Goal: Task Accomplishment & Management: Manage account settings

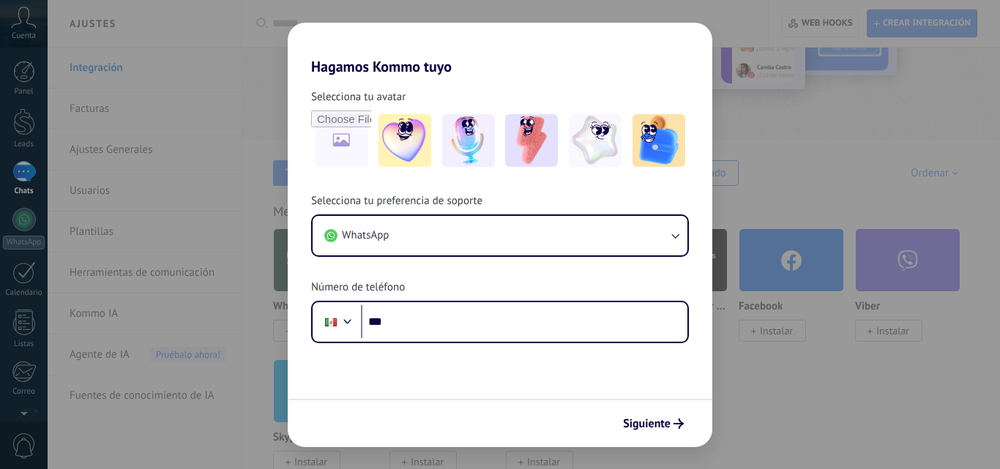
click at [463, 327] on input "***" at bounding box center [524, 322] width 326 height 34
type input "**********"
click at [682, 424] on use "submit" at bounding box center [678, 424] width 10 height 10
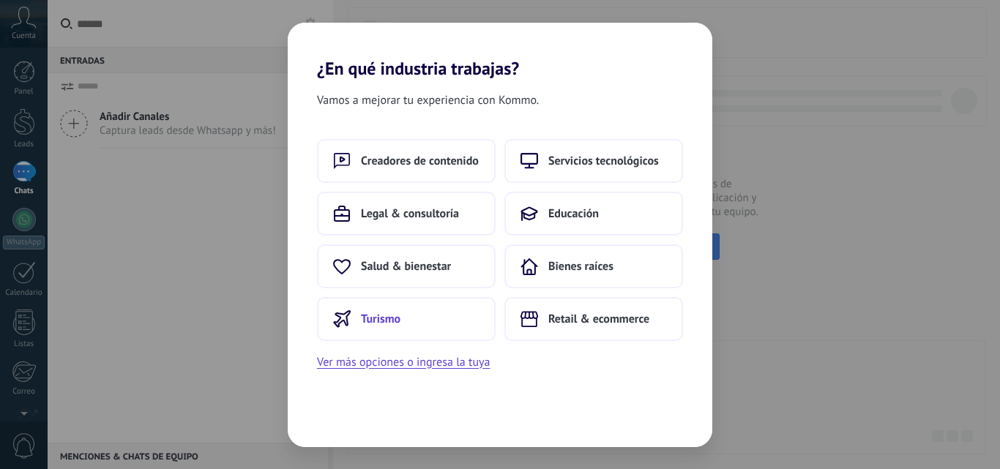
click at [389, 315] on span "Turismo" at bounding box center [381, 319] width 40 height 15
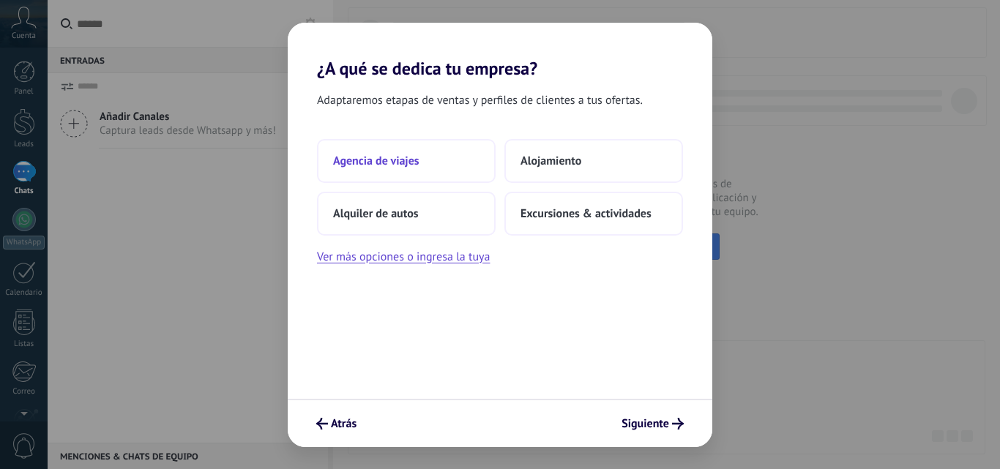
click at [415, 147] on button "Agencia de viajes" at bounding box center [406, 161] width 179 height 44
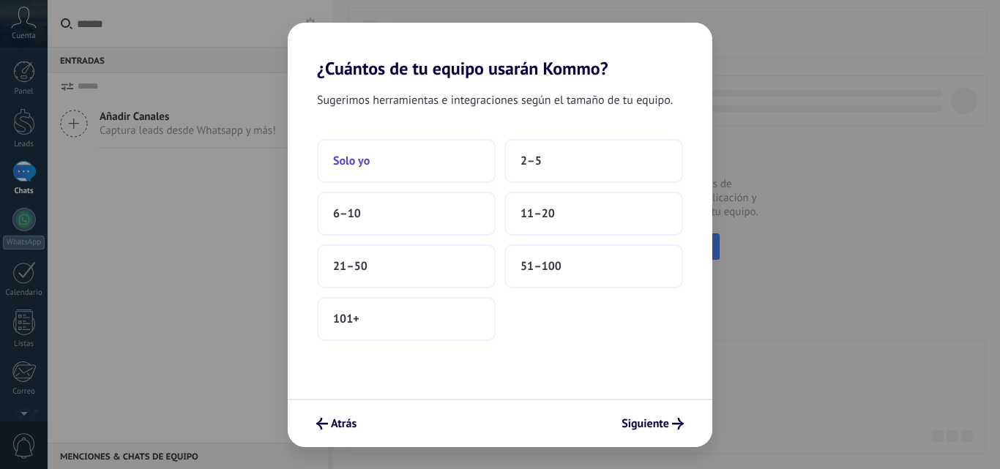
click at [413, 153] on button "Solo yo" at bounding box center [406, 161] width 179 height 44
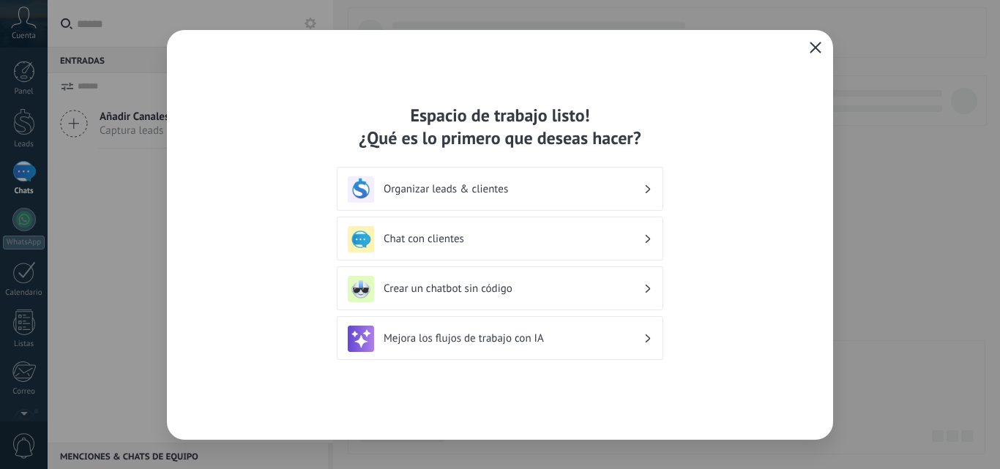
click at [813, 49] on icon "button" at bounding box center [815, 48] width 12 height 12
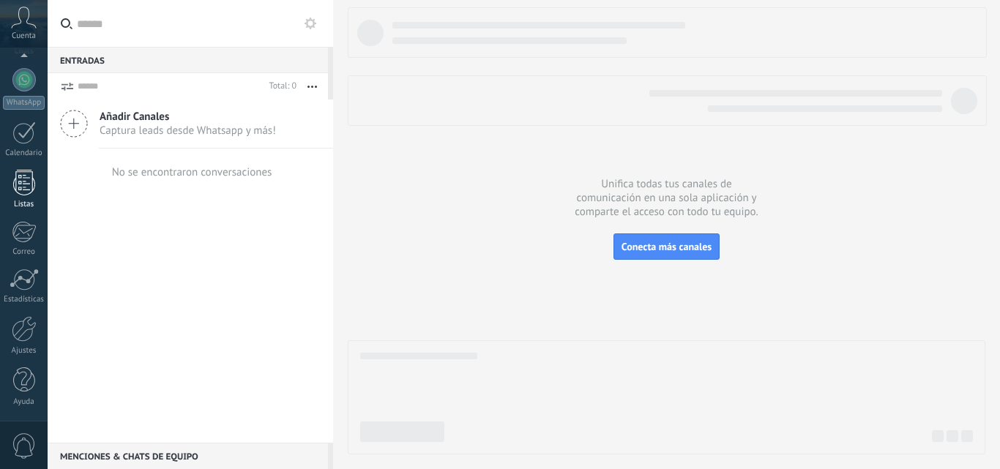
click at [16, 209] on div "Listas" at bounding box center [24, 205] width 42 height 10
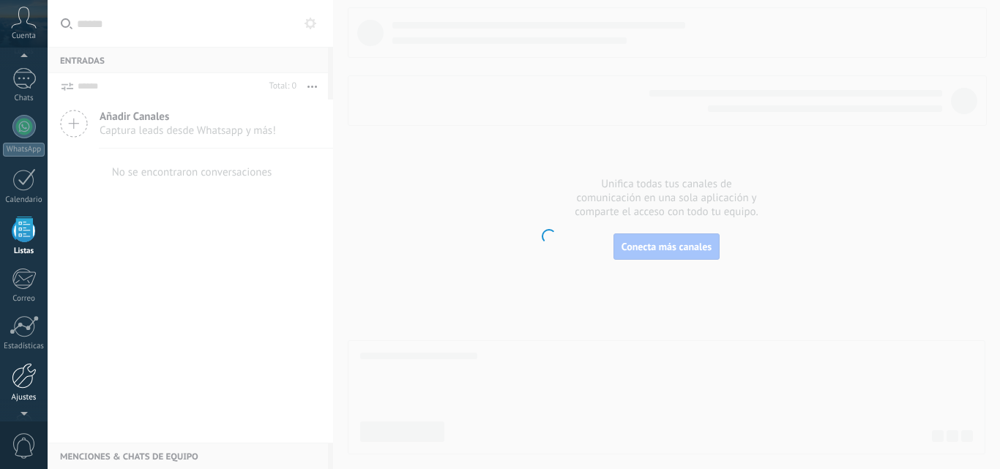
scroll to position [140, 0]
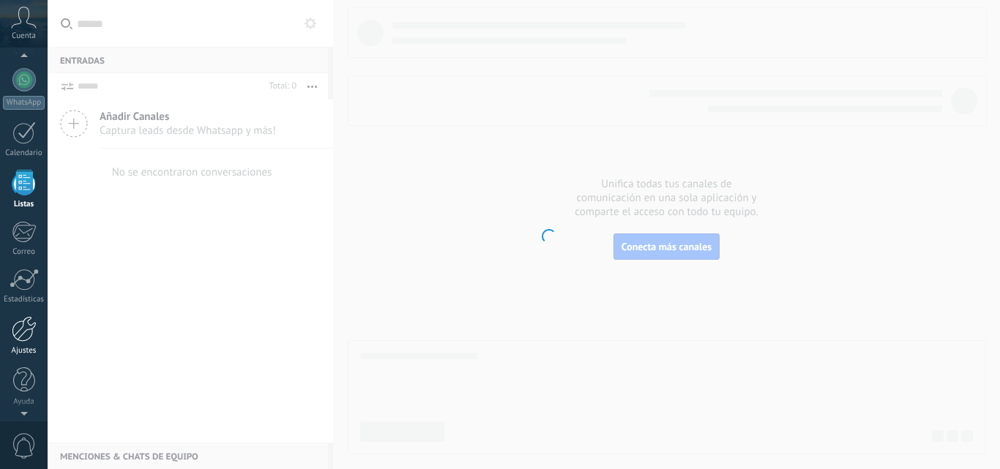
click at [31, 342] on link "Ajustes" at bounding box center [24, 336] width 48 height 40
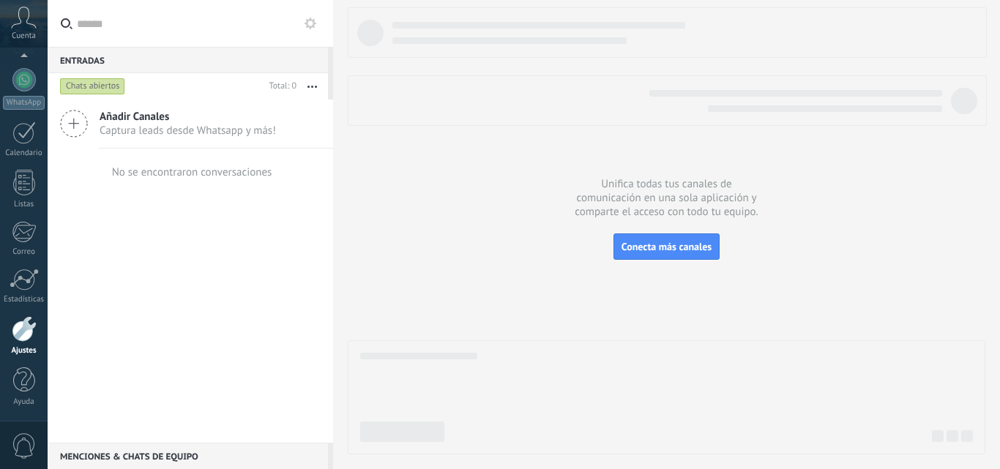
click at [27, 334] on div at bounding box center [24, 329] width 25 height 26
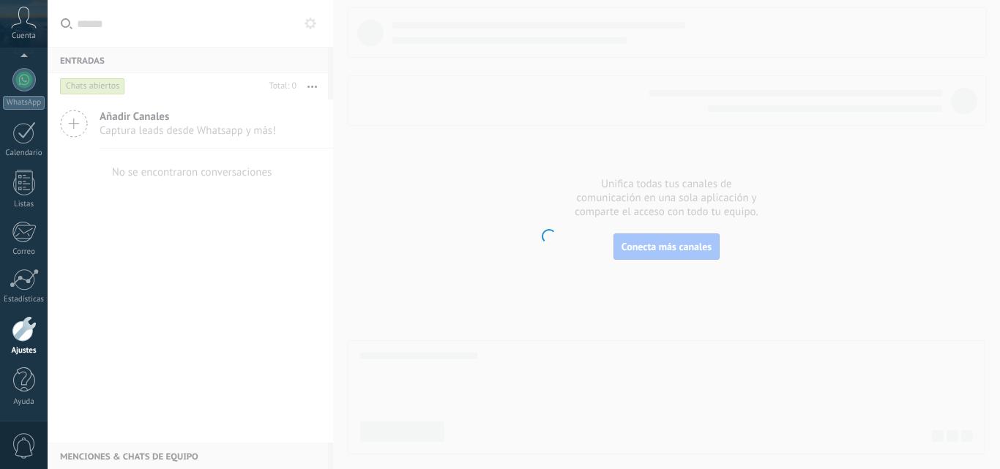
click at [23, 342] on link "Ajustes" at bounding box center [24, 336] width 48 height 40
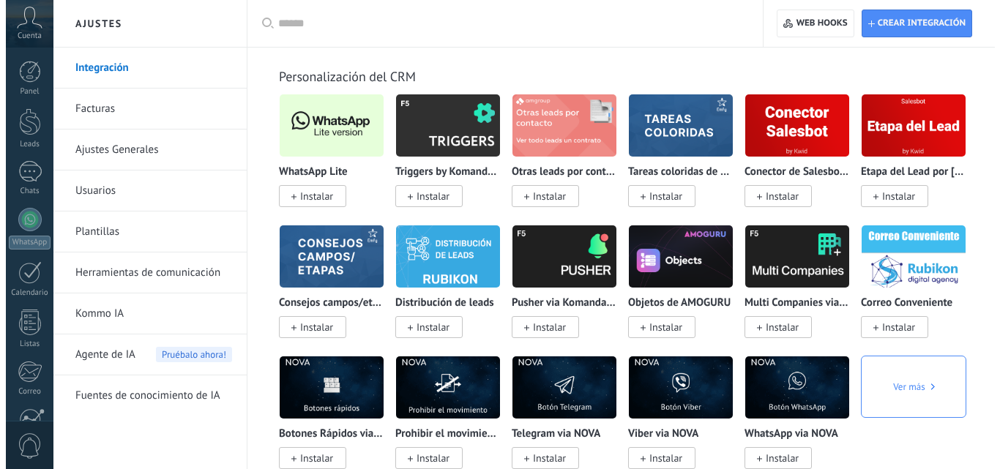
scroll to position [5927, 0]
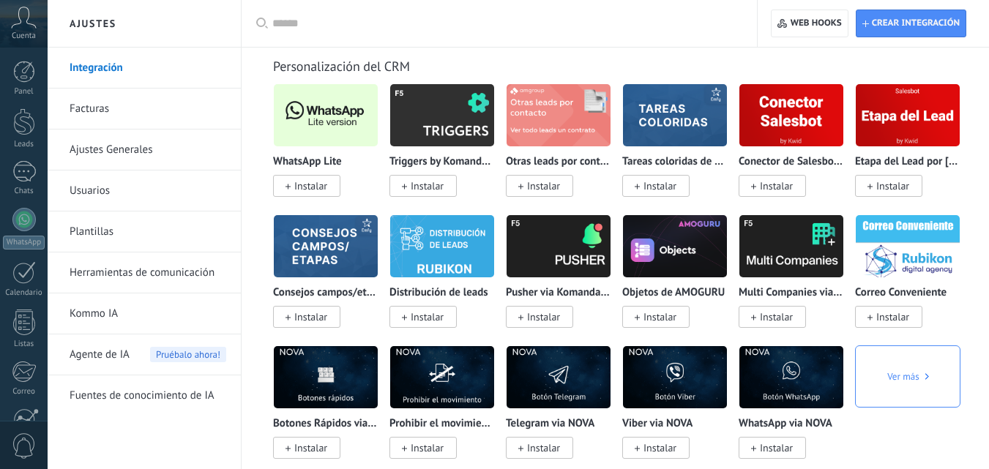
click at [316, 185] on span "Instalar" at bounding box center [310, 185] width 33 height 13
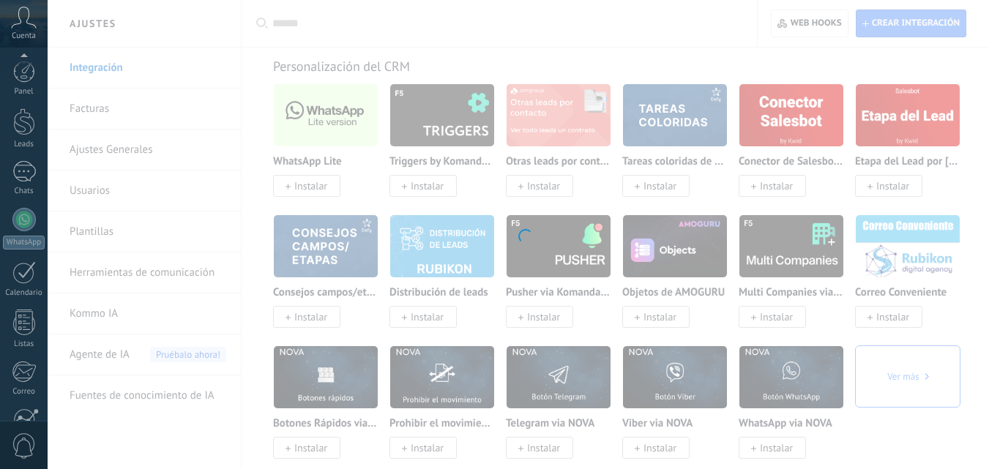
scroll to position [140, 0]
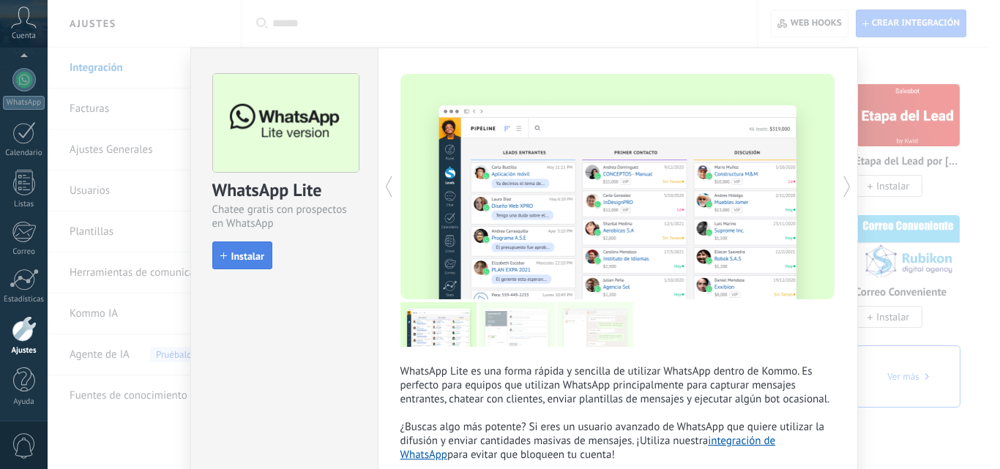
click at [255, 259] on span "Instalar" at bounding box center [247, 256] width 33 height 10
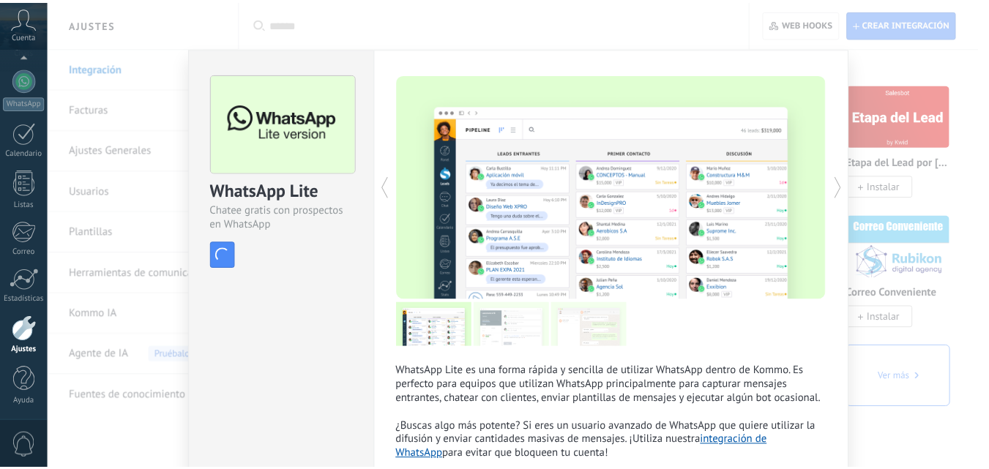
scroll to position [0, 0]
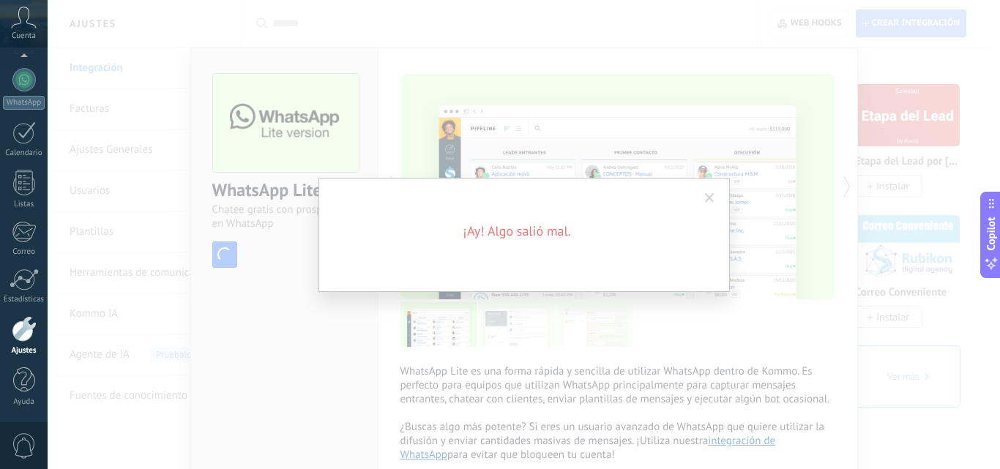
click at [336, 310] on div "¡Ay! Algo salió mal." at bounding box center [524, 234] width 952 height 469
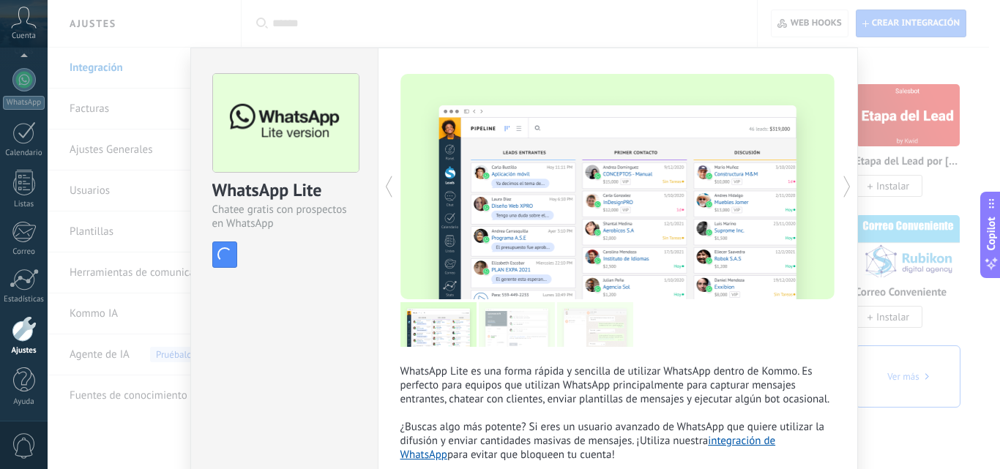
click at [877, 60] on div "WhatsApp Lite Chatee gratis con prospectos en WhatsApp install Instalar WhatsAp…" at bounding box center [524, 234] width 952 height 469
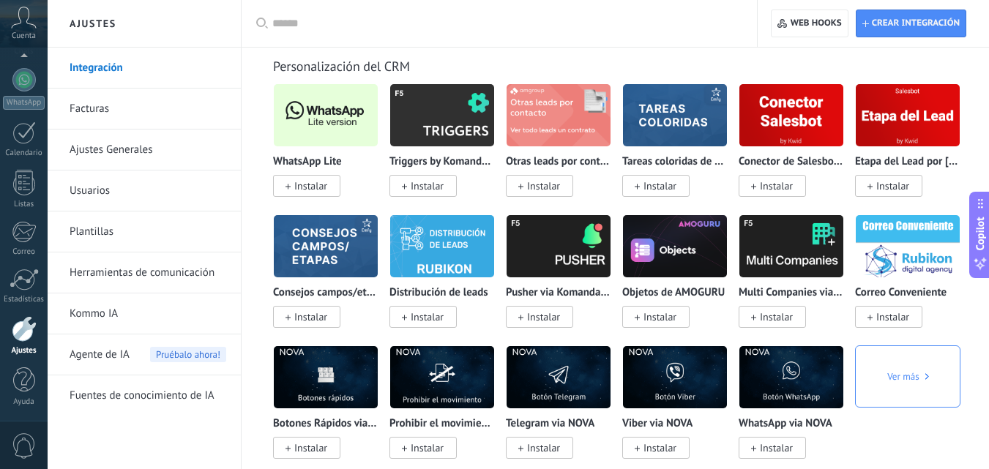
click at [321, 186] on span "Instalar" at bounding box center [310, 185] width 33 height 13
click at [315, 190] on span "Instalar" at bounding box center [310, 185] width 33 height 13
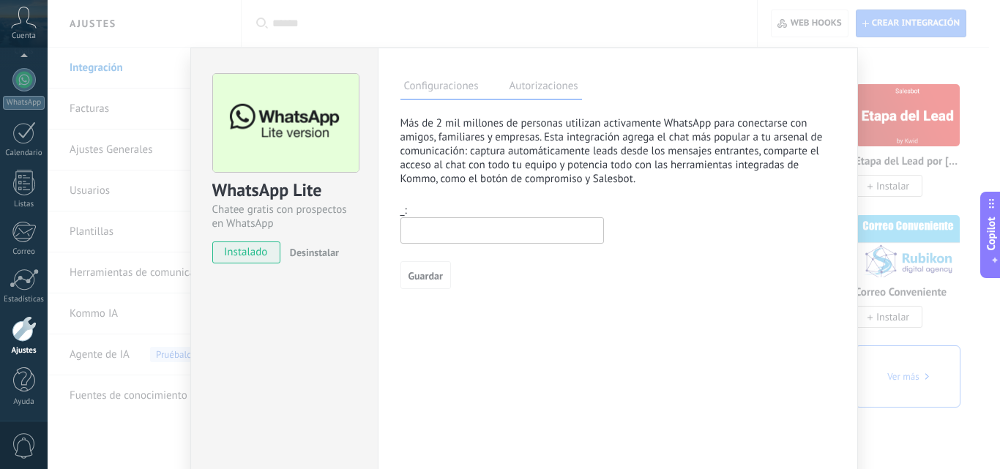
click at [308, 255] on span "Desinstalar" at bounding box center [314, 252] width 49 height 13
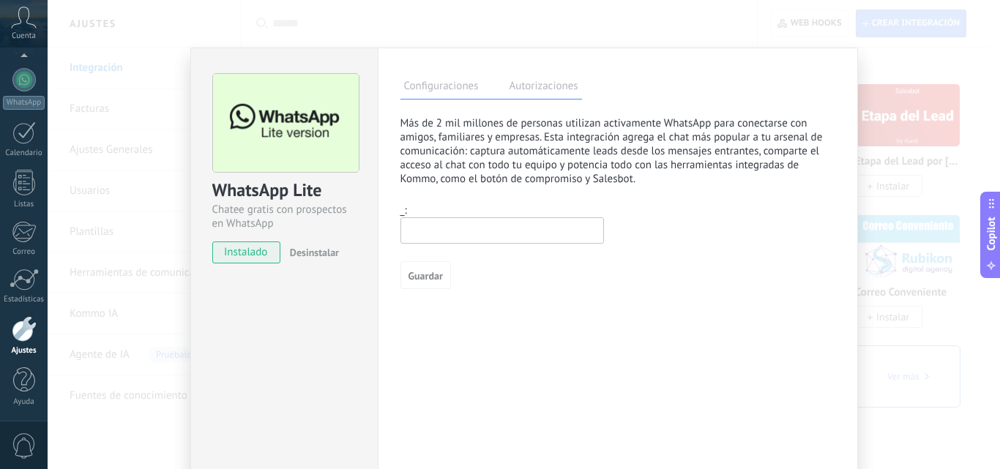
click at [326, 252] on span "Desinstalar" at bounding box center [314, 252] width 49 height 13
click at [885, 61] on div "WhatsApp Lite Chatee gratis con prospectos en WhatsApp instalado Desinstalar Co…" at bounding box center [524, 234] width 952 height 469
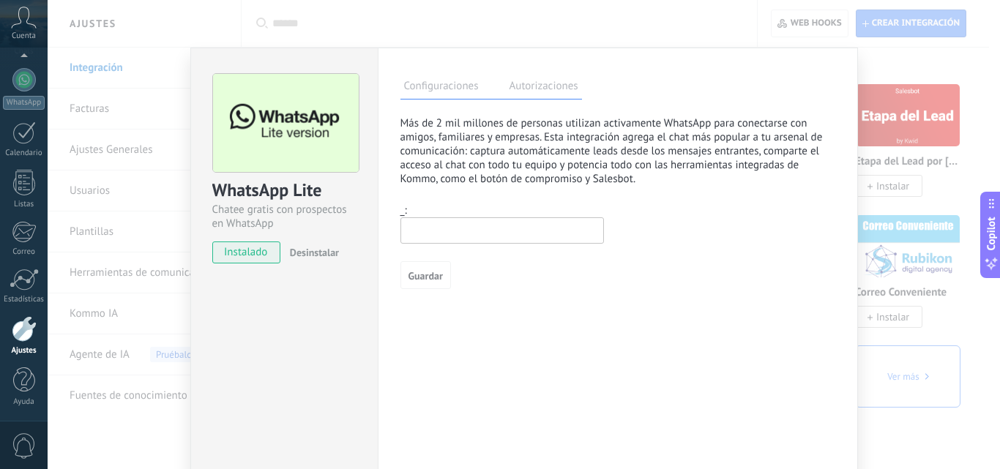
click at [895, 70] on div "WhatsApp Lite Chatee gratis con prospectos en WhatsApp instalado Desinstalar Co…" at bounding box center [524, 234] width 952 height 469
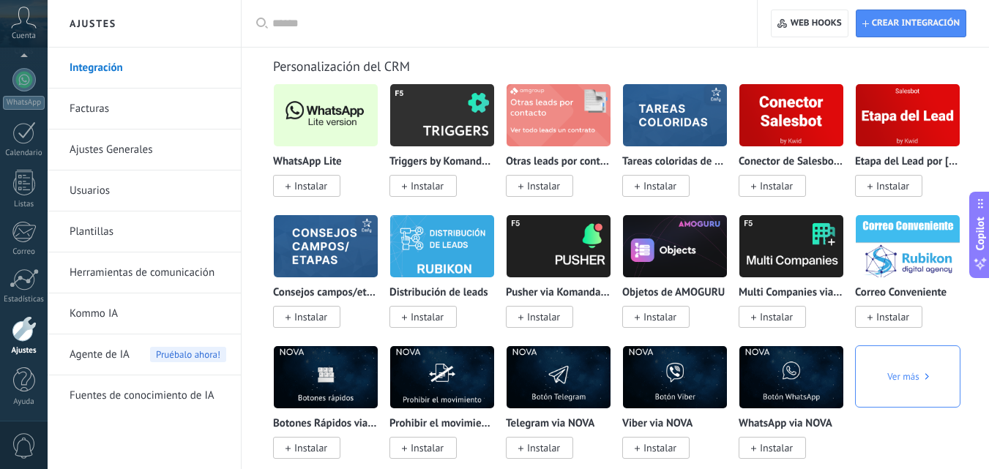
click at [307, 187] on span "Instalar" at bounding box center [310, 185] width 33 height 13
click at [318, 186] on span "Instalar" at bounding box center [310, 185] width 33 height 13
click at [325, 183] on span "Instalar" at bounding box center [310, 185] width 33 height 13
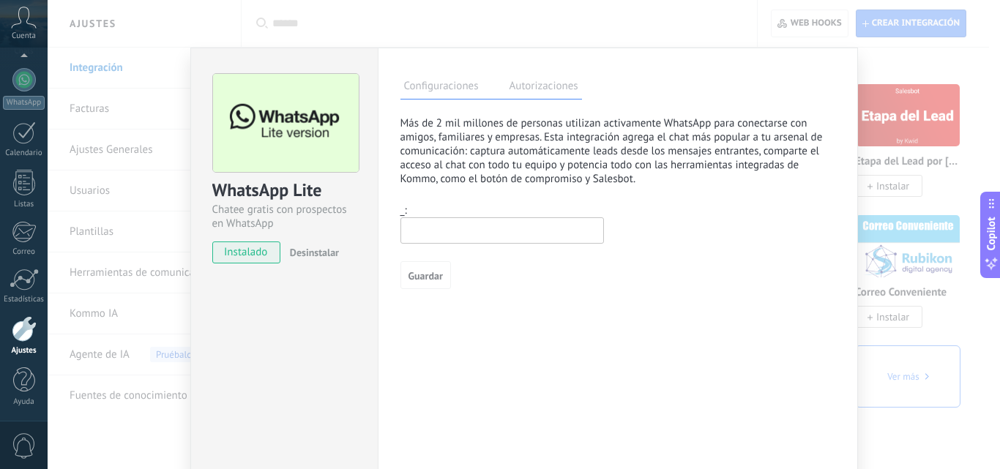
click at [323, 253] on span "Desinstalar" at bounding box center [314, 252] width 49 height 13
click at [321, 250] on span "Desinstalar" at bounding box center [314, 252] width 49 height 13
click at [321, 255] on span "Desinstalar" at bounding box center [314, 252] width 49 height 13
click at [322, 250] on span "Desinstalar" at bounding box center [314, 252] width 49 height 13
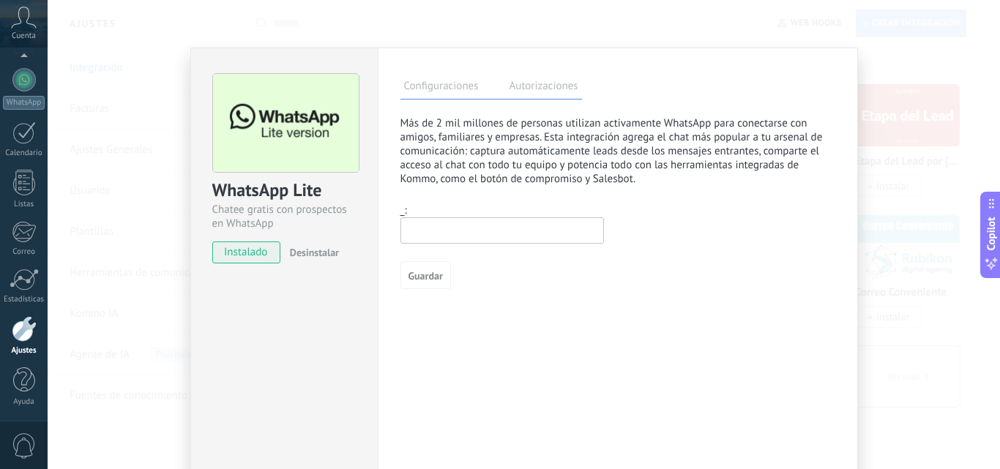
click at [303, 249] on span "Desinstalar" at bounding box center [314, 252] width 49 height 13
click at [319, 253] on span "Desinstalar" at bounding box center [314, 252] width 49 height 13
click at [869, 68] on div "WhatsApp Lite Chatee gratis con prospectos en WhatsApp instalado Desinstalar Co…" at bounding box center [524, 234] width 952 height 469
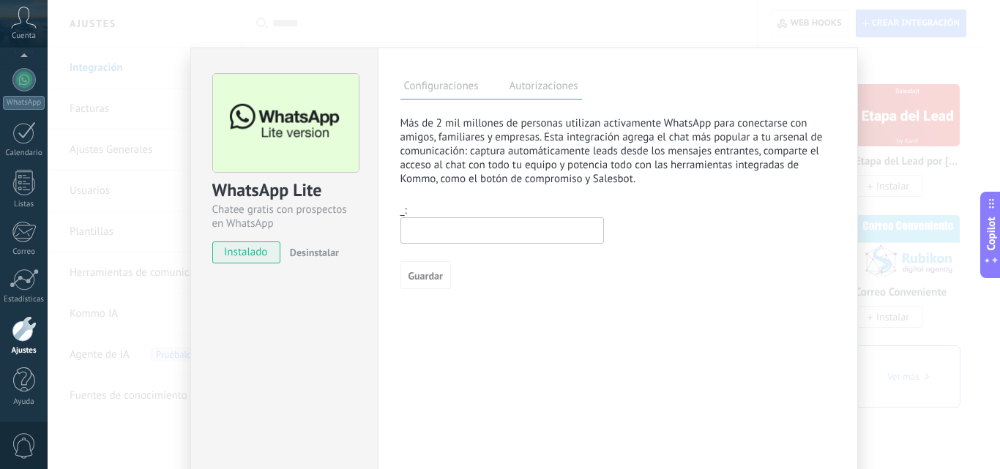
click at [881, 64] on div "WhatsApp Lite Chatee gratis con prospectos en WhatsApp instalado Desinstalar Co…" at bounding box center [524, 234] width 952 height 469
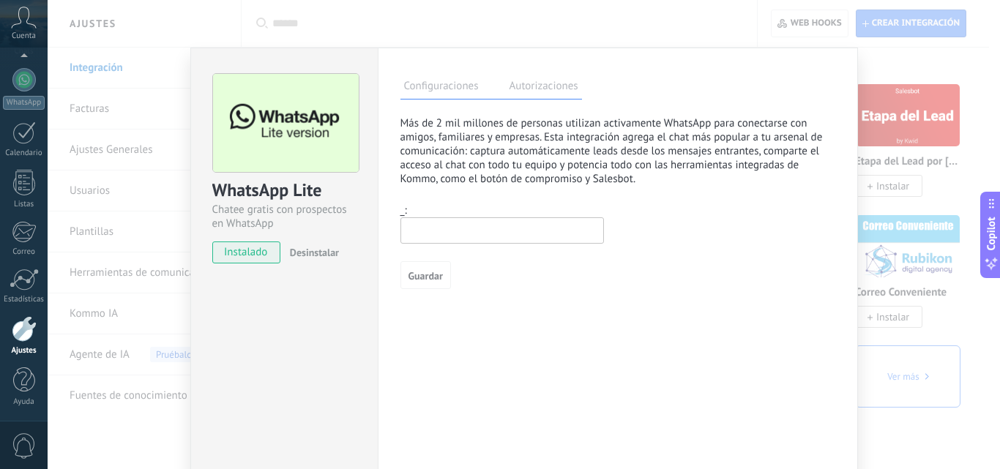
click at [882, 72] on div "WhatsApp Lite Chatee gratis con prospectos en WhatsApp instalado Desinstalar Co…" at bounding box center [524, 234] width 952 height 469
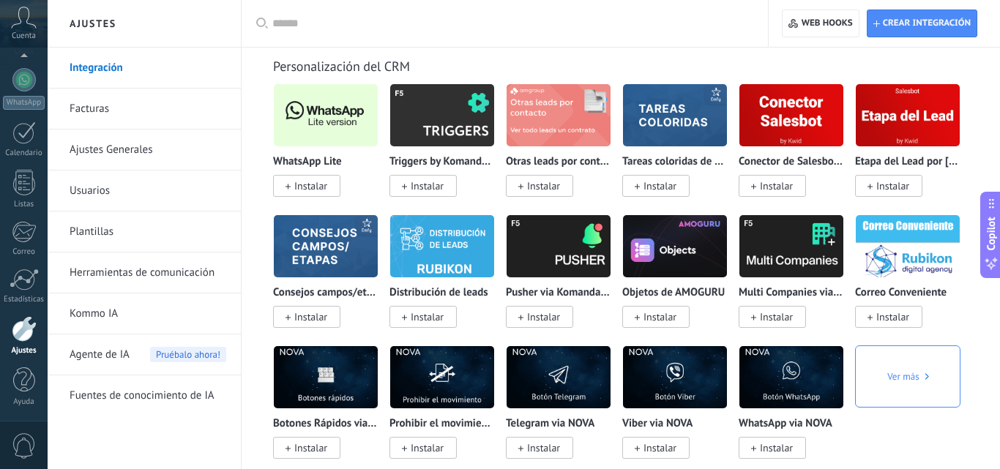
click at [314, 192] on span "Instalar" at bounding box center [310, 185] width 33 height 13
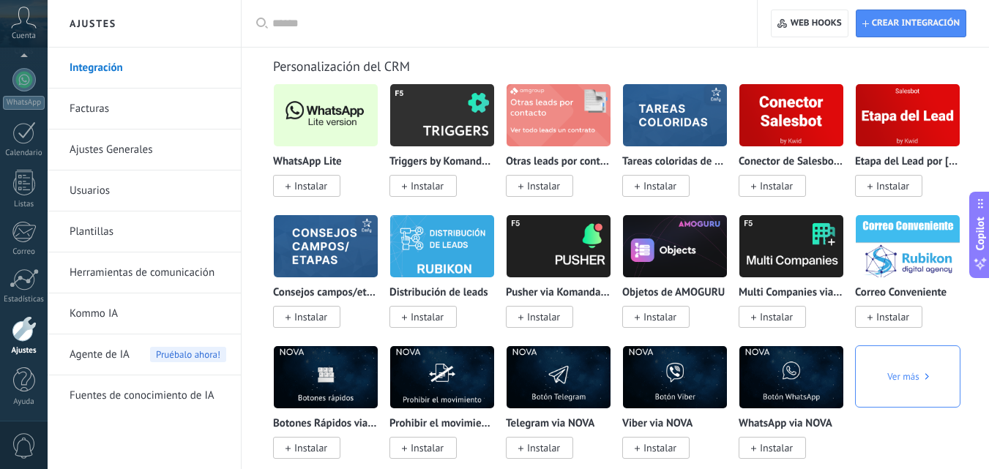
click at [321, 190] on span "Instalar" at bounding box center [310, 185] width 33 height 13
click at [318, 188] on span "Instalar" at bounding box center [310, 185] width 33 height 13
click at [313, 188] on span "Instalar" at bounding box center [310, 185] width 33 height 13
click at [297, 191] on span "Instalar" at bounding box center [310, 185] width 33 height 13
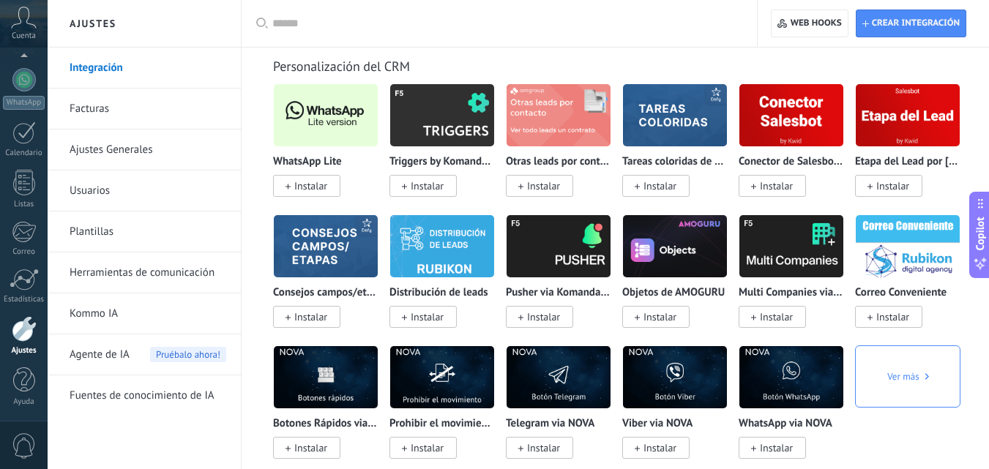
click at [297, 190] on span "Instalar" at bounding box center [310, 185] width 33 height 13
click at [321, 184] on span "Instalar" at bounding box center [310, 185] width 33 height 13
click at [318, 187] on span "Instalar" at bounding box center [310, 185] width 33 height 13
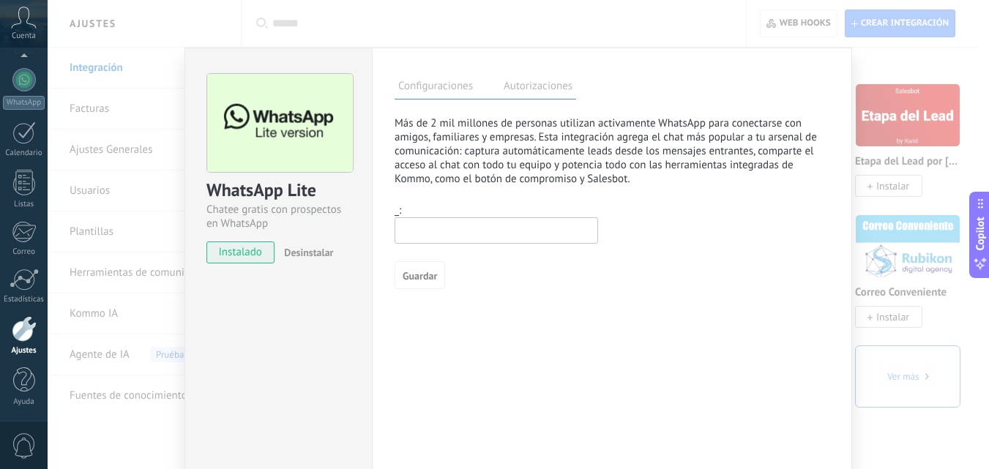
scroll to position [5781, 0]
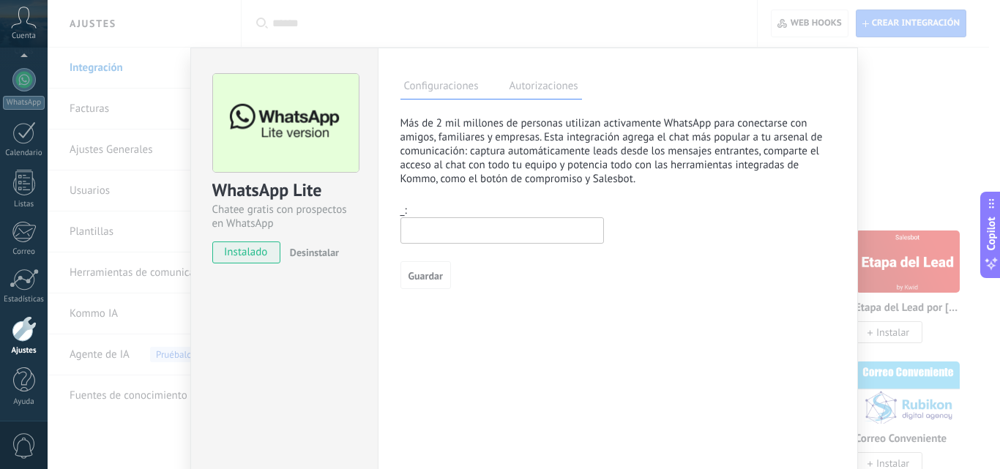
click at [255, 255] on span "instalado" at bounding box center [246, 252] width 67 height 22
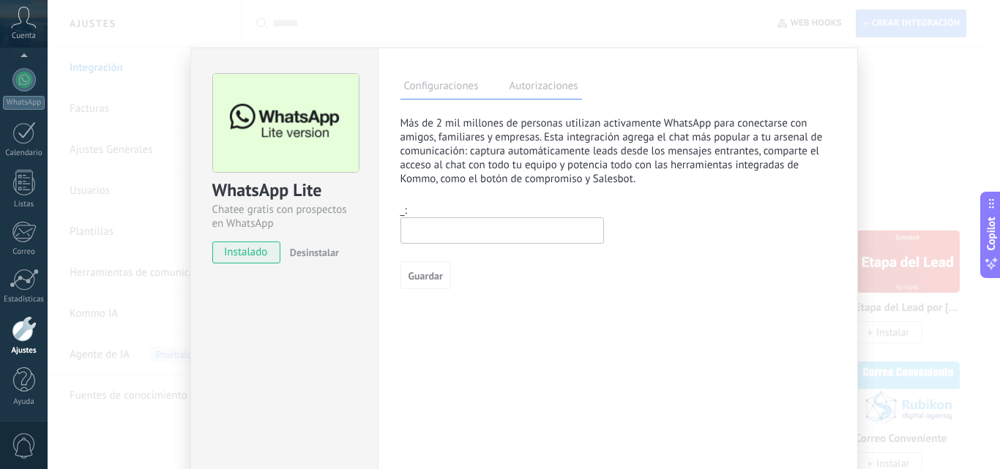
click at [895, 81] on div "WhatsApp Lite Chatee gratis con prospectos en WhatsApp instalado Desinstalar Co…" at bounding box center [524, 234] width 952 height 469
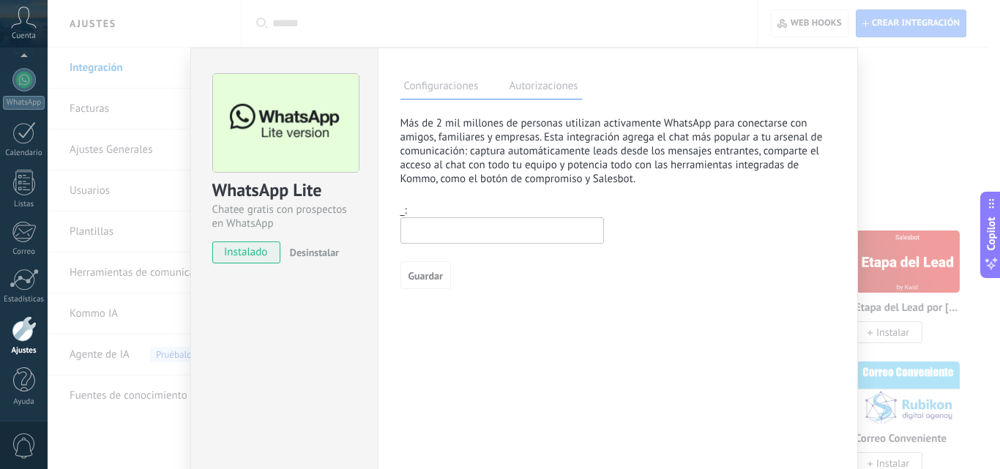
click at [896, 76] on div "WhatsApp Lite Chatee gratis con prospectos en WhatsApp instalado Desinstalar Co…" at bounding box center [524, 234] width 952 height 469
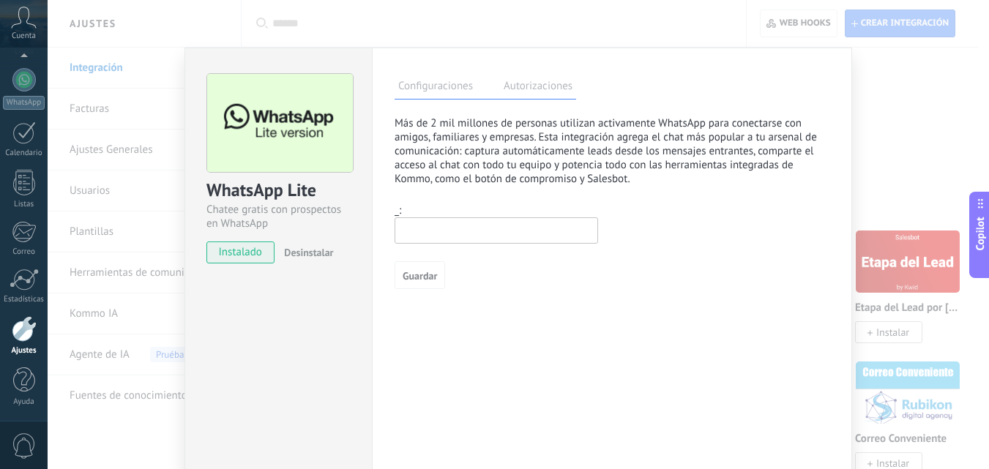
scroll to position [1756, 0]
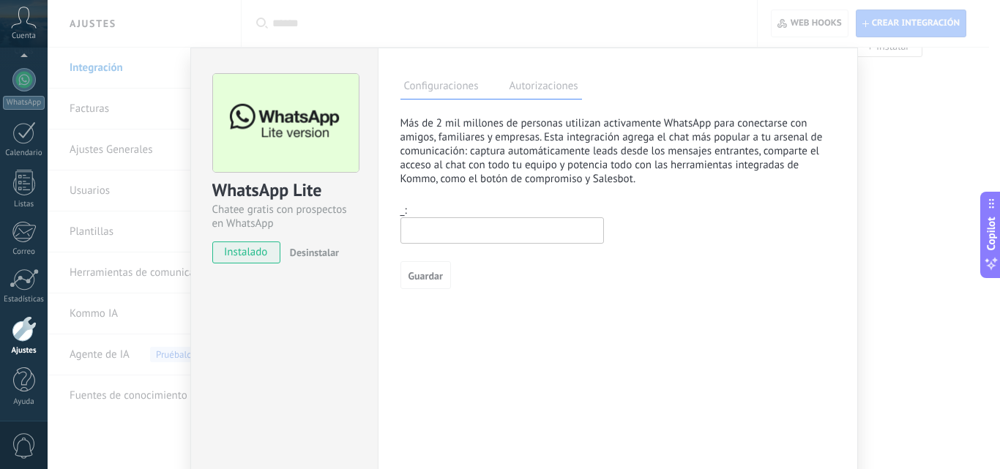
click at [327, 250] on span "Desinstalar" at bounding box center [314, 252] width 49 height 13
click at [933, 86] on div "WhatsApp Lite Chatee gratis con prospectos en WhatsApp instalado Desinstalar Co…" at bounding box center [524, 234] width 952 height 469
click at [893, 102] on div "WhatsApp Lite Chatee gratis con prospectos en WhatsApp instalado Desinstalar Co…" at bounding box center [524, 234] width 952 height 469
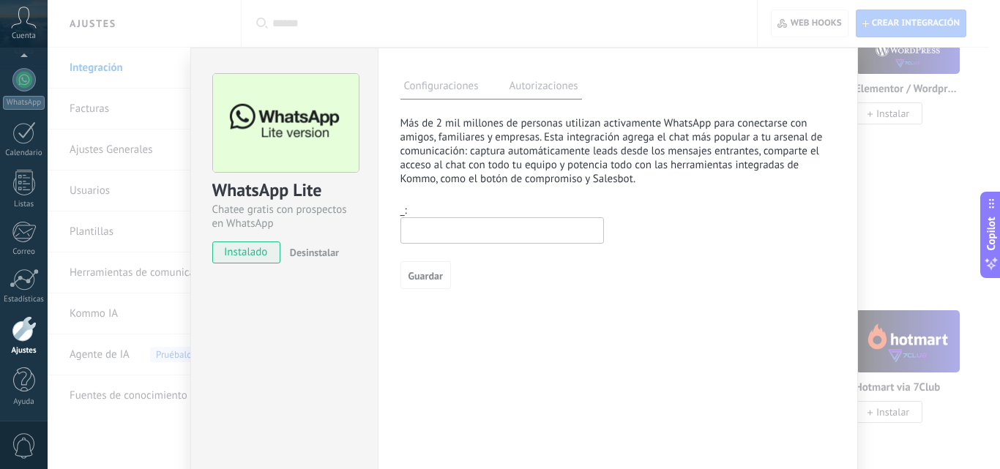
scroll to position [1024, 0]
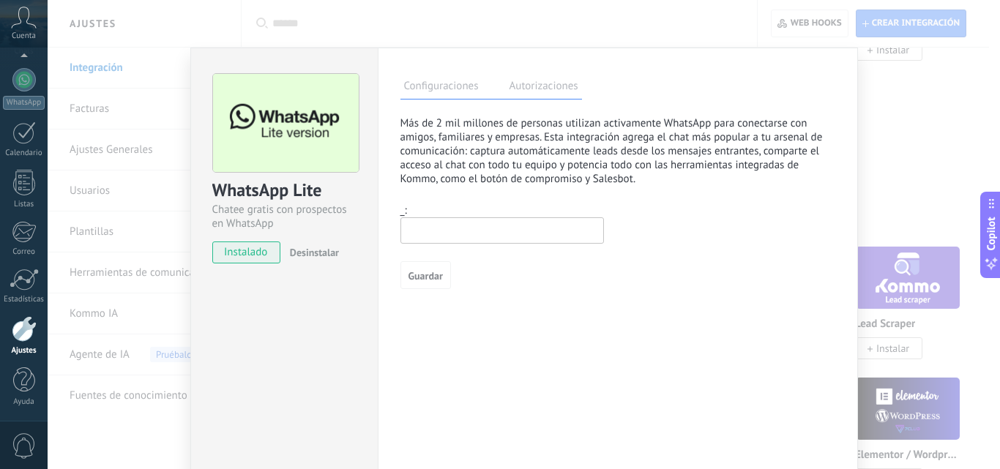
click at [928, 109] on div "WhatsApp Lite Chatee gratis con prospectos en WhatsApp instalado Desinstalar Co…" at bounding box center [524, 234] width 952 height 469
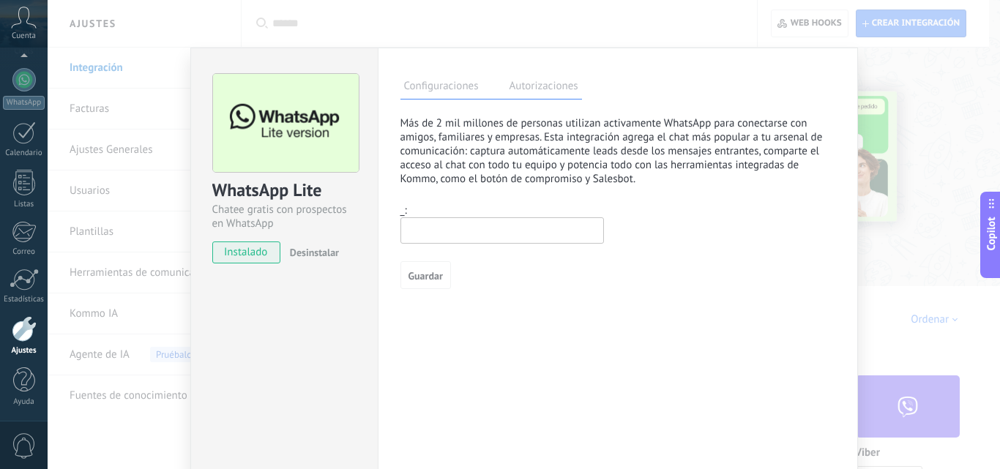
scroll to position [69, 0]
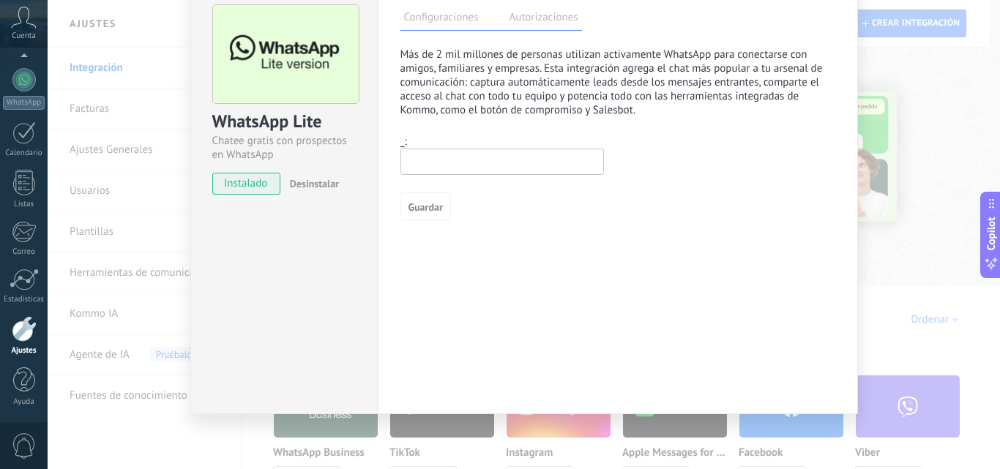
click at [953, 78] on div "WhatsApp Lite Chatee gratis con prospectos en WhatsApp instalado Desinstalar Co…" at bounding box center [524, 234] width 952 height 469
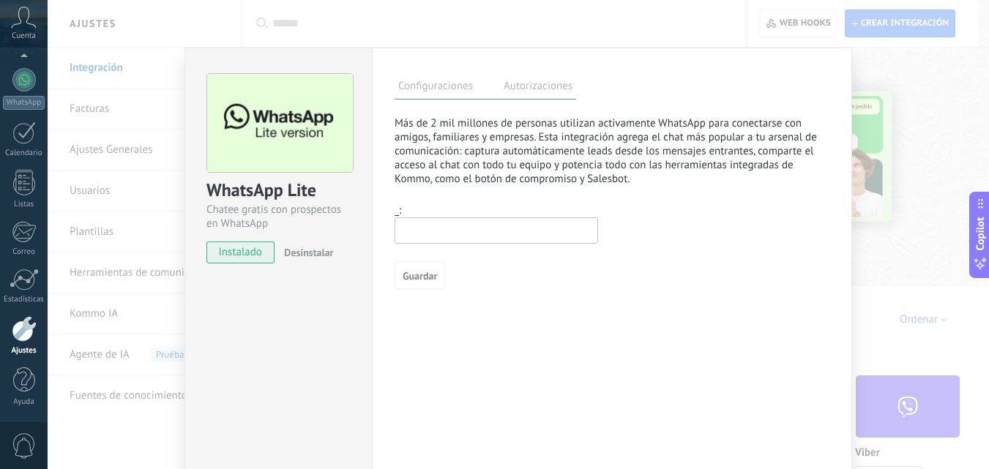
scroll to position [73, 0]
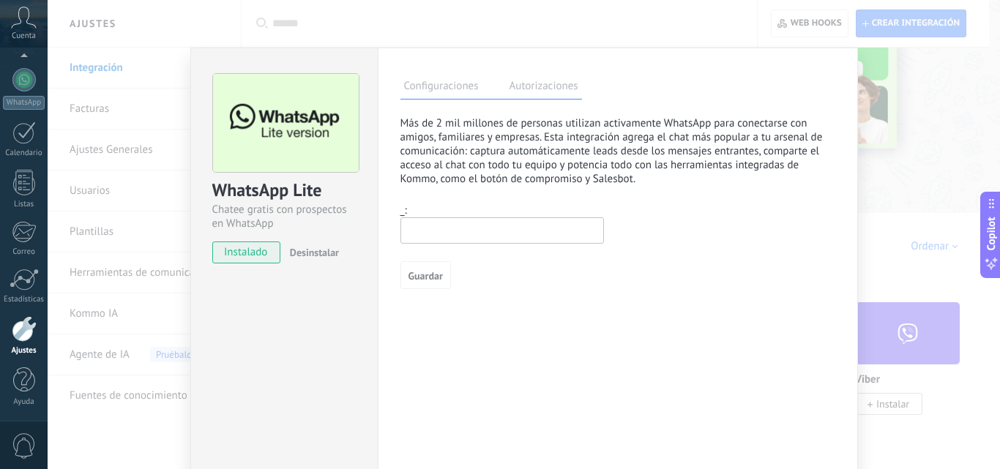
click at [935, 96] on div "WhatsApp Lite Chatee gratis con prospectos en WhatsApp instalado Desinstalar Co…" at bounding box center [524, 234] width 952 height 469
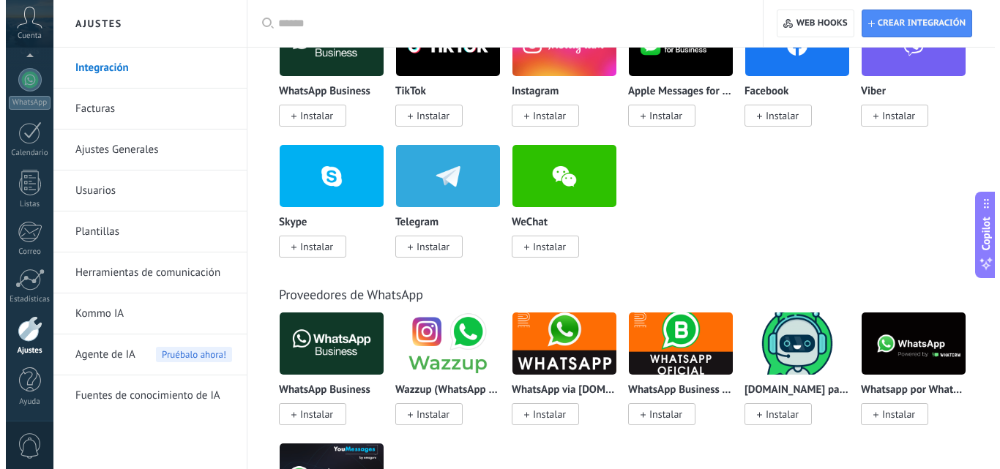
scroll to position [293, 0]
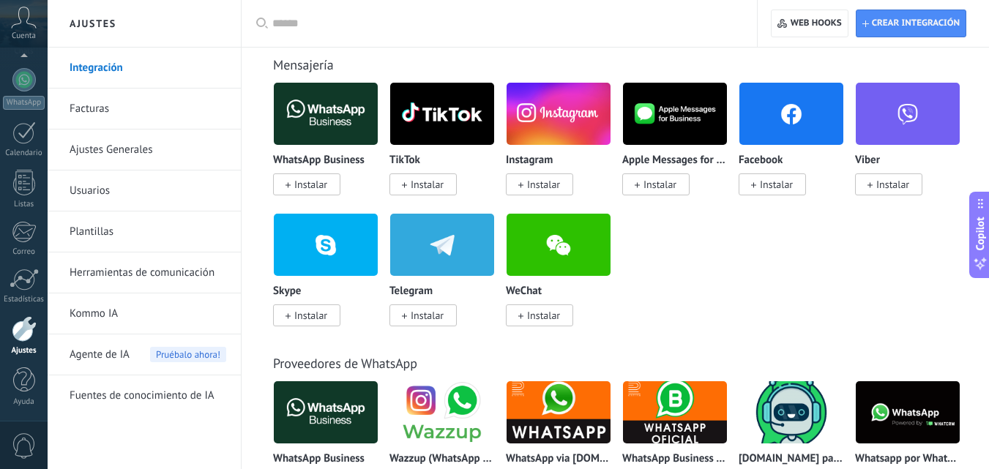
click at [785, 181] on span "Instalar" at bounding box center [776, 184] width 33 height 13
click at [787, 190] on span "Instalar" at bounding box center [776, 184] width 33 height 13
click at [786, 187] on span "Instalar" at bounding box center [776, 184] width 33 height 13
click at [790, 186] on span "Instalar" at bounding box center [776, 184] width 33 height 13
click at [793, 184] on span "Instalar" at bounding box center [776, 184] width 33 height 13
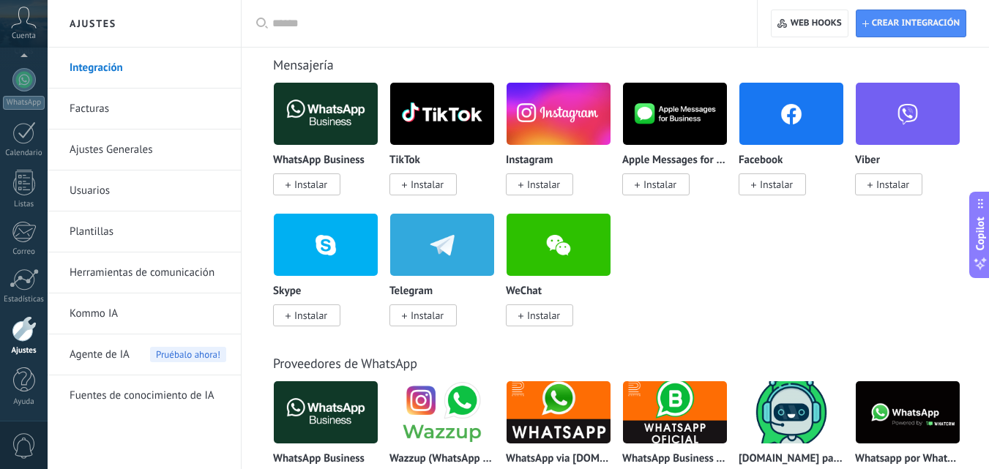
click at [779, 186] on span "Instalar" at bounding box center [776, 184] width 33 height 13
click at [783, 189] on span "Instalar" at bounding box center [776, 184] width 33 height 13
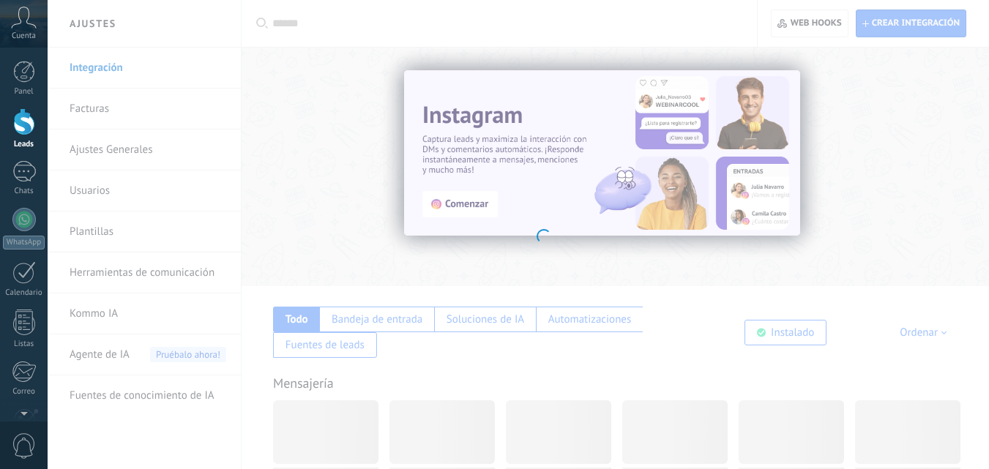
scroll to position [146, 0]
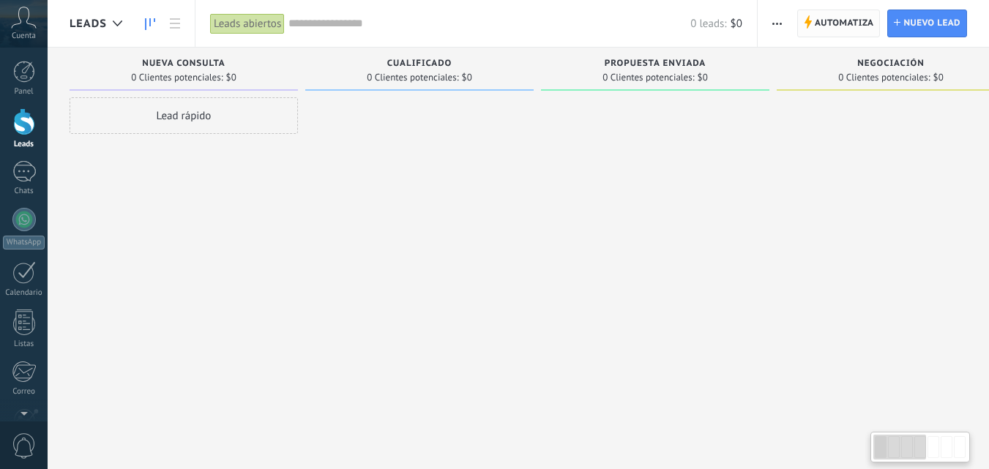
click at [820, 25] on span "Automatiza" at bounding box center [843, 23] width 59 height 26
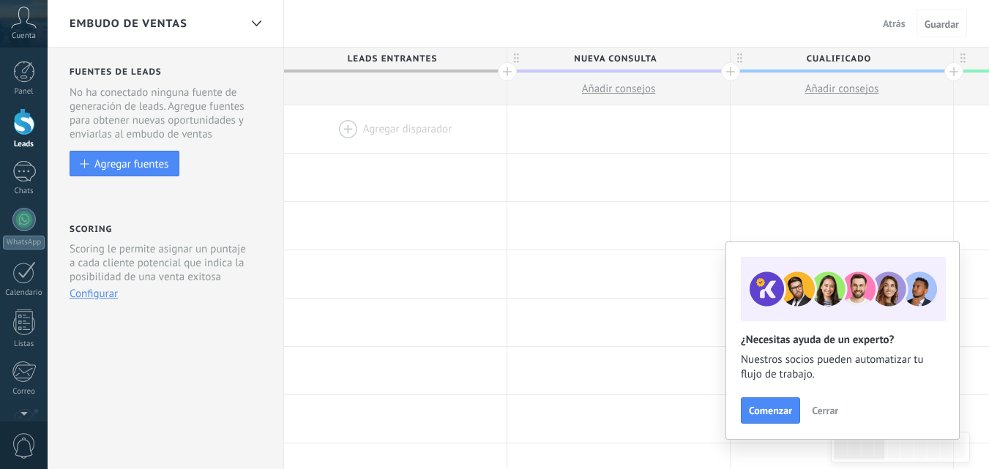
click at [409, 126] on div at bounding box center [395, 129] width 222 height 48
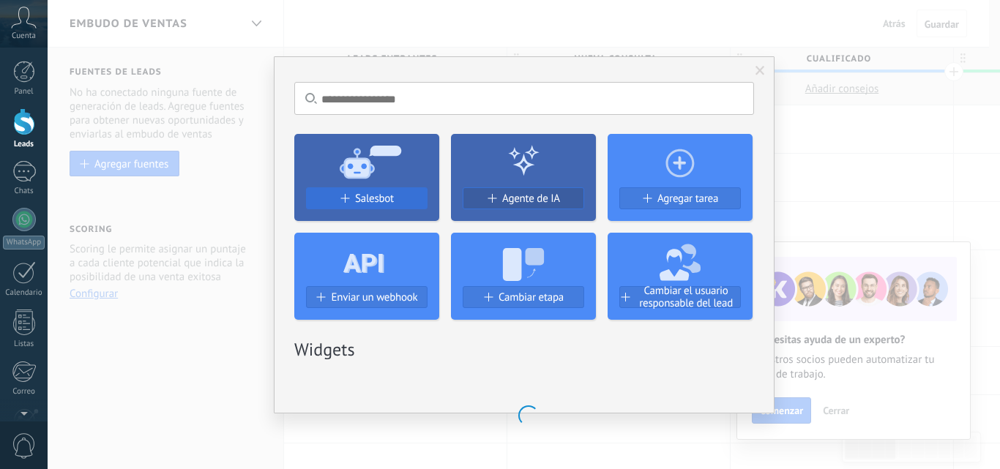
click at [387, 198] on span "Salesbot" at bounding box center [374, 198] width 39 height 12
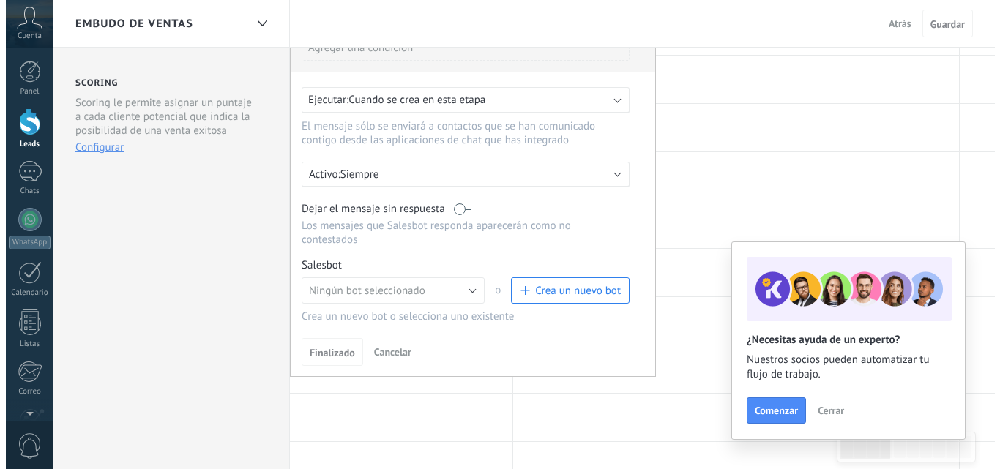
scroll to position [220, 0]
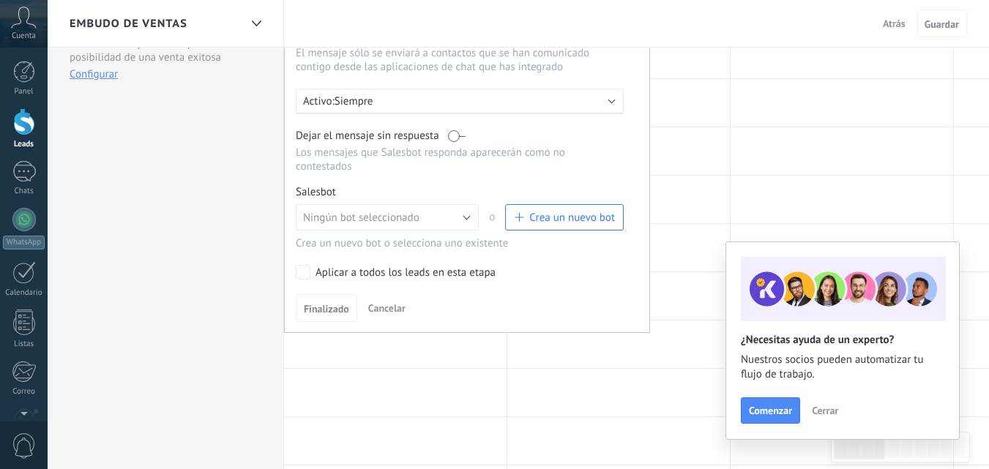
click at [565, 220] on span "Crea un nuevo bot" at bounding box center [572, 218] width 86 height 14
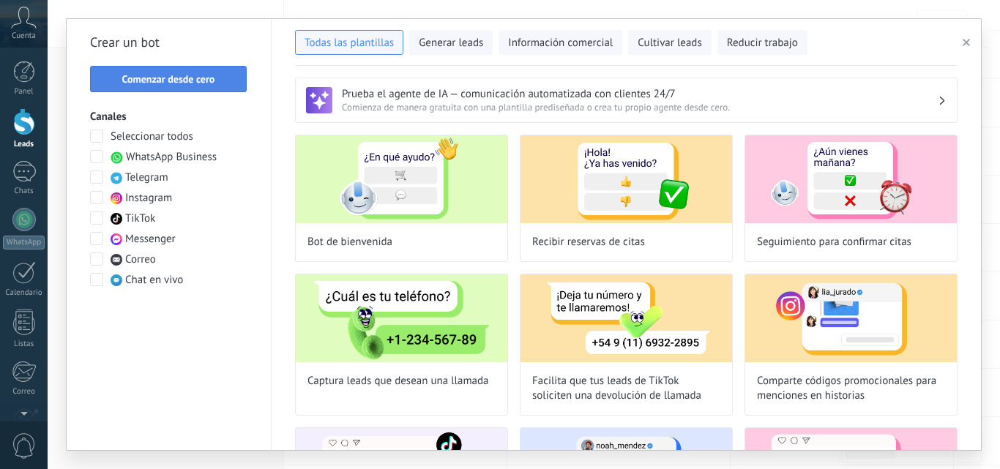
click at [184, 81] on span "Comenzar desde cero" at bounding box center [168, 79] width 93 height 10
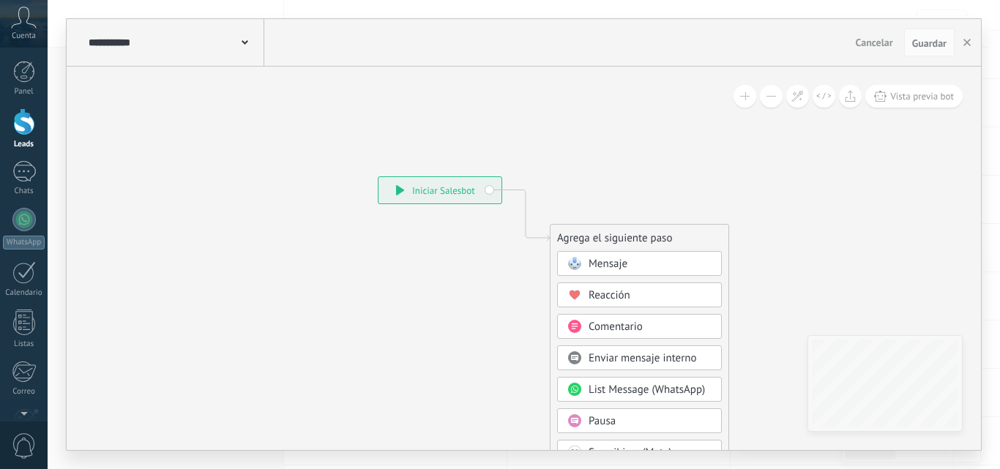
click at [241, 42] on icon at bounding box center [244, 42] width 7 height 4
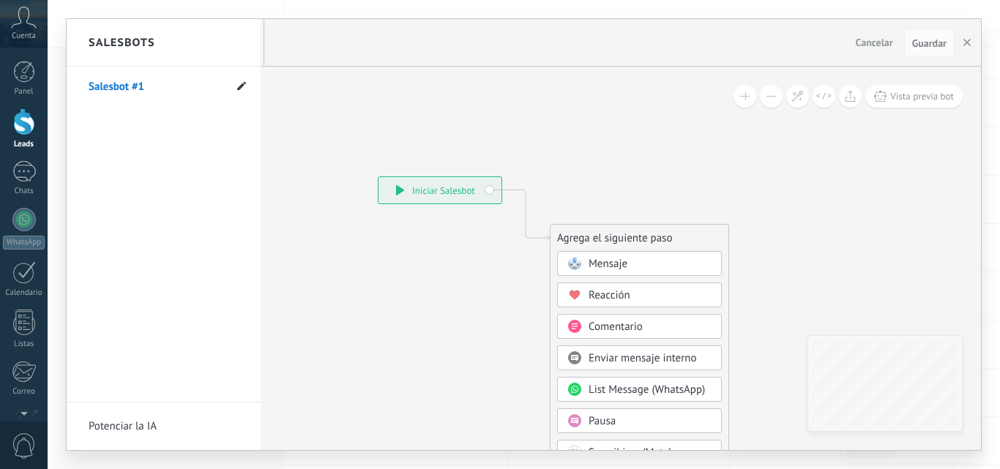
click at [244, 86] on icon at bounding box center [241, 85] width 9 height 9
click at [162, 86] on input "**********" at bounding box center [141, 86] width 105 height 23
drag, startPoint x: 162, startPoint y: 86, endPoint x: 86, endPoint y: 87, distance: 76.1
click at [86, 87] on li "**********" at bounding box center [164, 87] width 194 height 40
click at [96, 78] on input "text" at bounding box center [141, 86] width 105 height 23
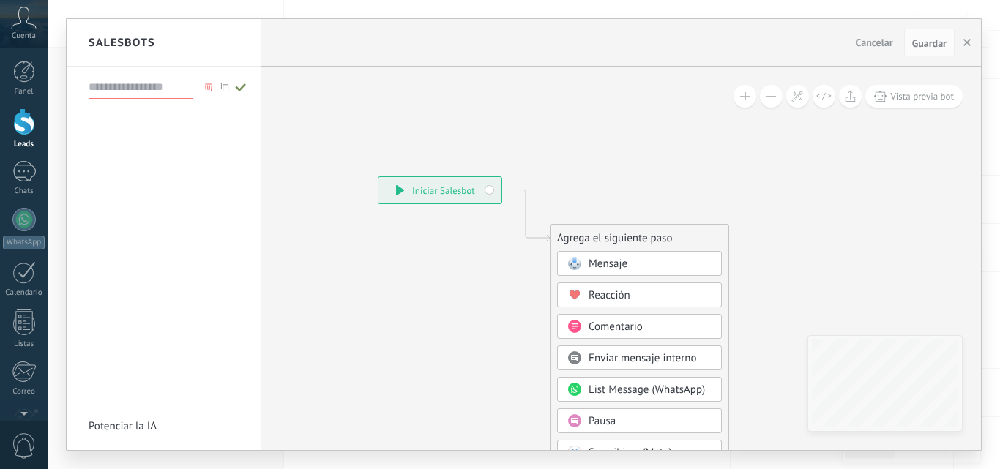
click at [122, 78] on input "text" at bounding box center [141, 86] width 105 height 23
type input "**********"
click at [237, 85] on icon at bounding box center [241, 87] width 16 height 9
type input "**********"
click at [348, 93] on div at bounding box center [524, 234] width 914 height 431
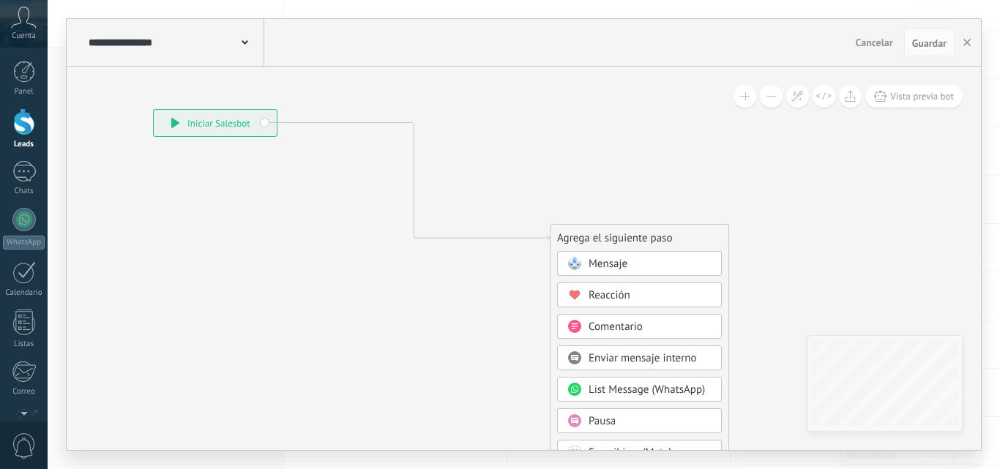
drag, startPoint x: 268, startPoint y: 145, endPoint x: 242, endPoint y: 118, distance: 37.3
click at [223, 116] on div "**********" at bounding box center [215, 123] width 123 height 26
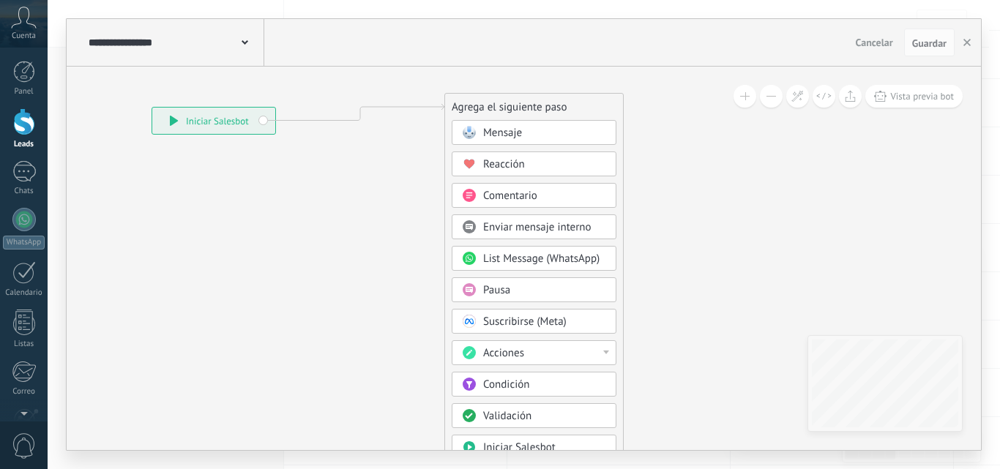
drag, startPoint x: 637, startPoint y: 244, endPoint x: 532, endPoint y: 113, distance: 168.1
click at [532, 113] on div "Agrega el siguiente paso" at bounding box center [534, 107] width 178 height 24
click at [529, 132] on div "Mensaje" at bounding box center [544, 133] width 123 height 15
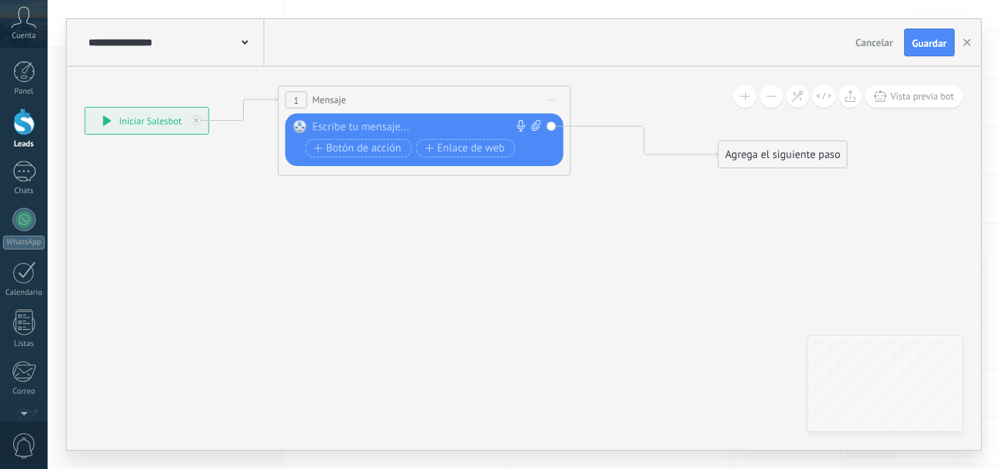
drag, startPoint x: 516, startPoint y: 110, endPoint x: 416, endPoint y: 102, distance: 99.8
click at [416, 102] on div "1 Mensaje ******* (a): Todos los contactos - canales seleccionados Todos los co…" at bounding box center [424, 99] width 291 height 27
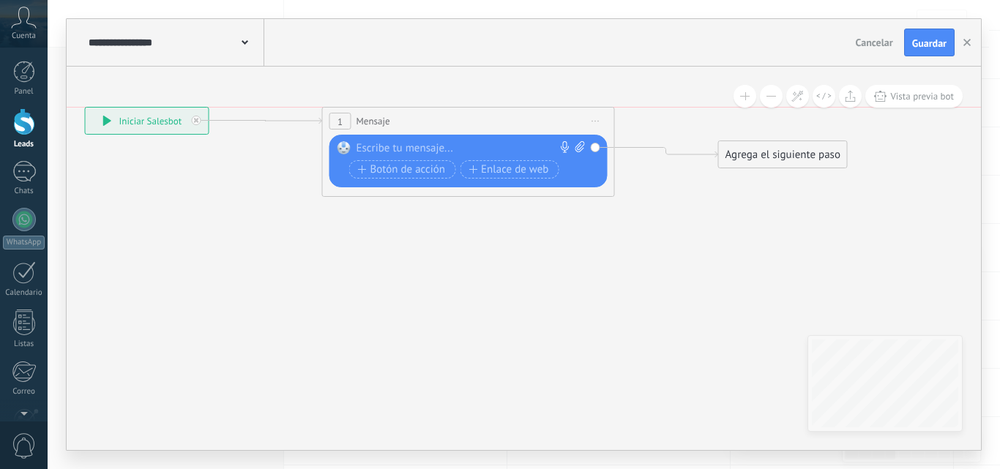
drag, startPoint x: 413, startPoint y: 93, endPoint x: 457, endPoint y: 119, distance: 51.2
click at [457, 119] on div "1 Mensaje ******* (a): Todos los contactos - canales seleccionados Todos los co…" at bounding box center [468, 121] width 291 height 27
click at [153, 117] on div "**********" at bounding box center [144, 121] width 123 height 26
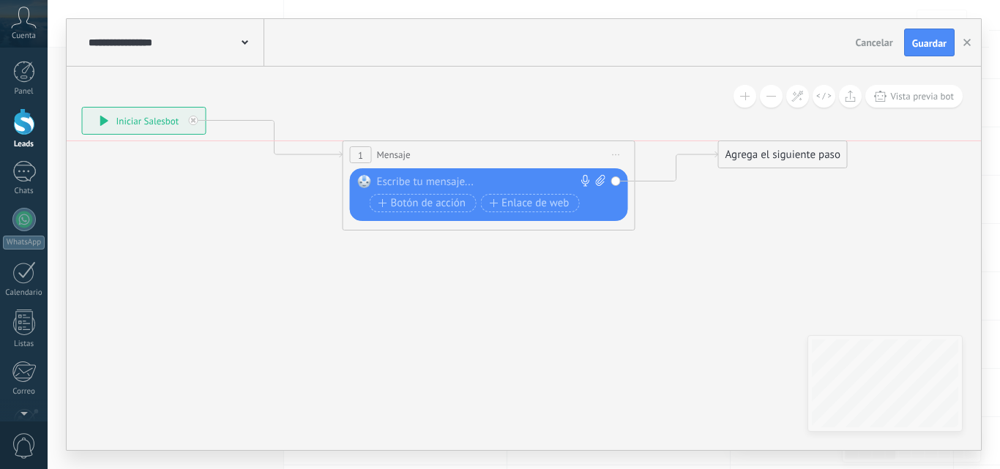
drag, startPoint x: 439, startPoint y: 116, endPoint x: 460, endPoint y: 151, distance: 40.7
click at [460, 151] on div "1 Mensaje ******* (a): Todos los contactos - canales seleccionados Todos los co…" at bounding box center [488, 154] width 291 height 27
drag, startPoint x: 820, startPoint y: 154, endPoint x: 877, endPoint y: 177, distance: 62.4
click at [877, 177] on div "Agrega el siguiente paso" at bounding box center [840, 178] width 128 height 24
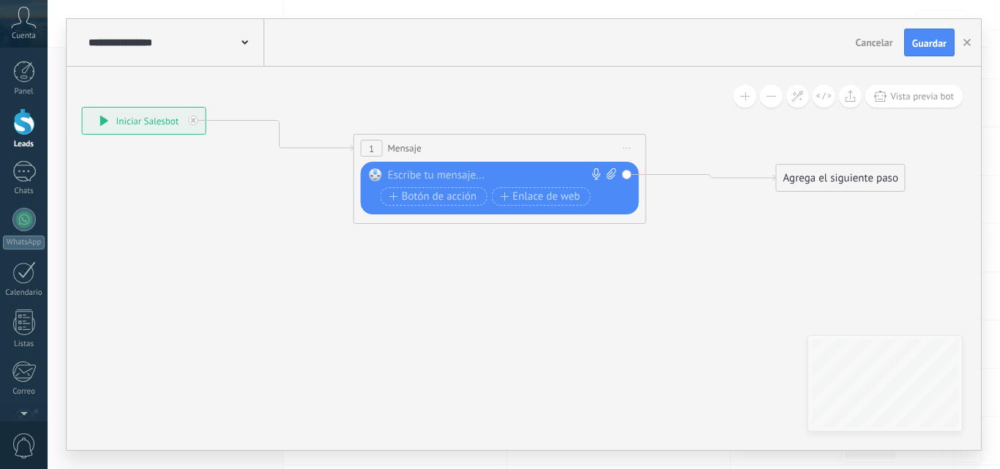
click at [474, 151] on div "1 Mensaje ******* (a): Todos los contactos - canales seleccionados Todos los co…" at bounding box center [499, 148] width 291 height 27
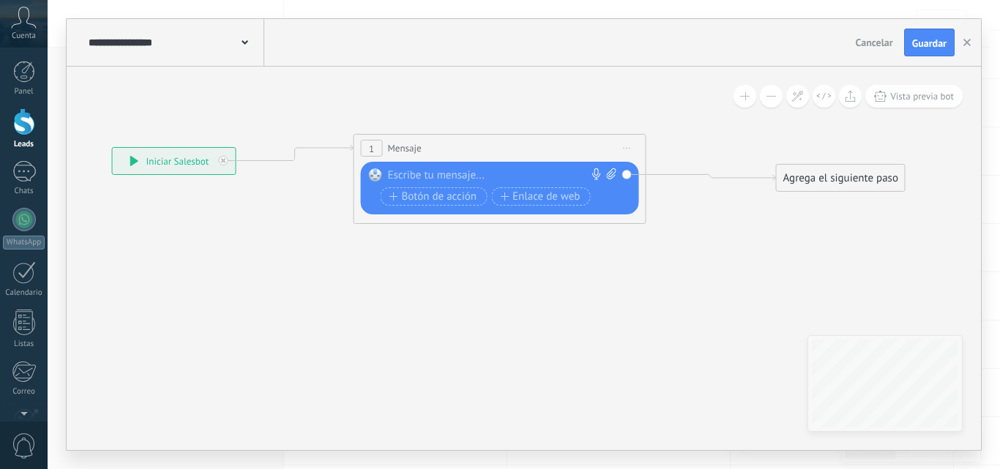
drag, startPoint x: 170, startPoint y: 119, endPoint x: 200, endPoint y: 160, distance: 50.2
click at [200, 160] on div "**********" at bounding box center [174, 161] width 123 height 26
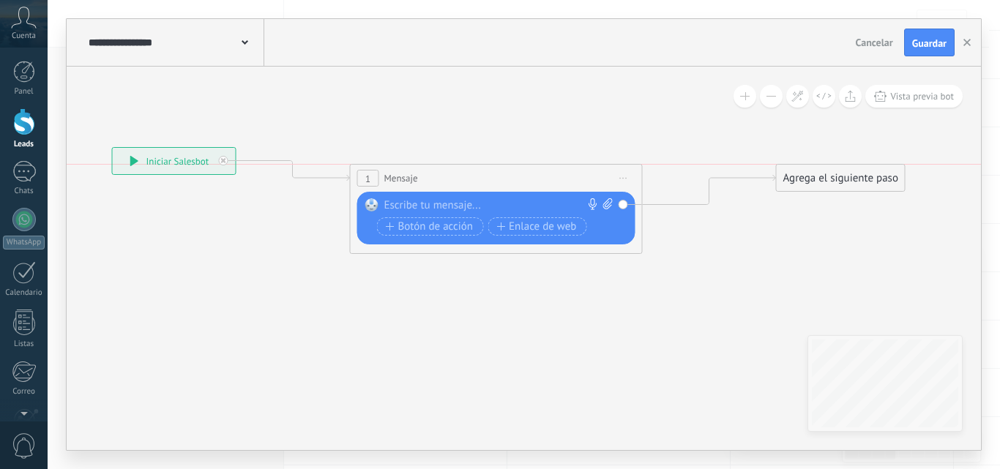
drag, startPoint x: 480, startPoint y: 161, endPoint x: 476, endPoint y: 176, distance: 16.0
click at [476, 176] on div "1 Mensaje ******* (a): Todos los contactos - canales seleccionados Todos los co…" at bounding box center [496, 178] width 291 height 27
drag, startPoint x: 832, startPoint y: 184, endPoint x: 820, endPoint y: 179, distance: 13.1
click at [820, 179] on div "Agrega el siguiente paso" at bounding box center [829, 178] width 128 height 24
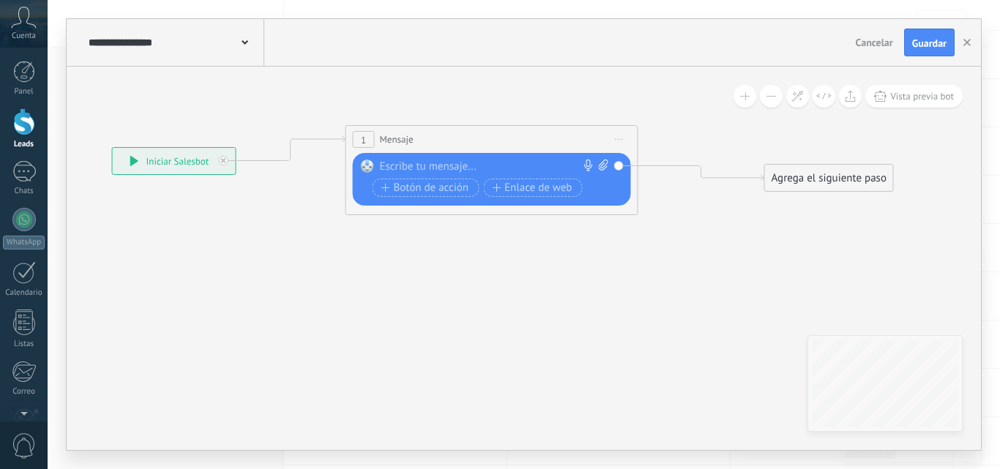
drag, startPoint x: 499, startPoint y: 176, endPoint x: 495, endPoint y: 138, distance: 39.0
click at [495, 138] on div "1 Mensaje ******* (a): Todos los contactos - canales seleccionados Todos los co…" at bounding box center [491, 139] width 291 height 27
drag, startPoint x: 858, startPoint y: 184, endPoint x: 874, endPoint y: 178, distance: 18.1
click at [874, 178] on div "Agrega el siguiente paso" at bounding box center [846, 172] width 128 height 24
click at [427, 173] on div at bounding box center [488, 167] width 217 height 15
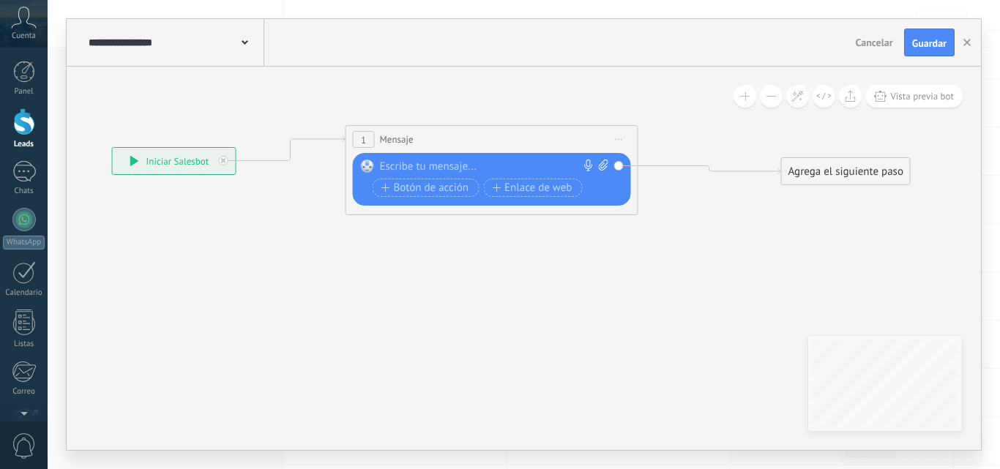
paste div
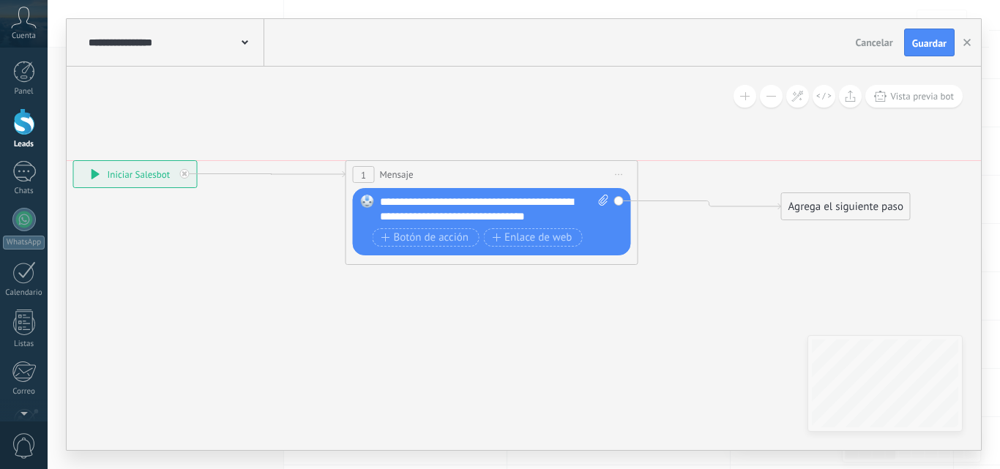
drag, startPoint x: 189, startPoint y: 197, endPoint x: 150, endPoint y: 176, distance: 44.2
click at [150, 176] on div "**********" at bounding box center [135, 174] width 123 height 26
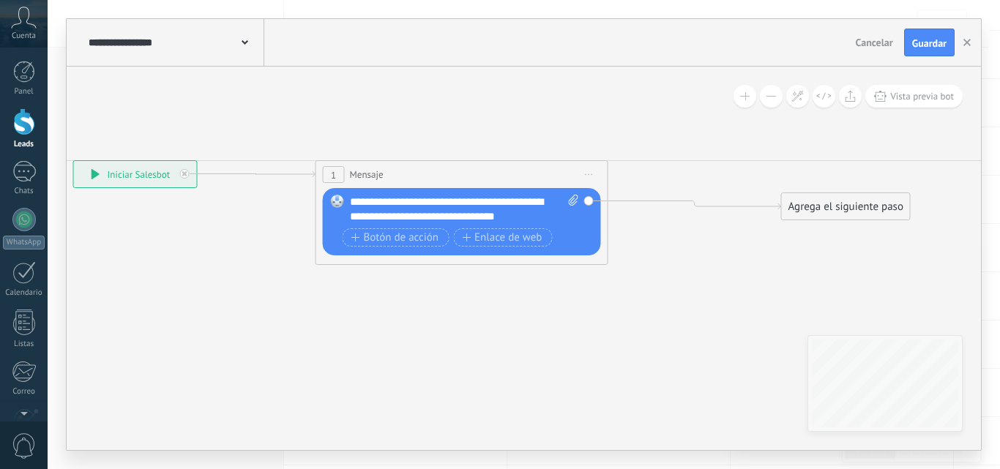
drag, startPoint x: 438, startPoint y: 181, endPoint x: 408, endPoint y: 179, distance: 30.1
click at [408, 179] on div "1 Mensaje ******* (a): Todos los contactos - canales seleccionados Todos los co…" at bounding box center [461, 174] width 291 height 27
drag, startPoint x: 138, startPoint y: 168, endPoint x: 221, endPoint y: 168, distance: 83.4
click at [187, 157] on div "**********" at bounding box center [180, 164] width 123 height 26
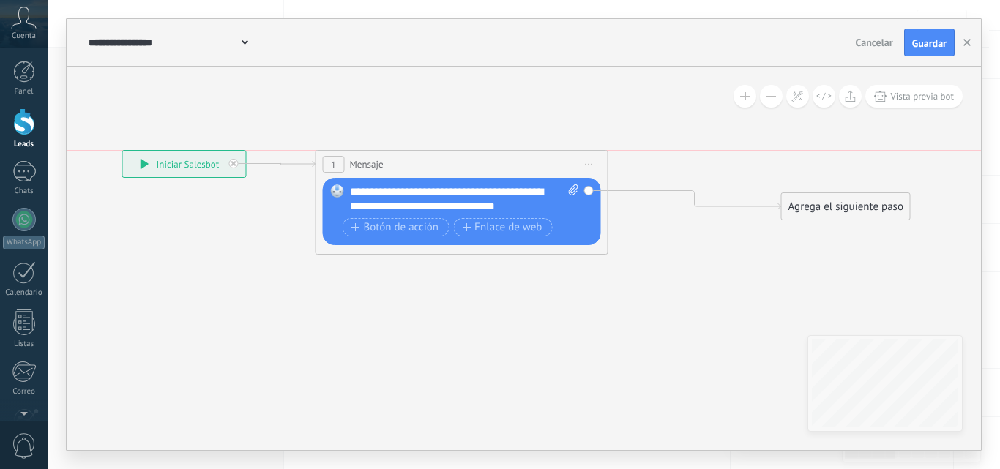
drag, startPoint x: 454, startPoint y: 169, endPoint x: 454, endPoint y: 159, distance: 10.2
click at [454, 159] on div "1 Mensaje ******* (a): Todos los contactos - canales seleccionados Todos los co…" at bounding box center [461, 164] width 291 height 27
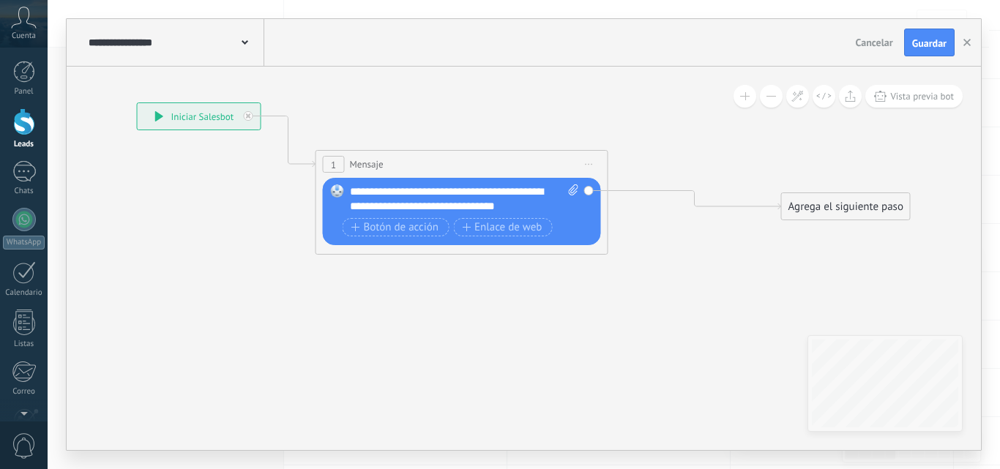
drag, startPoint x: 172, startPoint y: 162, endPoint x: 187, endPoint y: 115, distance: 49.8
click at [187, 115] on div "**********" at bounding box center [199, 116] width 123 height 26
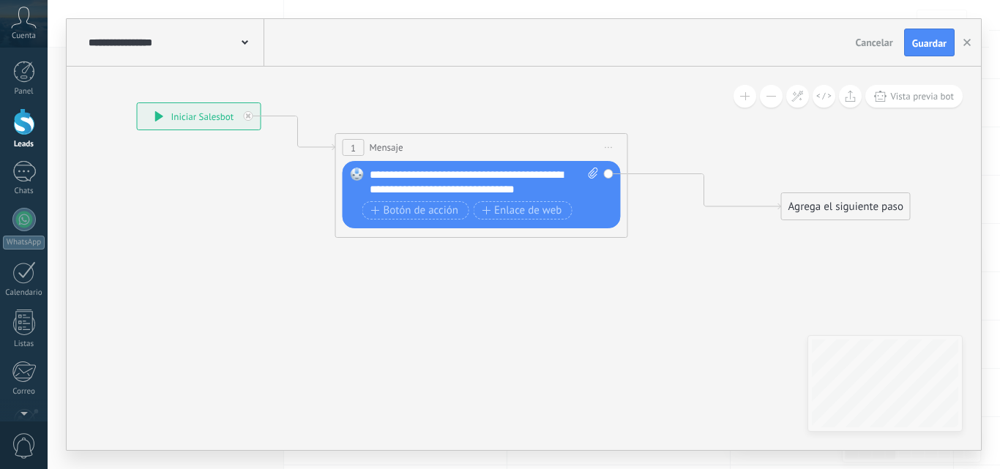
drag, startPoint x: 457, startPoint y: 167, endPoint x: 476, endPoint y: 150, distance: 26.0
click at [476, 150] on div "1 Mensaje ******* (a): Todos los contactos - canales seleccionados Todos los co…" at bounding box center [481, 147] width 291 height 27
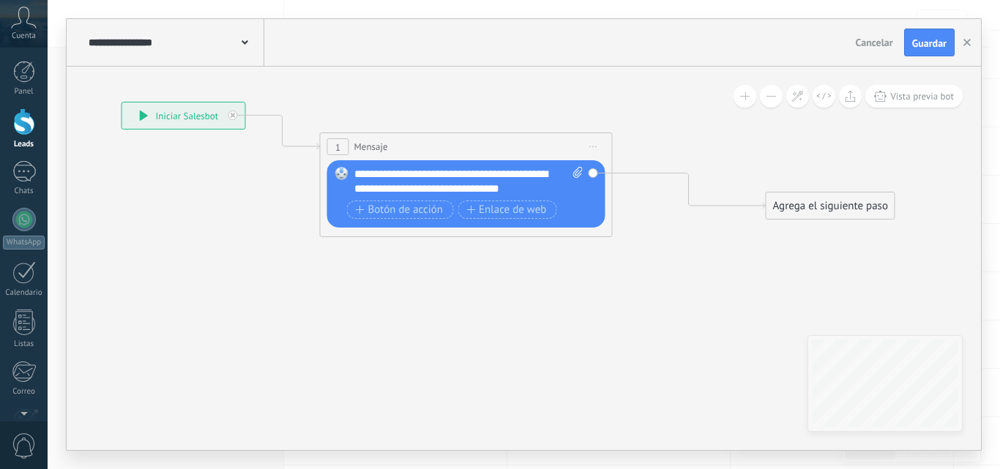
drag, startPoint x: 681, startPoint y: 234, endPoint x: 618, endPoint y: 237, distance: 63.7
click at [618, 237] on icon at bounding box center [483, 170] width 1455 height 868
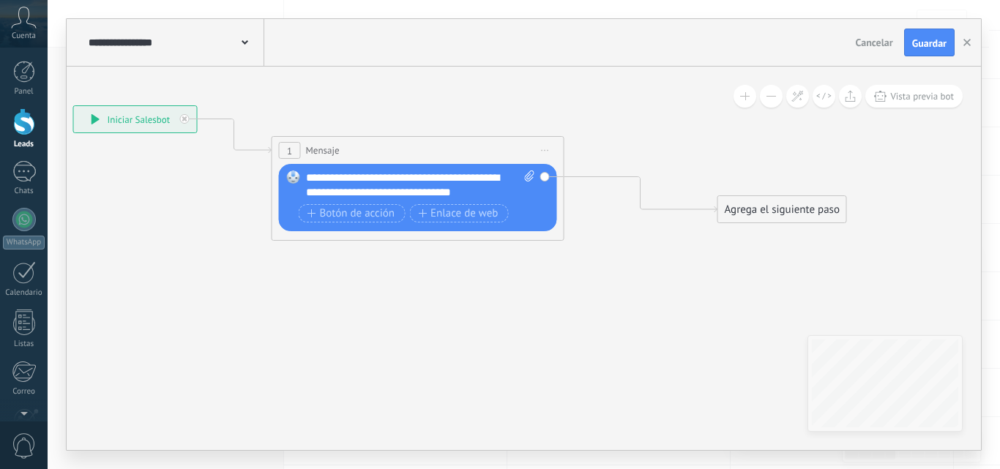
click at [513, 193] on div "**********" at bounding box center [420, 185] width 229 height 29
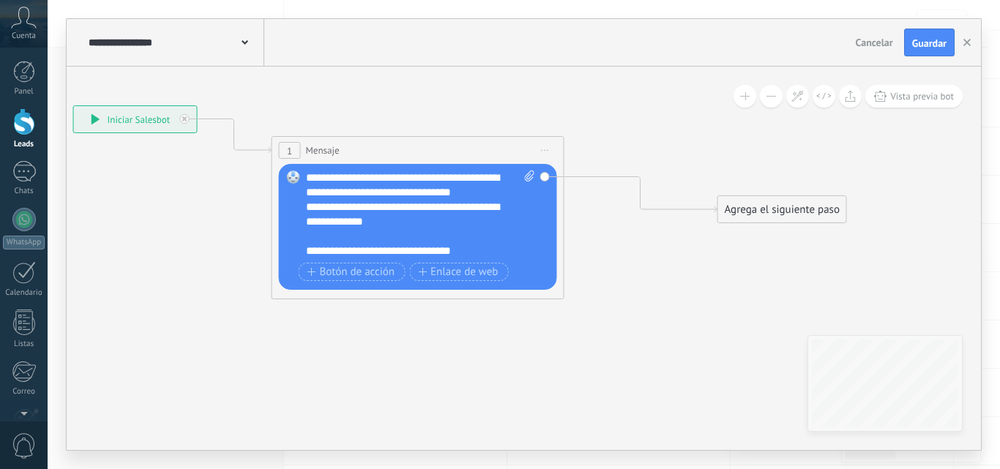
click at [416, 224] on div "**********" at bounding box center [407, 214] width 203 height 29
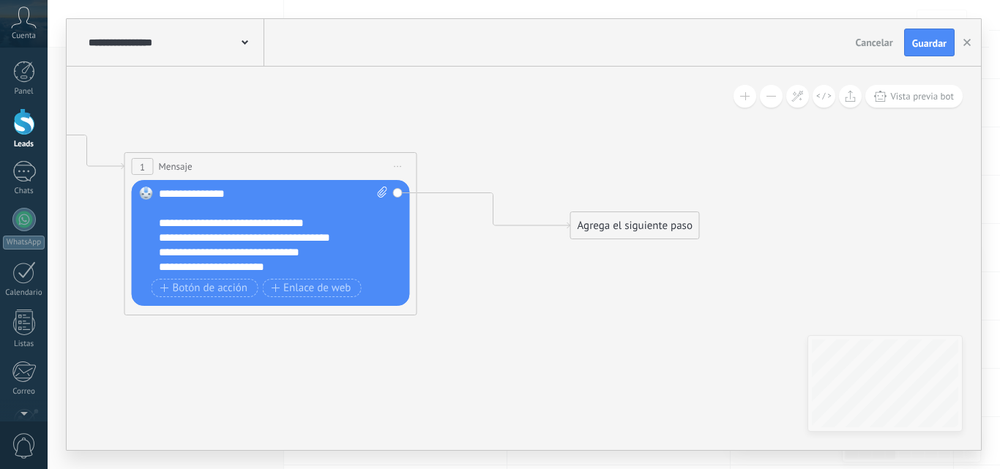
drag, startPoint x: 713, startPoint y: 262, endPoint x: 566, endPoint y: 278, distance: 148.0
click at [566, 278] on icon at bounding box center [287, 190] width 1455 height 868
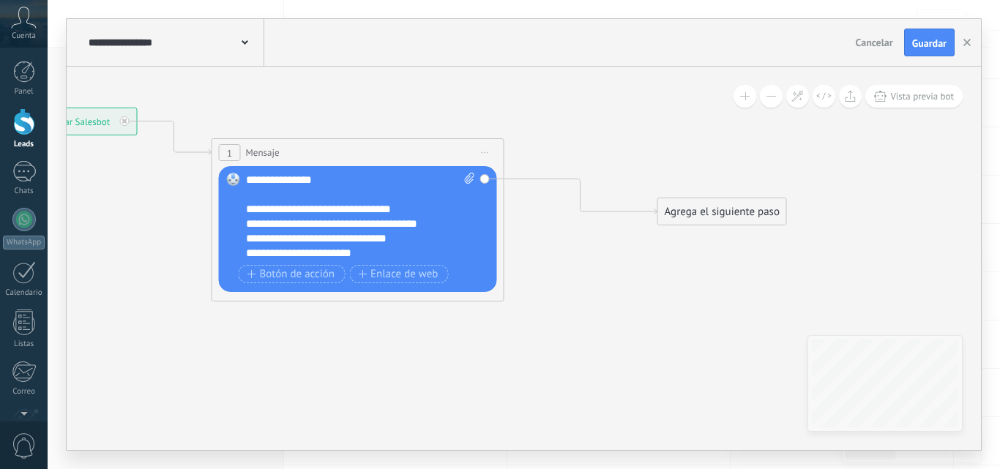
drag, startPoint x: 564, startPoint y: 301, endPoint x: 651, endPoint y: 287, distance: 88.2
click at [651, 287] on icon at bounding box center [374, 176] width 1455 height 868
drag, startPoint x: 746, startPoint y: 220, endPoint x: 739, endPoint y: 145, distance: 75.0
click at [739, 145] on div "Agrega el siguiente paso" at bounding box center [713, 145] width 128 height 24
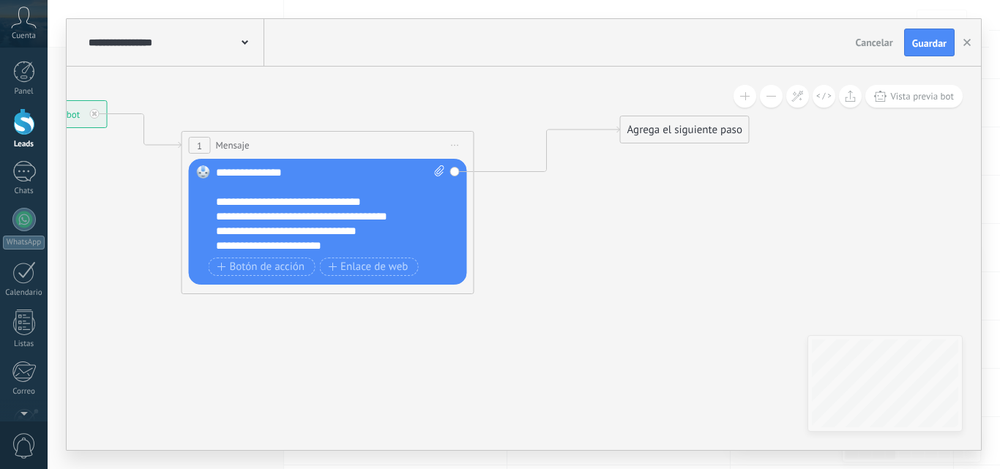
drag, startPoint x: 660, startPoint y: 214, endPoint x: 630, endPoint y: 206, distance: 30.9
click at [630, 206] on icon at bounding box center [340, 197] width 1447 height 926
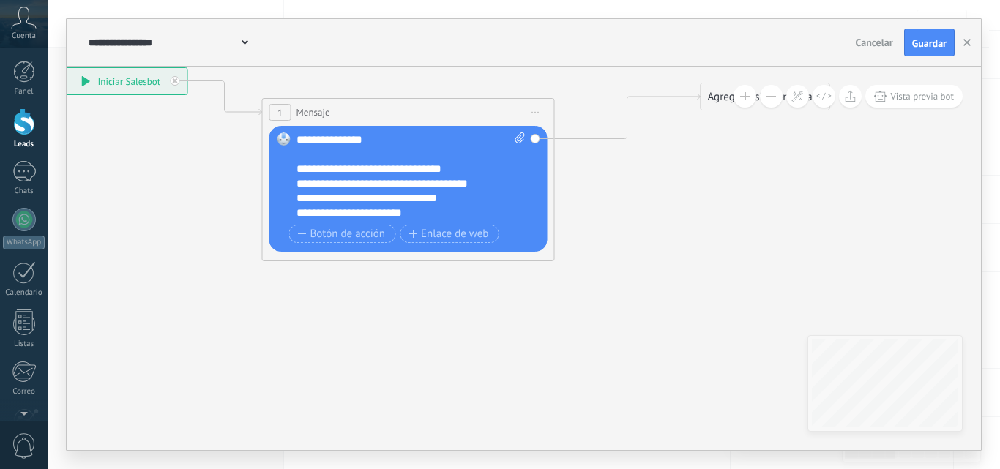
click at [403, 302] on icon at bounding box center [421, 164] width 1447 height 926
click at [359, 230] on span "Botón de acción" at bounding box center [342, 234] width 88 height 12
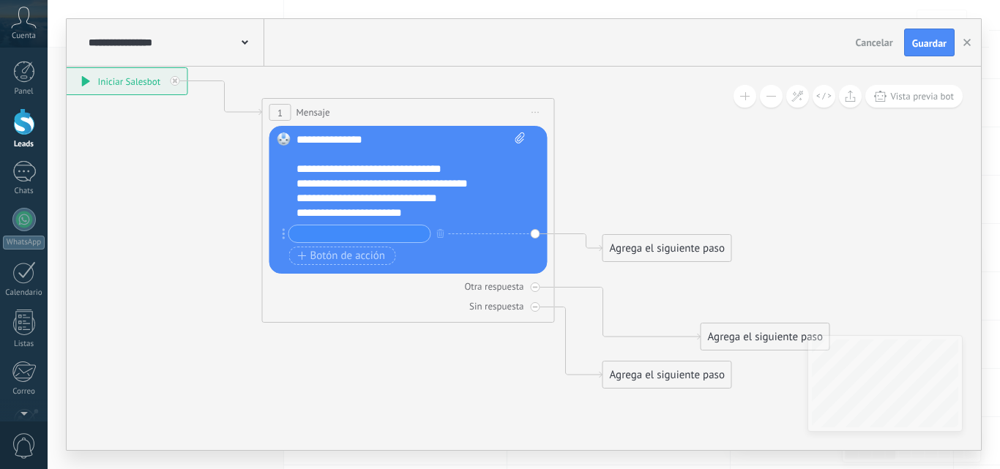
click at [362, 234] on input "text" at bounding box center [359, 233] width 141 height 17
type input "*"
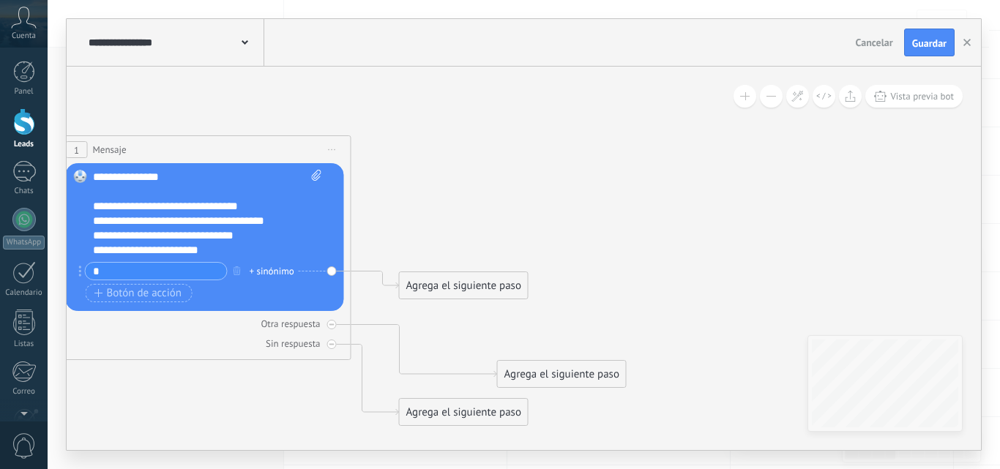
drag, startPoint x: 703, startPoint y: 176, endPoint x: 499, endPoint y: 213, distance: 206.8
click at [499, 213] on icon at bounding box center [218, 265] width 1448 height 1053
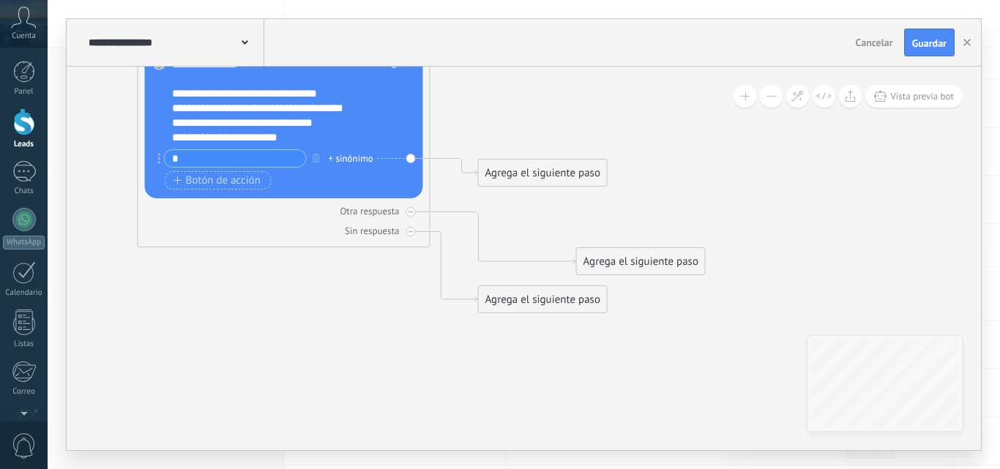
click at [572, 228] on icon at bounding box center [297, 152] width 1448 height 1053
drag, startPoint x: 553, startPoint y: 301, endPoint x: 337, endPoint y: 353, distance: 221.9
click at [337, 353] on div "Agrega el siguiente paso" at bounding box center [327, 351] width 128 height 24
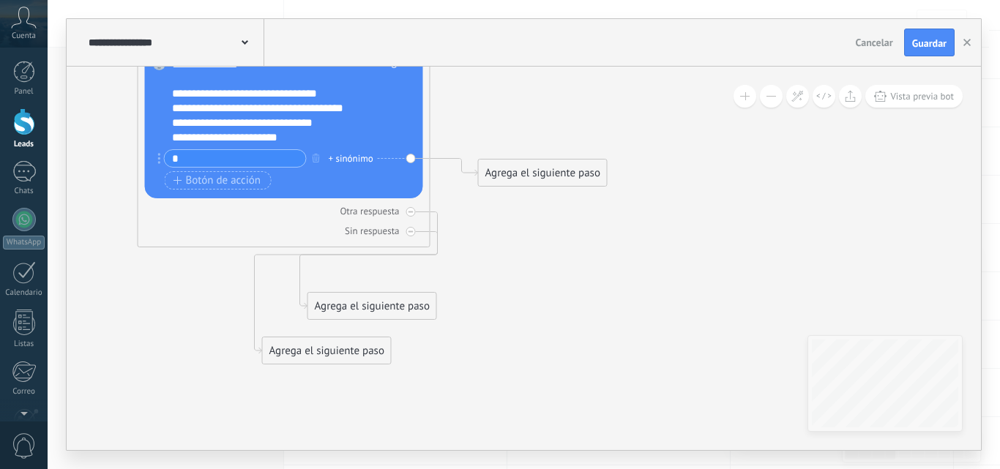
drag, startPoint x: 422, startPoint y: 308, endPoint x: 400, endPoint y: 307, distance: 22.0
click at [389, 308] on div "Agrega el siguiente paso" at bounding box center [372, 306] width 128 height 24
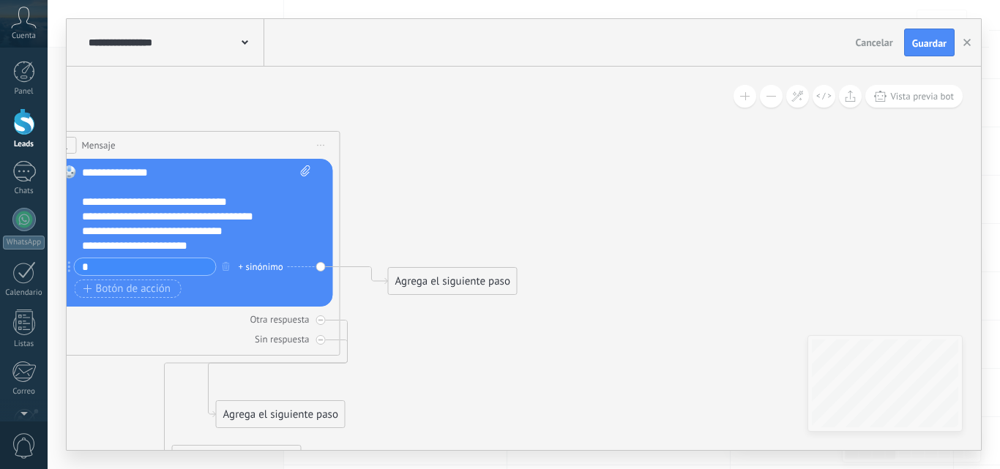
drag, startPoint x: 501, startPoint y: 324, endPoint x: 469, endPoint y: 341, distance: 35.7
click at [479, 347] on icon at bounding box center [158, 286] width 1350 height 1104
drag, startPoint x: 472, startPoint y: 288, endPoint x: 562, endPoint y: 191, distance: 132.0
click at [562, 191] on div "Agrega el siguiente paso" at bounding box center [542, 185] width 128 height 24
click at [566, 184] on div "Agrega el siguiente paso" at bounding box center [542, 185] width 128 height 24
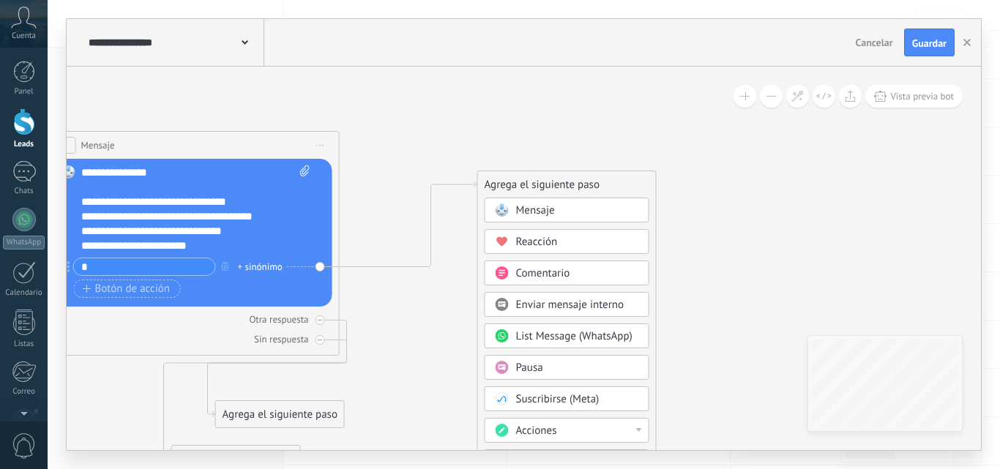
click at [572, 211] on div "Mensaje" at bounding box center [577, 210] width 123 height 15
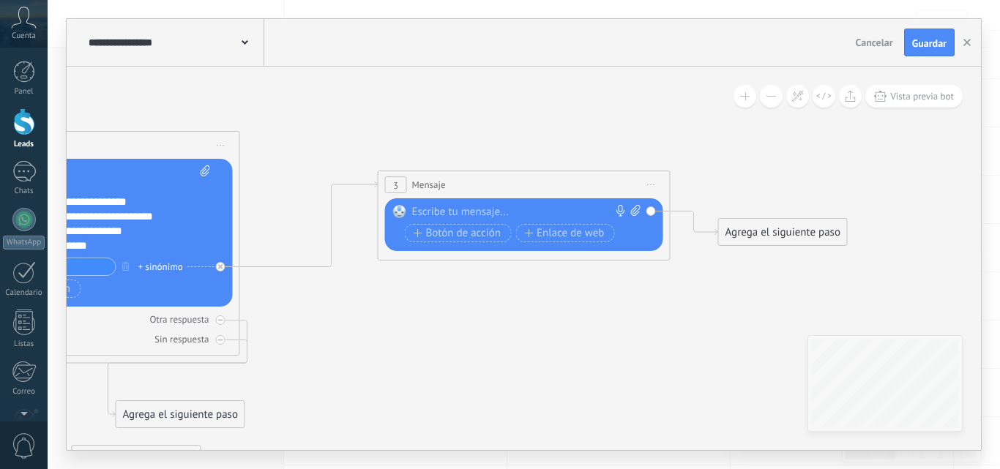
click at [650, 183] on span "Iniciar vista previa aquí Cambiar nombre Duplicar [GEOGRAPHIC_DATA]" at bounding box center [651, 184] width 23 height 21
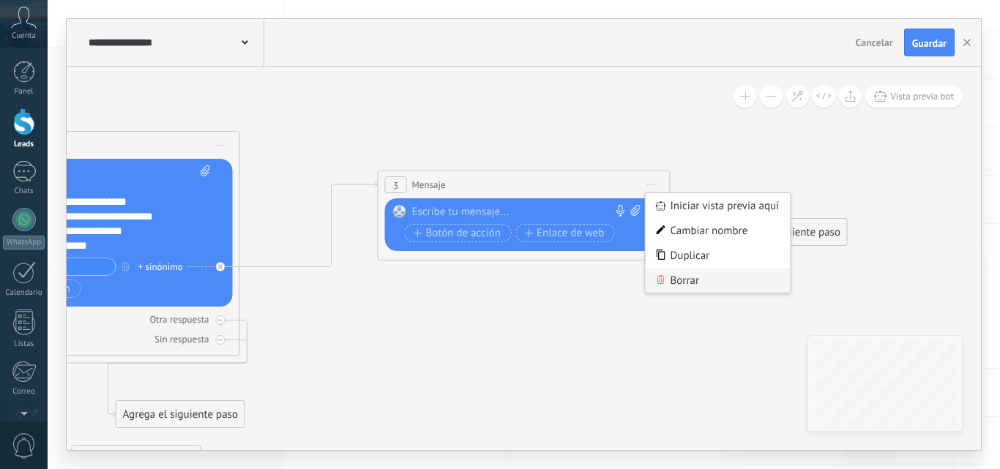
click at [662, 282] on icon at bounding box center [660, 279] width 9 height 9
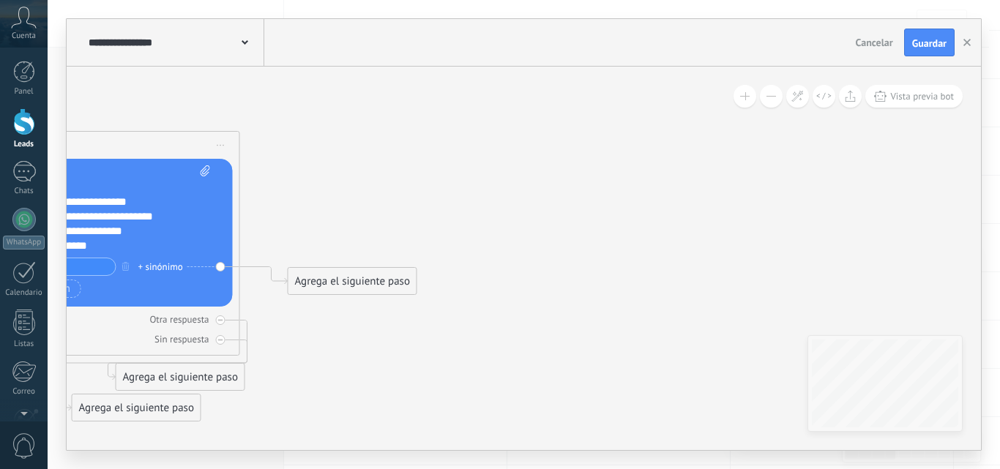
click at [383, 283] on div "Agrega el siguiente paso" at bounding box center [352, 281] width 128 height 24
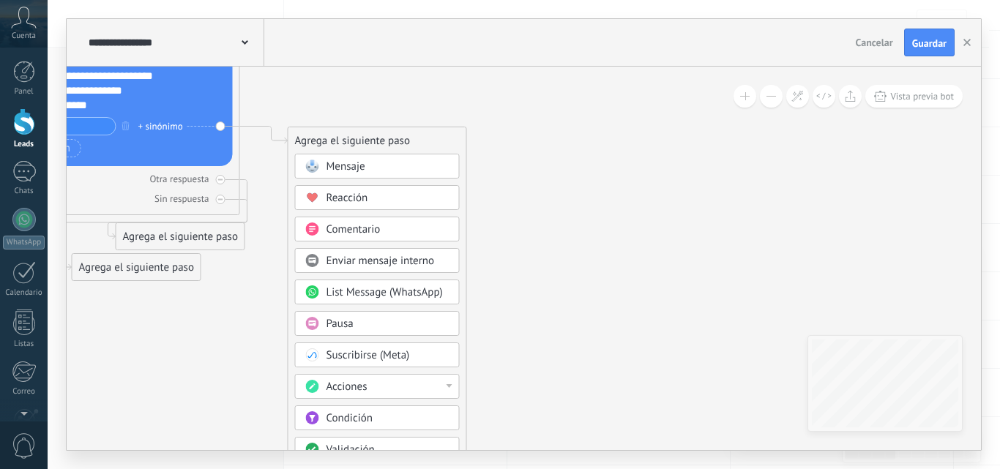
click at [392, 421] on div "Condición" at bounding box center [387, 418] width 123 height 15
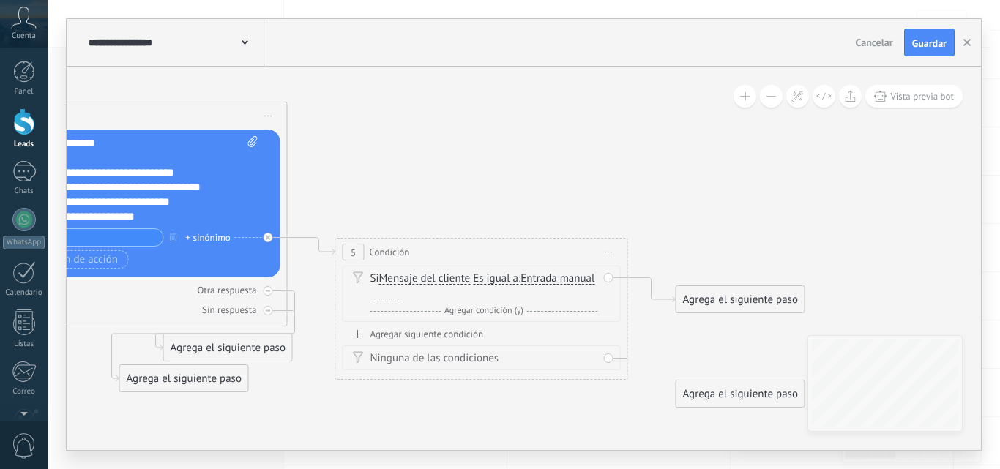
drag, startPoint x: 479, startPoint y: 428, endPoint x: 525, endPoint y: 348, distance: 93.1
click at [479, 429] on icon at bounding box center [276, 239] width 1690 height 1068
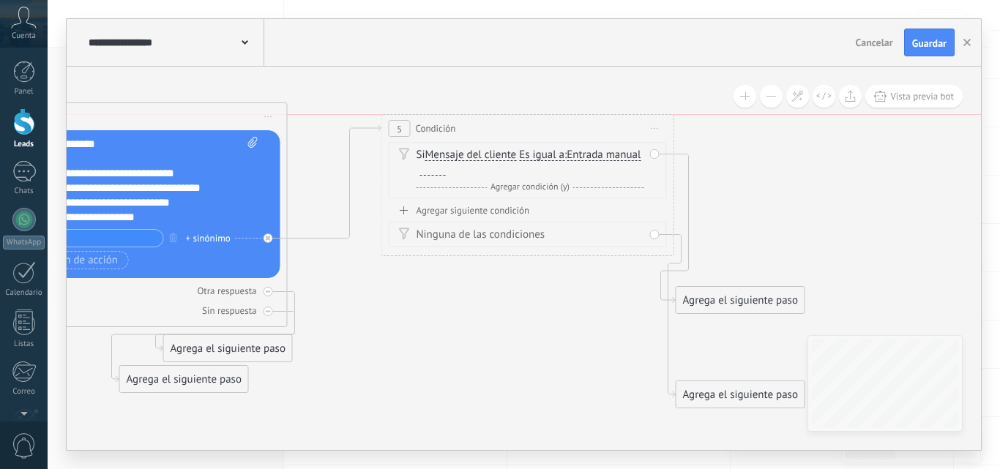
drag, startPoint x: 510, startPoint y: 247, endPoint x: 545, endPoint y: 172, distance: 83.2
click at [556, 124] on div "5 Condición ********* Iniciar vista previa aquí Cambiar nombre Duplicar [GEOGRA…" at bounding box center [527, 128] width 291 height 27
click at [446, 172] on div at bounding box center [433, 170] width 26 height 12
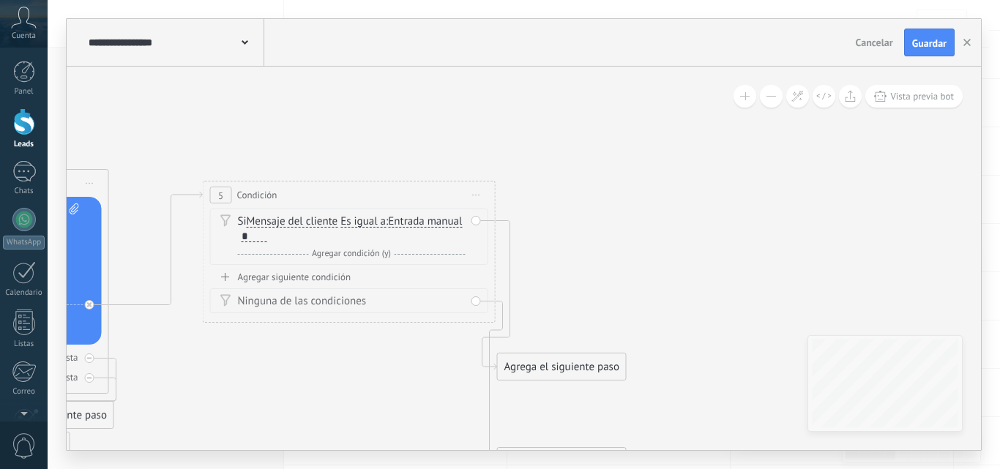
drag, startPoint x: 820, startPoint y: 183, endPoint x: 642, endPoint y: 250, distance: 190.6
click at [642, 250] on icon at bounding box center [97, 306] width 1690 height 1068
drag, startPoint x: 599, startPoint y: 364, endPoint x: 682, endPoint y: 190, distance: 193.8
click at [681, 190] on div "Agrega el siguiente paso" at bounding box center [644, 195] width 128 height 24
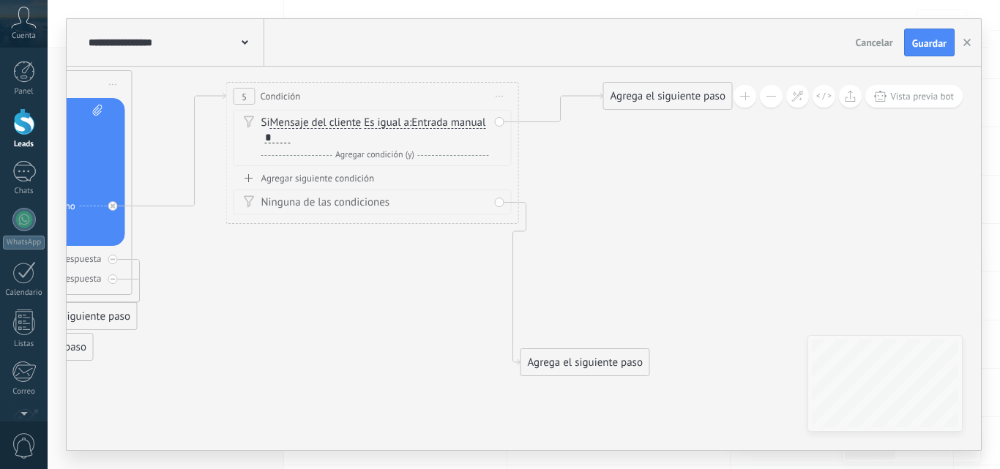
click at [680, 193] on icon at bounding box center [162, 208] width 1772 height 1068
drag, startPoint x: 613, startPoint y: 364, endPoint x: 615, endPoint y: 201, distance: 163.9
click at [615, 201] on div "Agrega el siguiente paso" at bounding box center [587, 199] width 128 height 24
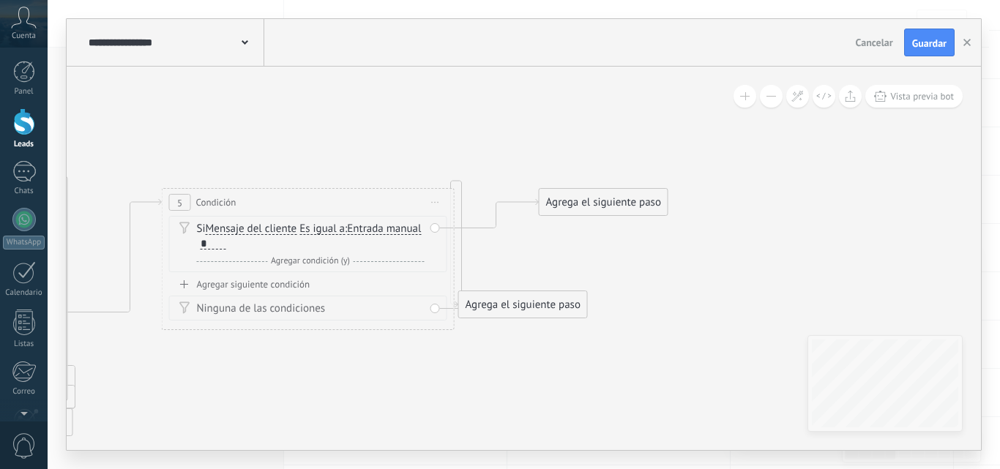
drag, startPoint x: 711, startPoint y: 151, endPoint x: 645, endPoint y: 259, distance: 126.1
click at [645, 259] on icon at bounding box center [97, 306] width 1773 height 1053
drag, startPoint x: 700, startPoint y: 172, endPoint x: 706, endPoint y: 168, distance: 7.5
click at [706, 168] on div "Agrega el siguiente paso" at bounding box center [675, 174] width 128 height 24
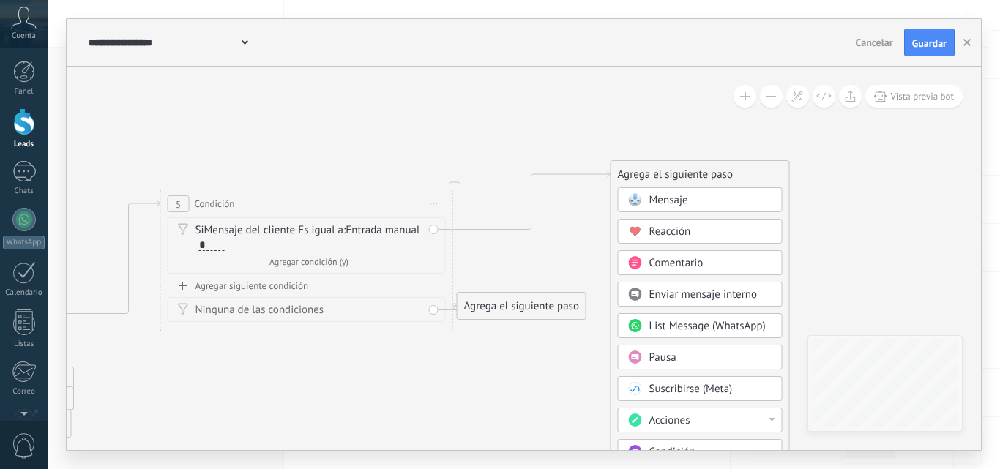
click at [711, 200] on div "Mensaje" at bounding box center [710, 200] width 123 height 15
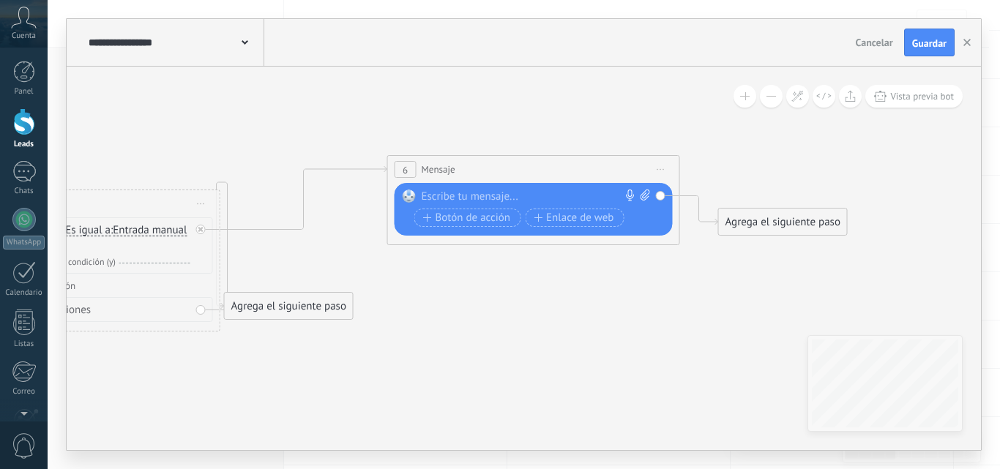
drag, startPoint x: 711, startPoint y: 200, endPoint x: 600, endPoint y: 171, distance: 115.0
click at [600, 171] on div "6 Mensaje ******* (a): Todos los contactos - canales seleccionados Todos los co…" at bounding box center [533, 169] width 291 height 27
click at [551, 195] on div at bounding box center [530, 197] width 217 height 15
paste div
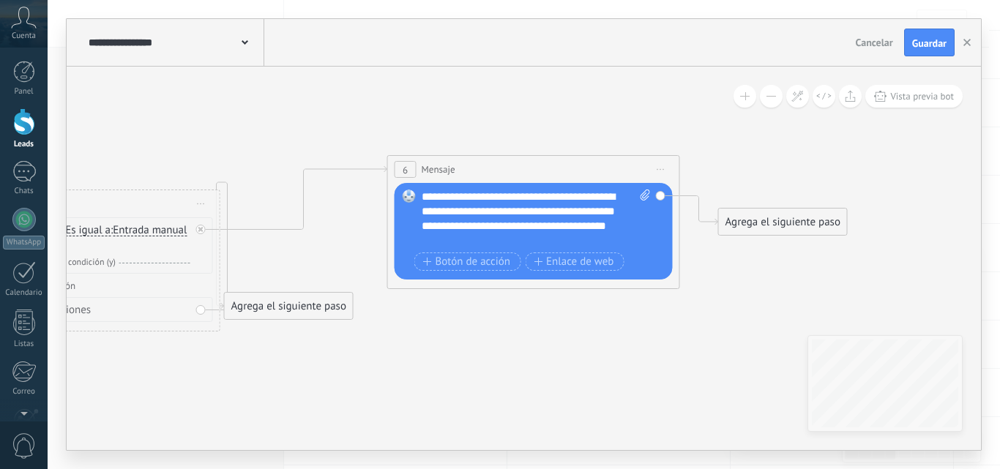
click at [564, 213] on div "**********" at bounding box center [536, 219] width 229 height 59
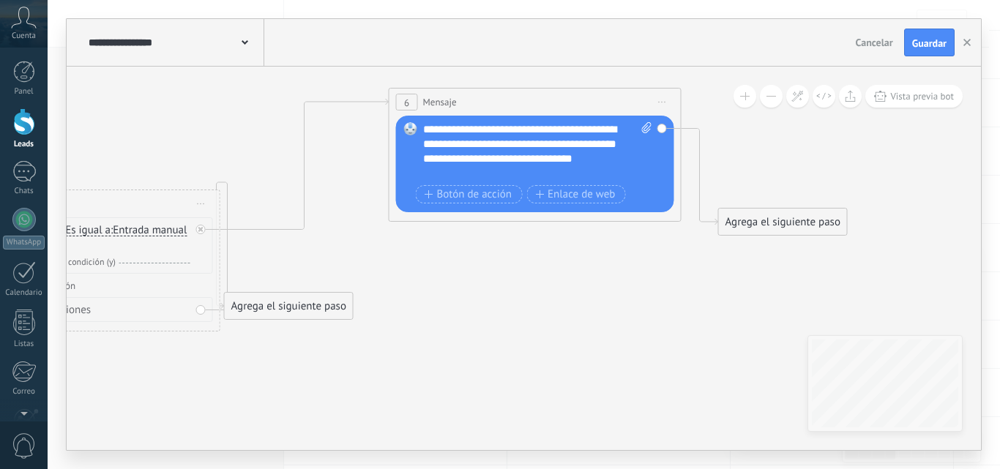
drag, startPoint x: 575, startPoint y: 173, endPoint x: 577, endPoint y: 105, distance: 67.3
click at [577, 105] on div "6 Mensaje ******* (a): Todos los contactos - canales seleccionados Todos los co…" at bounding box center [534, 102] width 291 height 27
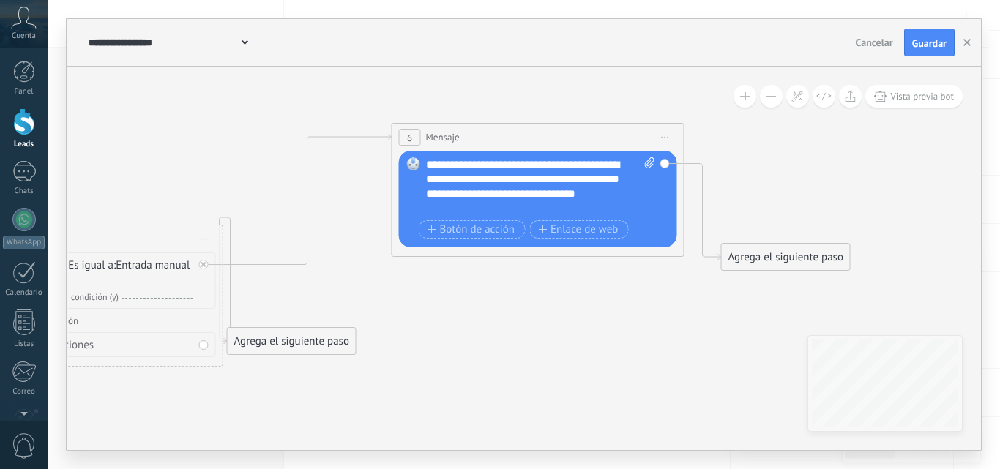
drag, startPoint x: 606, startPoint y: 303, endPoint x: 608, endPoint y: 395, distance: 92.2
click at [608, 395] on icon at bounding box center [73, 301] width 2187 height 1079
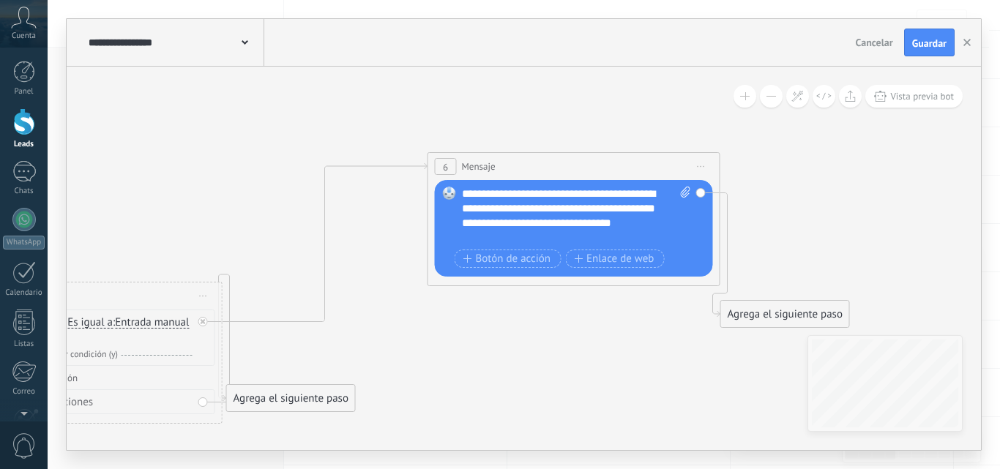
drag, startPoint x: 554, startPoint y: 192, endPoint x: 591, endPoint y: 164, distance: 46.0
click at [591, 164] on div "6 Mensaje ******* (a): Todos los contactos - canales seleccionados Todos los co…" at bounding box center [573, 166] width 291 height 27
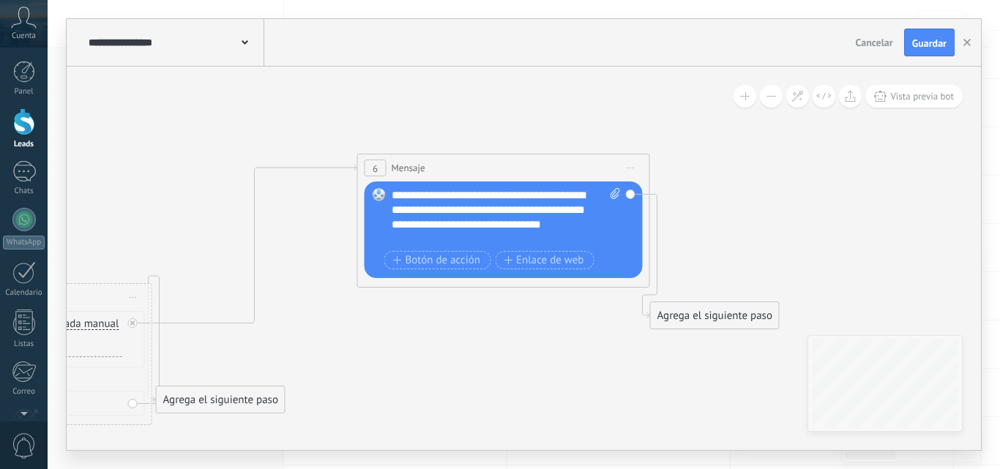
drag, startPoint x: 567, startPoint y: 370, endPoint x: 497, endPoint y: 371, distance: 70.3
click at [497, 371] on icon at bounding box center [2, 345] width 2187 height 1110
drag, startPoint x: 716, startPoint y: 321, endPoint x: 779, endPoint y: 219, distance: 120.6
click at [779, 219] on div "Agrega el siguiente paso" at bounding box center [778, 213] width 128 height 24
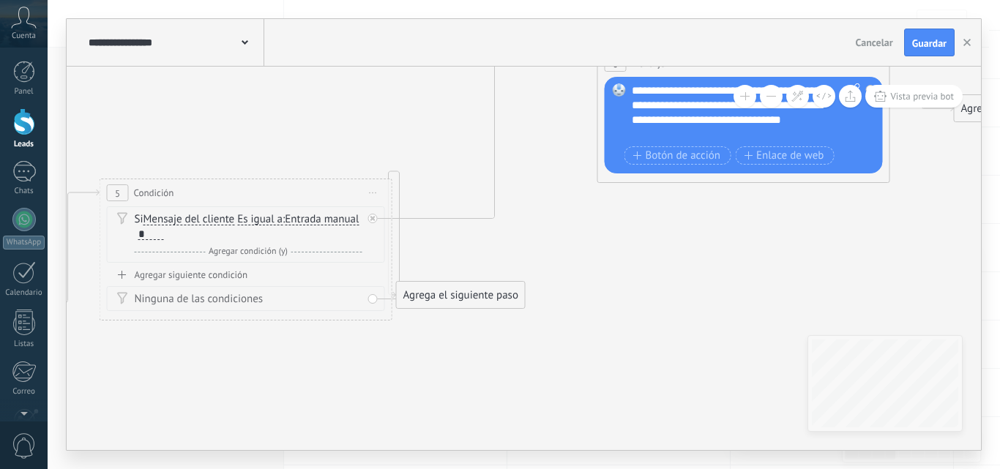
drag, startPoint x: 634, startPoint y: 288, endPoint x: 573, endPoint y: 339, distance: 80.0
click at [668, 271] on icon at bounding box center [272, 239] width 2247 height 1112
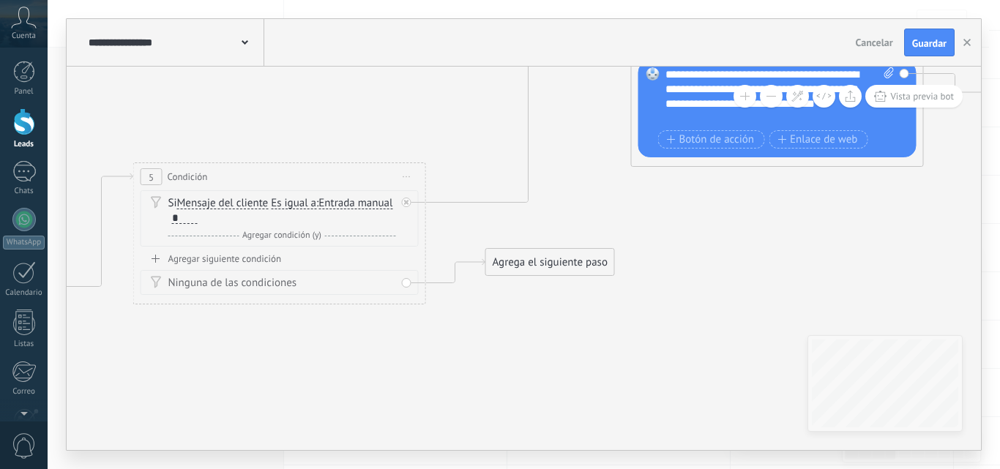
drag, startPoint x: 506, startPoint y: 285, endPoint x: 552, endPoint y: 273, distance: 47.6
click at [562, 268] on div "Agrega el siguiente paso" at bounding box center [550, 262] width 128 height 24
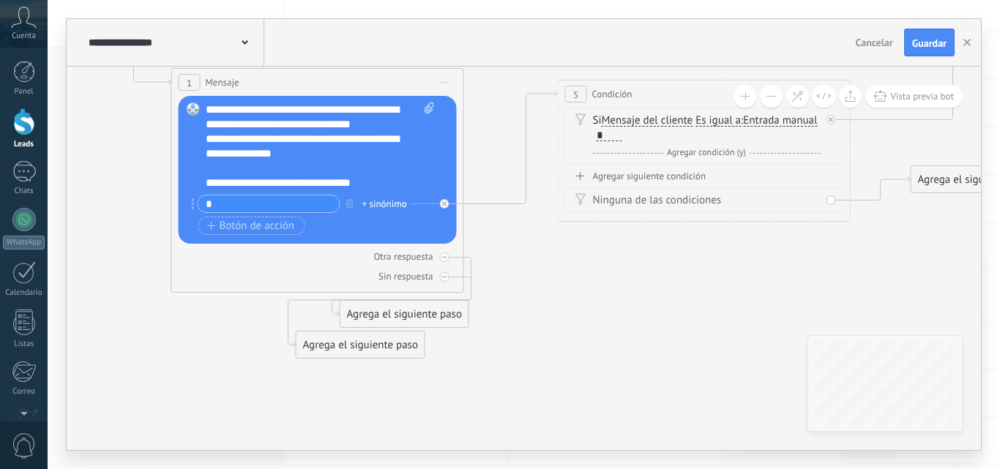
drag, startPoint x: 463, startPoint y: 328, endPoint x: 678, endPoint y: 300, distance: 216.9
click at [700, 280] on icon at bounding box center [732, 154] width 2250 height 1140
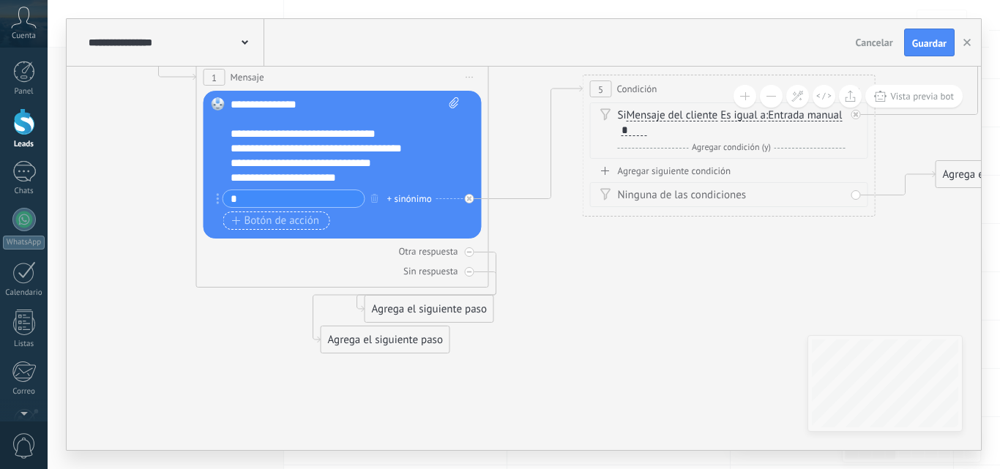
click at [272, 221] on span "Botón de acción" at bounding box center [276, 221] width 88 height 12
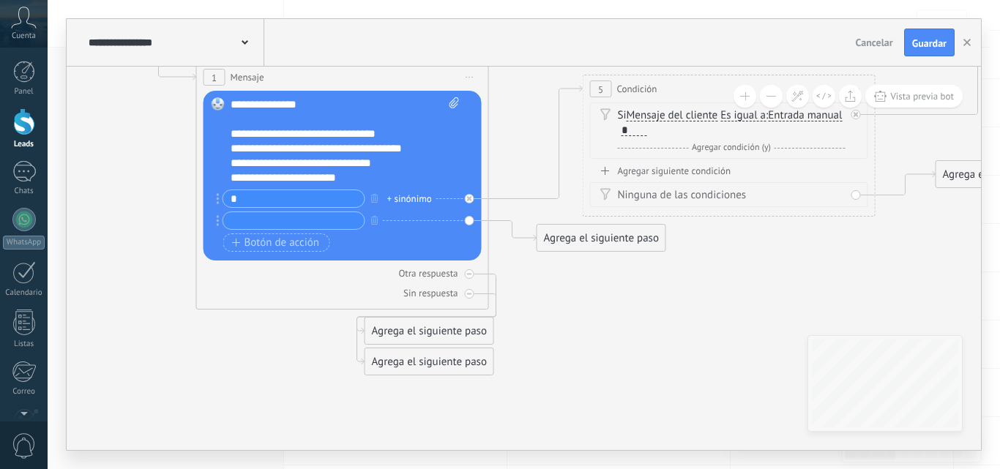
click at [275, 222] on input "text" at bounding box center [293, 220] width 141 height 17
type input "*"
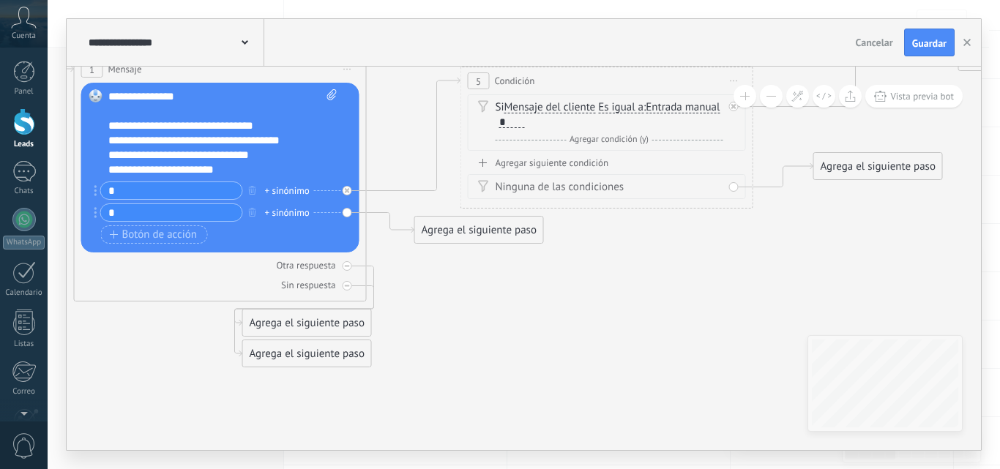
drag, startPoint x: 569, startPoint y: 364, endPoint x: 523, endPoint y: 364, distance: 46.1
click at [523, 364] on icon at bounding box center [635, 152] width 2250 height 1162
click at [506, 236] on div "Agrega el siguiente paso" at bounding box center [479, 230] width 128 height 24
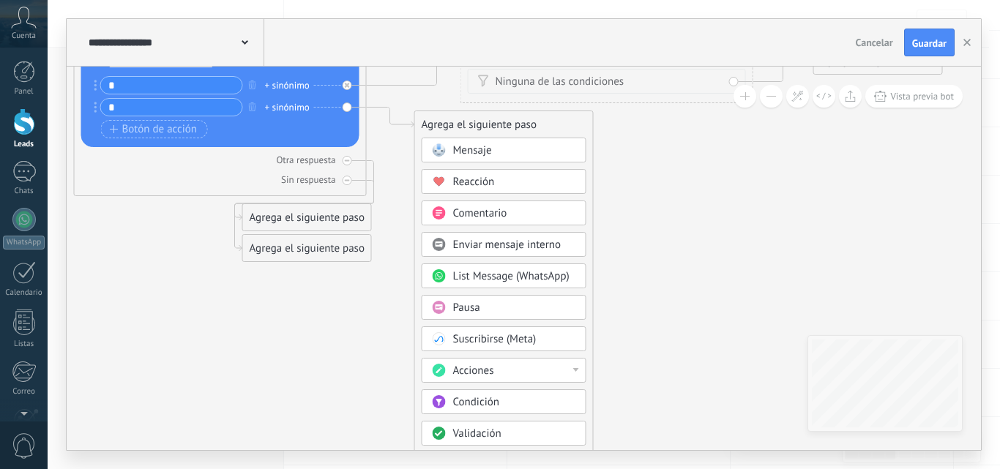
click at [505, 404] on div "Condición" at bounding box center [514, 402] width 123 height 15
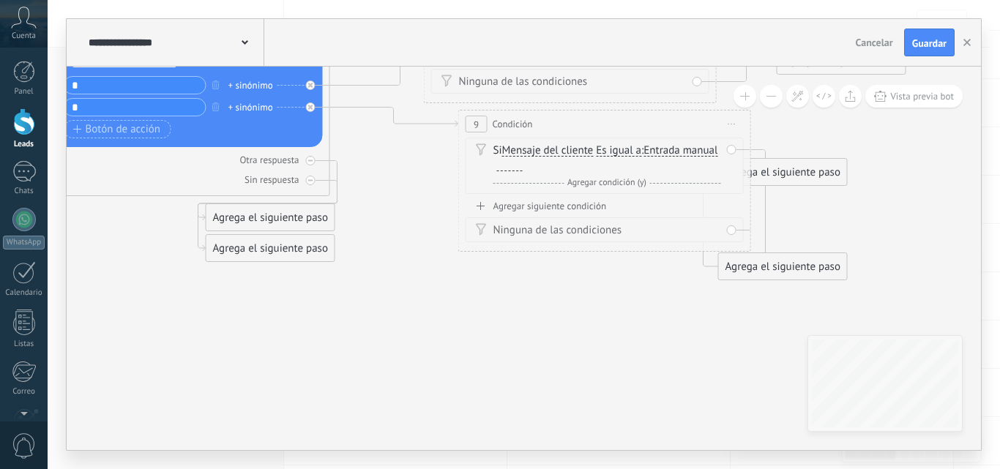
click at [660, 124] on div "9 Condición ********* Iniciar vista previa aquí Cambiar nombre Duplicar [GEOGRA…" at bounding box center [604, 123] width 291 height 27
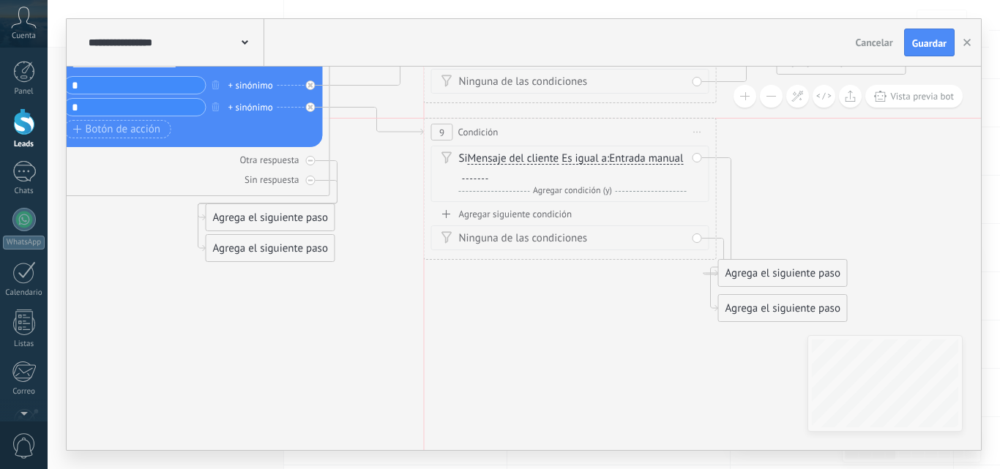
drag, startPoint x: 660, startPoint y: 124, endPoint x: 611, endPoint y: 135, distance: 50.2
click at [611, 135] on div "9 Condición ********* Iniciar vista previa aquí Cambiar nombre Duplicar [GEOGRA…" at bounding box center [569, 132] width 291 height 27
click at [488, 173] on div at bounding box center [475, 174] width 26 height 12
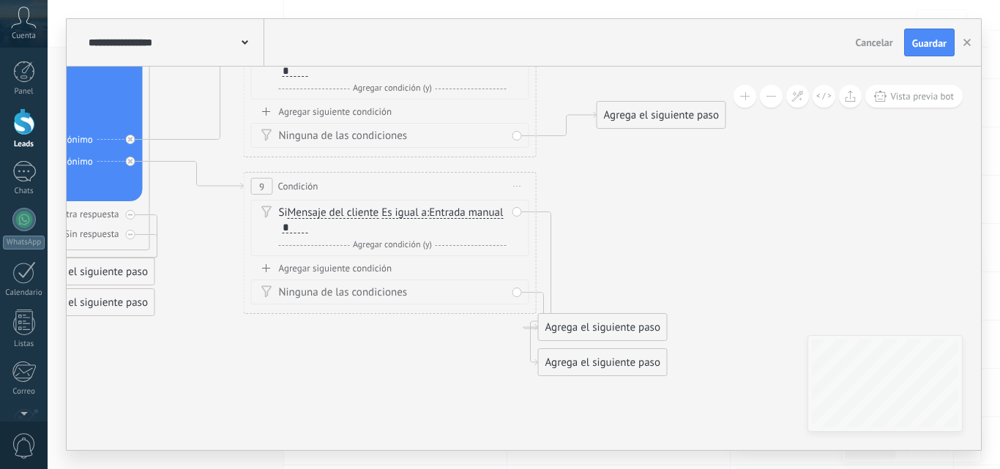
click at [473, 409] on icon at bounding box center [418, 131] width 2250 height 1222
drag, startPoint x: 612, startPoint y: 325, endPoint x: 765, endPoint y: 207, distance: 193.1
click at [765, 207] on div "Agrega el siguiente paso" at bounding box center [758, 210] width 128 height 24
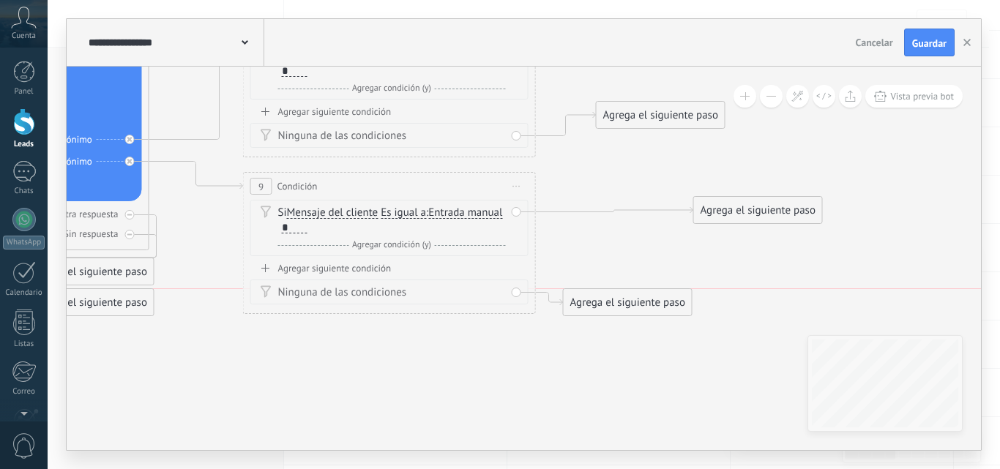
drag, startPoint x: 622, startPoint y: 364, endPoint x: 648, endPoint y: 301, distance: 67.9
click at [648, 301] on div "Agrega el siguiente paso" at bounding box center [627, 303] width 128 height 24
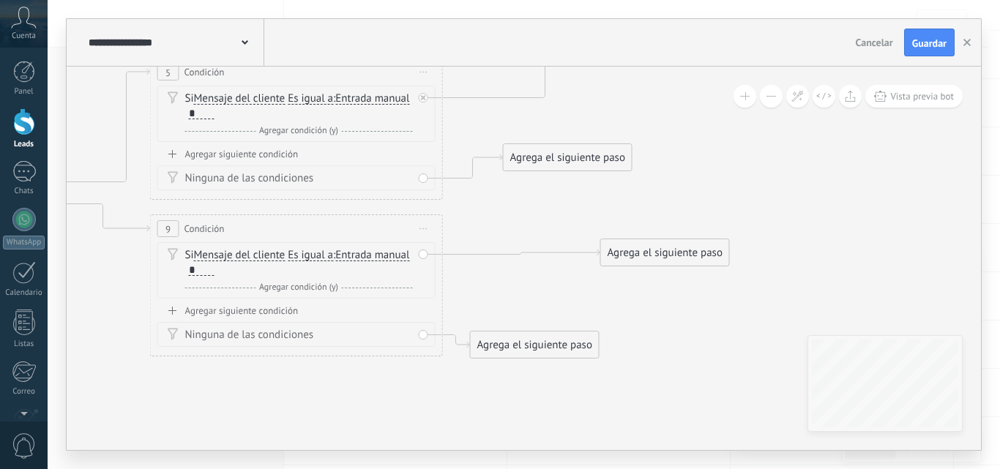
drag, startPoint x: 665, startPoint y: 165, endPoint x: 572, endPoint y: 208, distance: 102.2
click at [572, 208] on icon at bounding box center [324, 143] width 2250 height 1162
drag, startPoint x: 576, startPoint y: 165, endPoint x: 551, endPoint y: 170, distance: 25.4
click at [551, 170] on div "Agrega el siguiente paso" at bounding box center [543, 163] width 128 height 24
drag, startPoint x: 656, startPoint y: 248, endPoint x: 768, endPoint y: 207, distance: 119.9
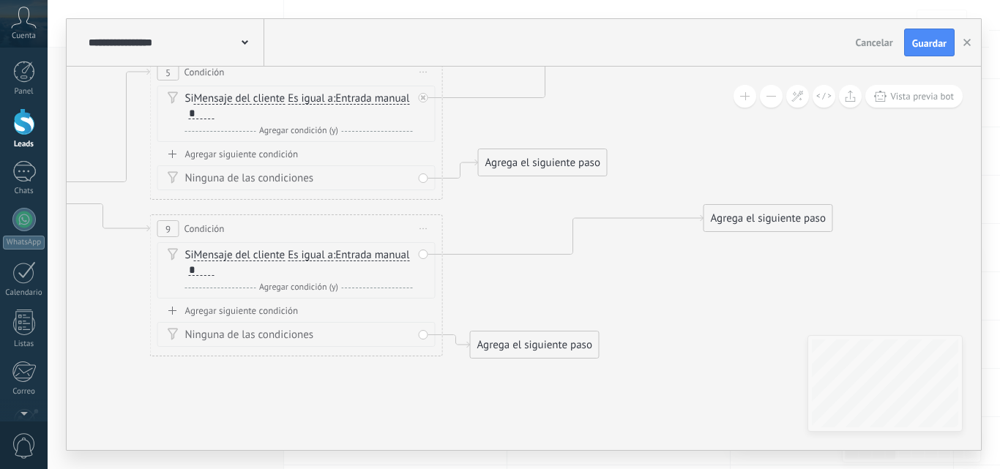
click at [768, 207] on div "Agrega el siguiente paso" at bounding box center [768, 218] width 128 height 24
click at [768, 209] on div "Agrega el siguiente paso" at bounding box center [777, 205] width 128 height 24
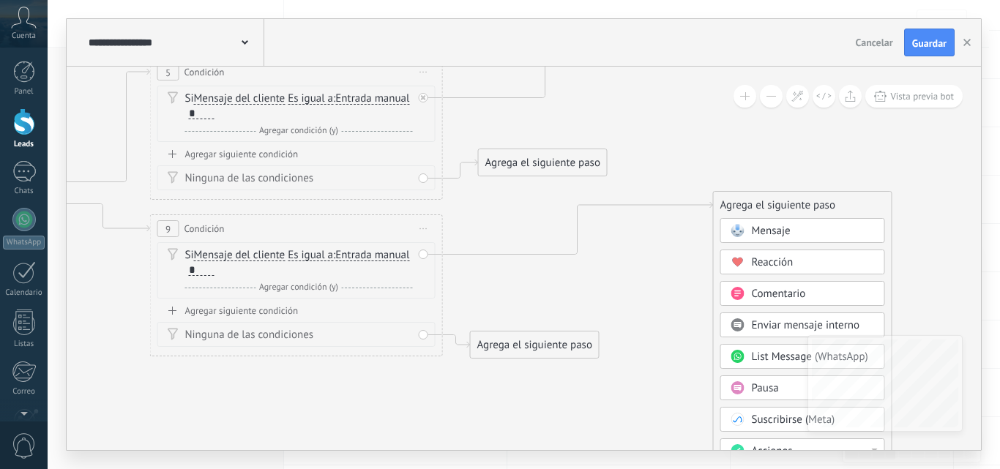
click at [769, 244] on div "Mensaje Mensaje Mensaje Reacción Comentario Enviar mensaje interno" at bounding box center [802, 472] width 165 height 509
click at [768, 232] on span "Mensaje" at bounding box center [771, 231] width 39 height 14
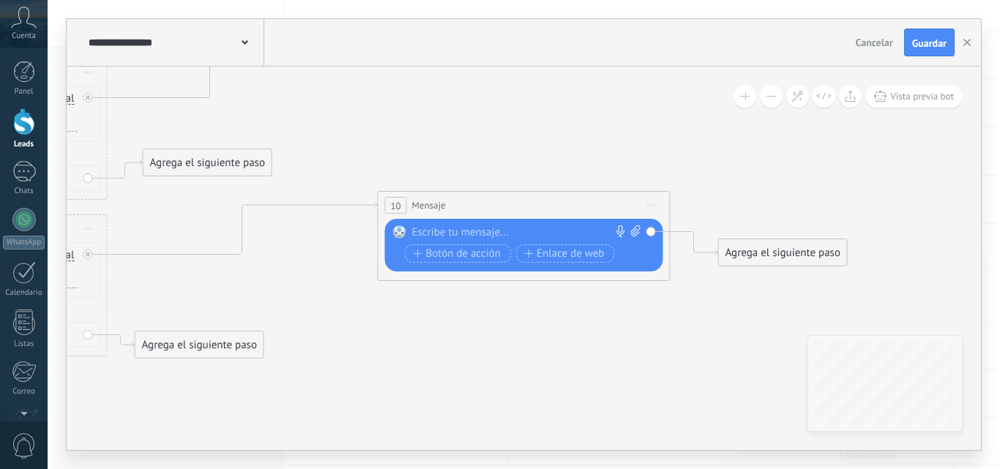
click at [536, 232] on div at bounding box center [520, 232] width 217 height 15
paste div
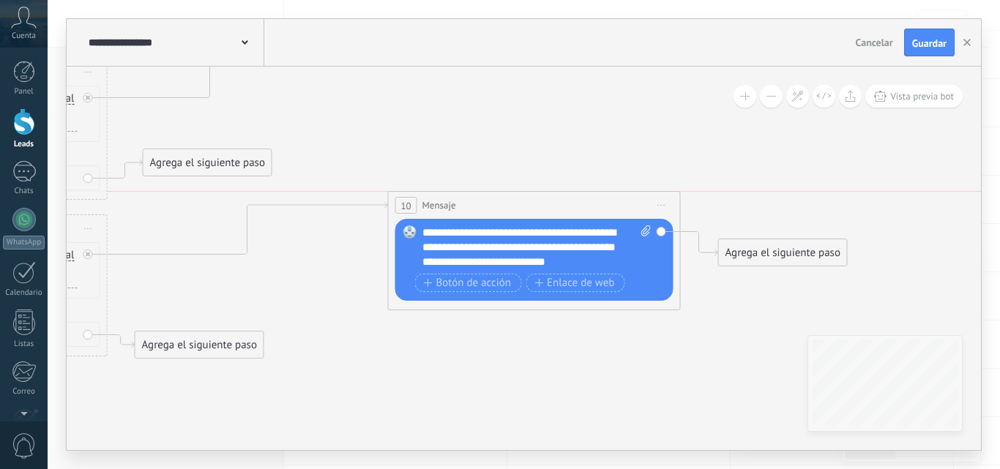
drag, startPoint x: 539, startPoint y: 200, endPoint x: 549, endPoint y: 197, distance: 10.7
click at [549, 197] on div "10 Mensaje ******* (a): Todos los contactos - canales seleccionados Todos los c…" at bounding box center [534, 205] width 291 height 27
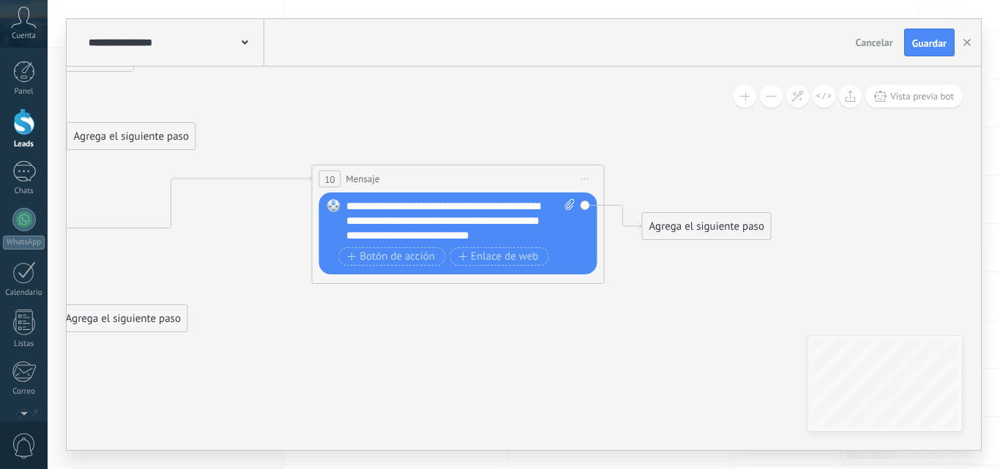
drag, startPoint x: 558, startPoint y: 336, endPoint x: 546, endPoint y: 333, distance: 12.1
drag, startPoint x: 716, startPoint y: 224, endPoint x: 765, endPoint y: 224, distance: 49.8
click at [765, 224] on div "Agrega el siguiente paso" at bounding box center [755, 226] width 128 height 24
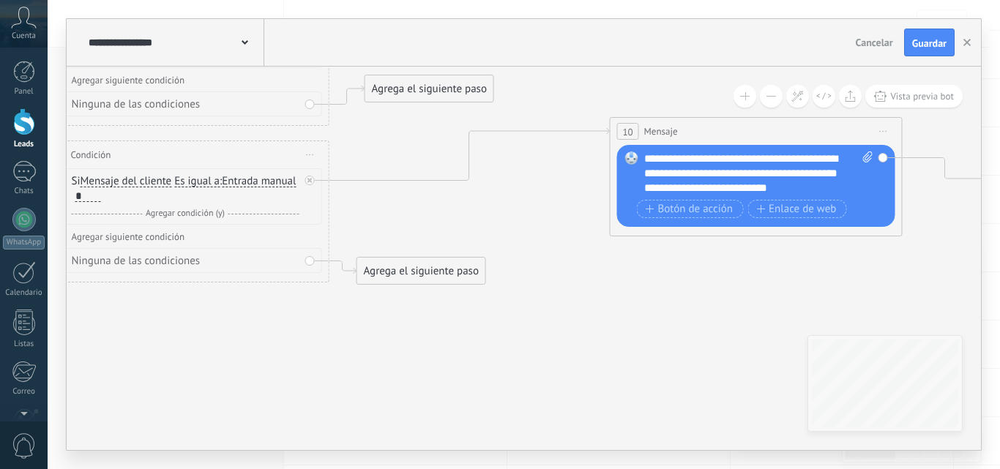
drag, startPoint x: 424, startPoint y: 346, endPoint x: 724, endPoint y: 297, distance: 304.0
click at [724, 297] on icon at bounding box center [253, 69] width 2334 height 1162
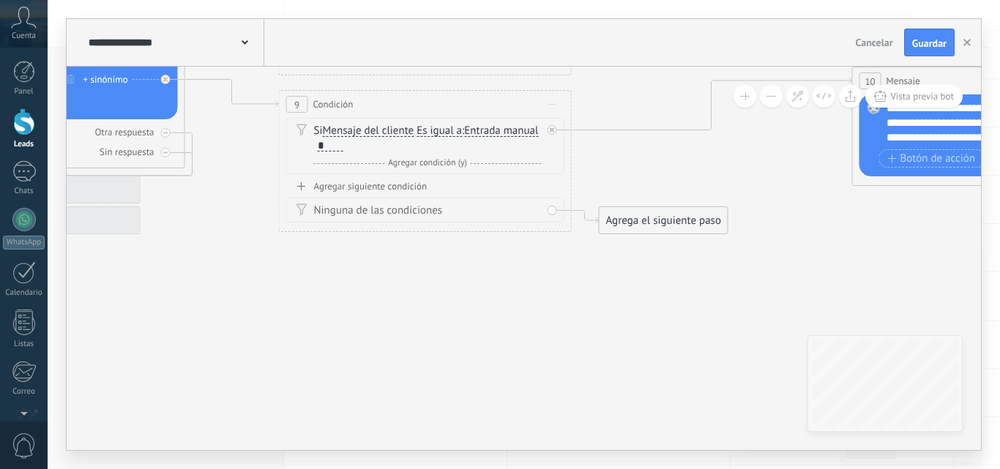
drag, startPoint x: 309, startPoint y: 348, endPoint x: 566, endPoint y: 295, distance: 262.9
click at [584, 292] on icon at bounding box center [495, 19] width 2334 height 1162
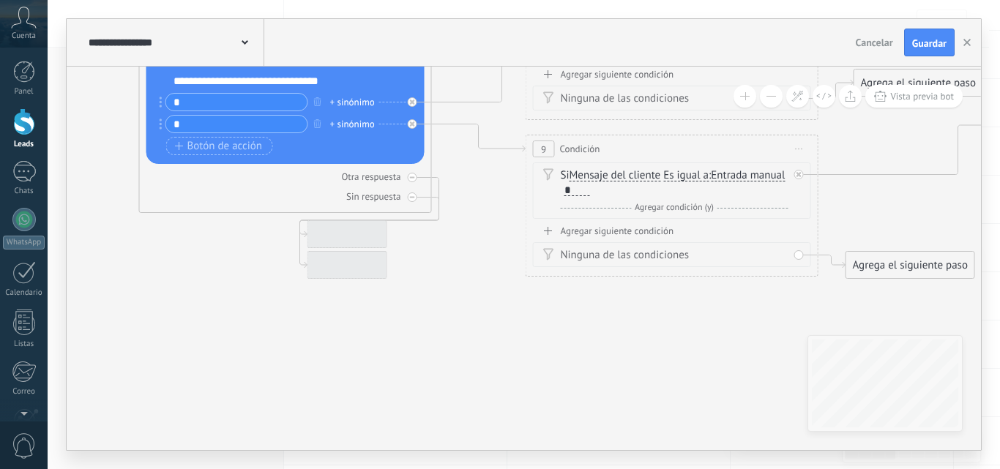
drag, startPoint x: 260, startPoint y: 290, endPoint x: 471, endPoint y: 341, distance: 217.6
click at [471, 341] on icon at bounding box center [742, 64] width 2334 height 1162
click at [223, 144] on span "Botón de acción" at bounding box center [219, 147] width 88 height 12
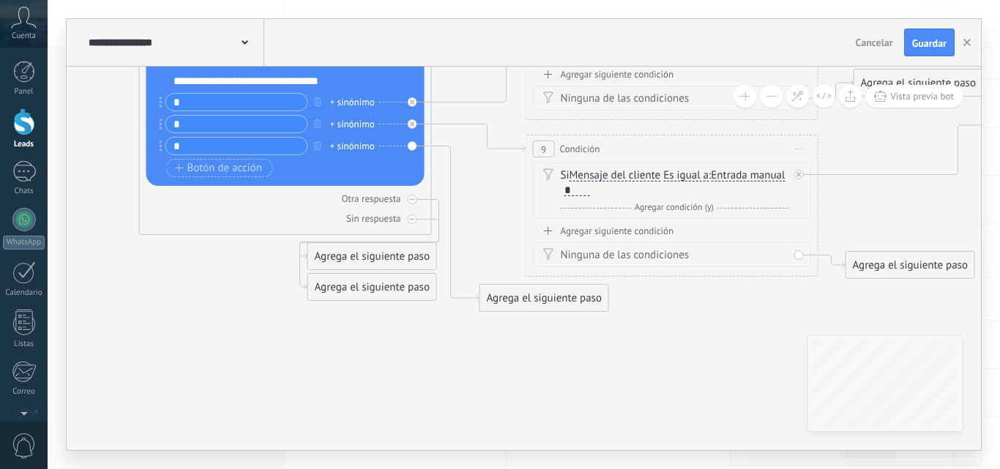
type input "*"
drag, startPoint x: 613, startPoint y: 344, endPoint x: 635, endPoint y: 330, distance: 26.0
click at [637, 335] on div "Agrega el siguiente paso" at bounding box center [653, 337] width 128 height 24
click at [590, 192] on div "*" at bounding box center [577, 190] width 26 height 12
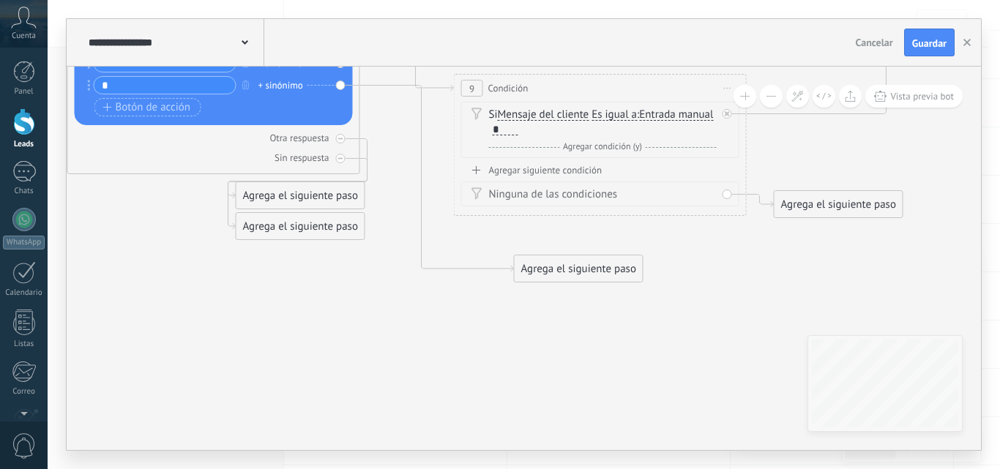
drag, startPoint x: 665, startPoint y: 378, endPoint x: 593, endPoint y: 318, distance: 94.0
click at [593, 318] on icon at bounding box center [677, 35] width 2348 height 1226
click at [597, 269] on div "Agrega el siguiente paso" at bounding box center [578, 269] width 128 height 24
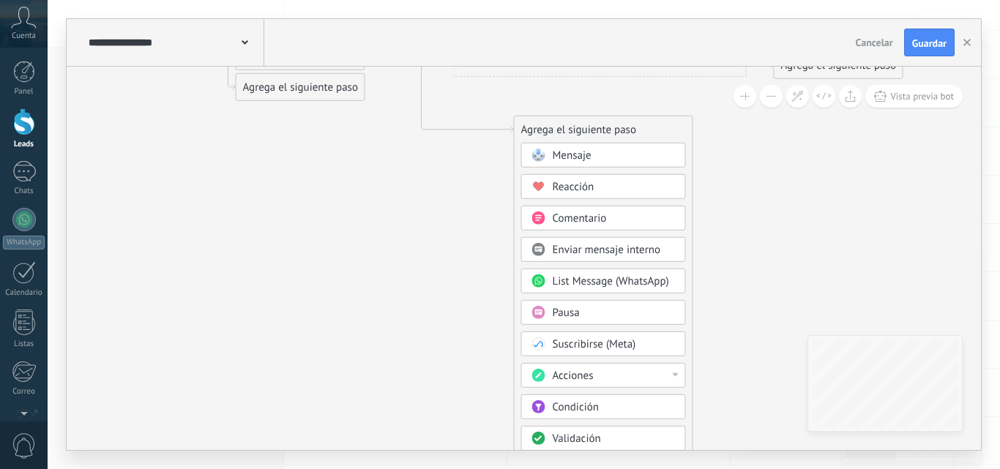
click at [590, 405] on span "Condición" at bounding box center [575, 407] width 46 height 14
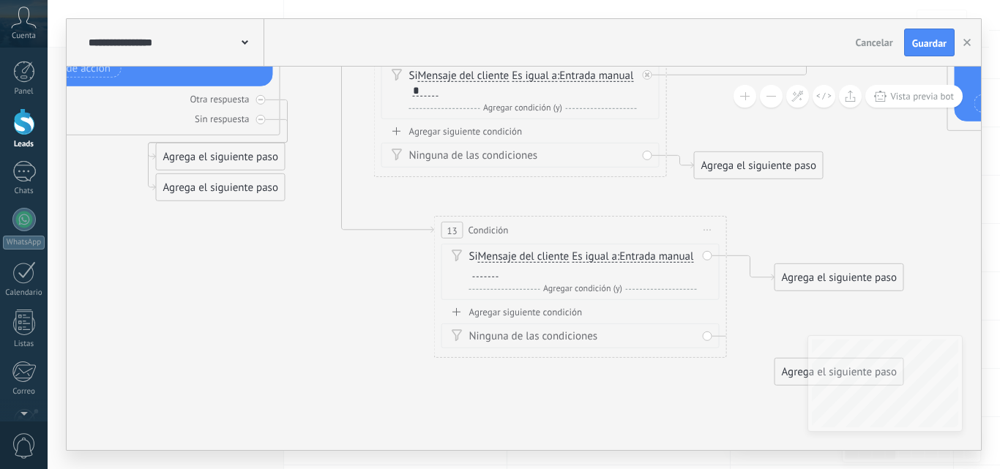
drag, startPoint x: 370, startPoint y: 405, endPoint x: 399, endPoint y: 406, distance: 28.6
click at [374, 413] on icon at bounding box center [597, 67] width 2348 height 1368
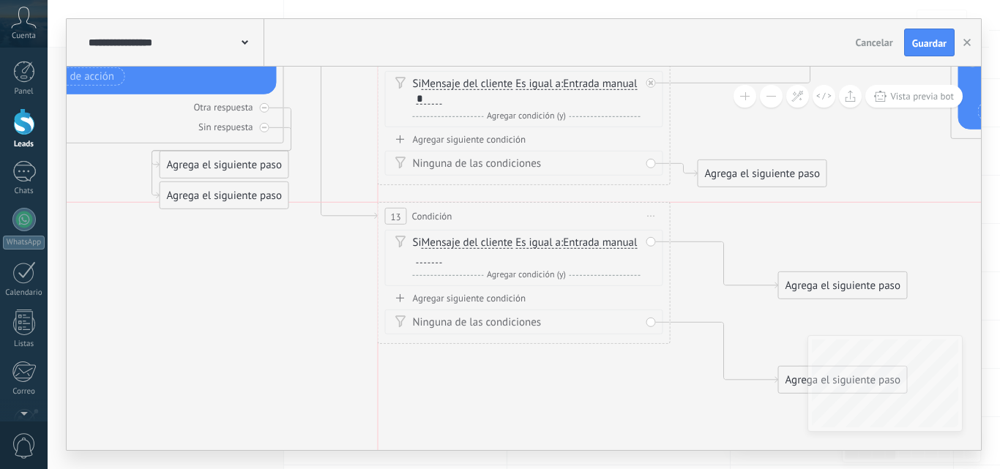
drag, startPoint x: 553, startPoint y: 238, endPoint x: 487, endPoint y: 217, distance: 69.2
click at [487, 217] on div "13 Condición ********* Iniciar vista previa aquí Cambiar nombre Duplicar [GEOGR…" at bounding box center [523, 216] width 291 height 27
click at [442, 255] on div at bounding box center [429, 258] width 26 height 12
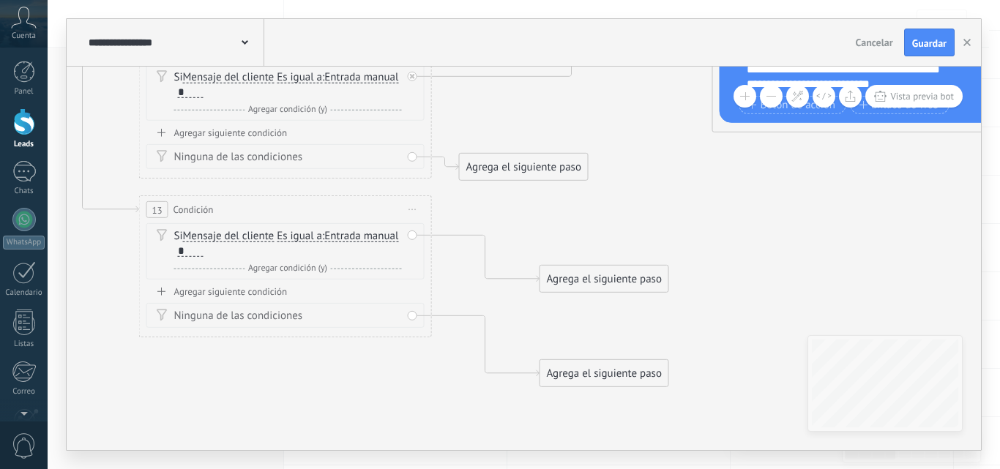
drag, startPoint x: 739, startPoint y: 218, endPoint x: 501, endPoint y: 211, distance: 238.6
click at [501, 211] on icon at bounding box center [362, 69] width 2348 height 1368
drag, startPoint x: 762, startPoint y: 245, endPoint x: 806, endPoint y: 237, distance: 45.4
click at [806, 237] on div "Agrega el siguiente paso" at bounding box center [787, 232] width 128 height 24
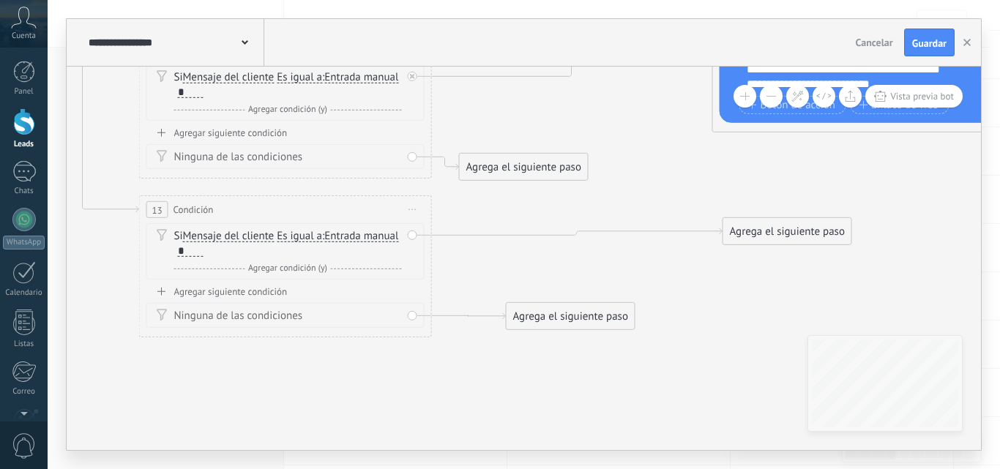
drag, startPoint x: 632, startPoint y: 370, endPoint x: 599, endPoint y: 312, distance: 66.3
click at [599, 312] on div "Agrega el siguiente paso" at bounding box center [570, 316] width 128 height 24
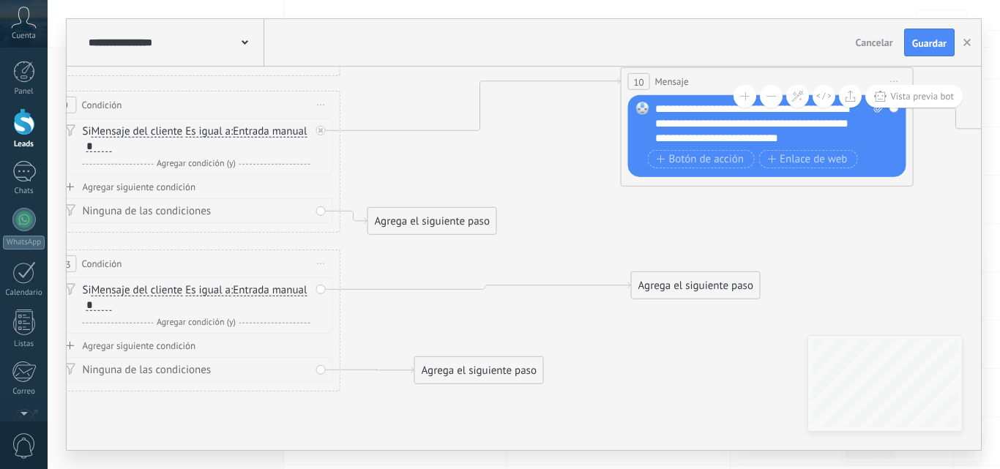
drag, startPoint x: 718, startPoint y: 296, endPoint x: 634, endPoint y: 340, distance: 95.3
click at [626, 348] on icon at bounding box center [271, 98] width 2348 height 1319
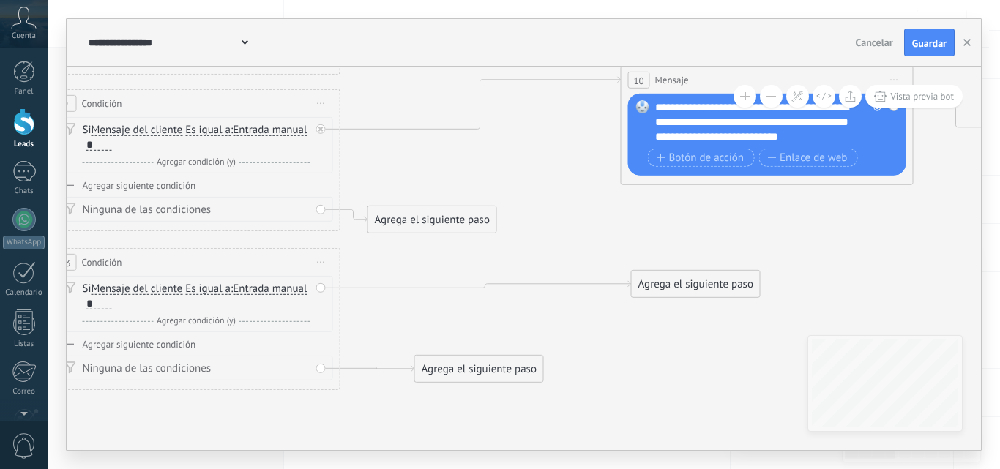
click at [686, 280] on div "Agrega el siguiente paso" at bounding box center [696, 284] width 128 height 24
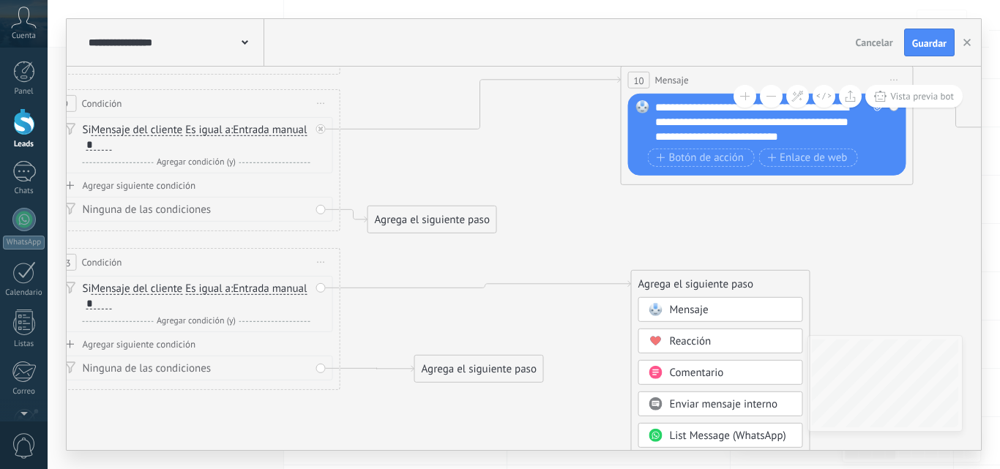
click at [687, 309] on span "Mensaje" at bounding box center [689, 310] width 39 height 14
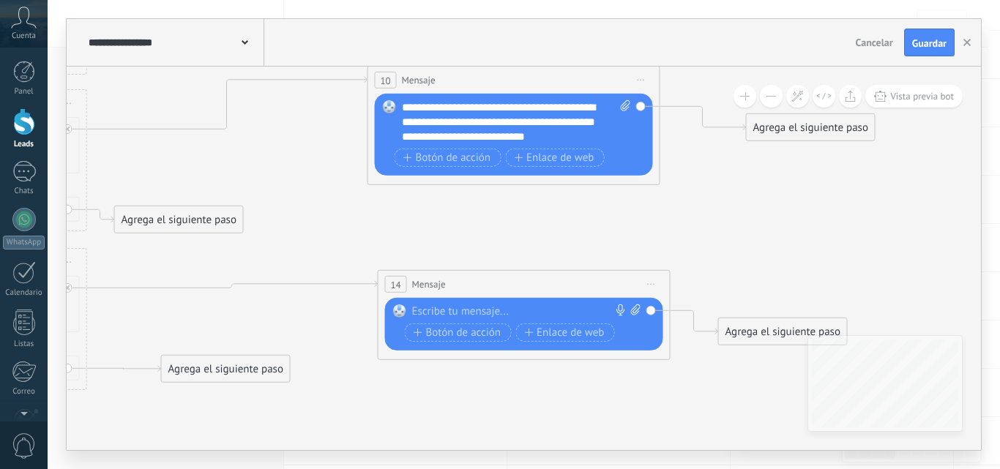
drag, startPoint x: 567, startPoint y: 278, endPoint x: 597, endPoint y: 285, distance: 30.9
click at [780, 97] on button at bounding box center [771, 96] width 23 height 23
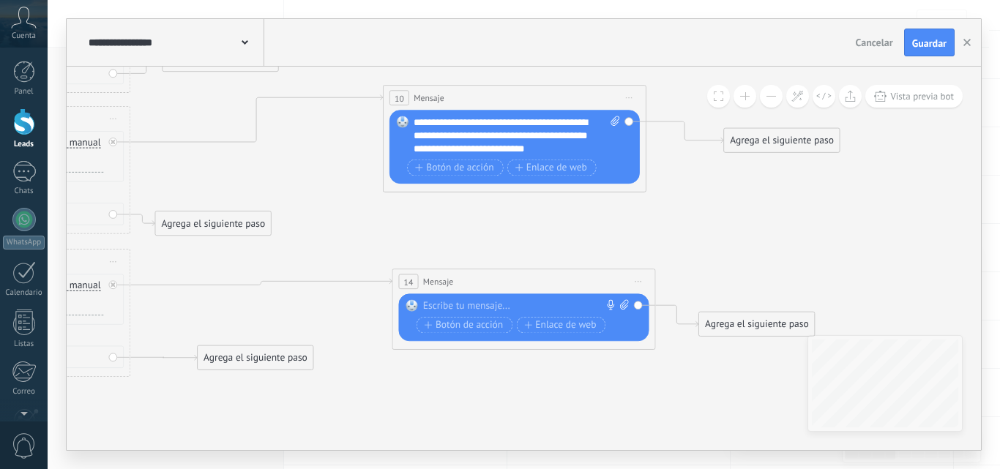
click at [778, 101] on button at bounding box center [771, 96] width 23 height 23
click at [777, 102] on button at bounding box center [771, 96] width 23 height 23
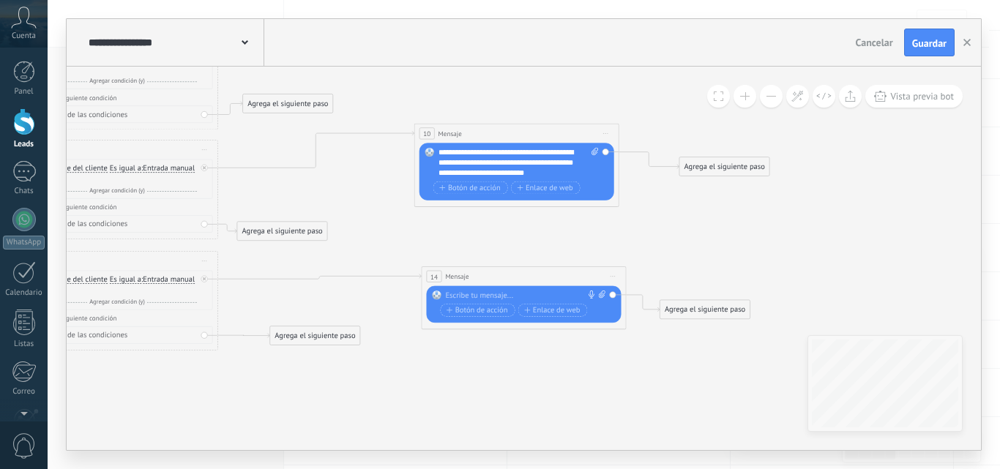
click at [777, 102] on button at bounding box center [771, 96] width 23 height 23
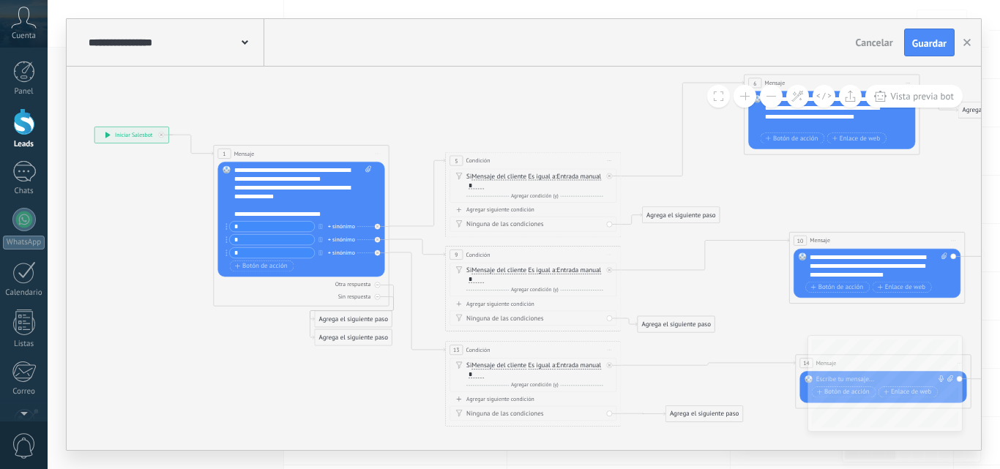
drag, startPoint x: 375, startPoint y: 183, endPoint x: 734, endPoint y: 271, distance: 369.9
click at [734, 271] on icon at bounding box center [579, 250] width 1409 height 791
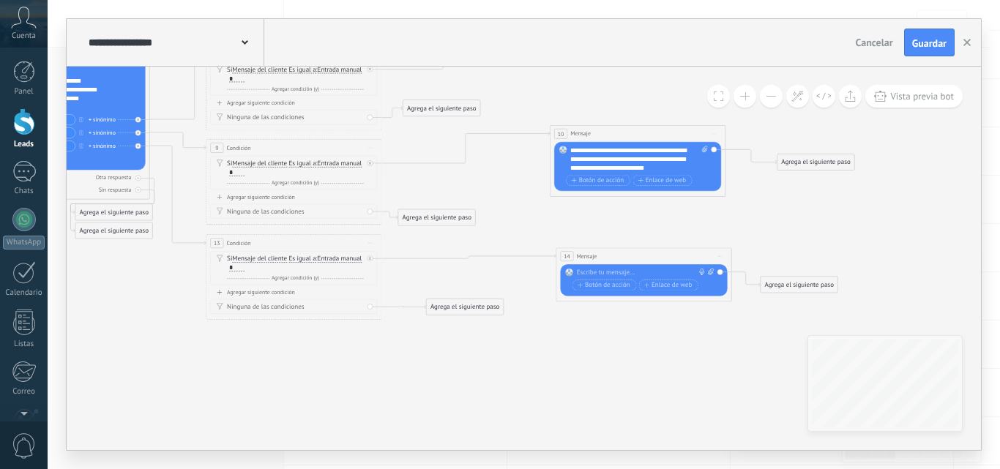
drag, startPoint x: 721, startPoint y: 298, endPoint x: 482, endPoint y: 191, distance: 262.1
click at [482, 191] on icon at bounding box center [340, 143] width 1409 height 791
click at [749, 97] on button at bounding box center [744, 96] width 23 height 23
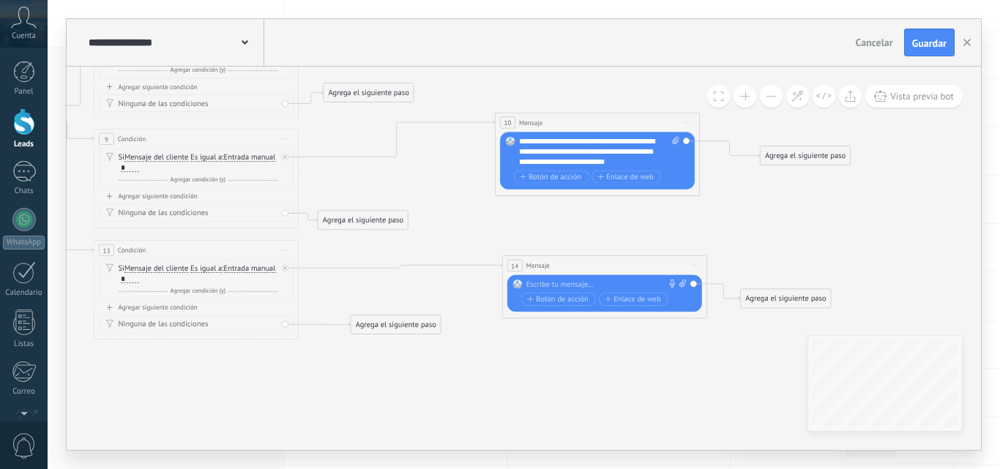
drag, startPoint x: 682, startPoint y: 211, endPoint x: 617, endPoint y: 222, distance: 66.2
click at [623, 221] on icon at bounding box center [250, 133] width 1644 height 923
click at [749, 102] on button at bounding box center [744, 96] width 23 height 23
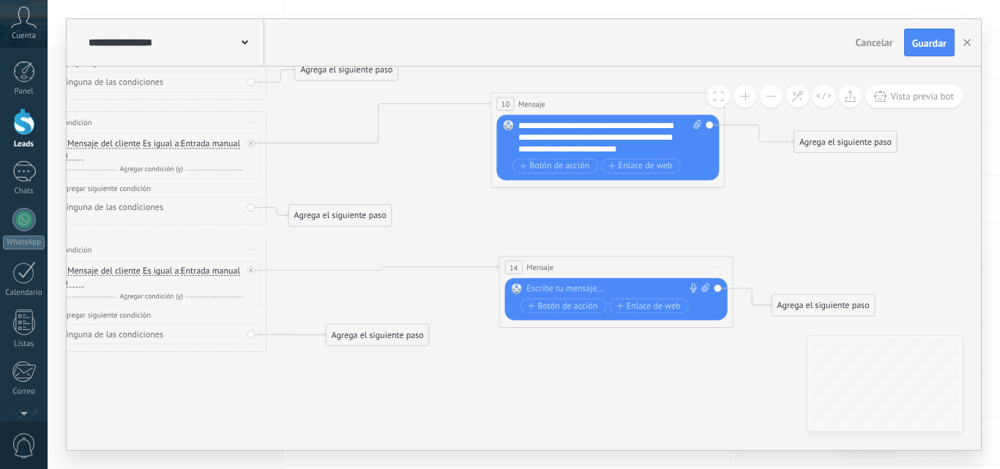
click at [610, 288] on div at bounding box center [613, 289] width 174 height 12
paste div
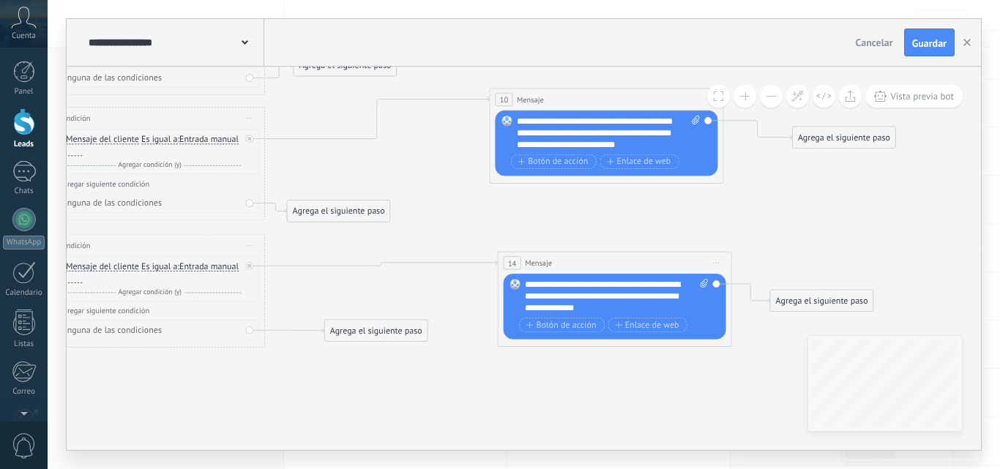
drag, startPoint x: 628, startPoint y: 236, endPoint x: 623, endPoint y: 213, distance: 23.3
click at [623, 213] on icon at bounding box center [209, 112] width 1878 height 1055
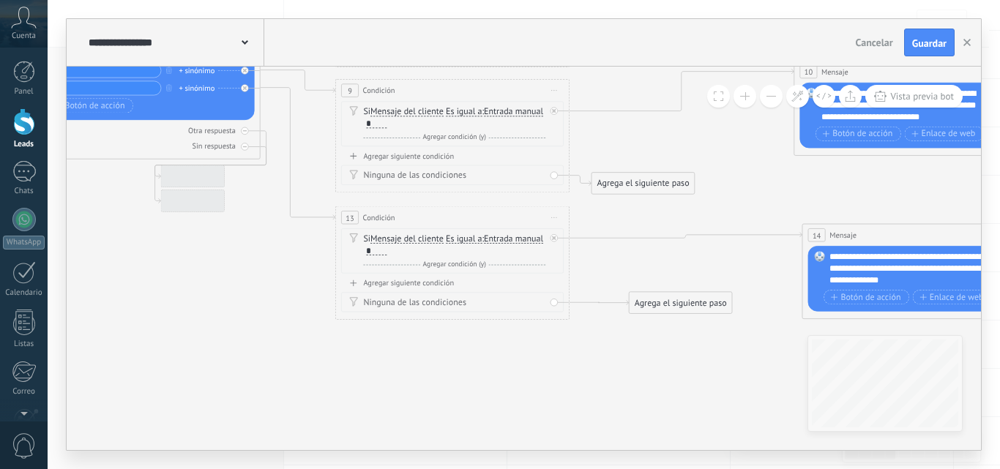
drag, startPoint x: 602, startPoint y: 259, endPoint x: 675, endPoint y: 258, distance: 72.4
click at [675, 258] on icon at bounding box center [514, 84] width 1878 height 1055
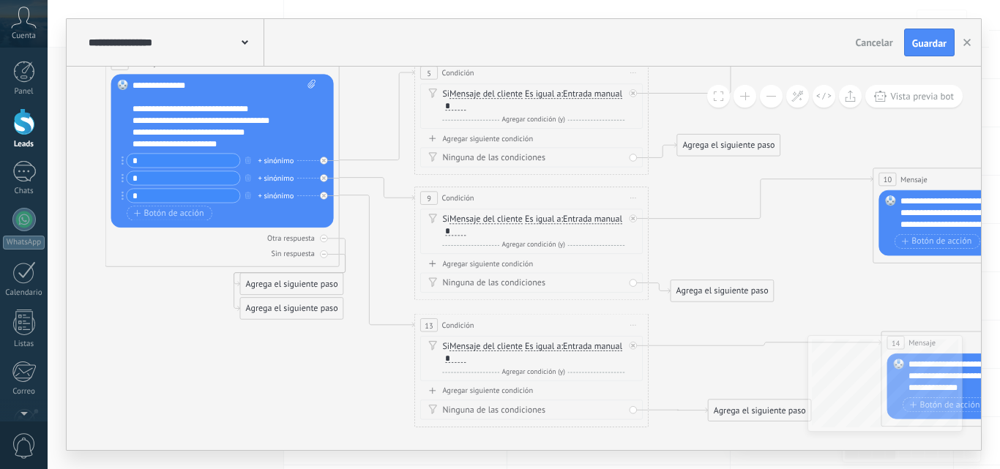
drag, startPoint x: 347, startPoint y: 345, endPoint x: 370, endPoint y: 396, distance: 56.3
click at [370, 396] on icon at bounding box center [593, 192] width 1878 height 1055
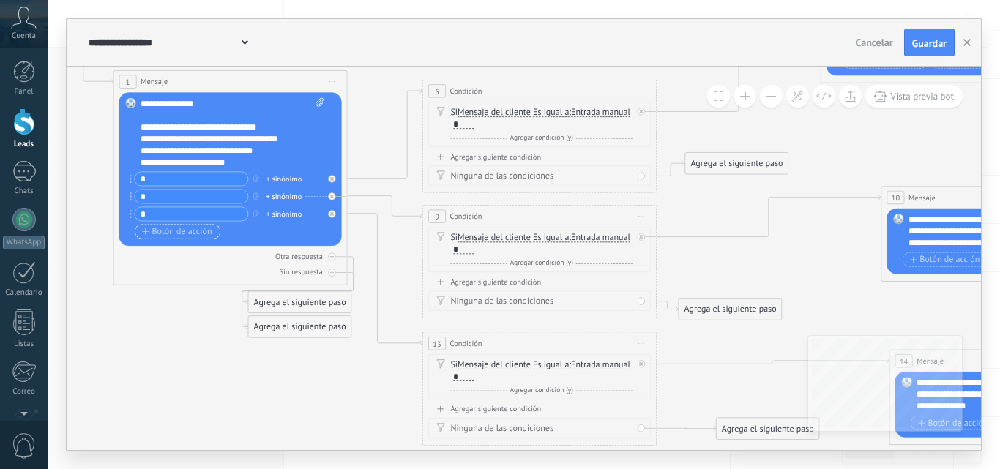
click at [196, 227] on span "Botón de acción" at bounding box center [177, 232] width 70 height 10
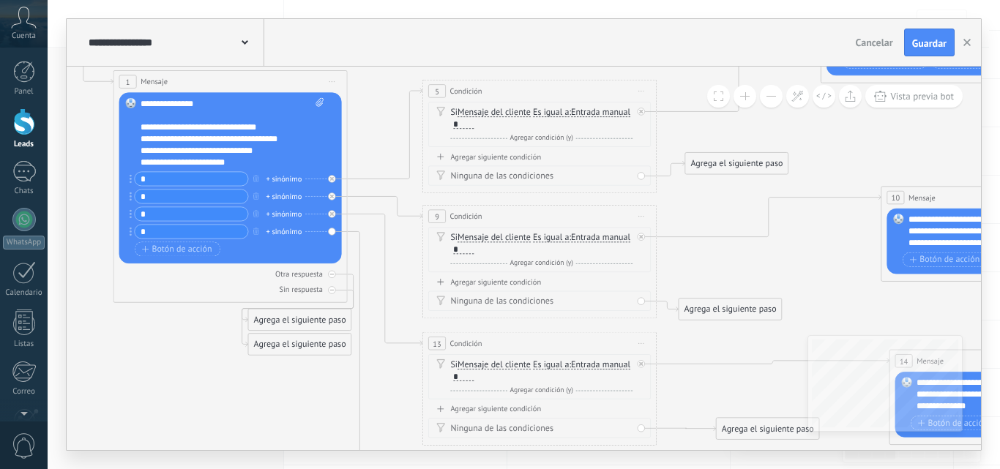
type input "*"
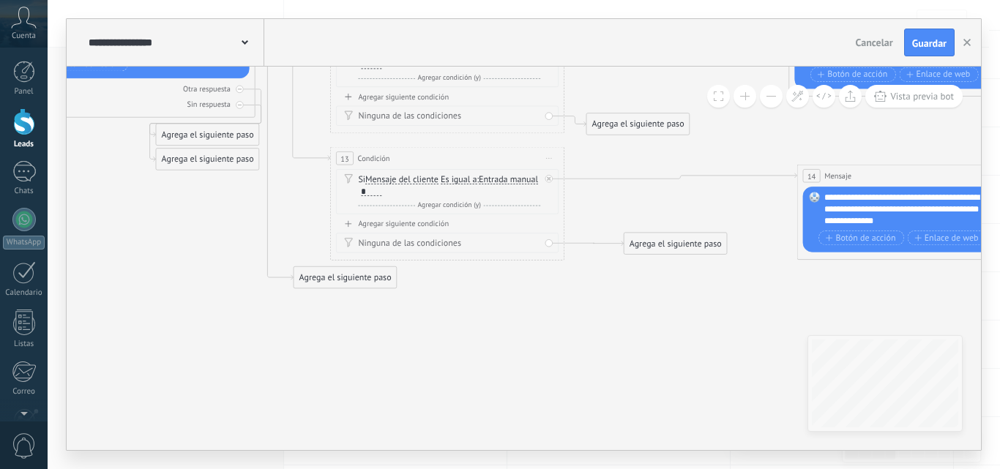
drag, startPoint x: 696, startPoint y: 337, endPoint x: 604, endPoint y: 152, distance: 206.8
click at [604, 152] on icon at bounding box center [509, 39] width 1878 height 1083
drag, startPoint x: 362, startPoint y: 280, endPoint x: 405, endPoint y: 315, distance: 55.1
click at [405, 315] on div "Agrega el siguiente paso" at bounding box center [382, 310] width 102 height 19
click at [404, 315] on div "Agrega el siguiente paso" at bounding box center [382, 312] width 102 height 19
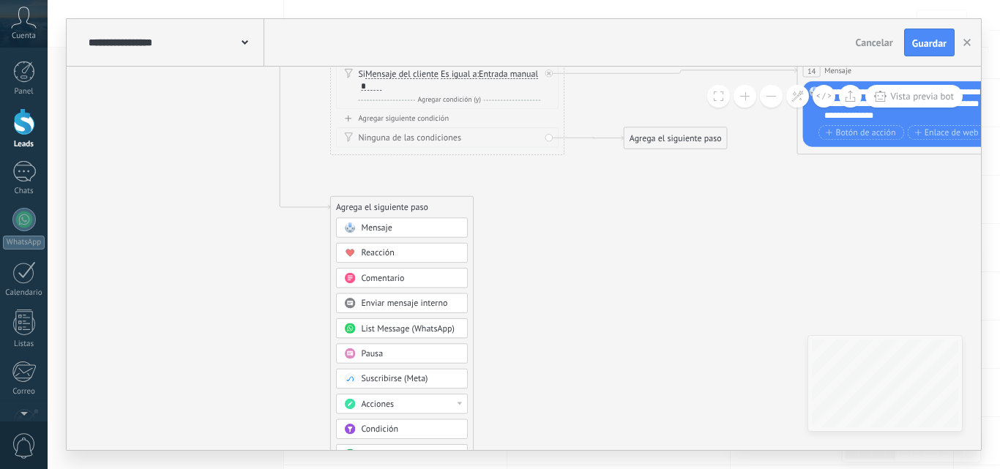
click at [404, 430] on div "Condición" at bounding box center [410, 430] width 98 height 12
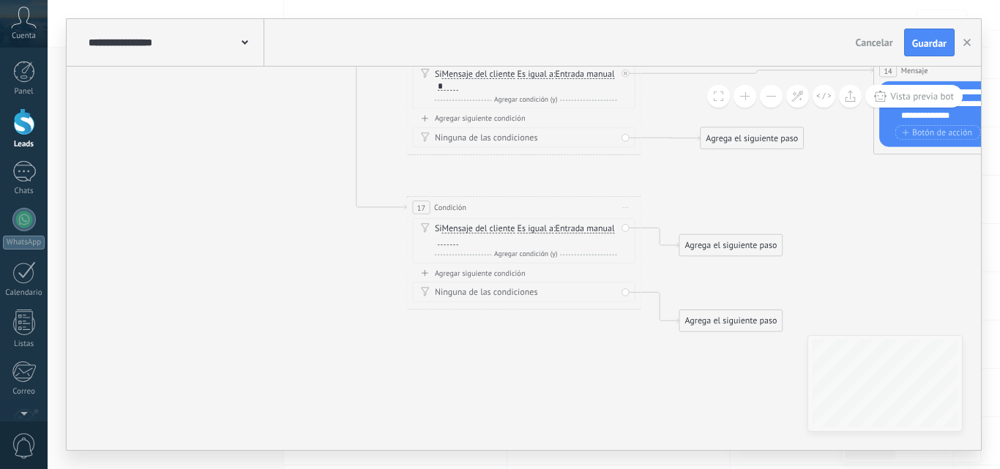
click at [458, 244] on div at bounding box center [448, 241] width 20 height 10
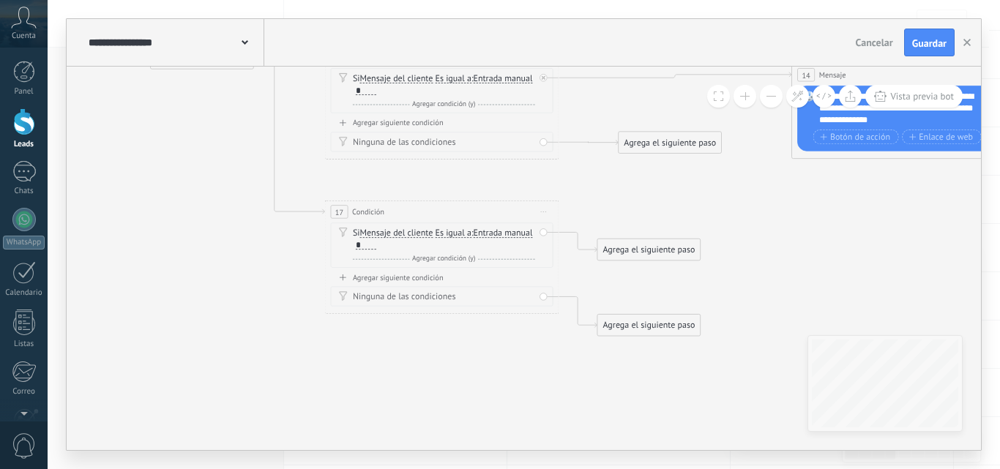
drag, startPoint x: 678, startPoint y: 179, endPoint x: 540, endPoint y: 251, distance: 155.1
click at [504, 192] on icon at bounding box center [503, 13] width 1878 height 1232
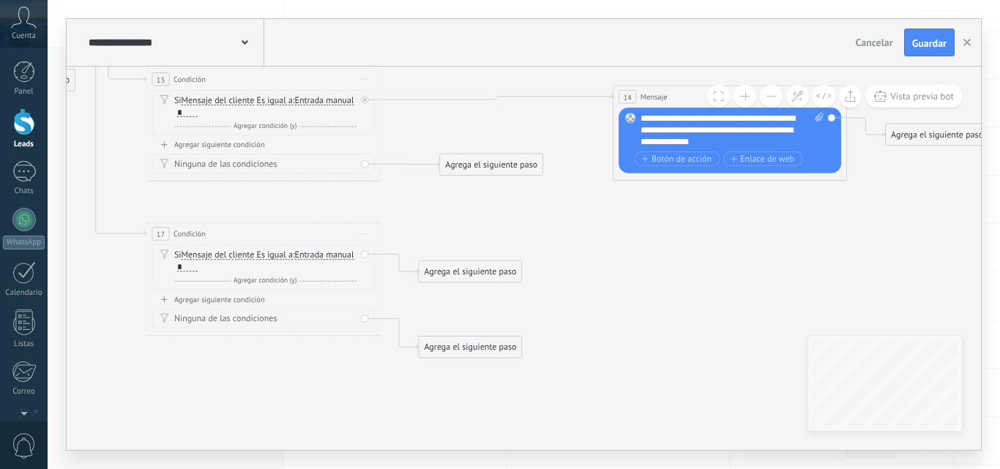
drag, startPoint x: 662, startPoint y: 288, endPoint x: 574, endPoint y: 301, distance: 88.2
click at [574, 301] on icon at bounding box center [324, 35] width 1878 height 1232
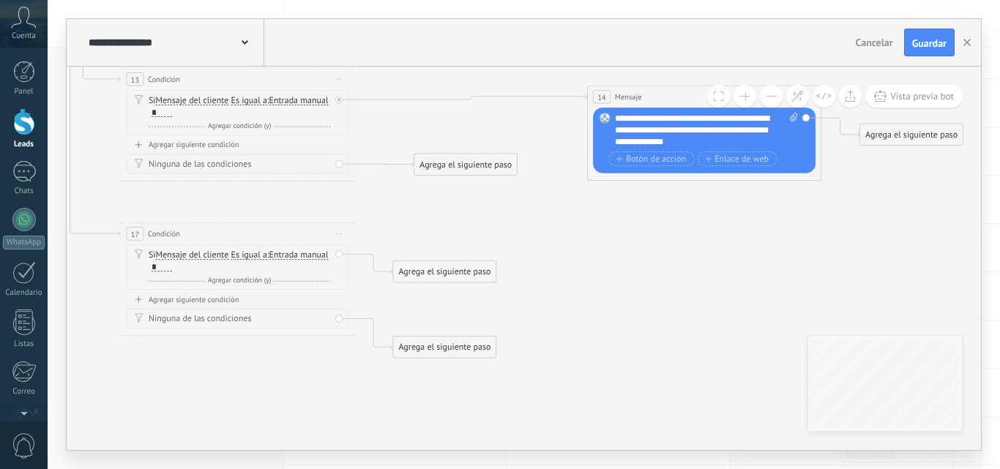
drag, startPoint x: 604, startPoint y: 337, endPoint x: 578, endPoint y: 337, distance: 25.6
click at [578, 337] on icon at bounding box center [299, 35] width 1878 height 1232
drag, startPoint x: 460, startPoint y: 351, endPoint x: 445, endPoint y: 323, distance: 31.1
click at [445, 323] on div "Agrega el siguiente paso" at bounding box center [428, 319] width 102 height 19
drag, startPoint x: 485, startPoint y: 273, endPoint x: 615, endPoint y: 252, distance: 131.9
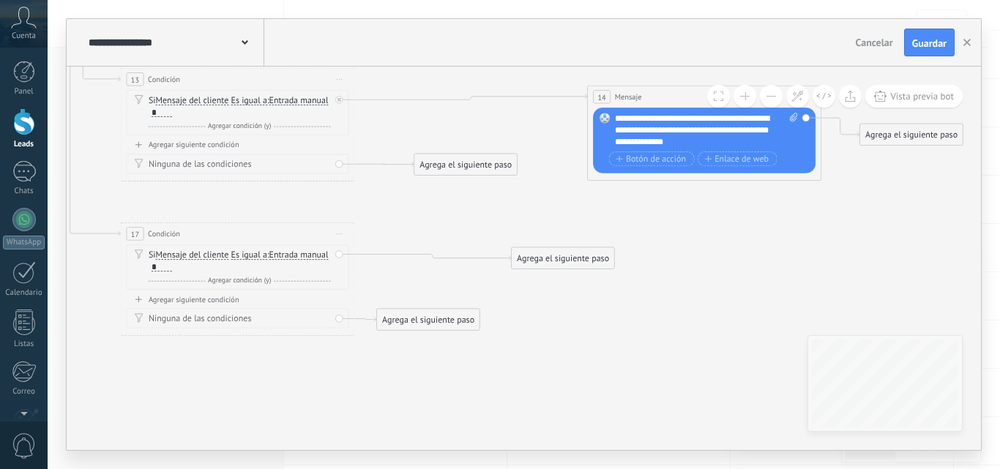
click at [614, 257] on div "Agrega el siguiente paso" at bounding box center [563, 258] width 102 height 19
click at [559, 263] on div "Agrega el siguiente paso" at bounding box center [576, 255] width 102 height 19
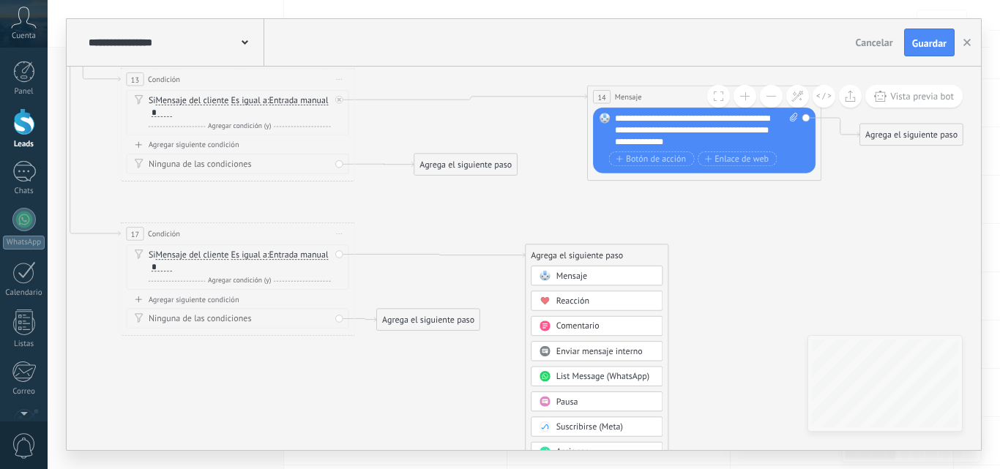
click at [591, 274] on div "Mensaje" at bounding box center [605, 276] width 98 height 12
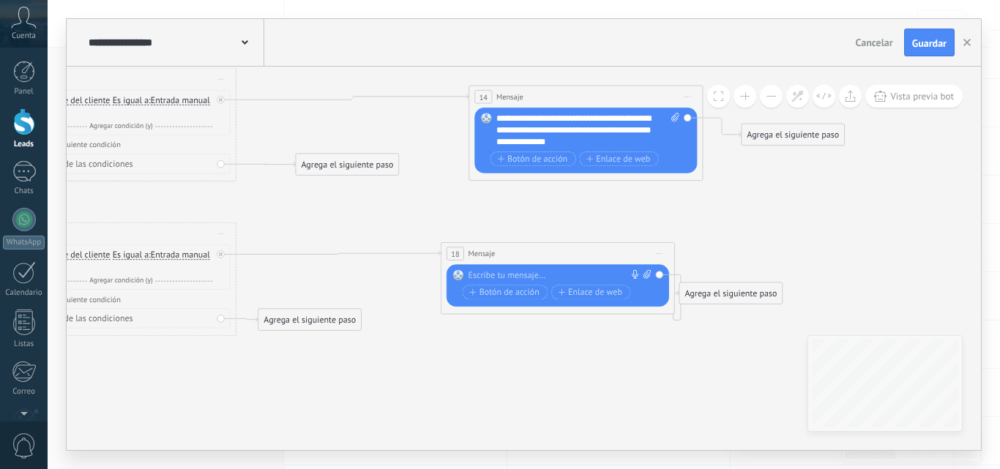
drag, startPoint x: 567, startPoint y: 257, endPoint x: 590, endPoint y: 257, distance: 22.7
click at [590, 257] on div "18 Mensaje ******* (a): Todos los contactos - canales seleccionados Todos los c…" at bounding box center [557, 254] width 233 height 22
click at [566, 275] on div at bounding box center [555, 276] width 174 height 12
paste div
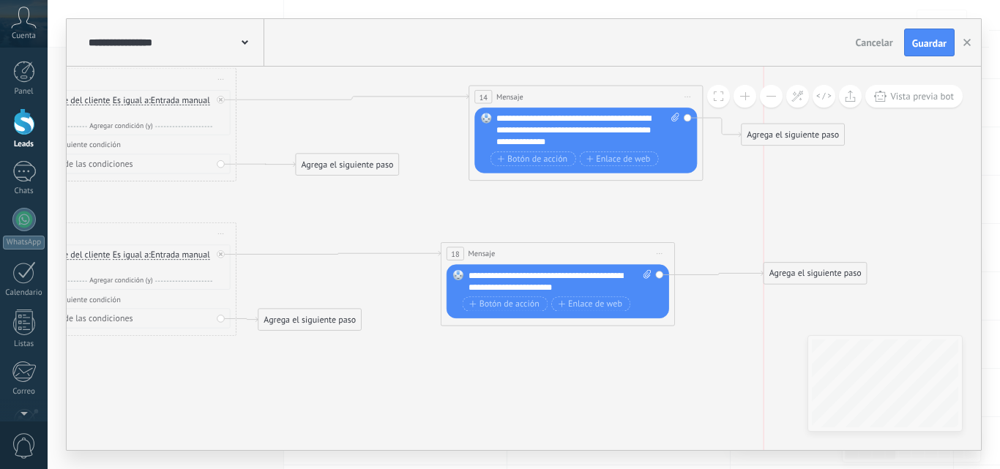
drag, startPoint x: 733, startPoint y: 295, endPoint x: 812, endPoint y: 275, distance: 81.5
click at [812, 275] on div "Agrega el siguiente paso" at bounding box center [815, 273] width 102 height 19
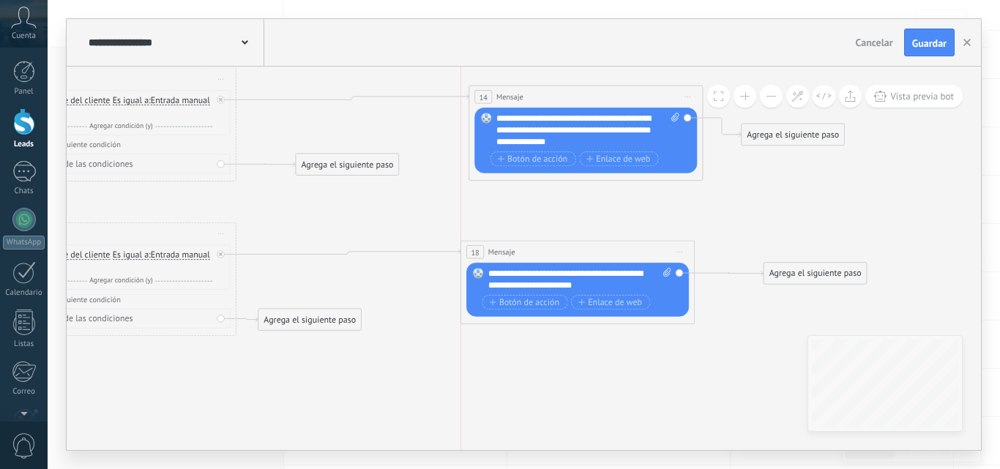
drag, startPoint x: 546, startPoint y: 255, endPoint x: 564, endPoint y: 254, distance: 18.4
click at [564, 254] on div "18 Mensaje ******* (a): Todos los contactos - canales seleccionados Todos los c…" at bounding box center [577, 252] width 233 height 22
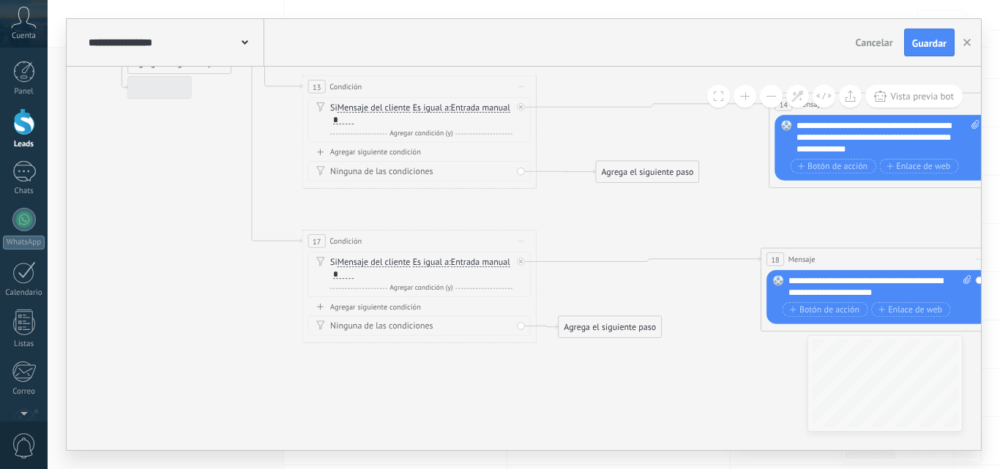
drag, startPoint x: 249, startPoint y: 211, endPoint x: 549, endPoint y: 219, distance: 300.1
click at [549, 219] on icon at bounding box center [481, 31] width 1878 height 1210
drag, startPoint x: 250, startPoint y: 303, endPoint x: 239, endPoint y: 265, distance: 39.6
click at [252, 304] on icon at bounding box center [481, 31] width 1878 height 1210
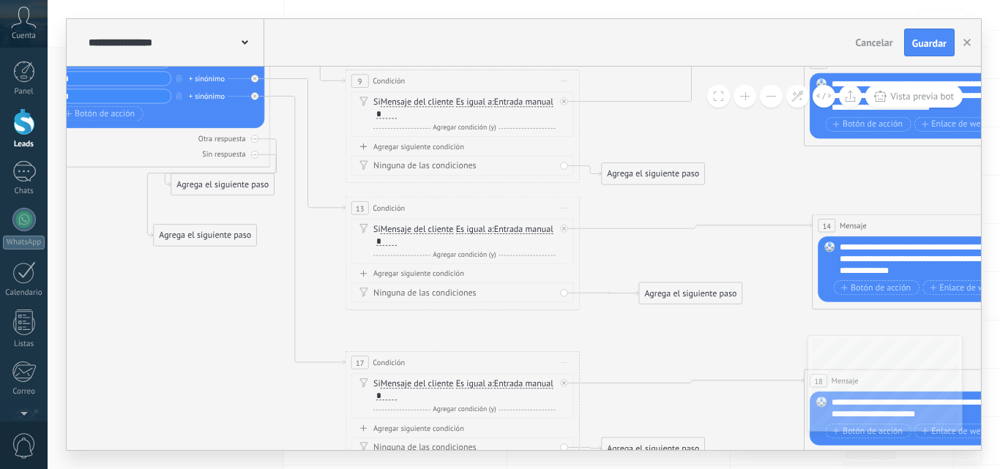
drag, startPoint x: 228, startPoint y: 211, endPoint x: 211, endPoint y: 231, distance: 26.5
click at [210, 238] on div "Agrega el siguiente paso" at bounding box center [205, 235] width 102 height 19
drag, startPoint x: 241, startPoint y: 184, endPoint x: 233, endPoint y: 192, distance: 11.4
click at [233, 192] on div "Agrega el siguiente paso" at bounding box center [214, 190] width 102 height 19
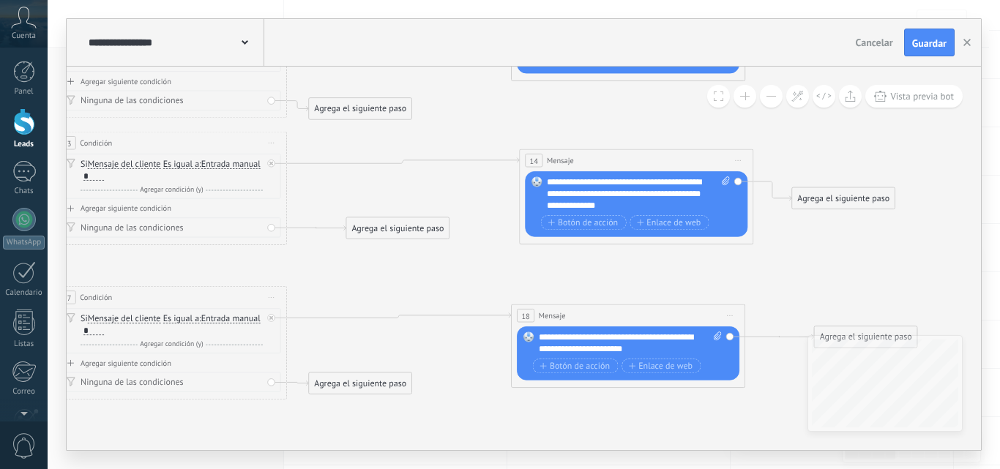
drag, startPoint x: 515, startPoint y: 303, endPoint x: 425, endPoint y: 278, distance: 93.4
click at [425, 278] on icon at bounding box center [231, 88] width 1878 height 1210
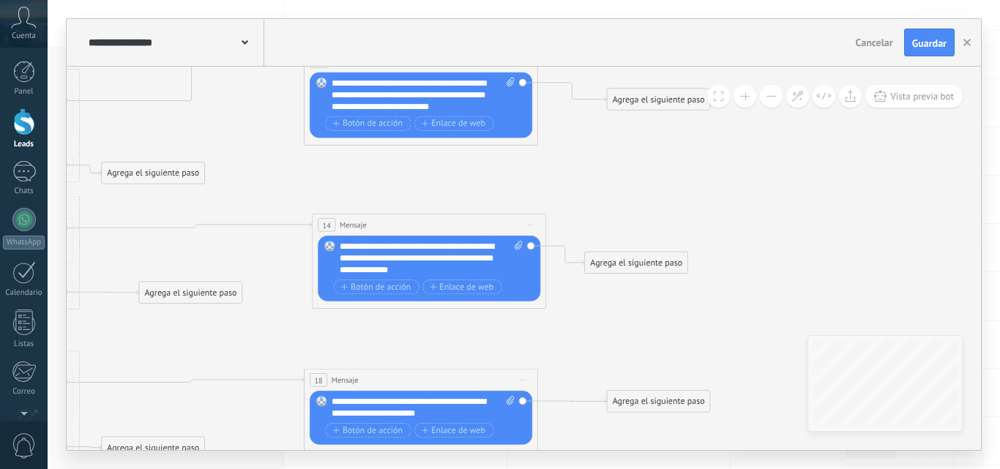
drag, startPoint x: 803, startPoint y: 283, endPoint x: 596, endPoint y: 348, distance: 216.9
click at [596, 348] on icon at bounding box center [24, 152] width 1878 height 1210
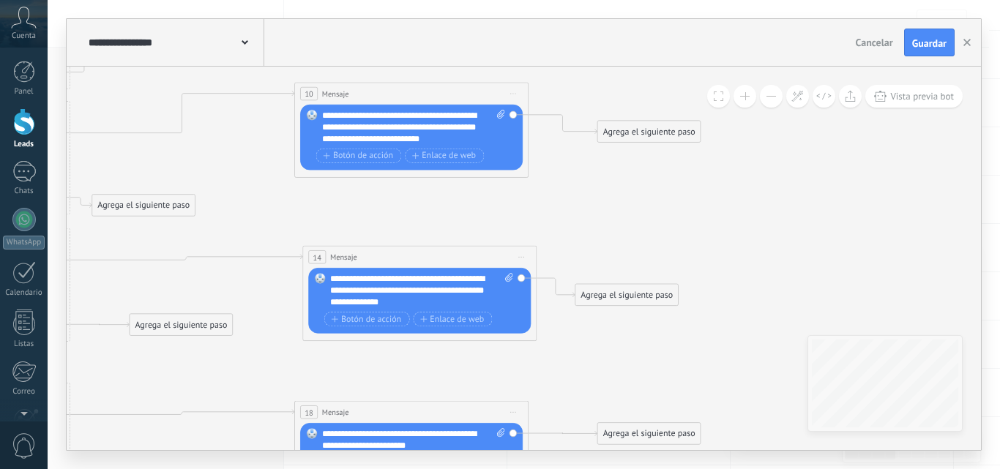
drag, startPoint x: 660, startPoint y: 186, endPoint x: 637, endPoint y: 285, distance: 101.4
click at [639, 287] on icon at bounding box center [15, 184] width 1878 height 1210
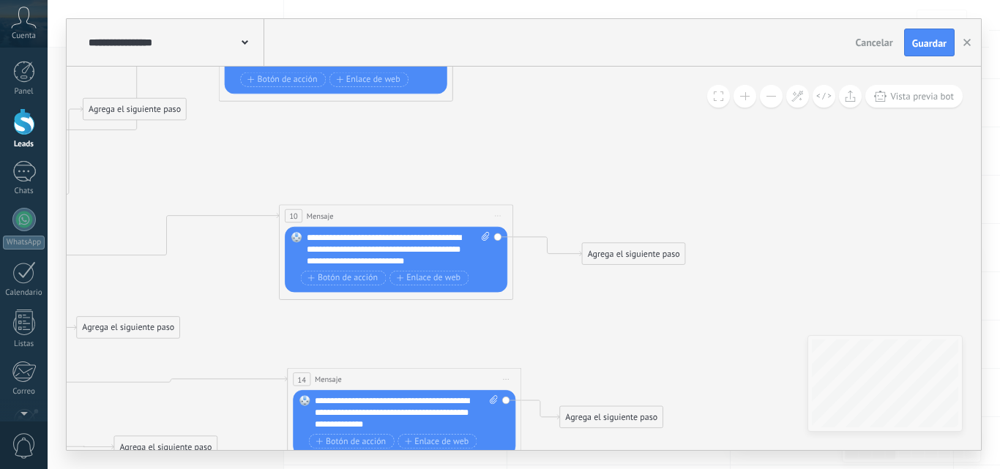
drag, startPoint x: 689, startPoint y: 149, endPoint x: 686, endPoint y: 203, distance: 53.5
click at [938, 35] on button "Guardar" at bounding box center [929, 43] width 50 height 28
click at [869, 42] on span "Cancelar" at bounding box center [873, 42] width 37 height 13
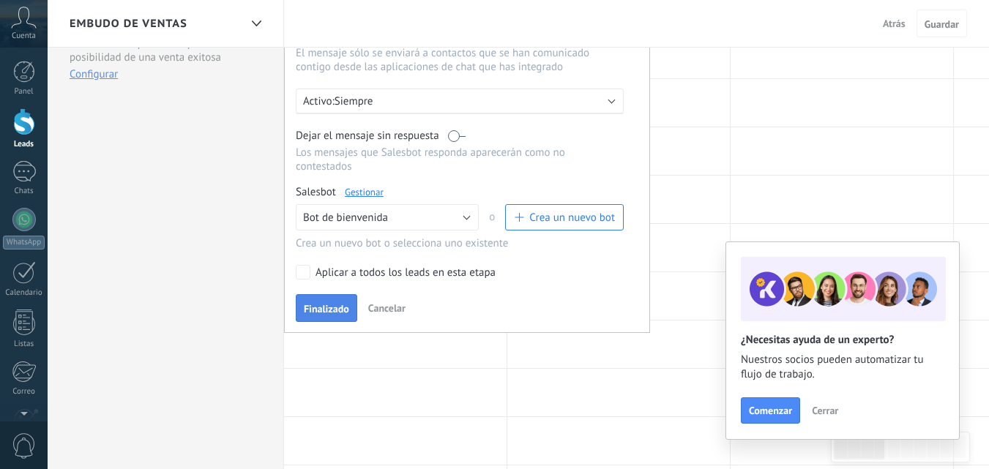
click at [345, 306] on span "Finalizado" at bounding box center [326, 309] width 45 height 10
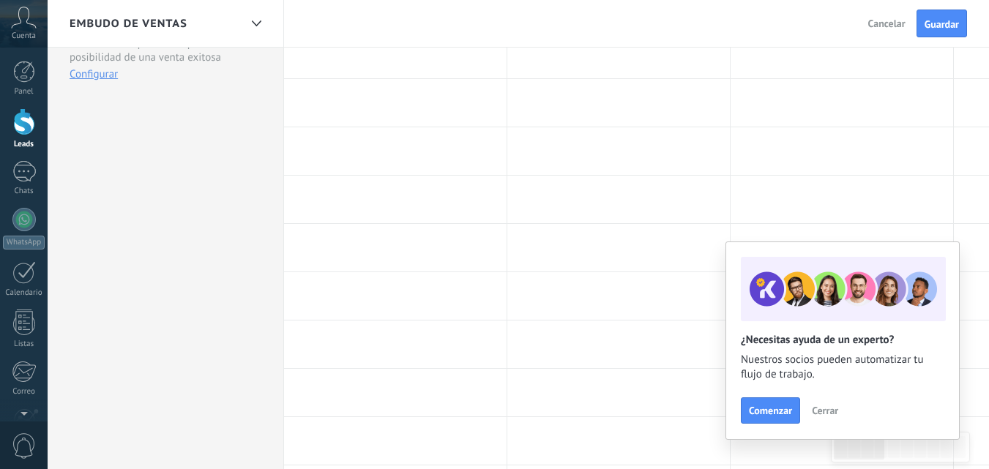
scroll to position [0, 0]
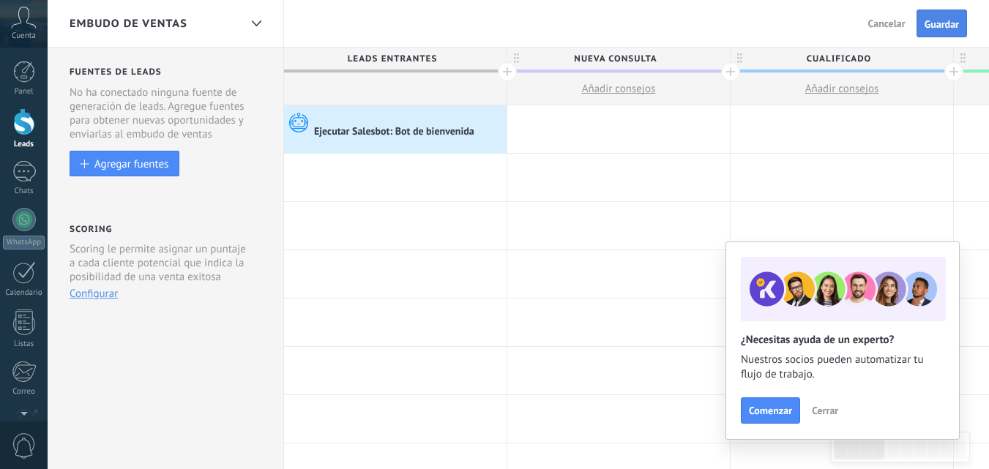
click at [941, 26] on span "Guardar" at bounding box center [941, 24] width 34 height 10
click at [902, 20] on span "Salir" at bounding box center [895, 23] width 20 height 13
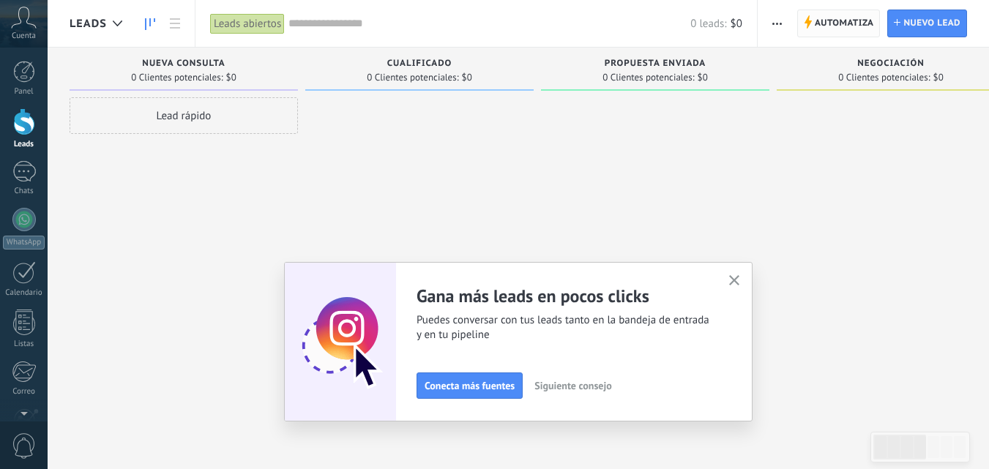
click at [855, 23] on span "Automatiza" at bounding box center [843, 23] width 59 height 26
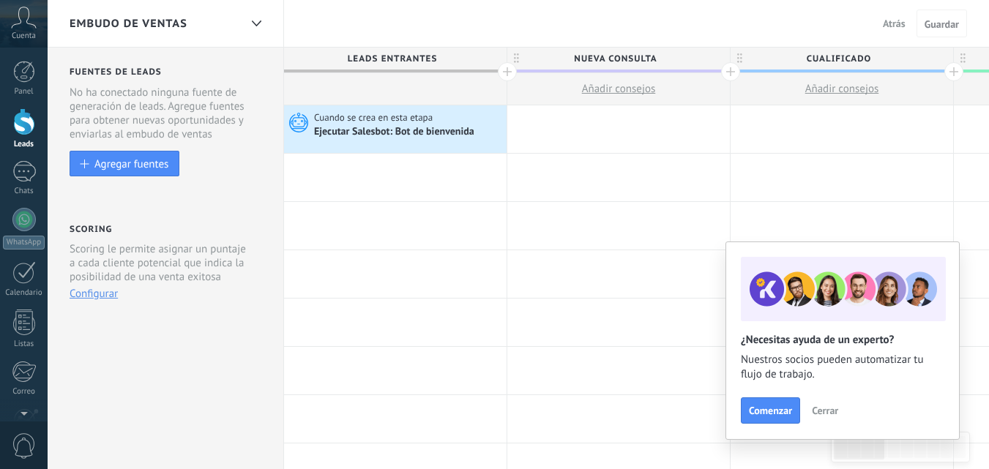
drag, startPoint x: 737, startPoint y: 29, endPoint x: 697, endPoint y: 26, distance: 40.3
click at [697, 26] on div "Embudo de ventas Atrás Cancelar Guardar" at bounding box center [518, 24] width 941 height 48
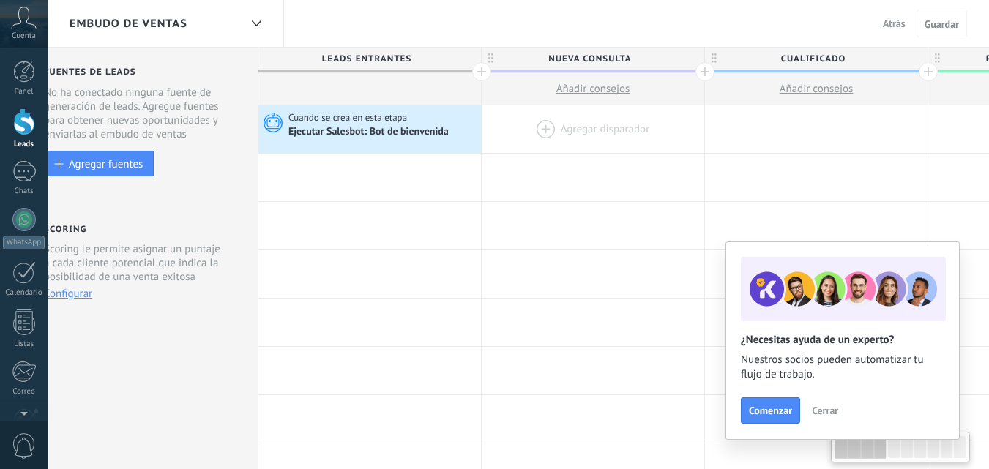
drag, startPoint x: 728, startPoint y: 133, endPoint x: 703, endPoint y: 133, distance: 25.6
click at [703, 133] on div at bounding box center [593, 129] width 222 height 48
click at [651, 58] on span "Nueva consulta" at bounding box center [589, 59] width 215 height 23
drag, startPoint x: 754, startPoint y: 30, endPoint x: 713, endPoint y: 32, distance: 41.0
click at [713, 32] on div "Embudo de ventas Atrás Cancelar Guardar" at bounding box center [518, 24] width 941 height 48
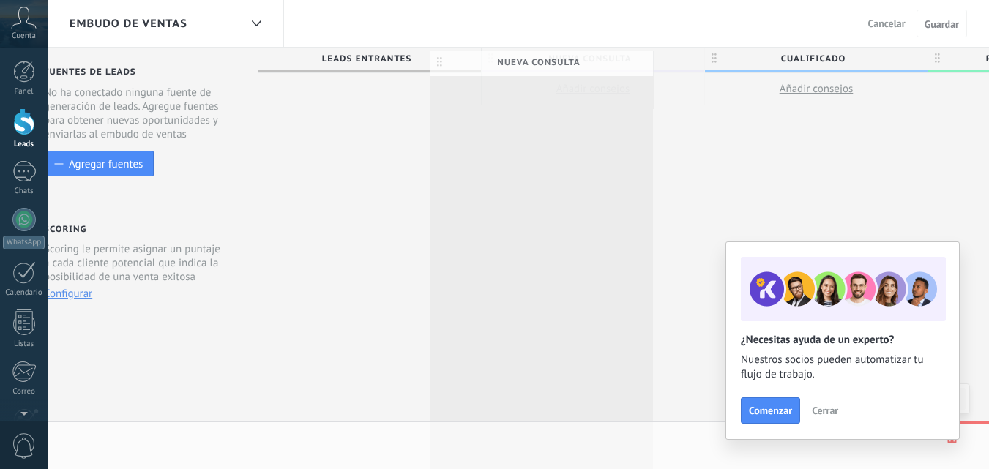
drag, startPoint x: 701, startPoint y: 55, endPoint x: 680, endPoint y: 56, distance: 21.2
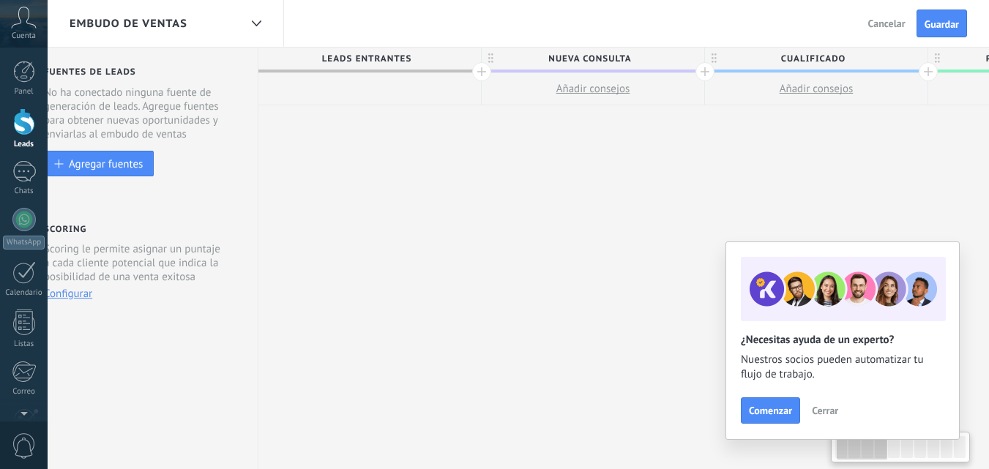
scroll to position [0, 47]
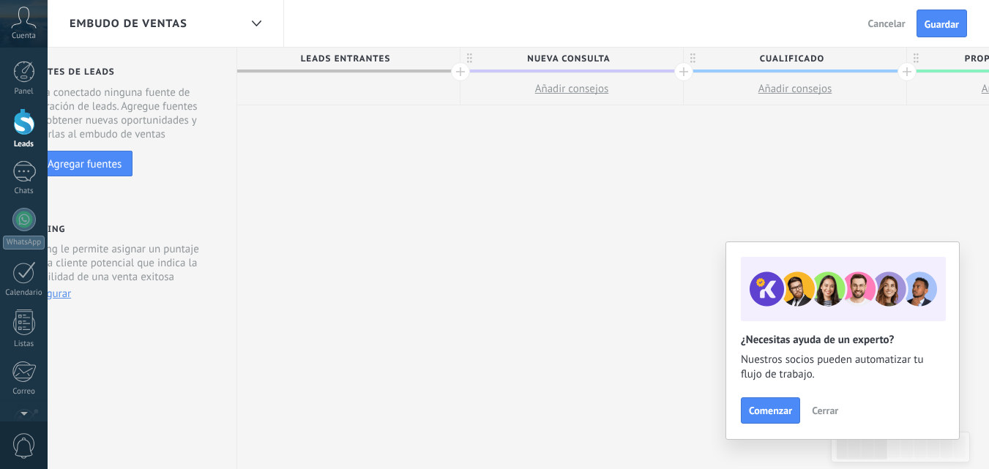
drag, startPoint x: 770, startPoint y: 26, endPoint x: 489, endPoint y: 29, distance: 281.0
click at [489, 29] on div "Embudo de ventas Atrás Cancelar Guardar" at bounding box center [518, 24] width 941 height 48
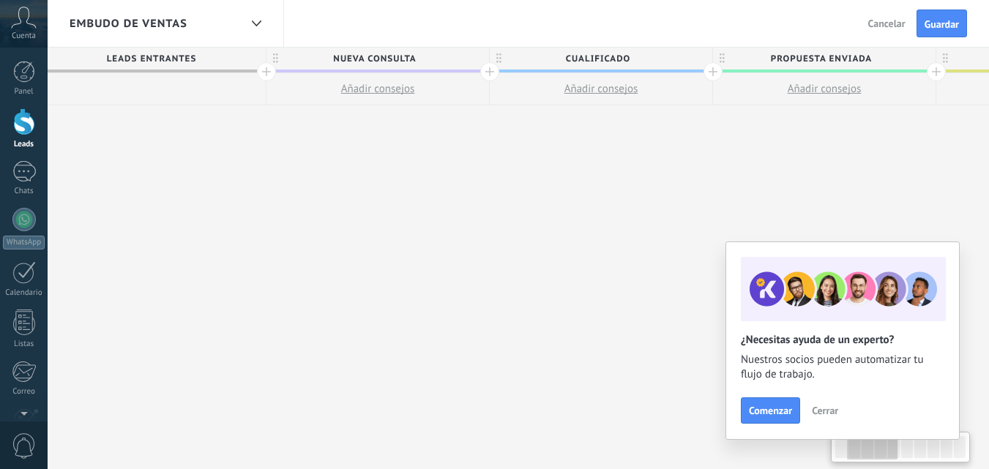
scroll to position [0, 253]
drag, startPoint x: 683, startPoint y: 165, endPoint x: 577, endPoint y: 175, distance: 106.6
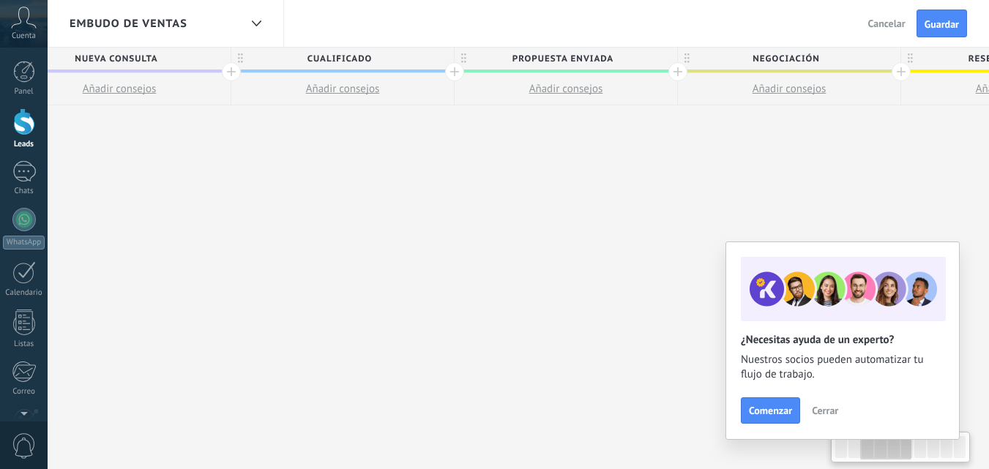
scroll to position [0, 512]
drag, startPoint x: 789, startPoint y: 177, endPoint x: 531, endPoint y: 179, distance: 258.3
click at [531, 179] on div "**********" at bounding box center [888, 259] width 2232 height 422
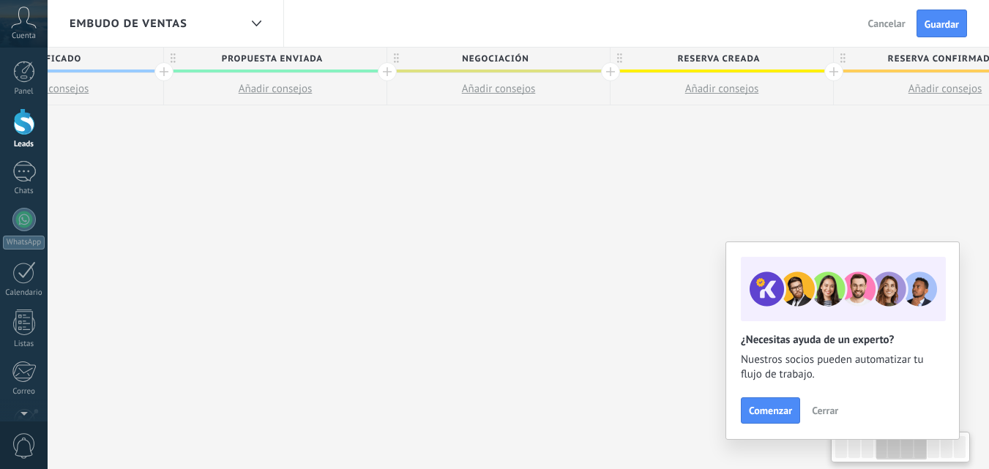
drag, startPoint x: 712, startPoint y: 168, endPoint x: 434, endPoint y: 168, distance: 278.1
click at [434, 168] on div "**********" at bounding box center [610, 259] width 2232 height 422
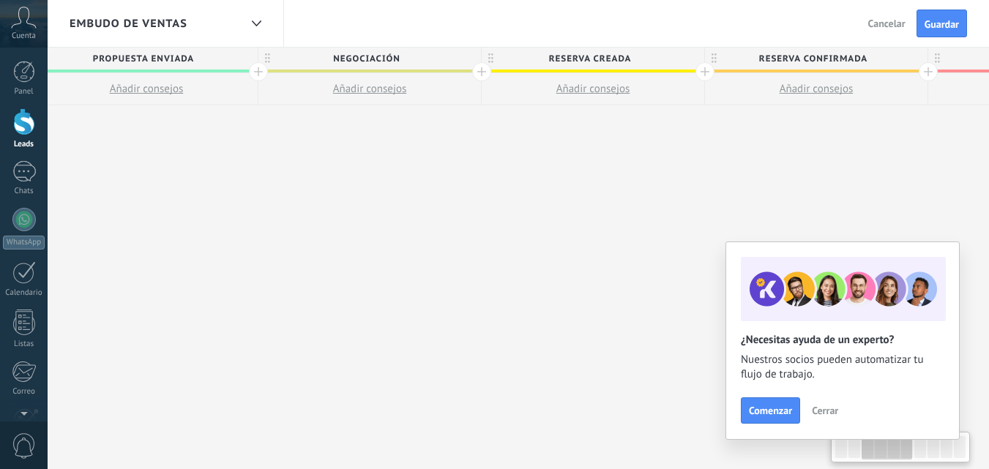
scroll to position [0, 530]
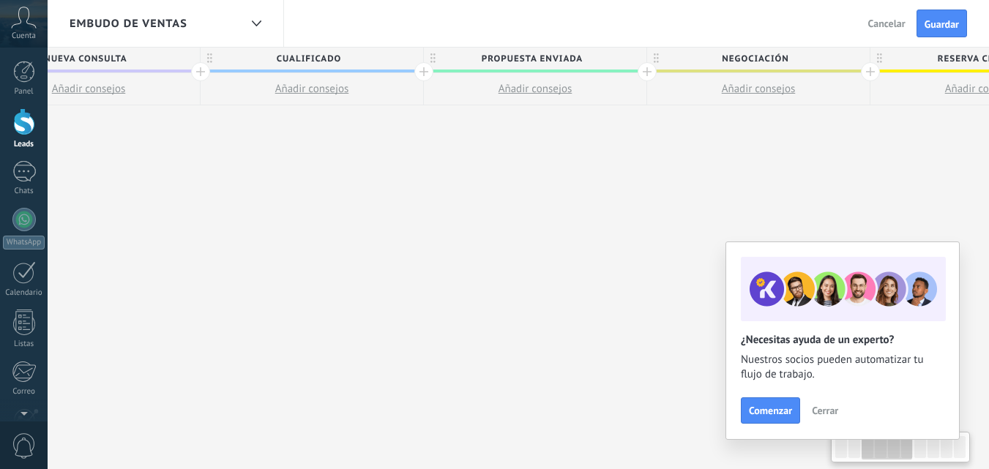
drag, startPoint x: 496, startPoint y: 166, endPoint x: 999, endPoint y: 162, distance: 502.7
click at [988, 162] on html ".abccls-1,.abccls-2{fill-rule:evenodd}.abccls-2{fill:#fff} .abfcls-1{fill:none}…" at bounding box center [494, 234] width 989 height 469
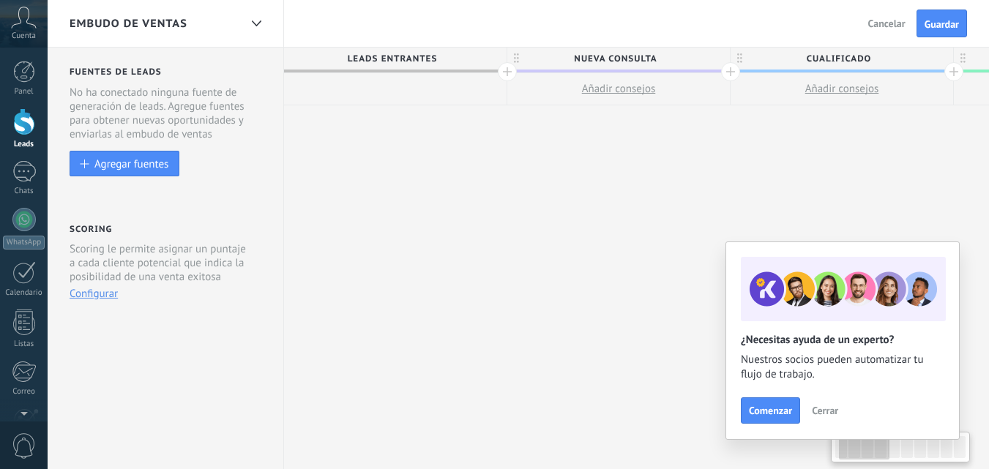
scroll to position [0, 101]
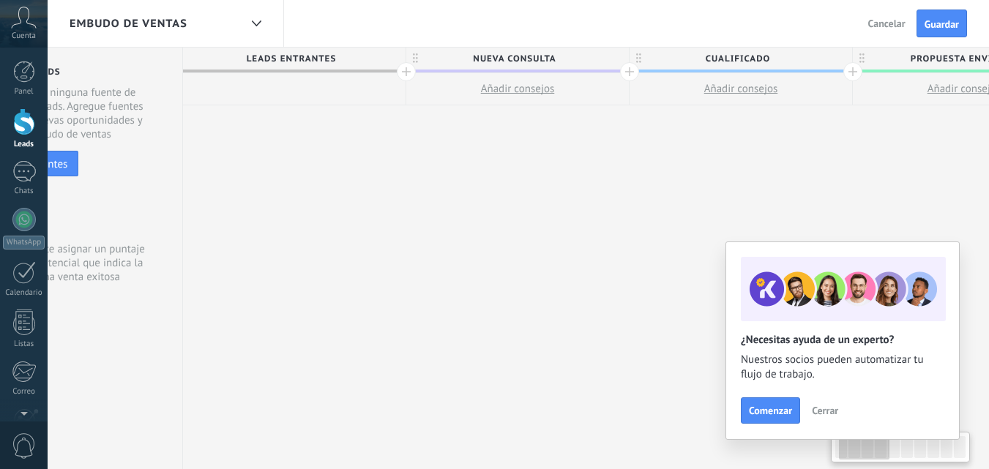
drag, startPoint x: 343, startPoint y: 194, endPoint x: 847, endPoint y: 185, distance: 503.5
click at [574, 60] on span "Nueva consulta" at bounding box center [513, 59] width 215 height 23
type input "*"
type input "**********"
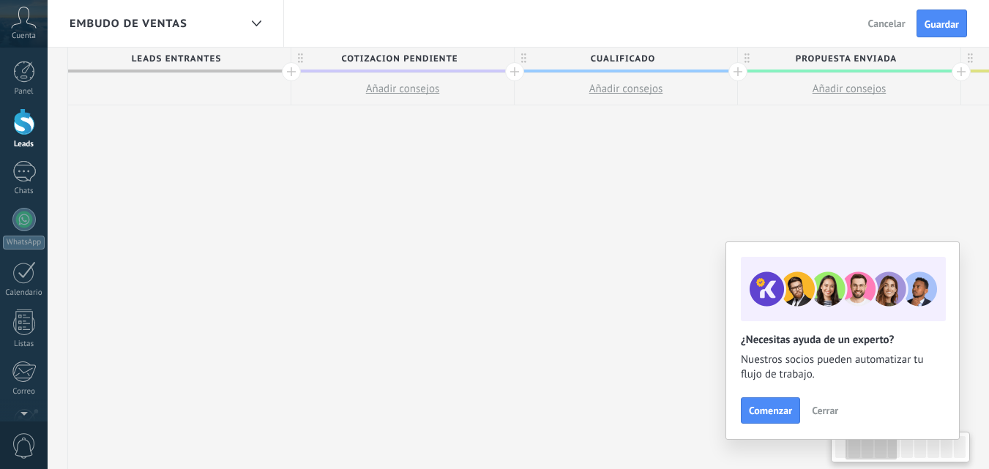
scroll to position [0, 241]
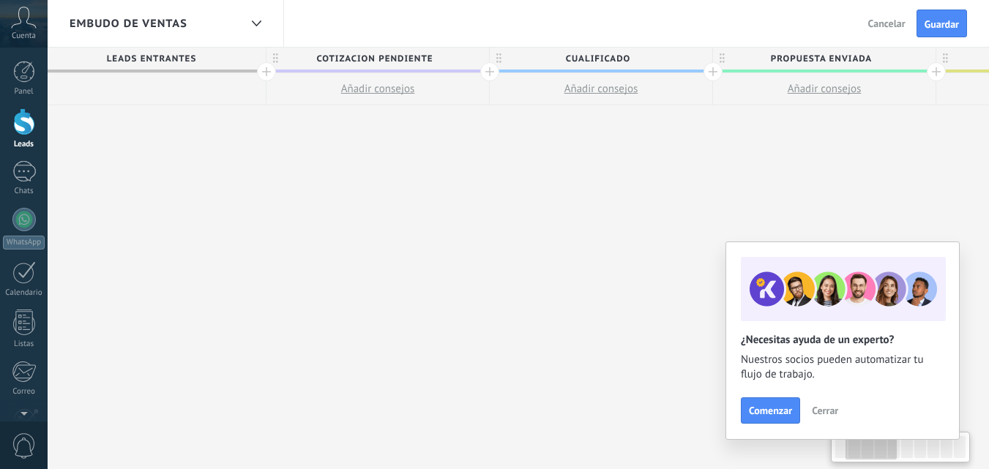
drag, startPoint x: 622, startPoint y: 149, endPoint x: 482, endPoint y: 156, distance: 140.0
click at [637, 57] on span "Cualificado" at bounding box center [597, 59] width 215 height 23
type input "**********"
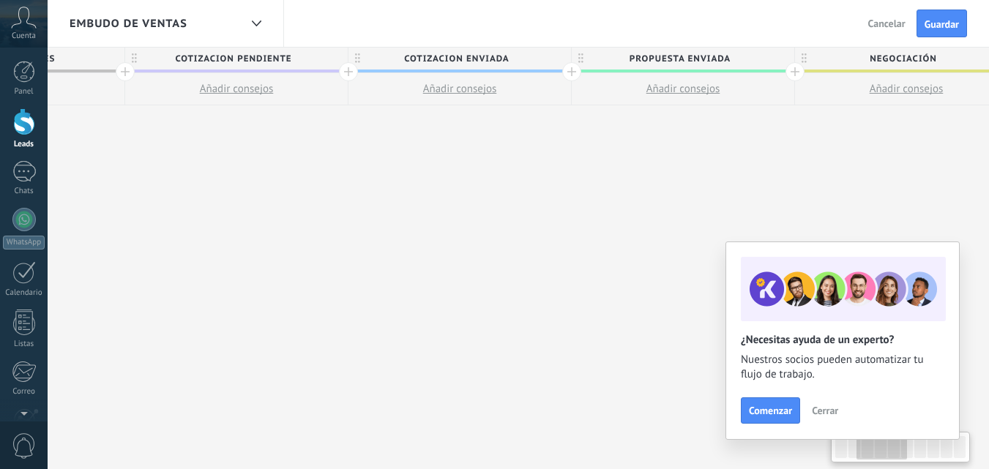
scroll to position [0, 414]
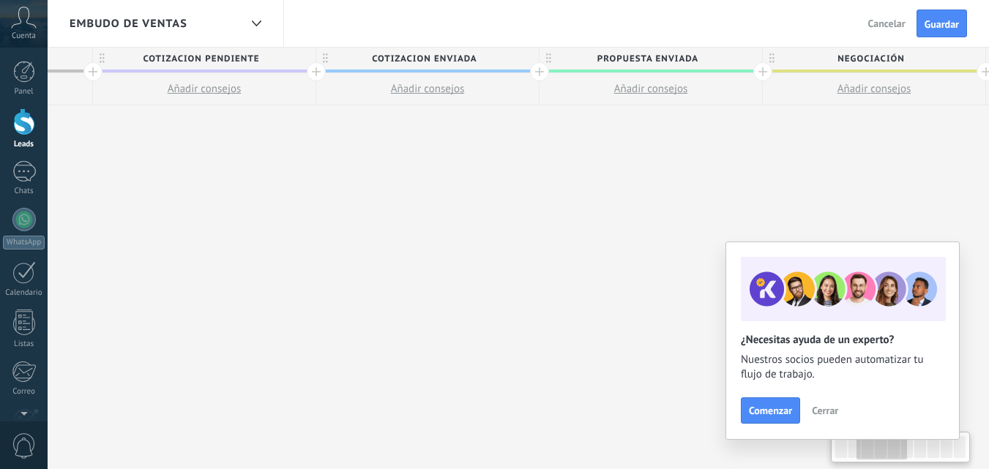
drag, startPoint x: 715, startPoint y: 130, endPoint x: 542, endPoint y: 181, distance: 181.0
click at [542, 181] on div "**********" at bounding box center [986, 259] width 2232 height 422
click at [714, 53] on span "Propuesta enviada" at bounding box center [646, 59] width 215 height 23
type input "*"
type input "**********"
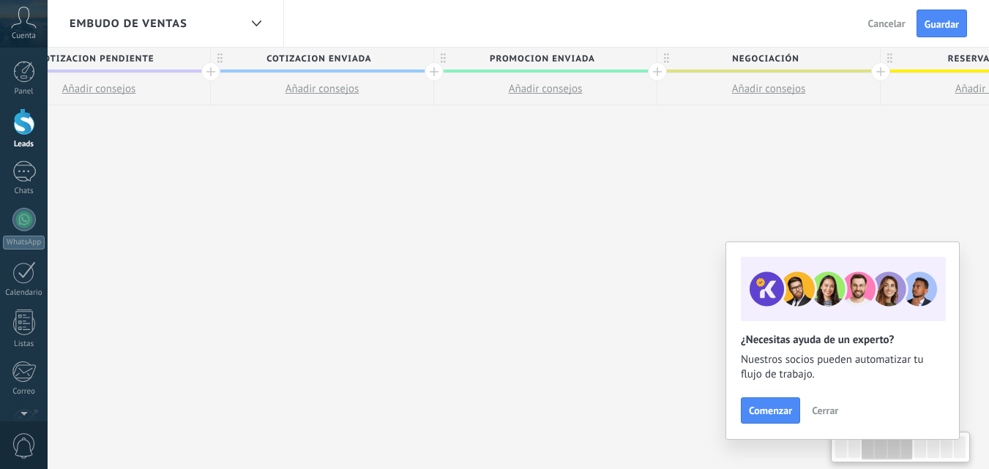
scroll to position [0, 522]
drag, startPoint x: 657, startPoint y: 211, endPoint x: 549, endPoint y: 241, distance: 112.2
click at [549, 241] on div "**********" at bounding box center [877, 259] width 2232 height 422
click at [601, 57] on span "PROMOCION ENVIADA" at bounding box center [538, 59] width 215 height 23
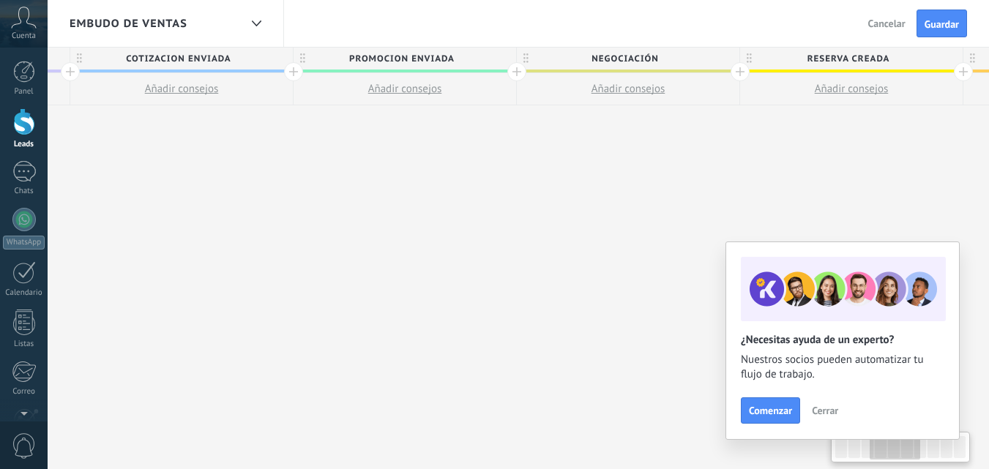
scroll to position [0, 662]
drag, startPoint x: 696, startPoint y: 131, endPoint x: 646, endPoint y: 129, distance: 49.8
click at [557, 171] on div "**********" at bounding box center [738, 259] width 2232 height 422
click at [676, 61] on span "Negociación" at bounding box center [622, 59] width 215 height 23
type input "*"
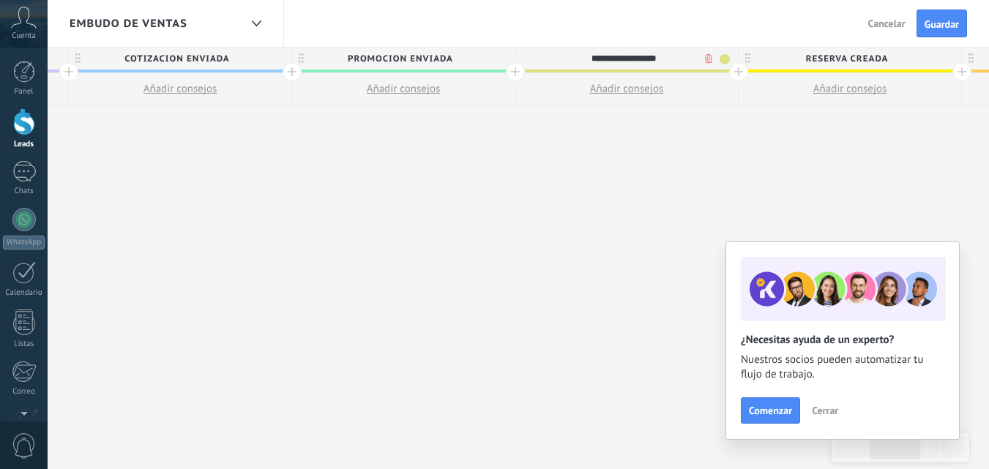
type input "**********"
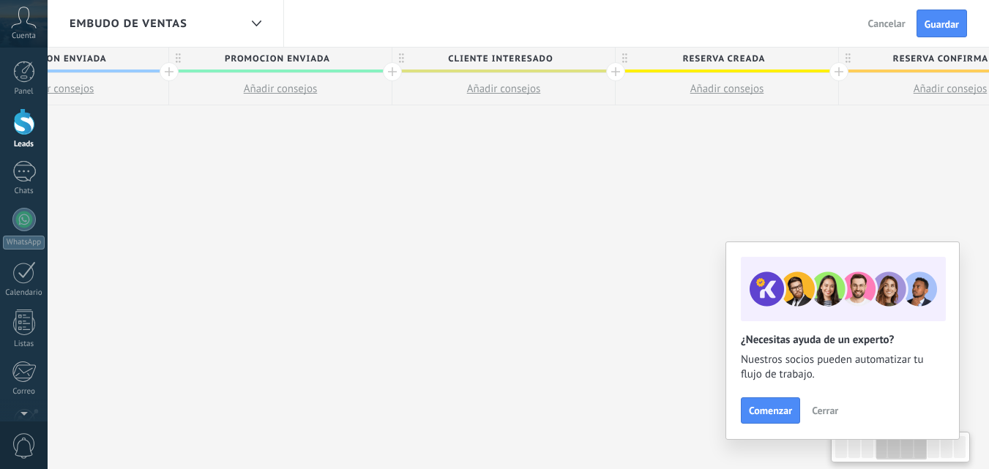
scroll to position [0, 794]
drag, startPoint x: 677, startPoint y: 150, endPoint x: 544, endPoint y: 189, distance: 138.0
click at [544, 189] on div "**********" at bounding box center [606, 259] width 2232 height 422
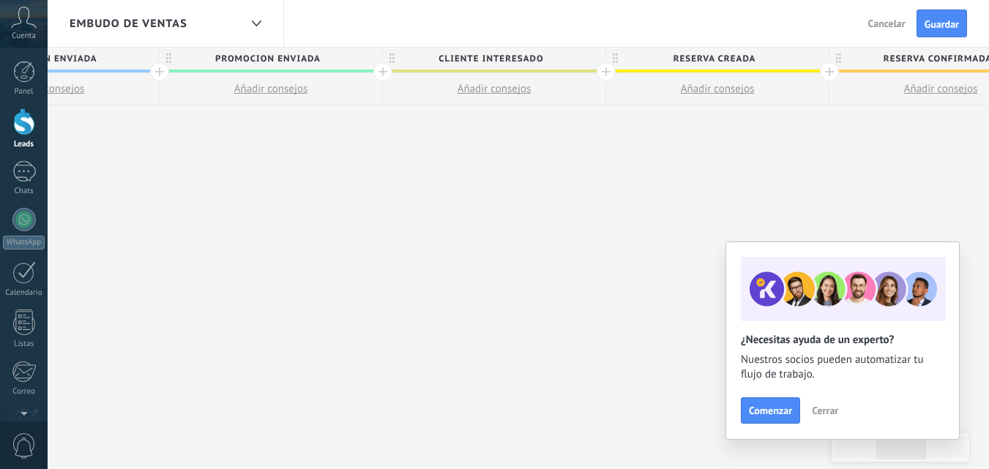
click at [778, 57] on span "Reserva creada" at bounding box center [713, 59] width 215 height 23
type input "*"
type input "*********"
click at [383, 74] on div at bounding box center [382, 71] width 19 height 19
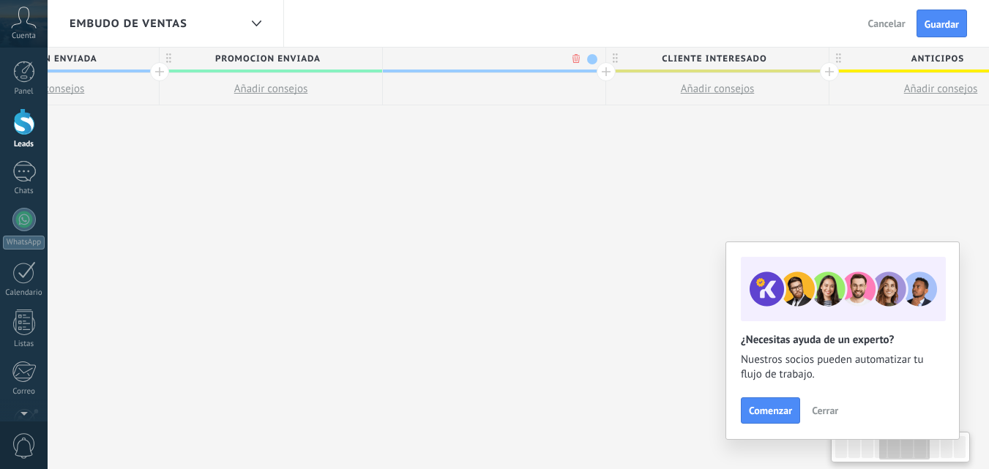
scroll to position [0, 902]
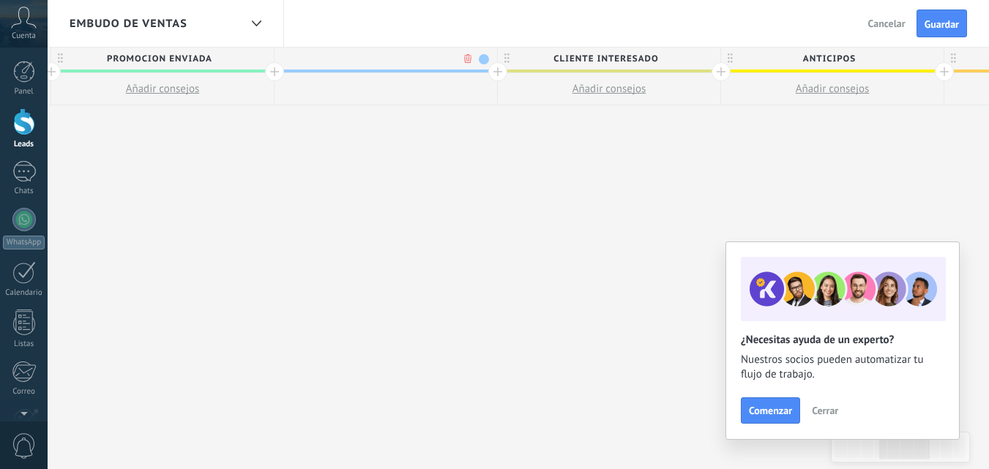
click at [420, 64] on input "text" at bounding box center [382, 59] width 194 height 22
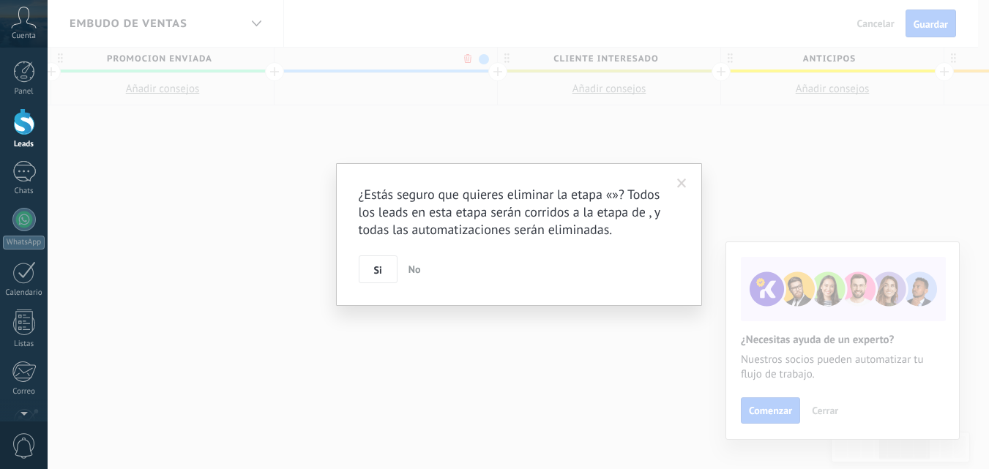
click at [468, 60] on body ".abccls-1,.abccls-2{fill-rule:evenodd}.abccls-2{fill:#fff} .abfcls-1{fill:none}…" at bounding box center [494, 234] width 989 height 469
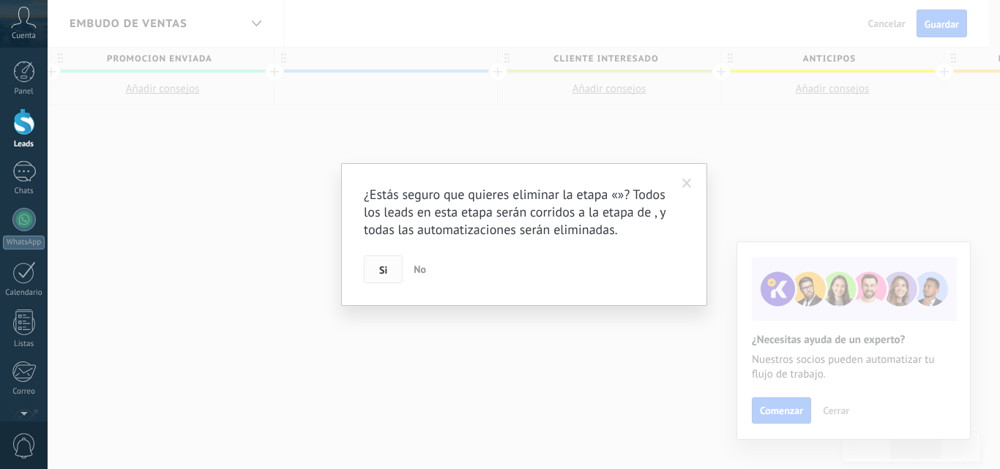
click at [396, 271] on button "Si" at bounding box center [383, 269] width 39 height 28
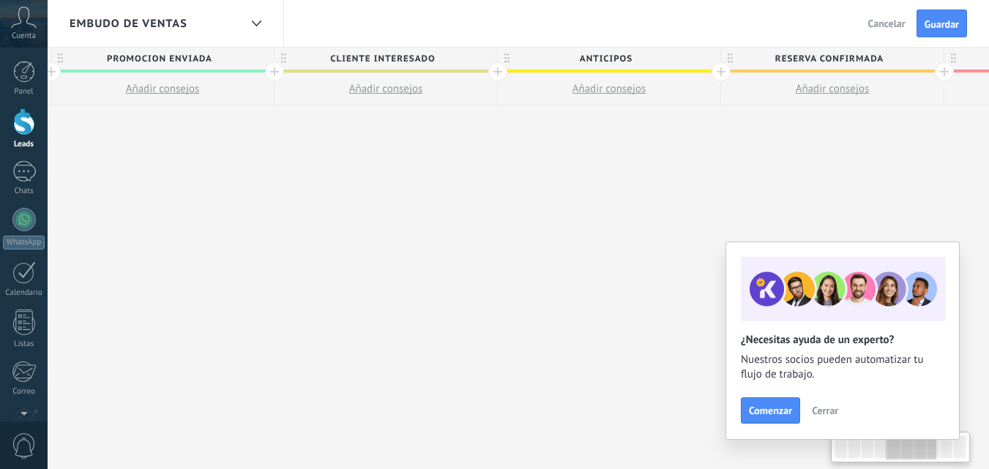
drag, startPoint x: 790, startPoint y: 198, endPoint x: 719, endPoint y: 205, distance: 72.0
click at [719, 205] on div "**********" at bounding box center [498, 259] width 2232 height 422
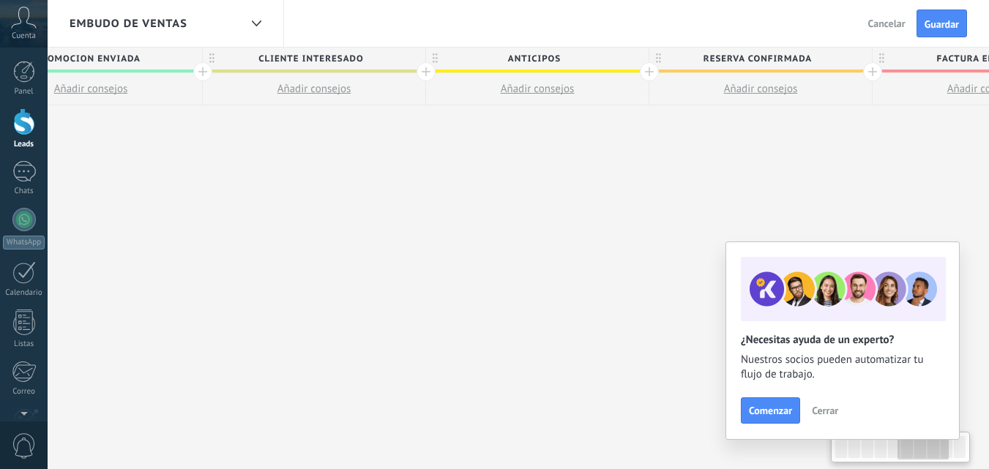
scroll to position [0, 1183]
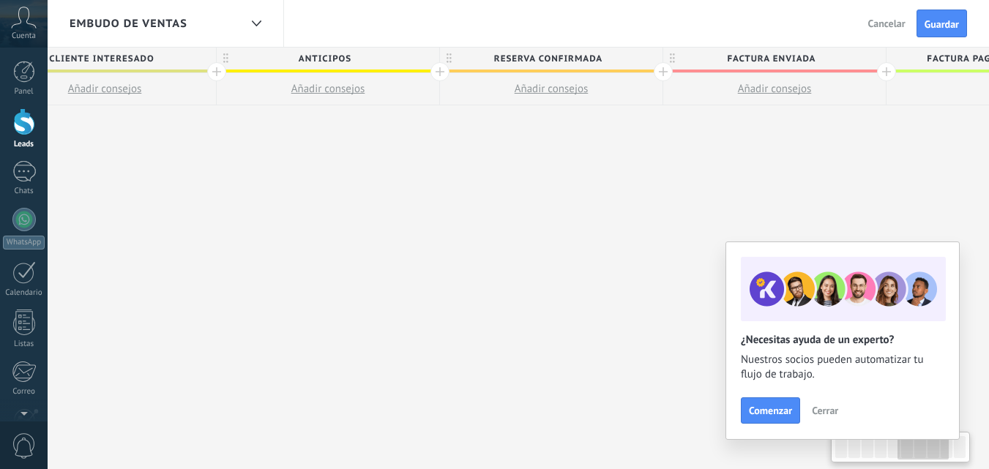
click at [544, 218] on div "**********" at bounding box center [217, 259] width 2232 height 422
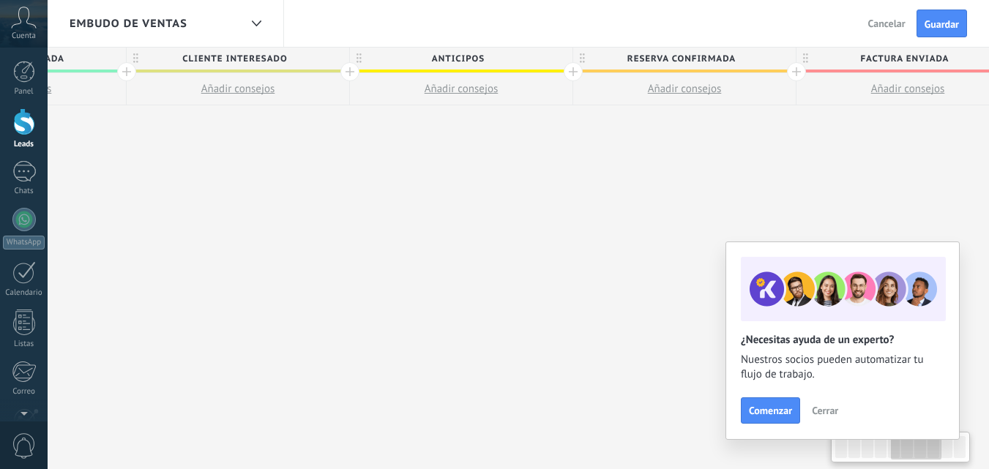
drag, startPoint x: 484, startPoint y: 173, endPoint x: 618, endPoint y: 180, distance: 133.3
click at [618, 180] on div "**********" at bounding box center [350, 259] width 2232 height 422
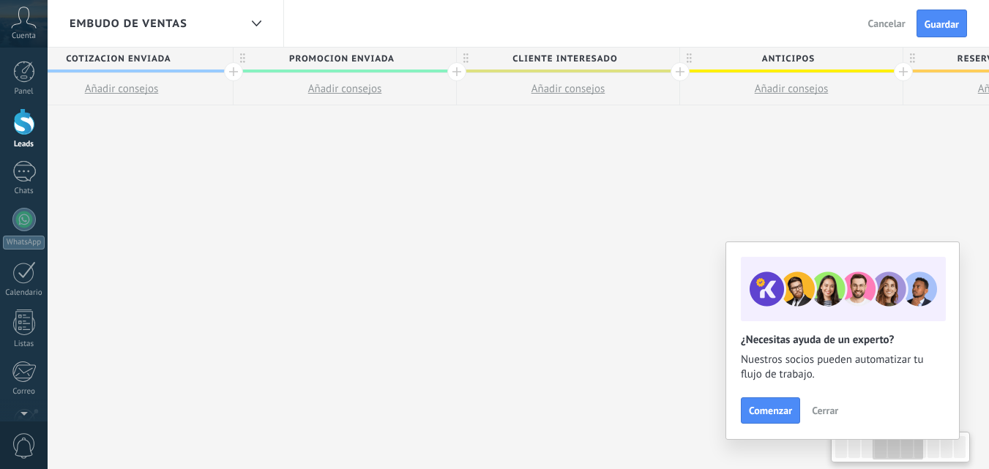
scroll to position [0, 719]
drag, startPoint x: 516, startPoint y: 130, endPoint x: 847, endPoint y: 129, distance: 330.8
click at [847, 129] on div "**********" at bounding box center [681, 259] width 2232 height 422
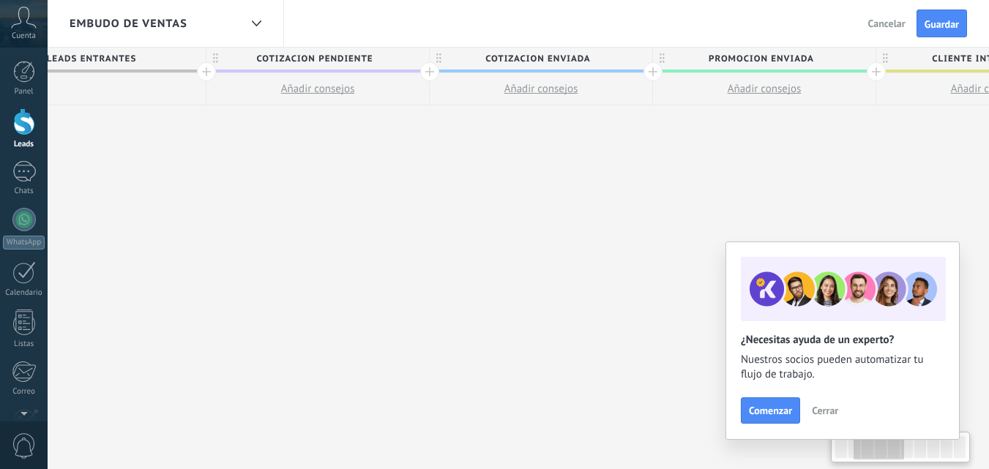
drag, startPoint x: 727, startPoint y: 138, endPoint x: 269, endPoint y: 176, distance: 459.7
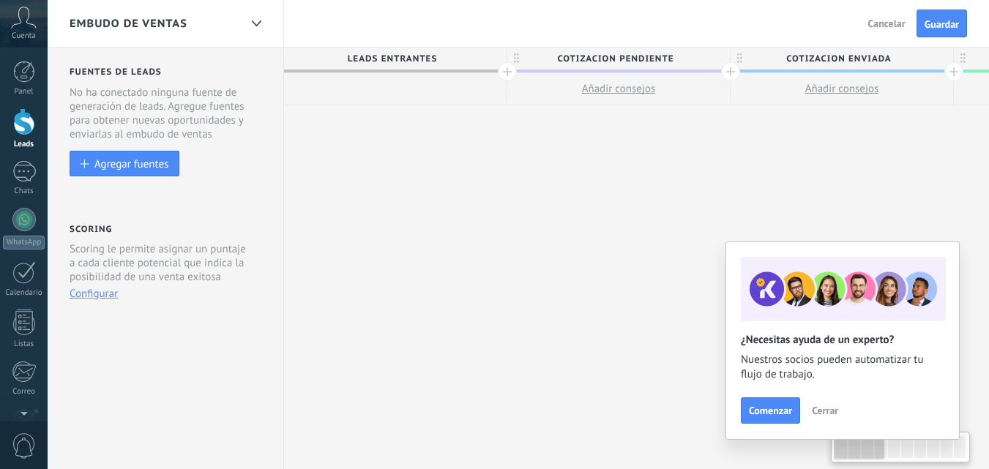
drag, startPoint x: 268, startPoint y: 177, endPoint x: 587, endPoint y: 190, distance: 319.3
drag, startPoint x: 757, startPoint y: 168, endPoint x: 542, endPoint y: 190, distance: 216.3
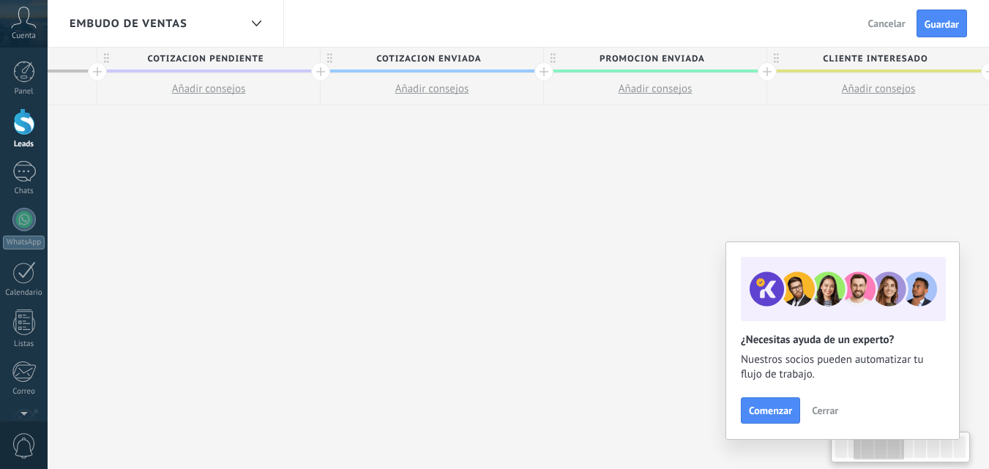
drag, startPoint x: 628, startPoint y: 173, endPoint x: 230, endPoint y: 109, distance: 403.3
click at [591, 180] on div "**********" at bounding box center [990, 259] width 2232 height 422
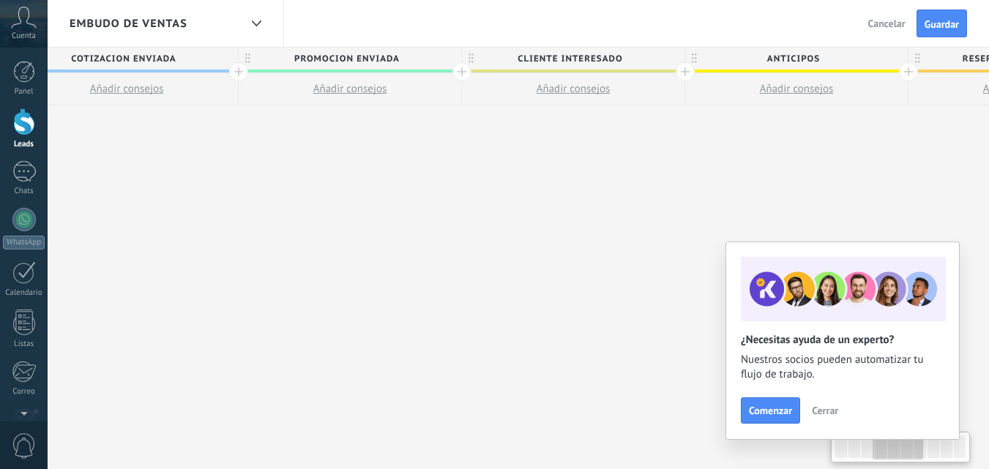
drag, startPoint x: 737, startPoint y: 148, endPoint x: 449, endPoint y: 165, distance: 288.1
click at [449, 165] on div "**********" at bounding box center [685, 259] width 2232 height 422
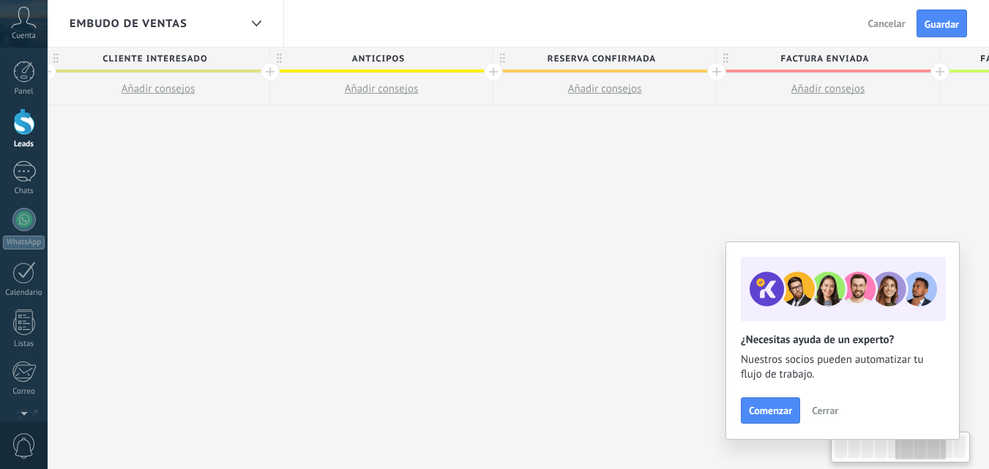
drag, startPoint x: 787, startPoint y: 145, endPoint x: 760, endPoint y: 162, distance: 31.9
click at [372, 164] on div "**********" at bounding box center [270, 259] width 2232 height 422
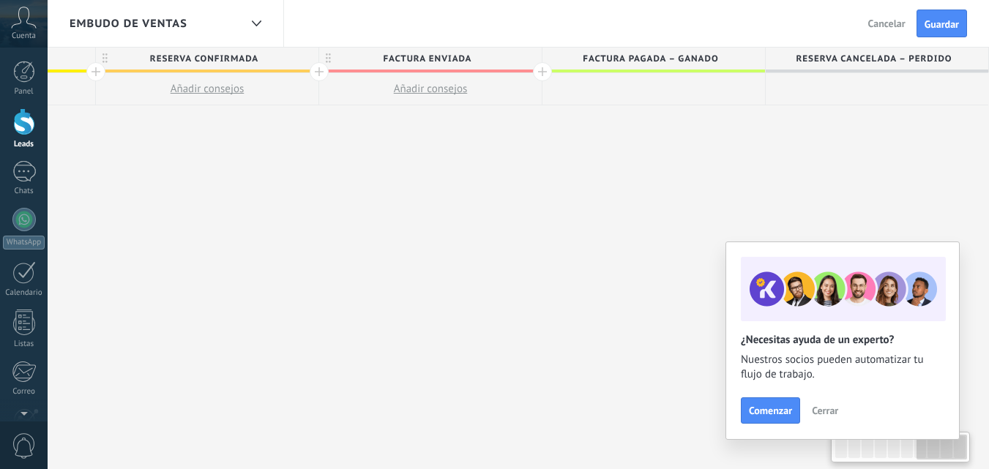
drag, startPoint x: 401, startPoint y: 163, endPoint x: 337, endPoint y: 171, distance: 64.1
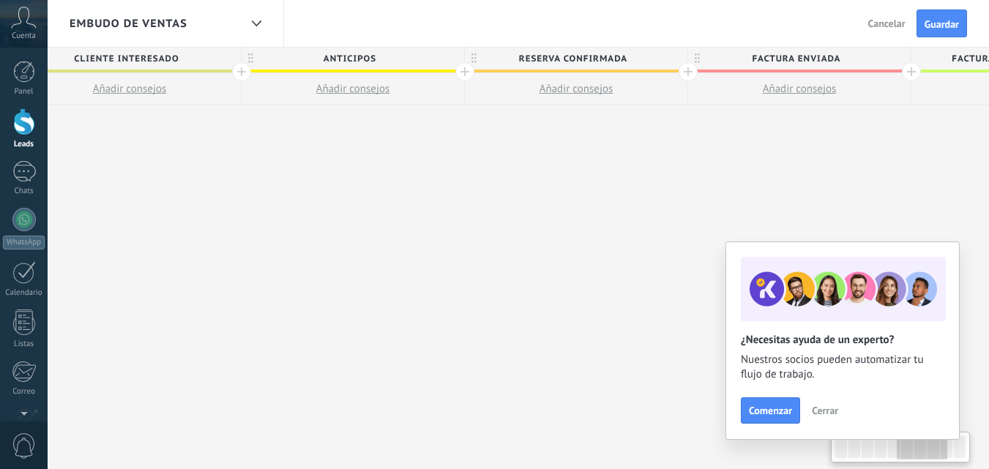
drag, startPoint x: 665, startPoint y: 140, endPoint x: 757, endPoint y: 137, distance: 91.5
click at [757, 137] on div "**********" at bounding box center [242, 259] width 2232 height 422
click at [474, 68] on span "Reserva confirmada" at bounding box center [580, 59] width 215 height 23
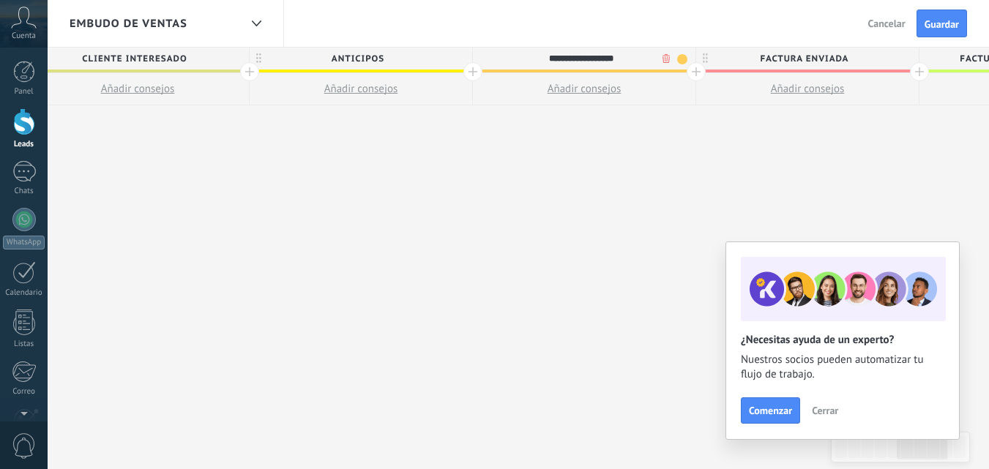
drag, startPoint x: 645, startPoint y: 61, endPoint x: 517, endPoint y: 63, distance: 128.1
click at [517, 63] on input "**********" at bounding box center [581, 59] width 194 height 22
type input "**********"
click at [697, 75] on div at bounding box center [695, 71] width 19 height 19
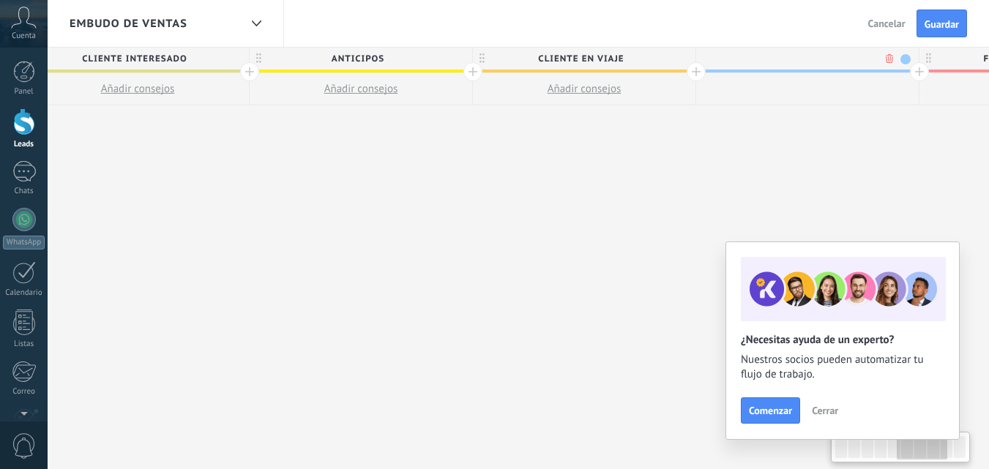
scroll to position [0, 1259]
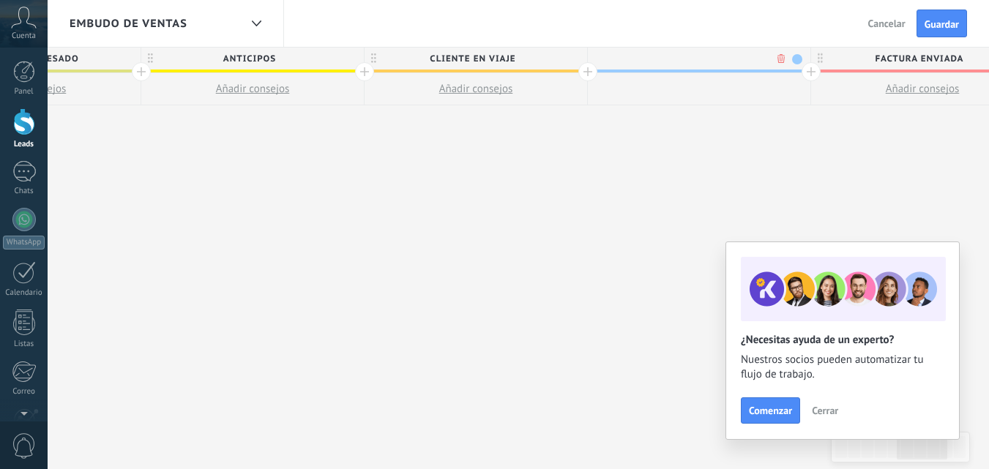
click at [709, 59] on input "text" at bounding box center [696, 59] width 194 height 22
click at [795, 59] on span at bounding box center [797, 59] width 10 height 10
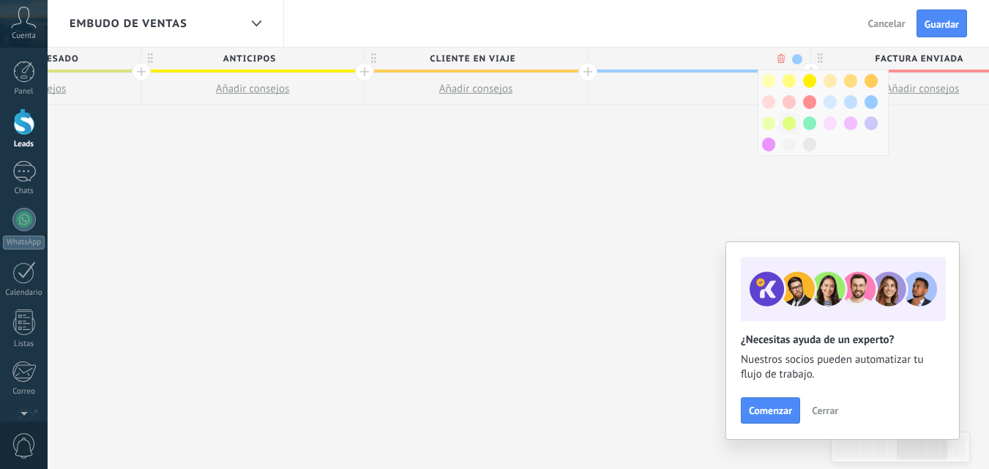
click at [791, 122] on span at bounding box center [788, 123] width 13 height 14
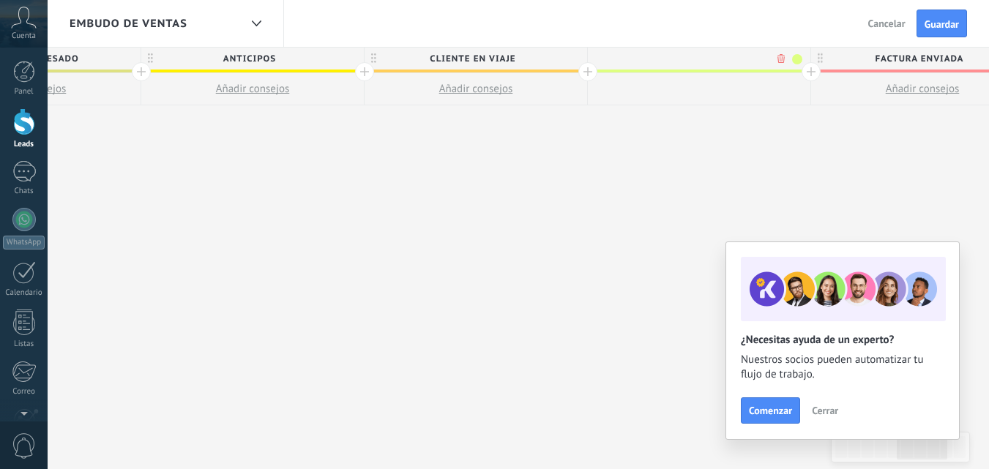
click at [732, 61] on input "text" at bounding box center [696, 59] width 194 height 22
type input "**********"
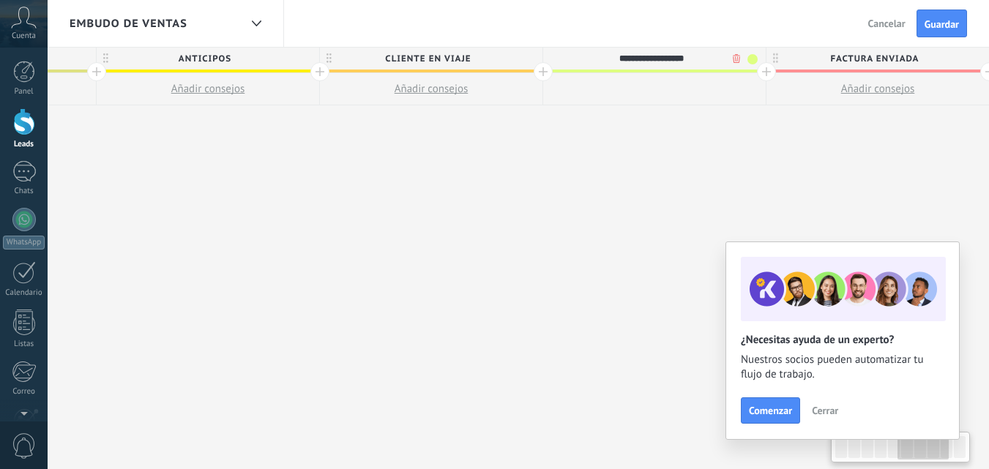
drag, startPoint x: 642, startPoint y: 220, endPoint x: 597, endPoint y: 227, distance: 45.1
click at [597, 227] on div "**********" at bounding box center [208, 259] width 2455 height 422
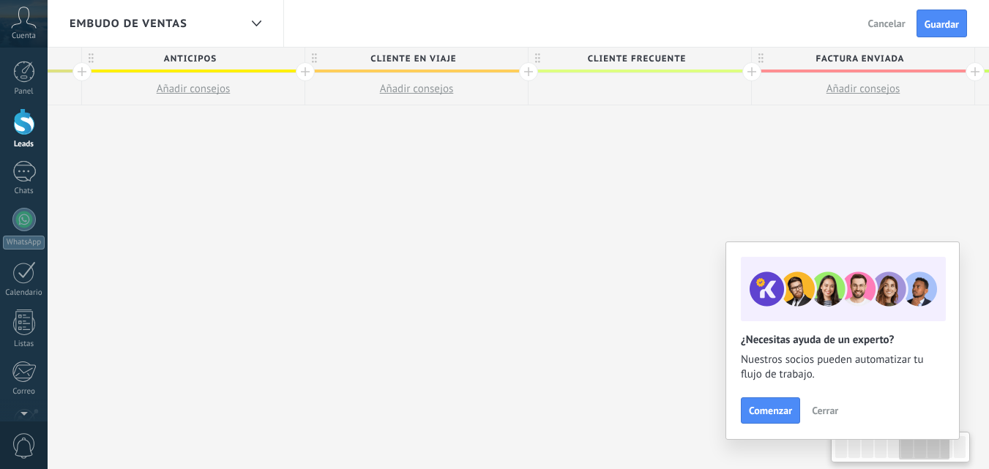
drag, startPoint x: 577, startPoint y: 233, endPoint x: 562, endPoint y: 233, distance: 14.6
click at [562, 233] on div "**********" at bounding box center [193, 259] width 2455 height 422
click at [756, 75] on div at bounding box center [751, 71] width 19 height 19
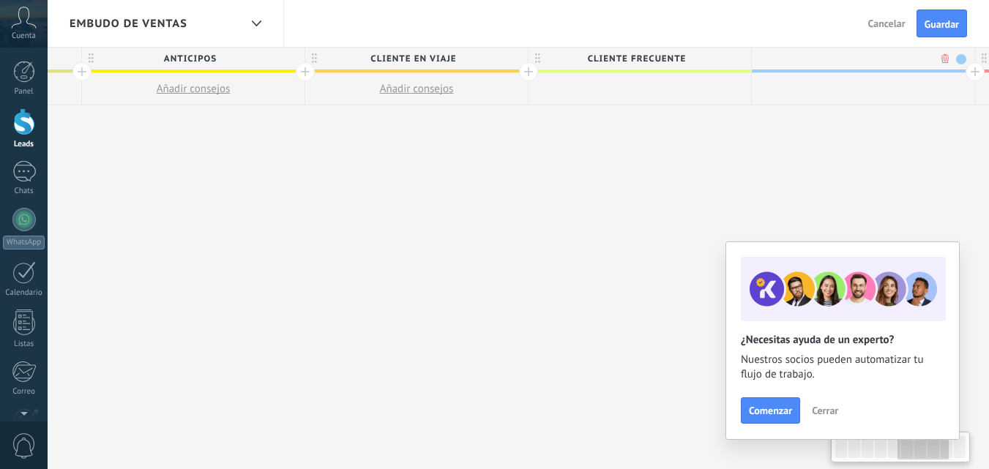
scroll to position [0, 1426]
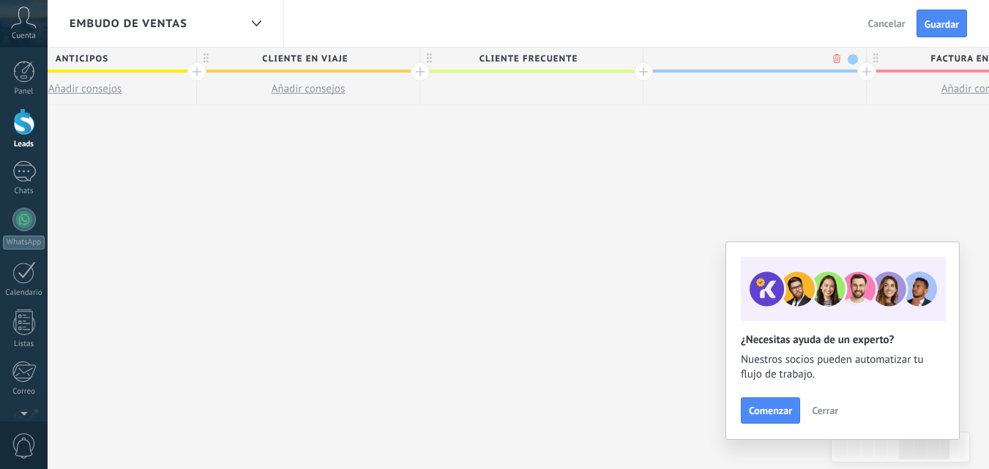
click at [744, 58] on input "text" at bounding box center [751, 59] width 194 height 22
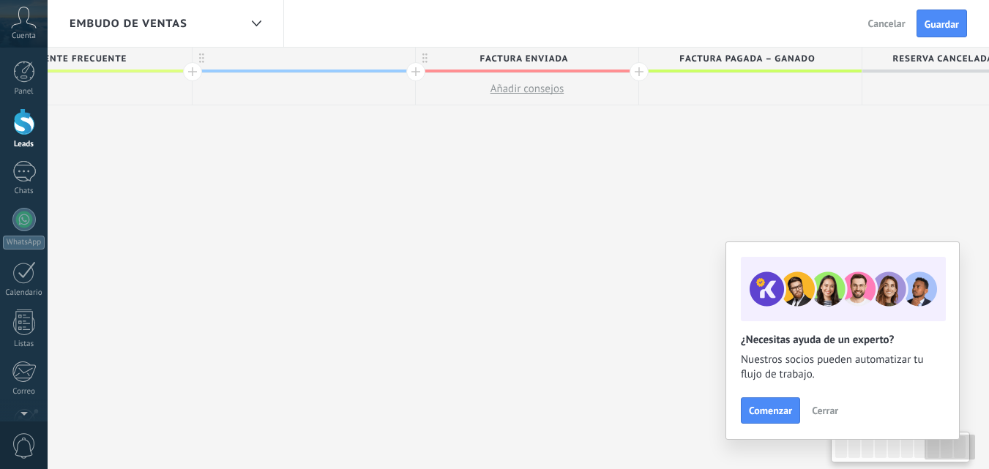
scroll to position [0, 1974]
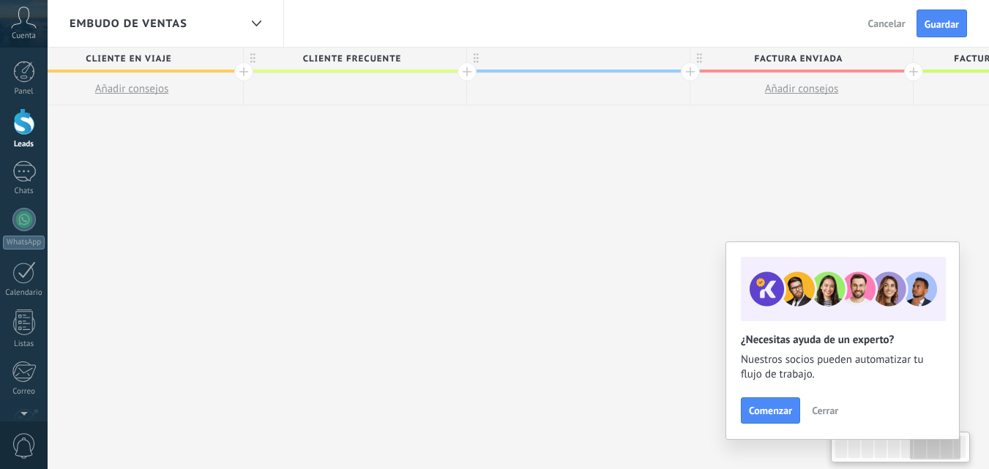
drag, startPoint x: 749, startPoint y: 121, endPoint x: 675, endPoint y: 172, distance: 89.9
click at [678, 190] on div "**********" at bounding box center [20, 259] width 2678 height 422
click at [624, 61] on div at bounding box center [579, 59] width 222 height 22
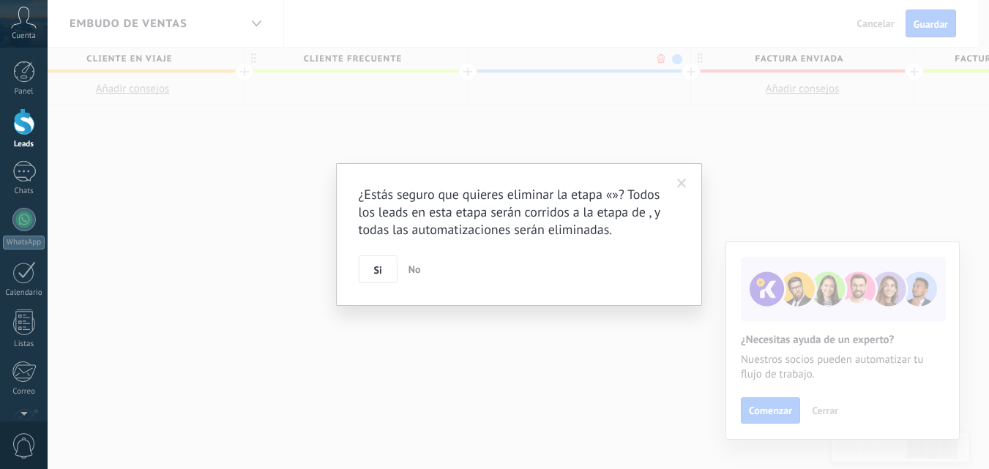
click at [660, 57] on body ".abccls-1,.abccls-2{fill-rule:evenodd}.abccls-2{fill:#fff} .abfcls-1{fill:none}…" at bounding box center [494, 234] width 989 height 469
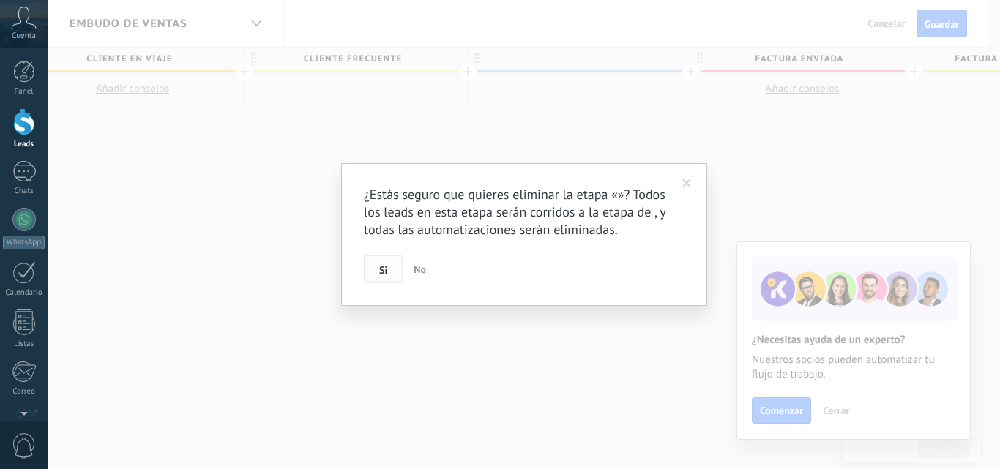
click at [386, 269] on span "Si" at bounding box center [383, 270] width 8 height 10
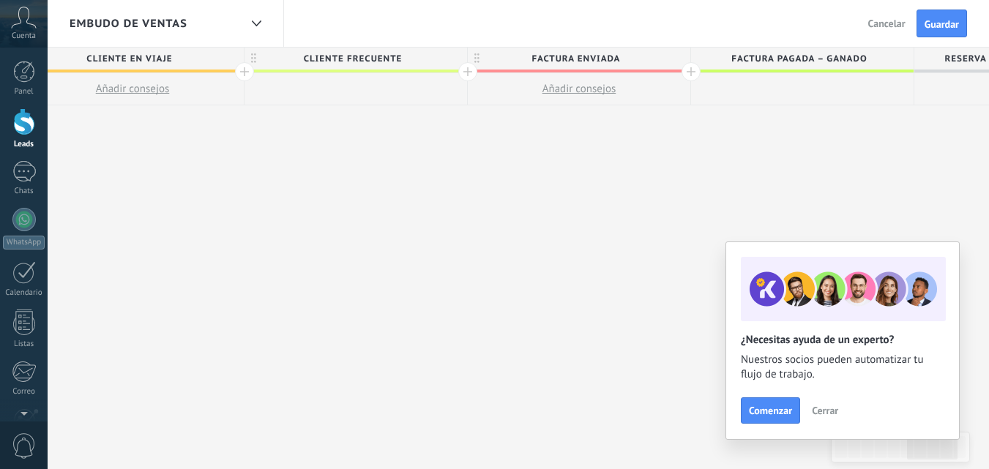
click at [637, 60] on span "Factura enviada" at bounding box center [575, 59] width 215 height 23
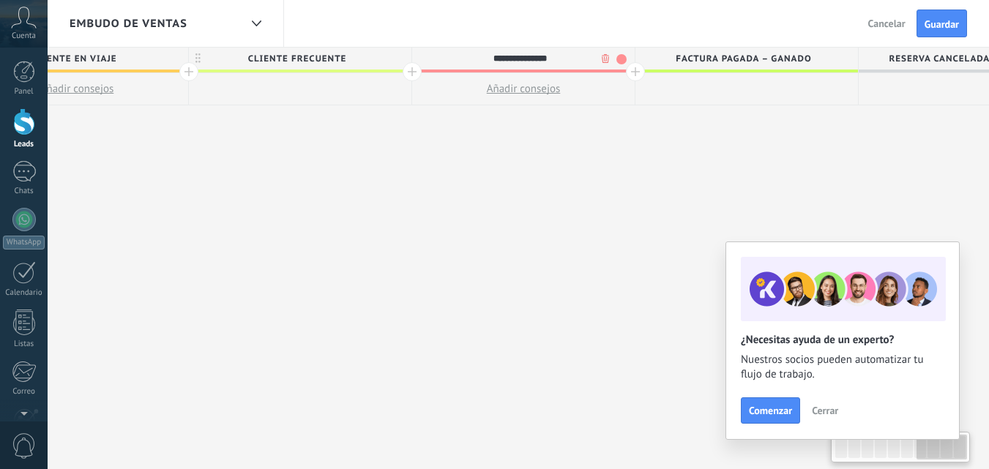
scroll to position [0, 1670]
drag, startPoint x: 678, startPoint y: 156, endPoint x: 610, endPoint y: 166, distance: 68.8
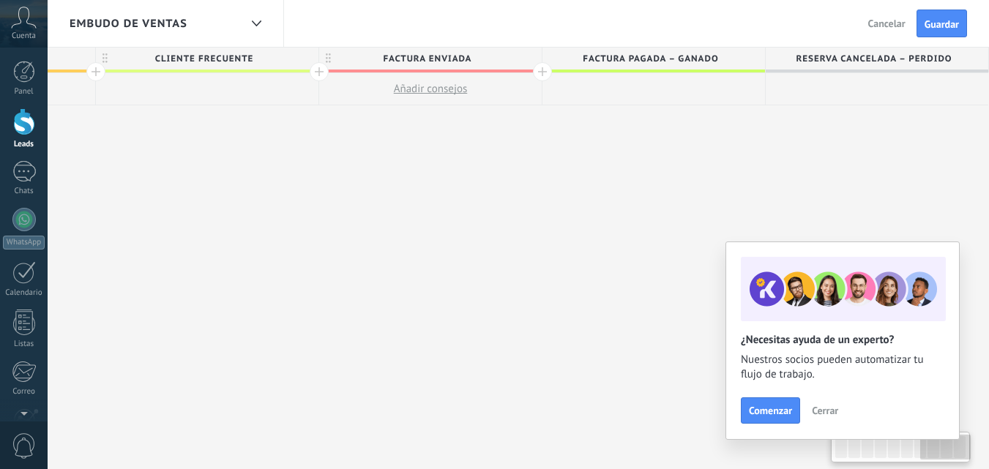
drag, startPoint x: 681, startPoint y: 160, endPoint x: 553, endPoint y: 156, distance: 127.4
click at [734, 56] on span "Factura pagada – ganado" at bounding box center [649, 59] width 215 height 23
drag, startPoint x: 741, startPoint y: 132, endPoint x: 525, endPoint y: 151, distance: 216.7
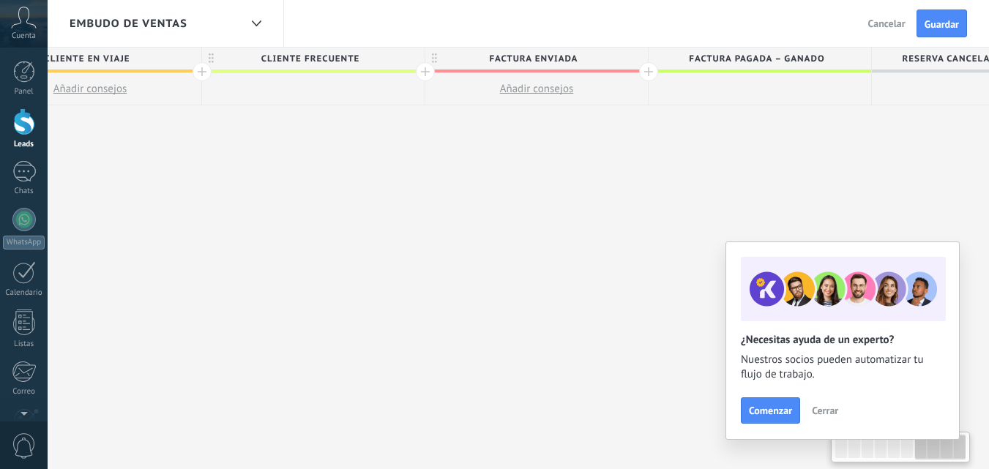
scroll to position [0, 1622]
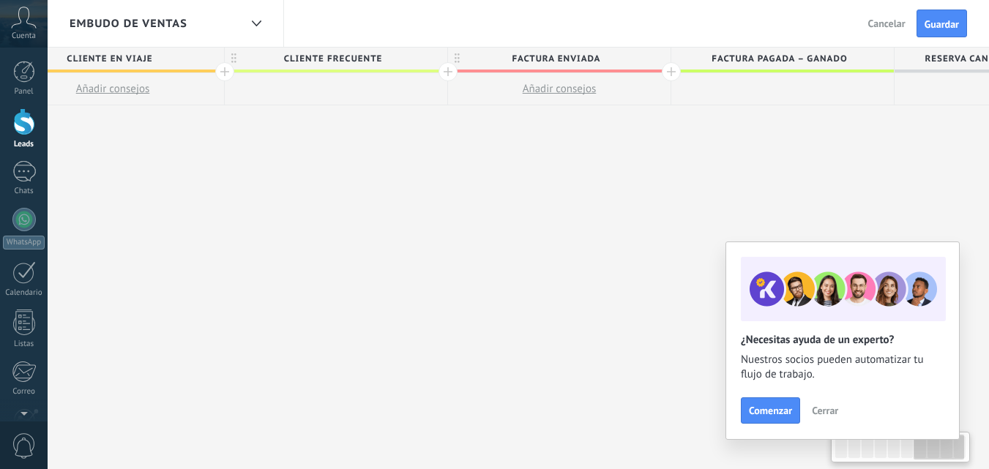
drag, startPoint x: 612, startPoint y: 171, endPoint x: 741, endPoint y: 149, distance: 130.5
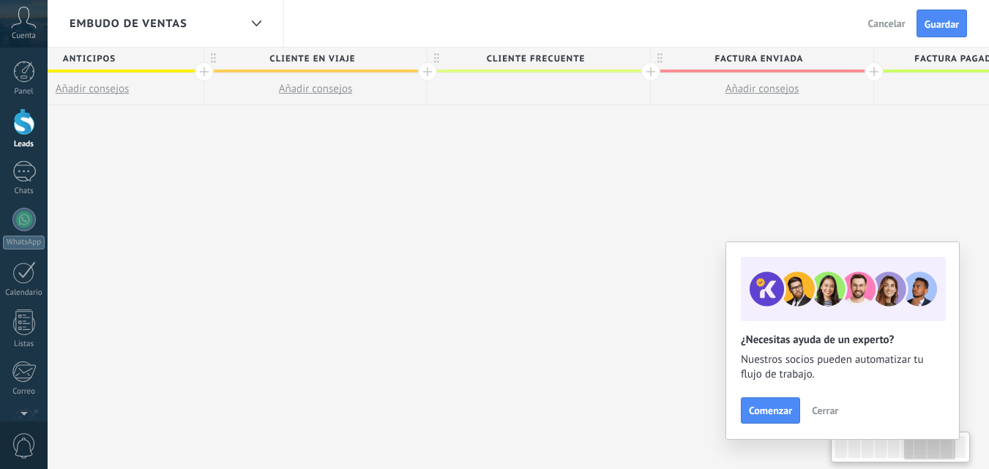
drag, startPoint x: 599, startPoint y: 164, endPoint x: 801, endPoint y: 168, distance: 202.7
click at [801, 168] on div "**********" at bounding box center [92, 259] width 2455 height 422
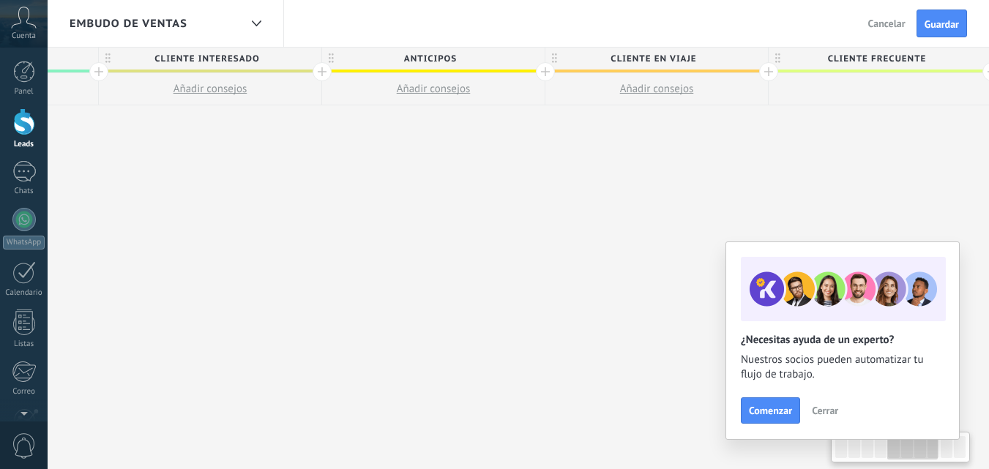
drag, startPoint x: 623, startPoint y: 186, endPoint x: 997, endPoint y: 182, distance: 374.0
click at [988, 182] on html ".abccls-1,.abccls-2{fill-rule:evenodd}.abccls-2{fill:#fff} .abfcls-1{fill:none}…" at bounding box center [494, 234] width 989 height 469
click at [962, 204] on div "**********" at bounding box center [433, 259] width 2455 height 422
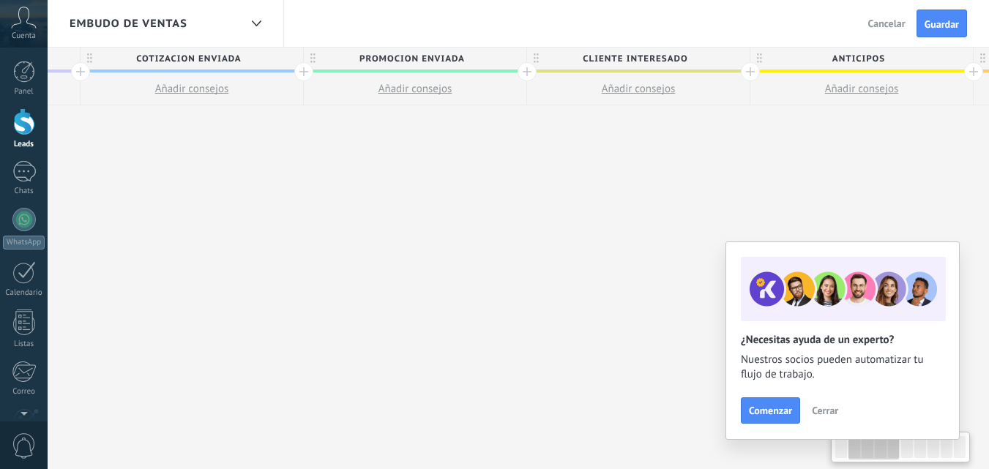
drag, startPoint x: 460, startPoint y: 207, endPoint x: 821, endPoint y: 195, distance: 361.7
click at [821, 195] on div "**********" at bounding box center [861, 259] width 2455 height 422
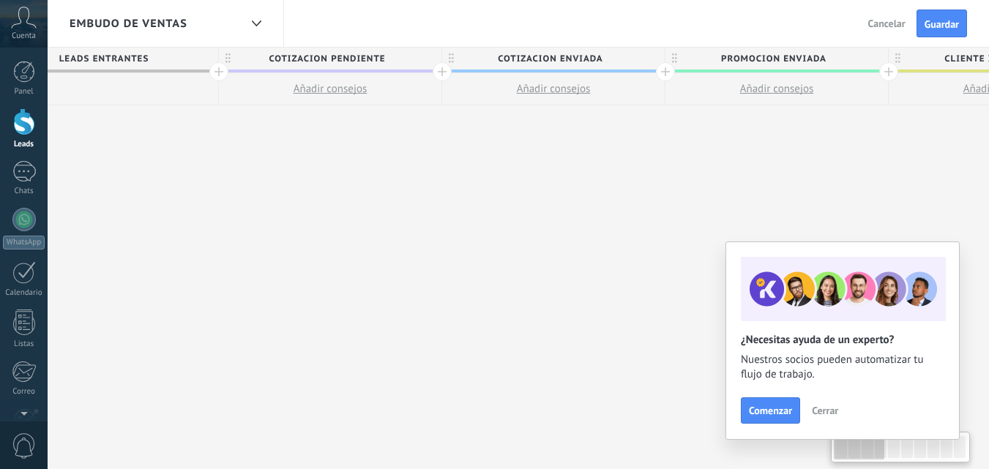
scroll to position [0, 0]
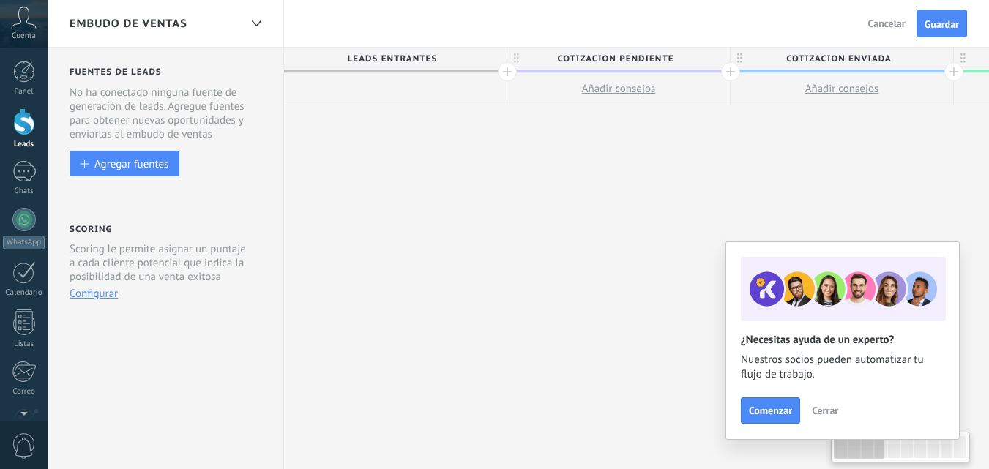
drag, startPoint x: 409, startPoint y: 183, endPoint x: 648, endPoint y: 173, distance: 239.5
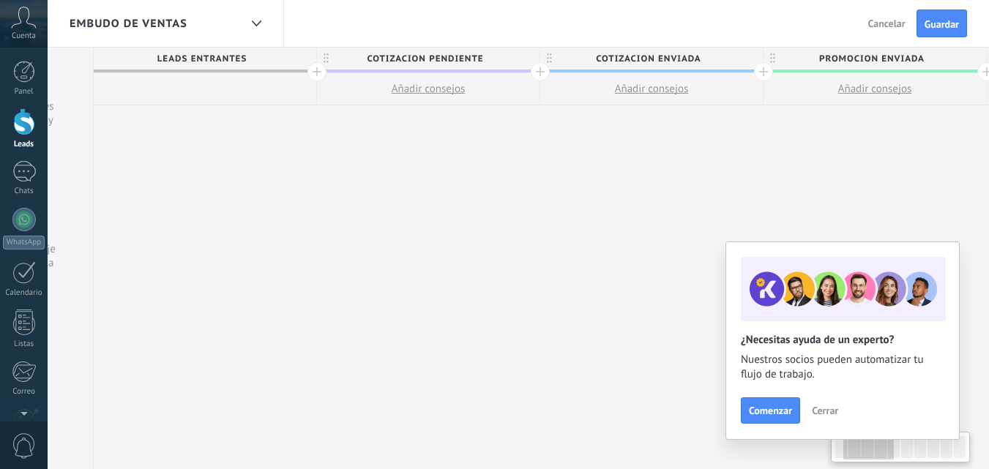
drag, startPoint x: 673, startPoint y: 168, endPoint x: 633, endPoint y: 168, distance: 40.3
click at [956, 26] on span "Guardar" at bounding box center [941, 24] width 34 height 10
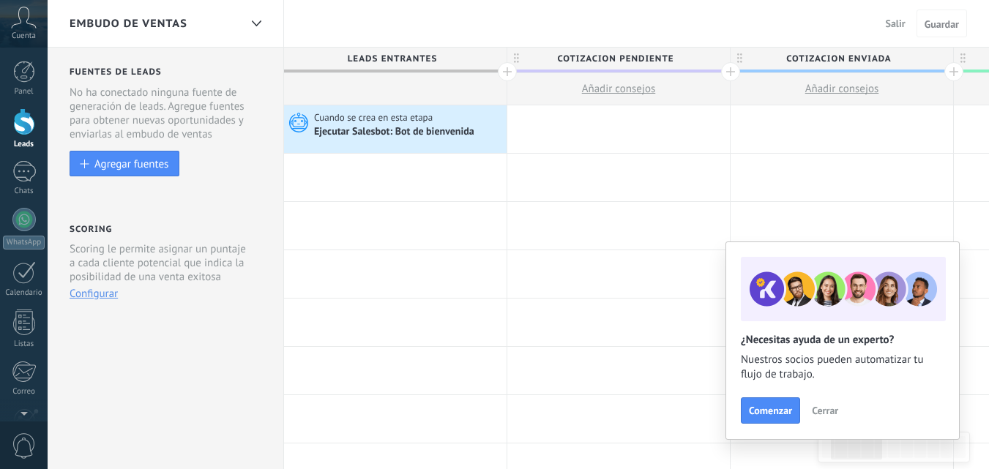
scroll to position [0, 191]
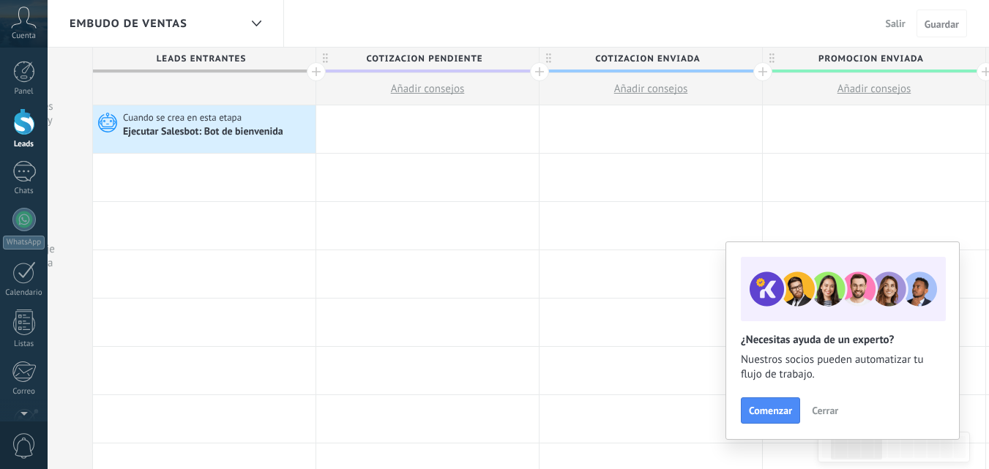
click at [896, 23] on span "Salir" at bounding box center [895, 23] width 20 height 13
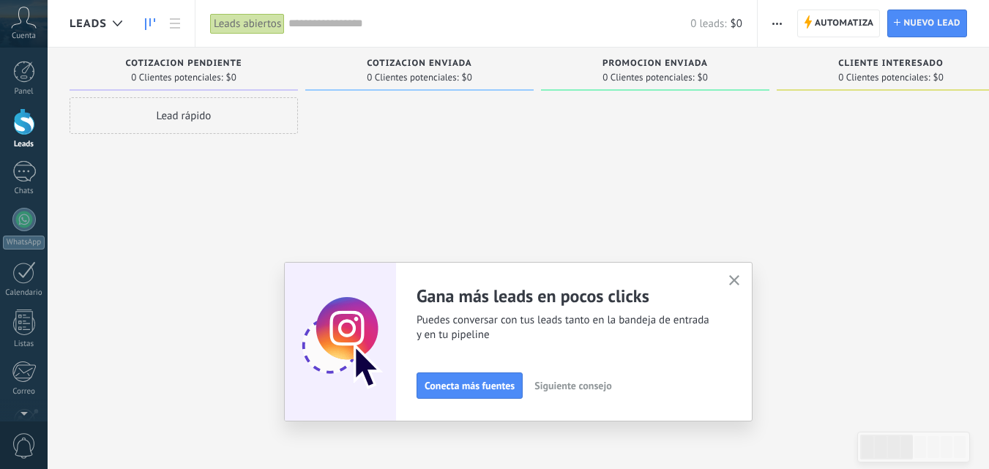
click at [740, 277] on use "button" at bounding box center [734, 280] width 11 height 11
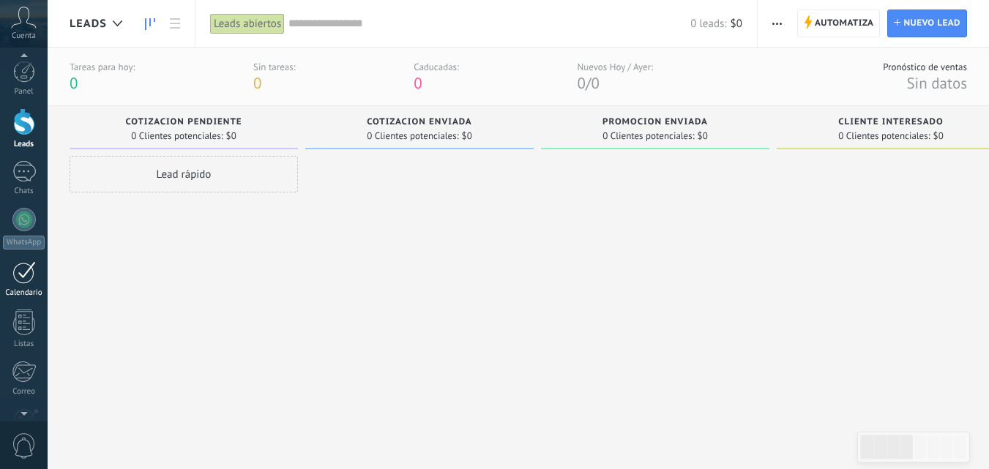
scroll to position [140, 0]
click at [20, 333] on div at bounding box center [24, 329] width 25 height 26
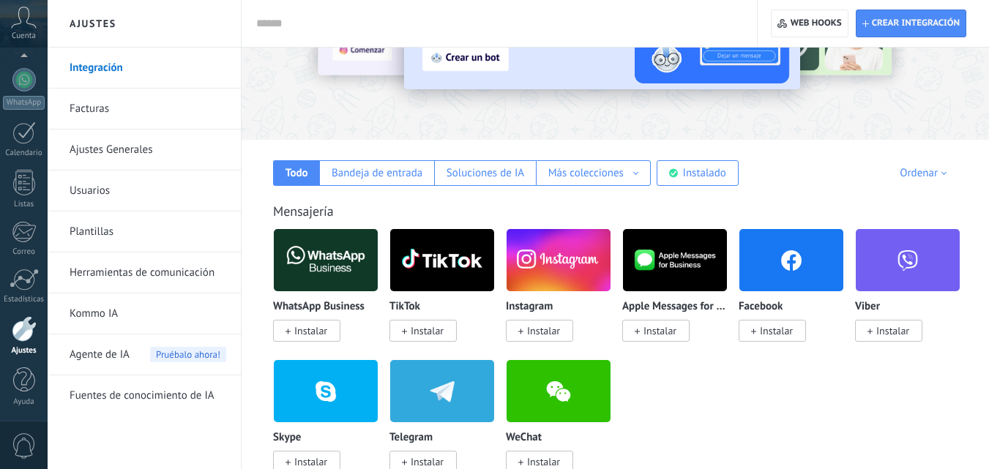
scroll to position [220, 0]
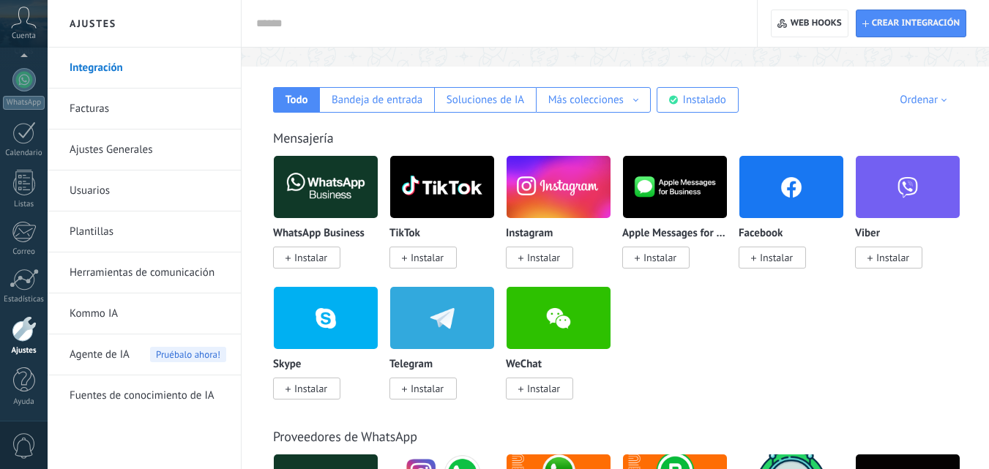
click at [787, 261] on span "Instalar" at bounding box center [776, 257] width 33 height 13
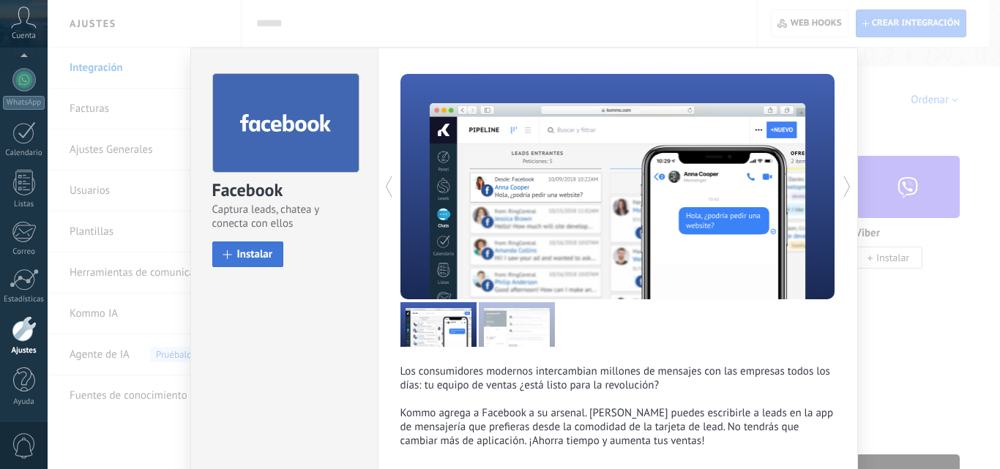
click at [260, 247] on button "Instalar" at bounding box center [248, 254] width 72 height 26
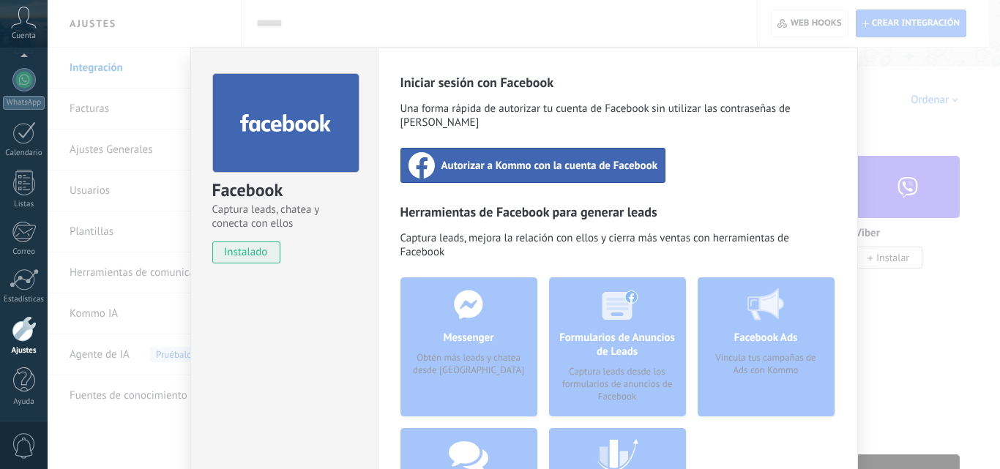
click at [257, 254] on span "instalado" at bounding box center [246, 252] width 67 height 22
click at [262, 256] on span "instalado" at bounding box center [246, 252] width 67 height 22
click at [263, 256] on span "instalado" at bounding box center [246, 252] width 67 height 22
click at [888, 83] on div "Facebook Captura leads, chatea y conecta con ellos instalado Desinstalar Inicia…" at bounding box center [524, 234] width 952 height 469
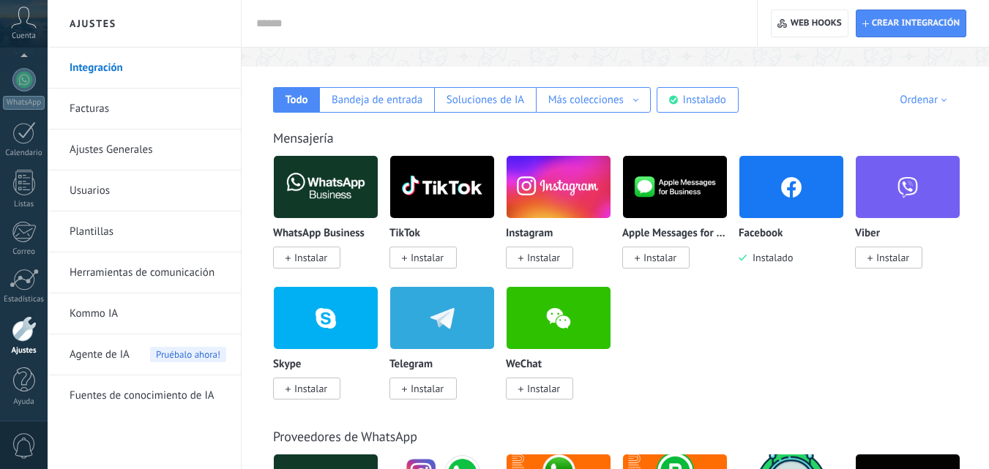
click at [776, 258] on span "Instalado" at bounding box center [769, 257] width 46 height 13
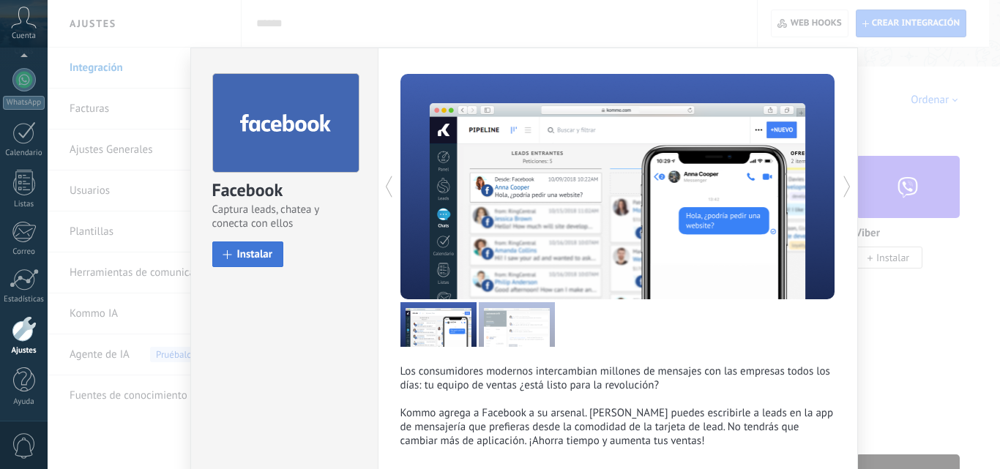
click at [259, 257] on span "Instalar" at bounding box center [255, 254] width 36 height 11
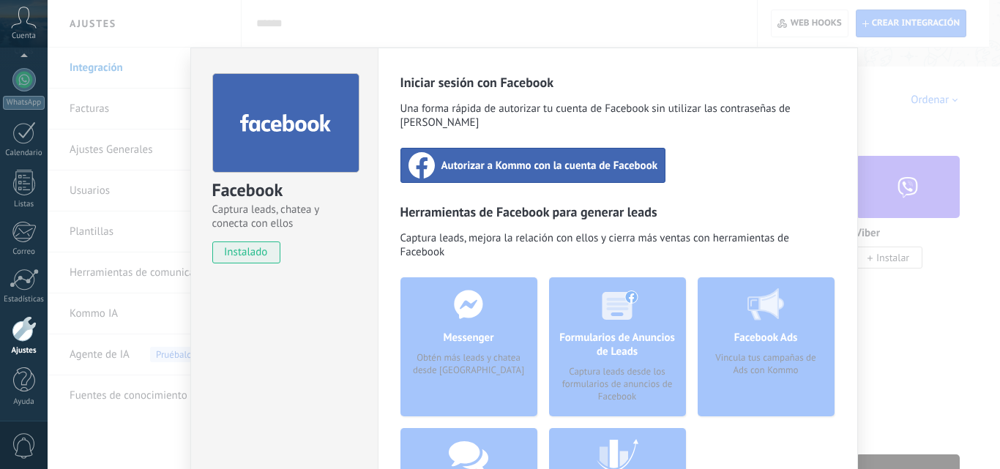
click at [498, 159] on div "Autorizar a Kommo con la cuenta de Facebook" at bounding box center [533, 165] width 266 height 35
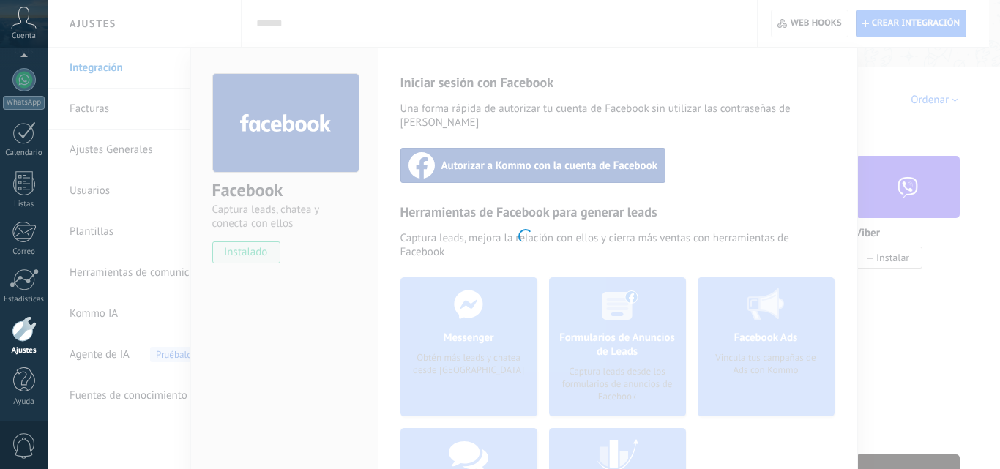
click at [961, 130] on div at bounding box center [524, 234] width 952 height 469
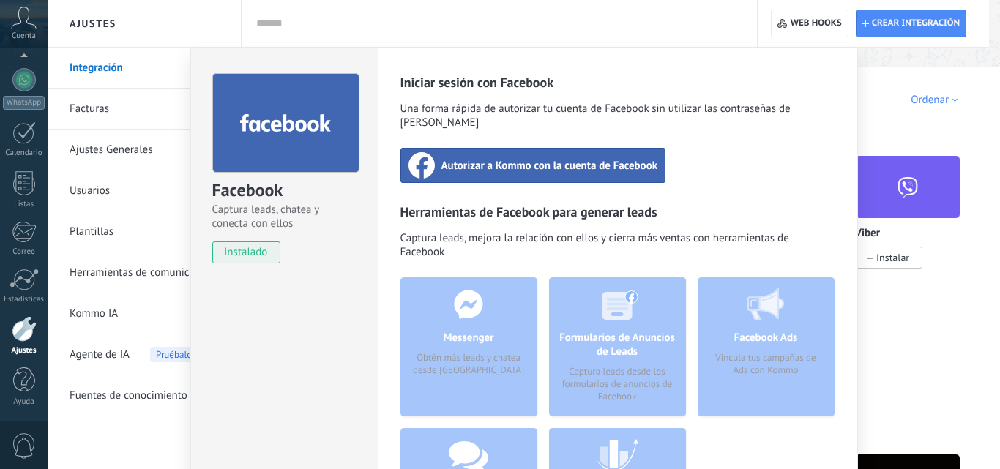
click at [961, 130] on div "Facebook Captura leads, chatea y conecta con ellos instalado Desinstalar Inicia…" at bounding box center [524, 234] width 952 height 469
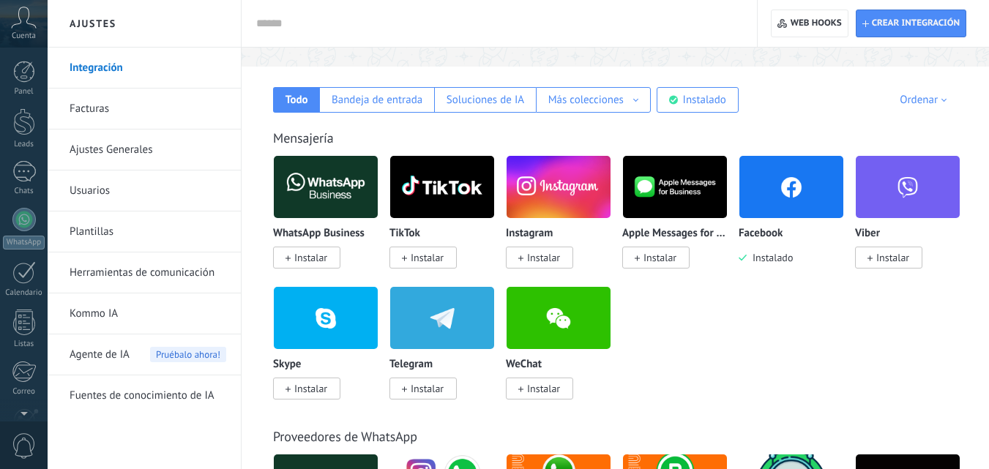
scroll to position [140, 0]
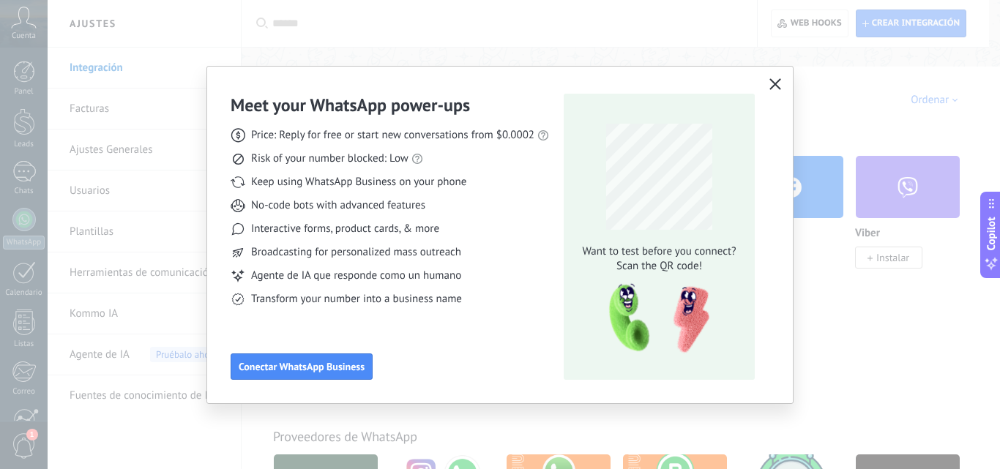
click at [776, 84] on use "button" at bounding box center [775, 83] width 11 height 11
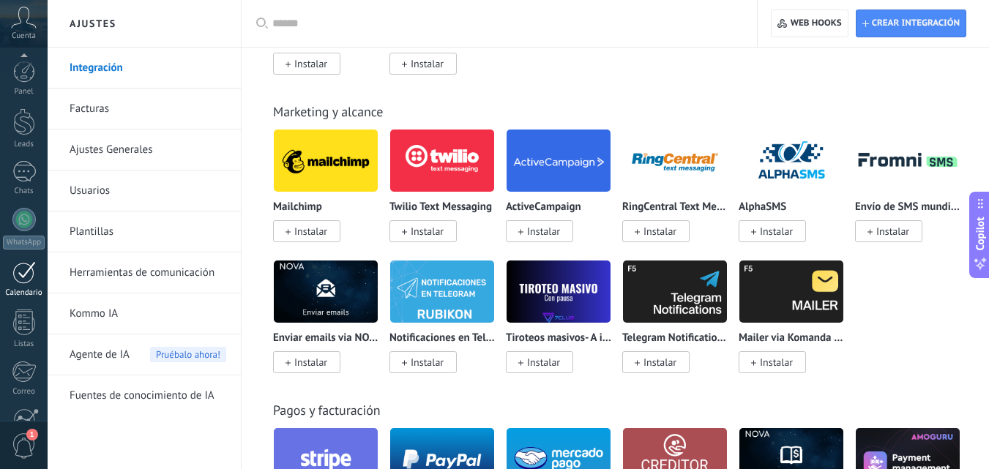
scroll to position [140, 0]
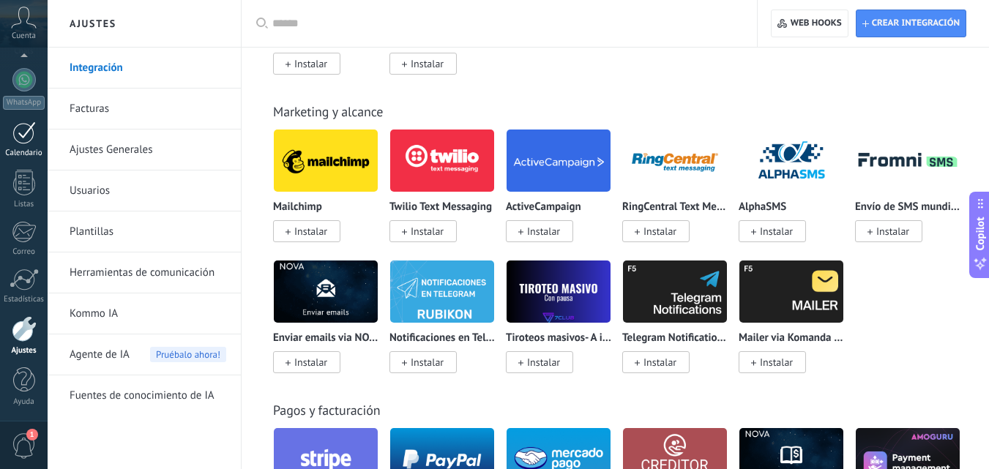
click at [18, 132] on div at bounding box center [23, 132] width 23 height 23
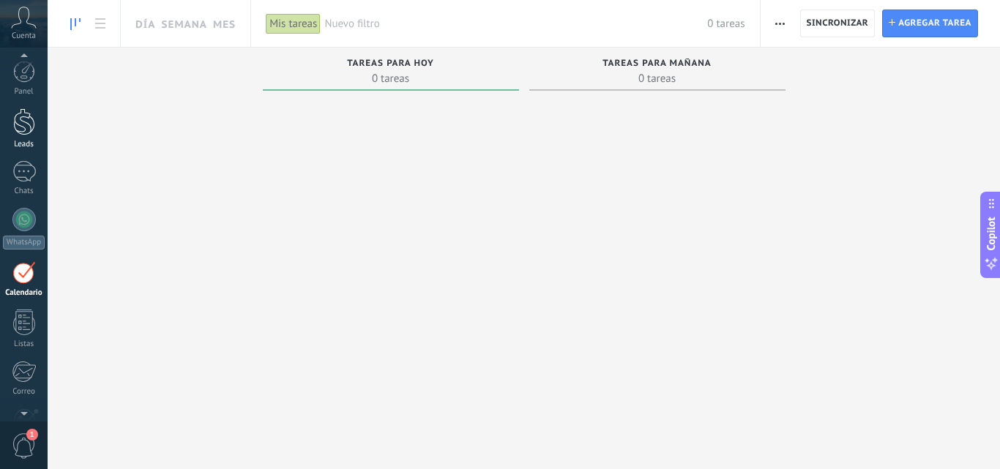
click at [27, 130] on div at bounding box center [24, 121] width 22 height 27
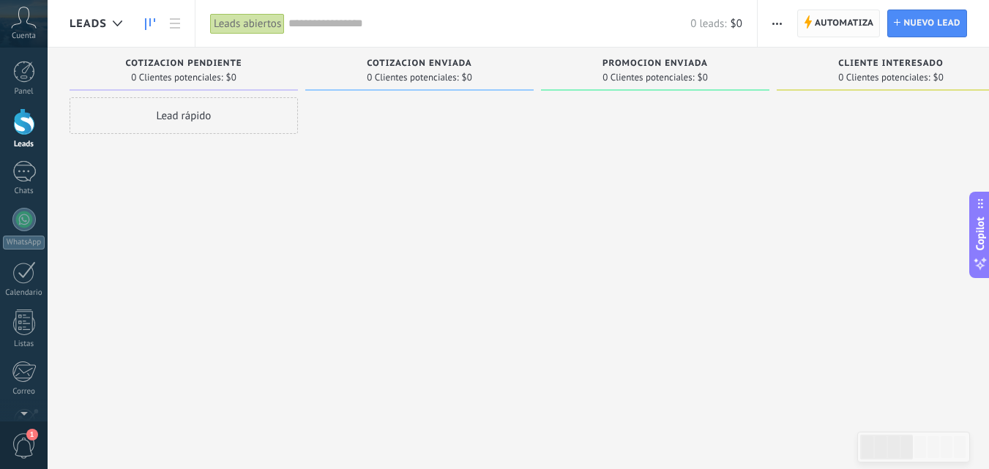
click at [831, 23] on span "Automatiza" at bounding box center [843, 23] width 59 height 26
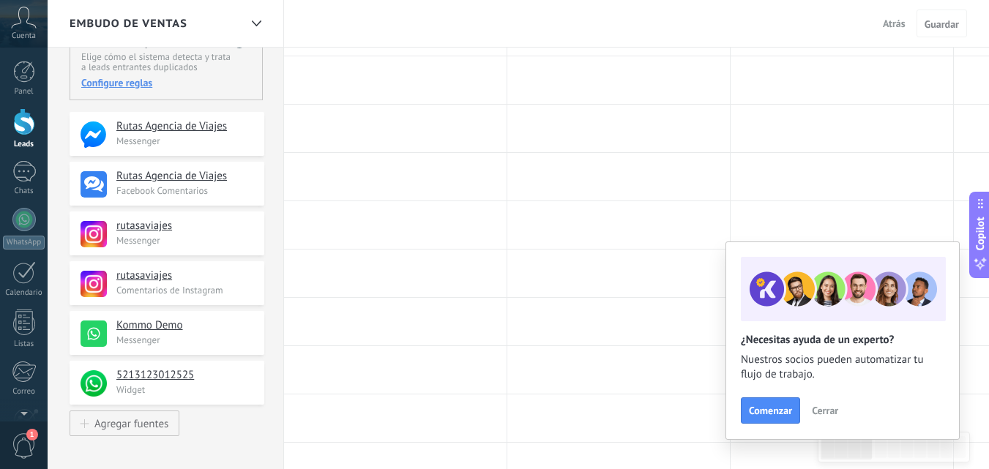
scroll to position [146, 0]
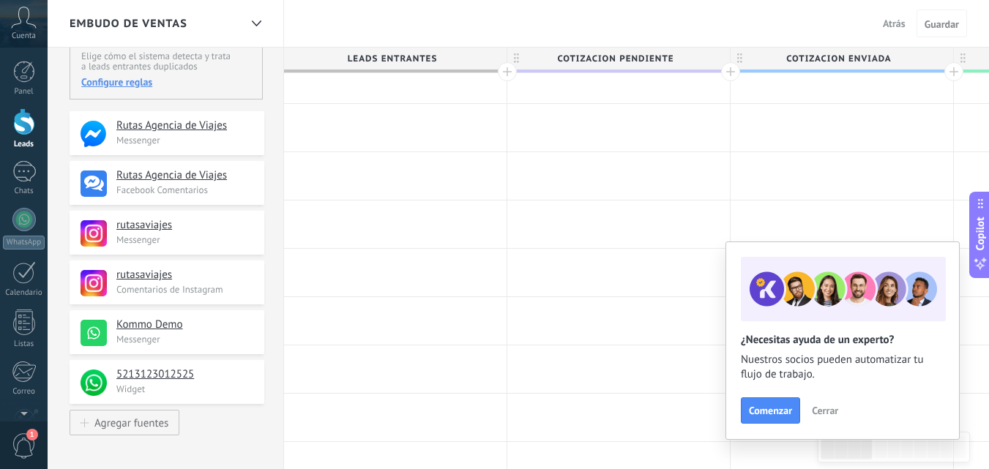
click at [893, 18] on span "Atrás" at bounding box center [894, 23] width 23 height 13
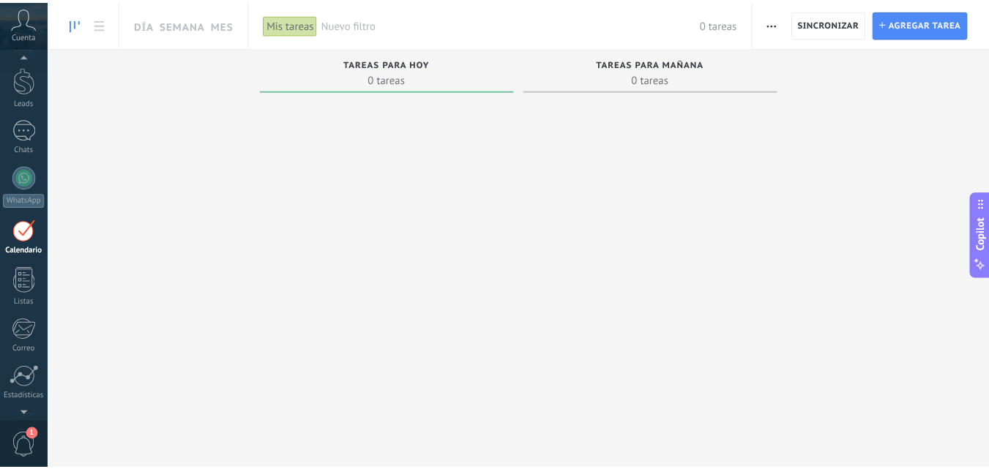
scroll to position [29, 0]
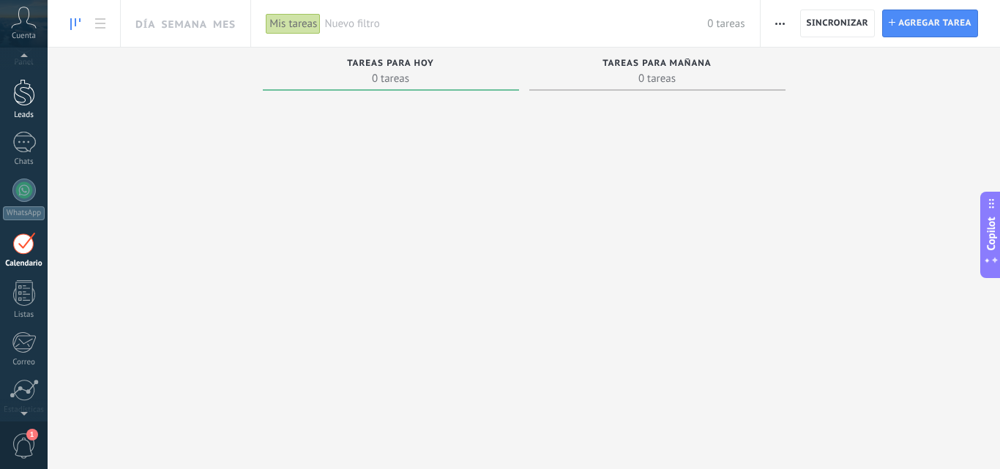
click at [18, 97] on div at bounding box center [24, 92] width 22 height 27
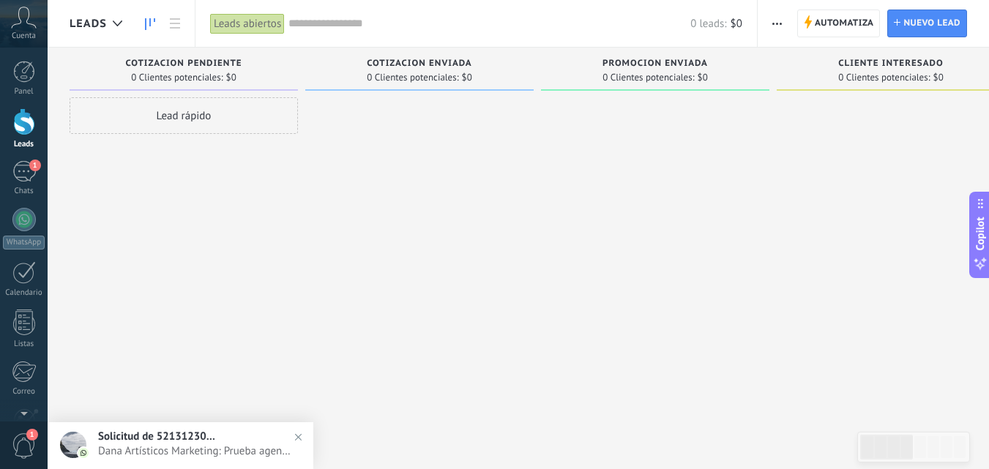
click at [205, 446] on span "Dana Artísticos Marketing: Prueba agencias" at bounding box center [195, 451] width 194 height 14
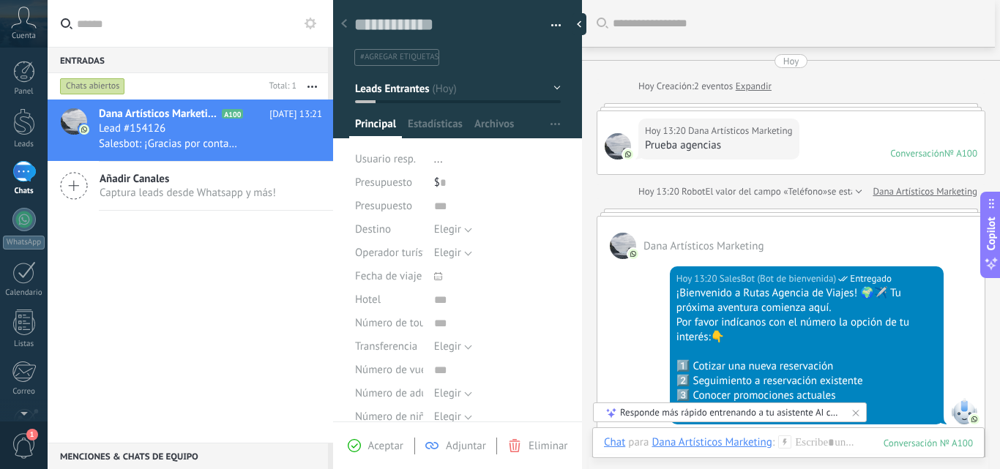
click at [340, 23] on div at bounding box center [344, 24] width 20 height 29
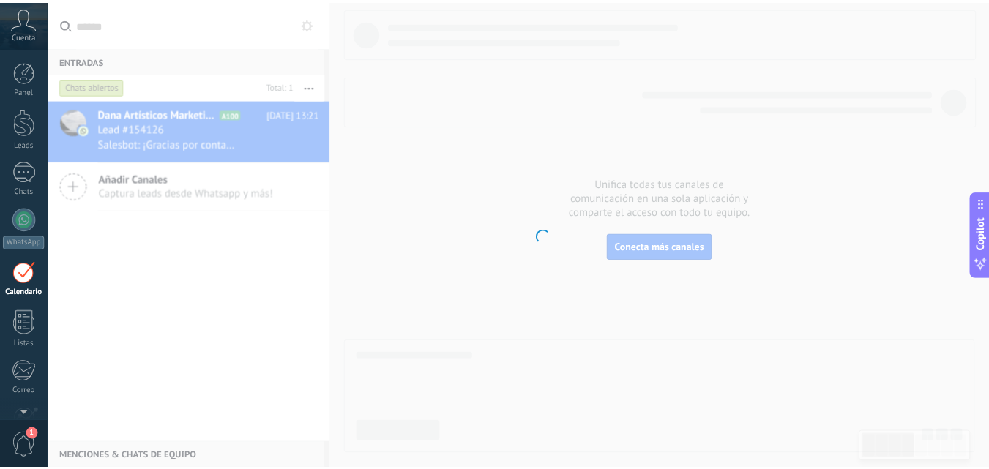
scroll to position [42, 0]
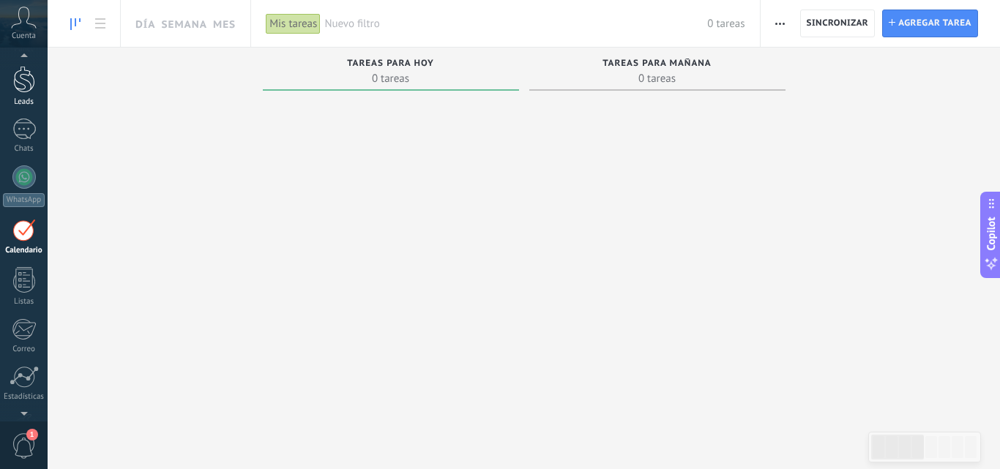
click at [34, 88] on div at bounding box center [24, 79] width 22 height 27
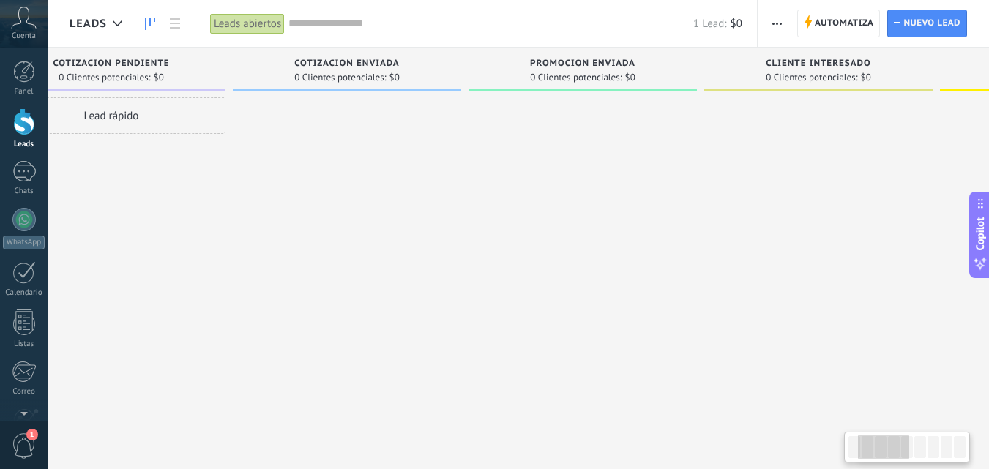
drag, startPoint x: 621, startPoint y: 165, endPoint x: 329, endPoint y: 165, distance: 292.0
click at [305, 167] on div at bounding box center [347, 236] width 228 height 278
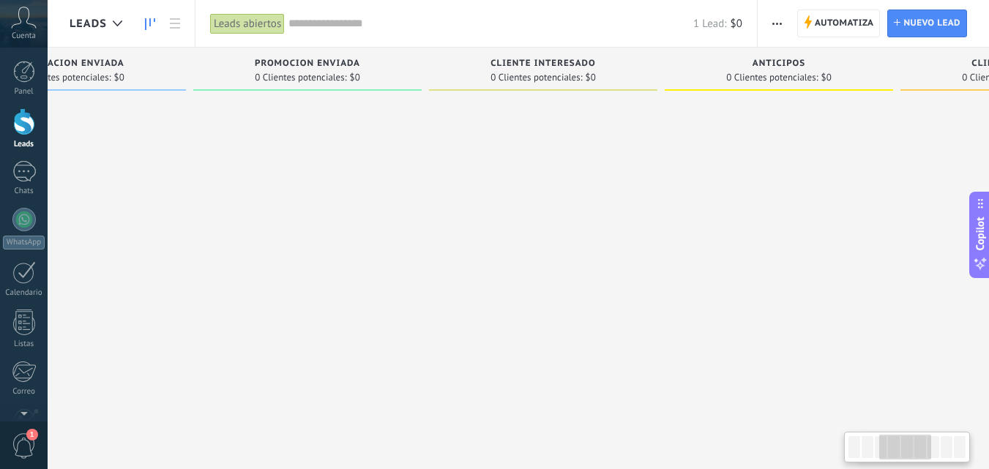
drag, startPoint x: 723, startPoint y: 201, endPoint x: 448, endPoint y: 201, distance: 275.1
click at [448, 201] on div at bounding box center [543, 236] width 228 height 278
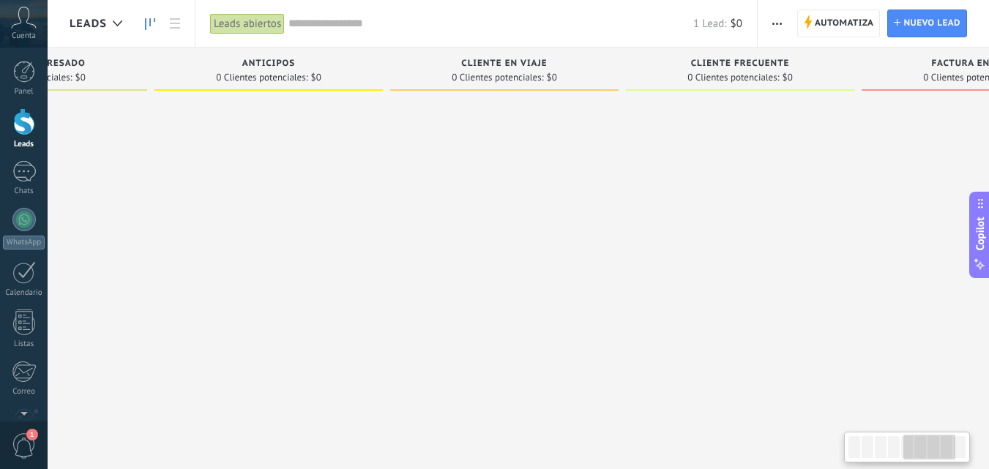
scroll to position [0, 1224]
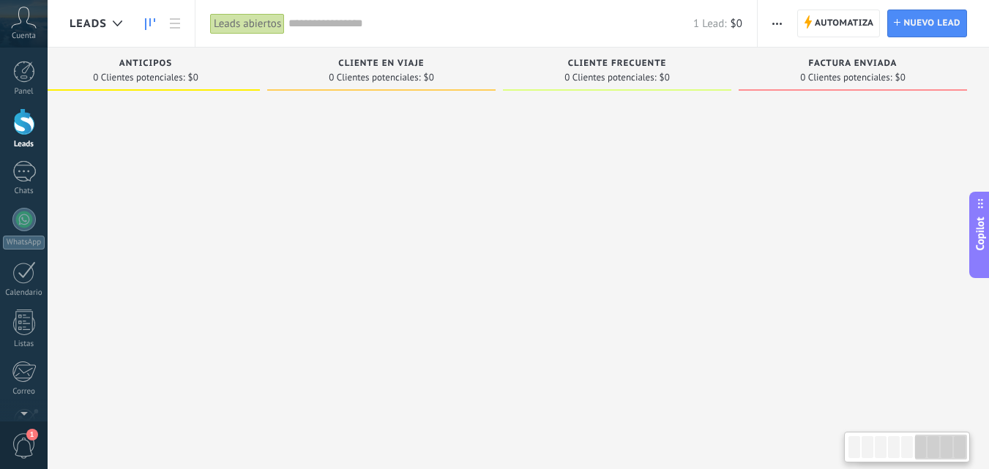
drag, startPoint x: 766, startPoint y: 196, endPoint x: 143, endPoint y: 200, distance: 622.7
click at [53, 207] on div at bounding box center [145, 236] width 228 height 278
drag, startPoint x: 676, startPoint y: 207, endPoint x: 235, endPoint y: 204, distance: 441.3
click at [864, 26] on span "Automatiza" at bounding box center [843, 23] width 59 height 26
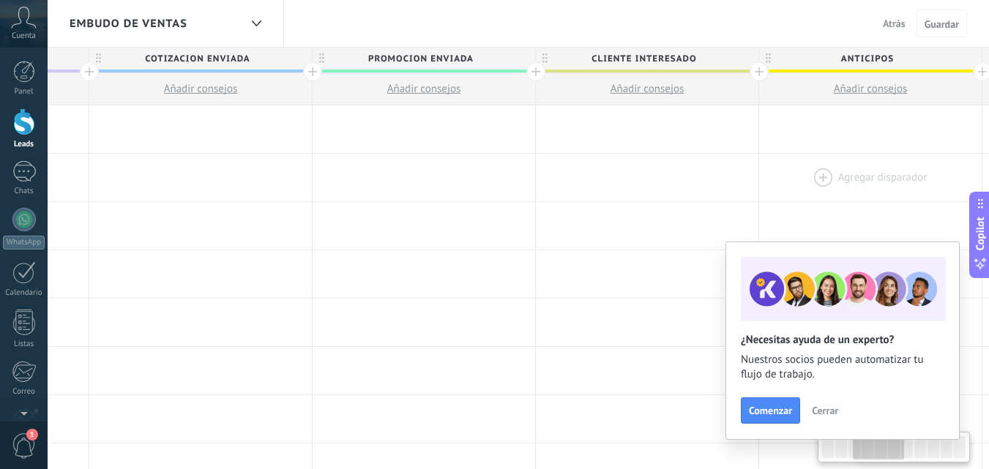
drag, startPoint x: 530, startPoint y: 165, endPoint x: 912, endPoint y: 188, distance: 382.7
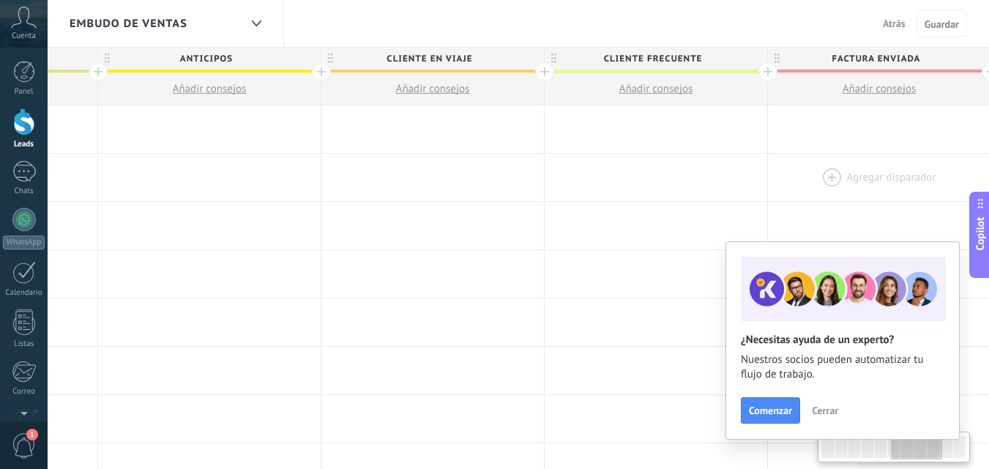
scroll to position [0, 1401]
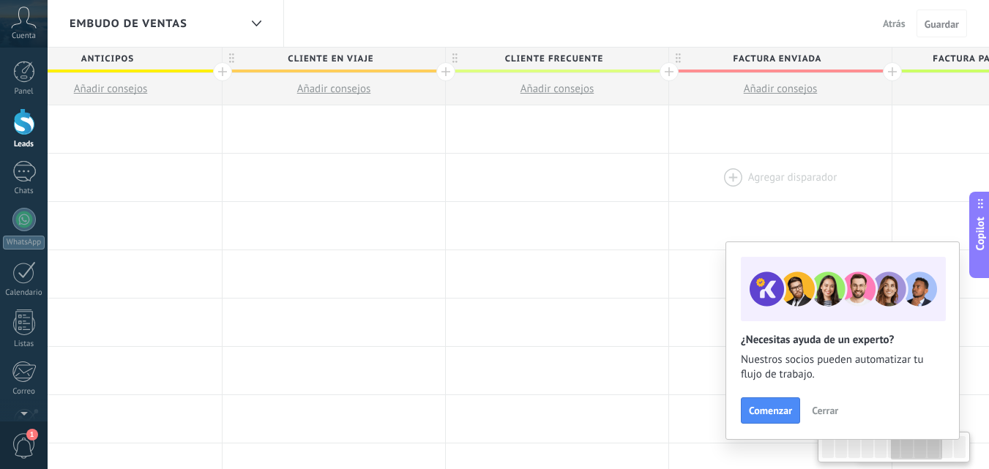
drag, startPoint x: 332, startPoint y: 164, endPoint x: 711, endPoint y: 183, distance: 378.8
click at [158, 162] on div at bounding box center [110, 178] width 222 height 48
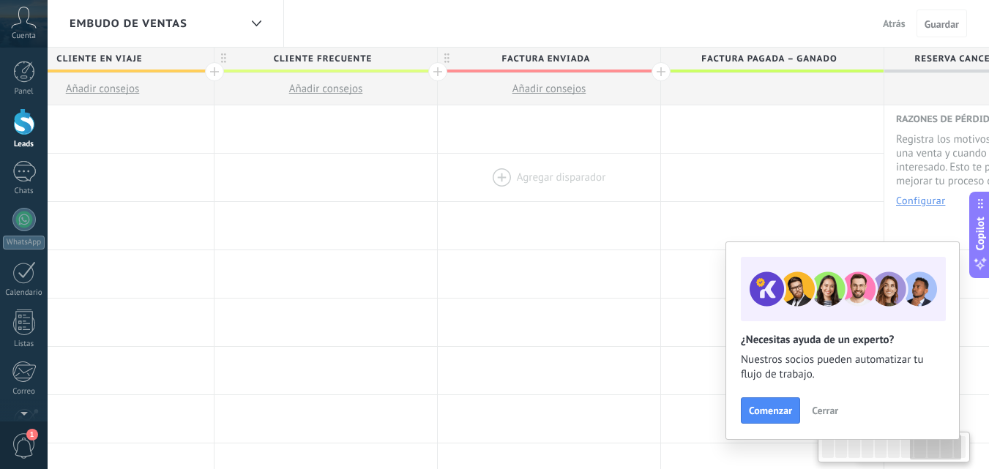
drag, startPoint x: 538, startPoint y: 179, endPoint x: 486, endPoint y: 180, distance: 52.0
click at [486, 180] on div at bounding box center [549, 178] width 222 height 48
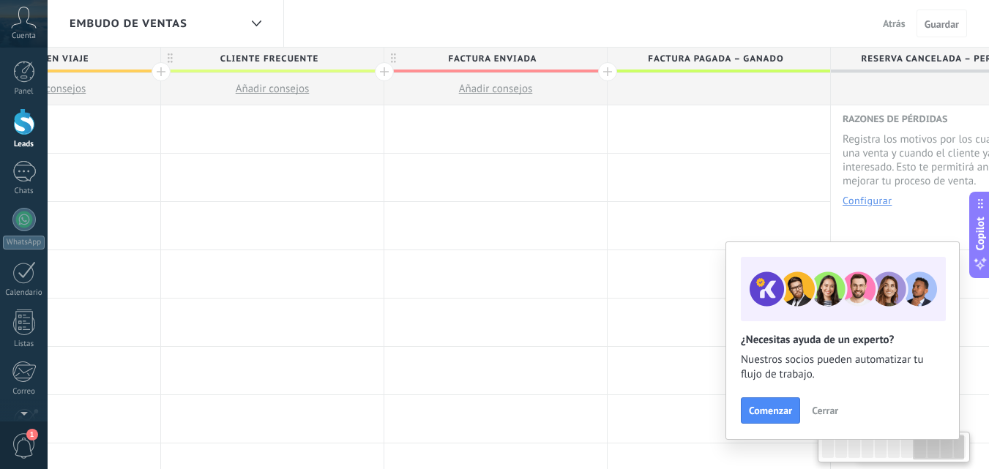
scroll to position [0, 1706]
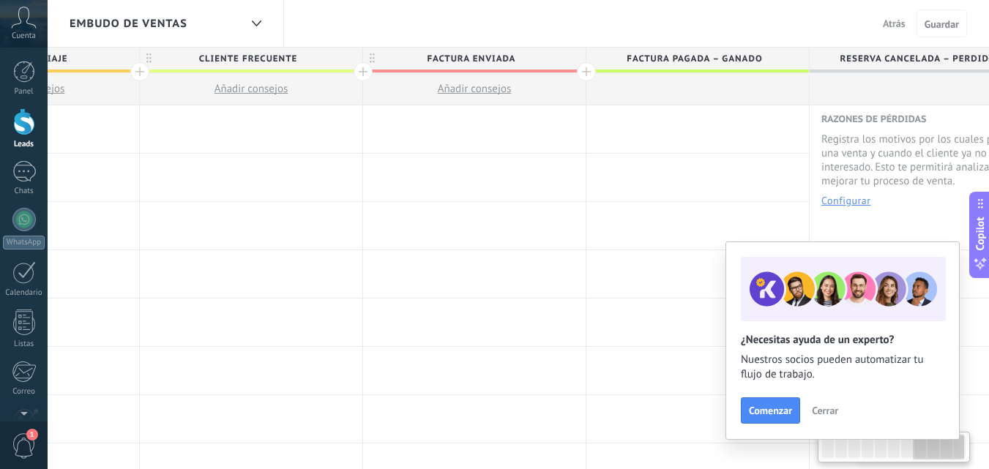
drag, startPoint x: 743, startPoint y: 60, endPoint x: 711, endPoint y: 59, distance: 31.5
click at [711, 59] on span "Factura pagada – ganado" at bounding box center [693, 59] width 215 height 23
click at [589, 74] on div at bounding box center [586, 71] width 19 height 19
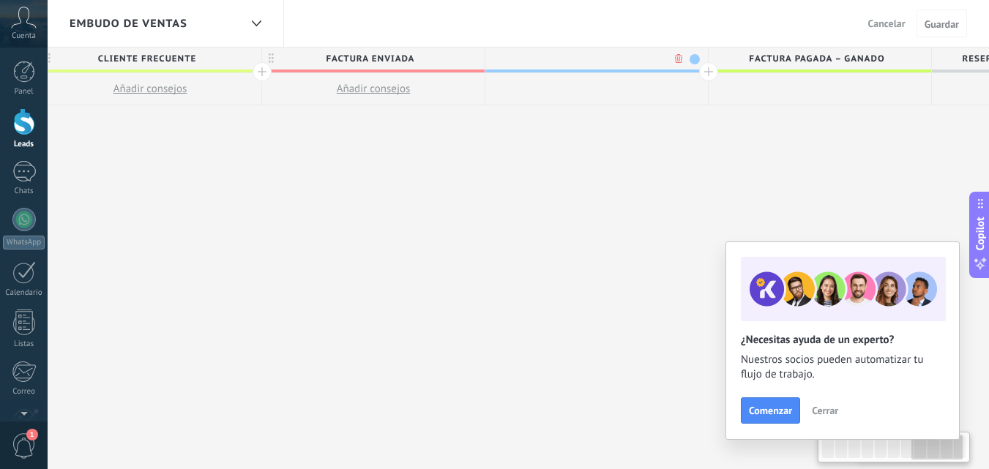
scroll to position [0, 1815]
click at [688, 59] on span at bounding box center [687, 59] width 10 height 10
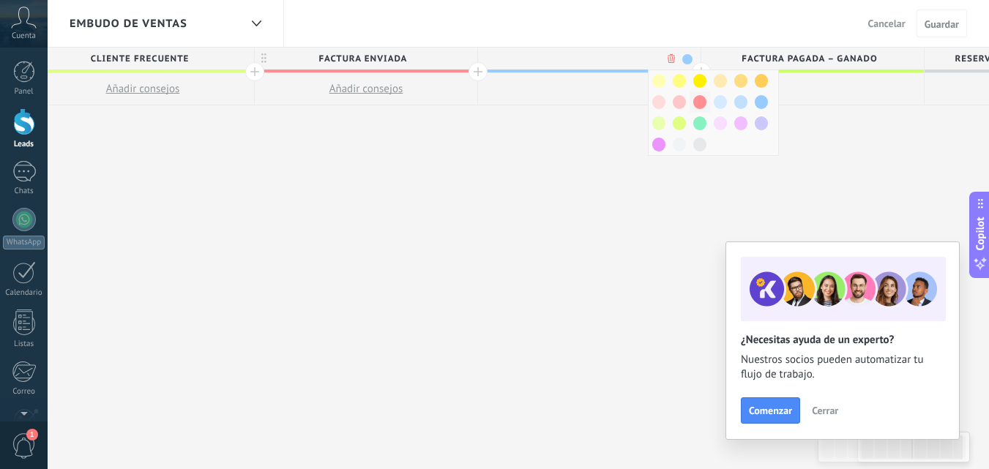
click at [700, 105] on span at bounding box center [699, 102] width 13 height 14
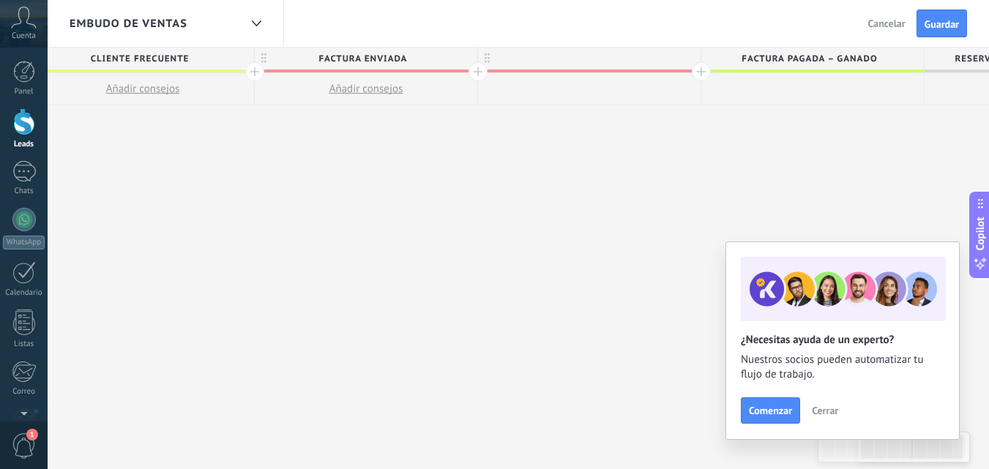
click at [686, 59] on div at bounding box center [589, 59] width 222 height 22
click at [689, 60] on span at bounding box center [687, 59] width 10 height 10
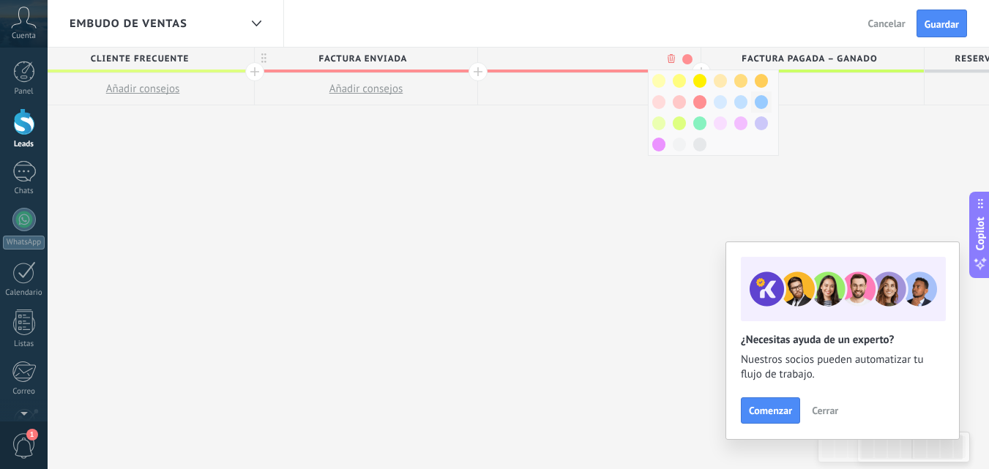
click at [759, 101] on span at bounding box center [760, 102] width 13 height 14
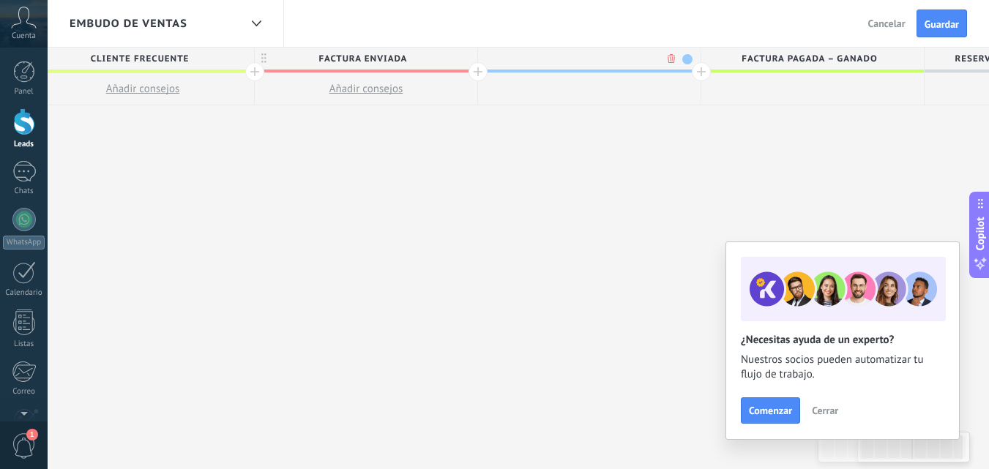
click at [690, 56] on span at bounding box center [687, 59] width 10 height 10
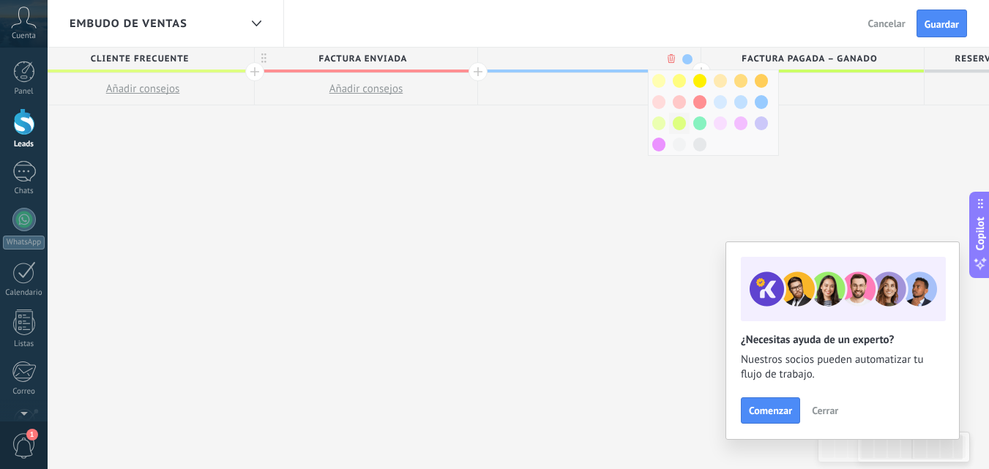
click at [678, 117] on span at bounding box center [678, 123] width 13 height 14
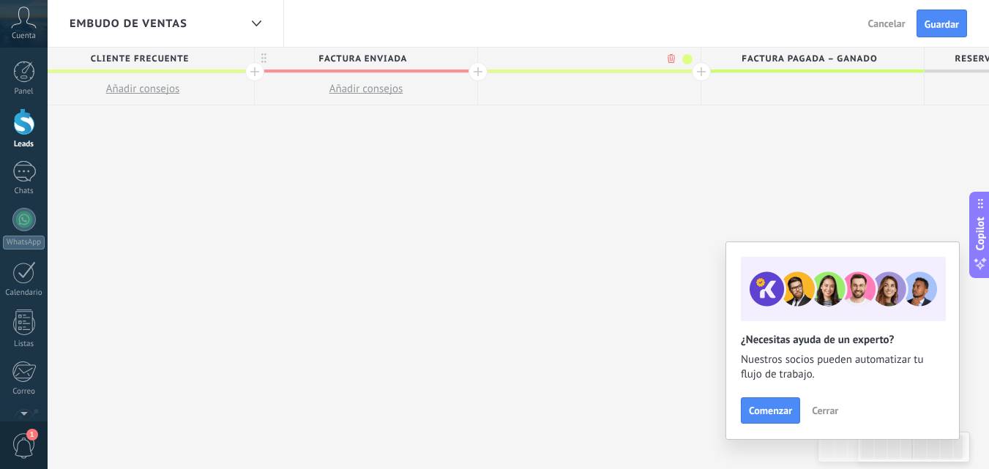
click at [686, 63] on span at bounding box center [687, 59] width 10 height 10
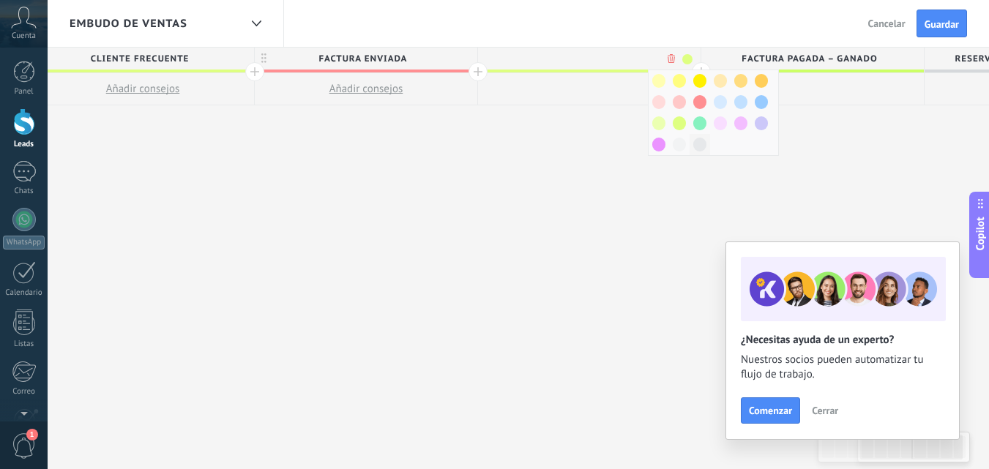
click at [700, 144] on span at bounding box center [699, 145] width 13 height 14
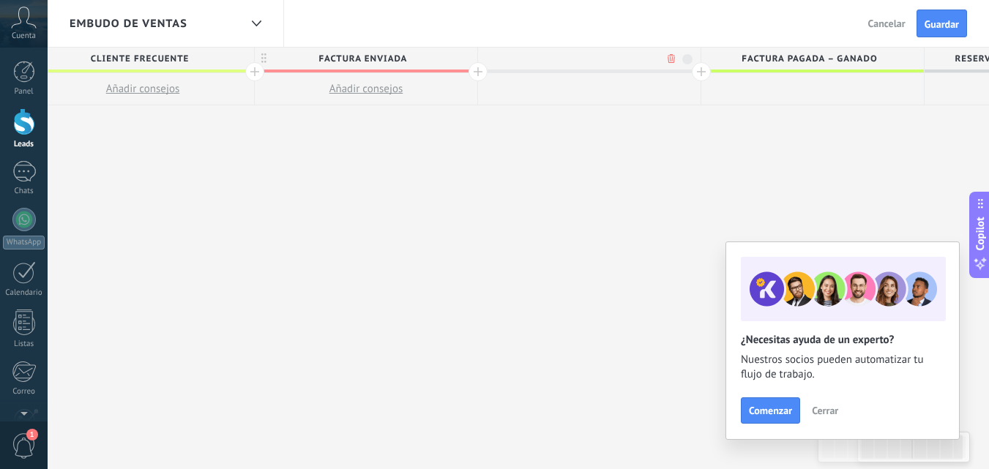
click at [686, 59] on span at bounding box center [687, 59] width 10 height 10
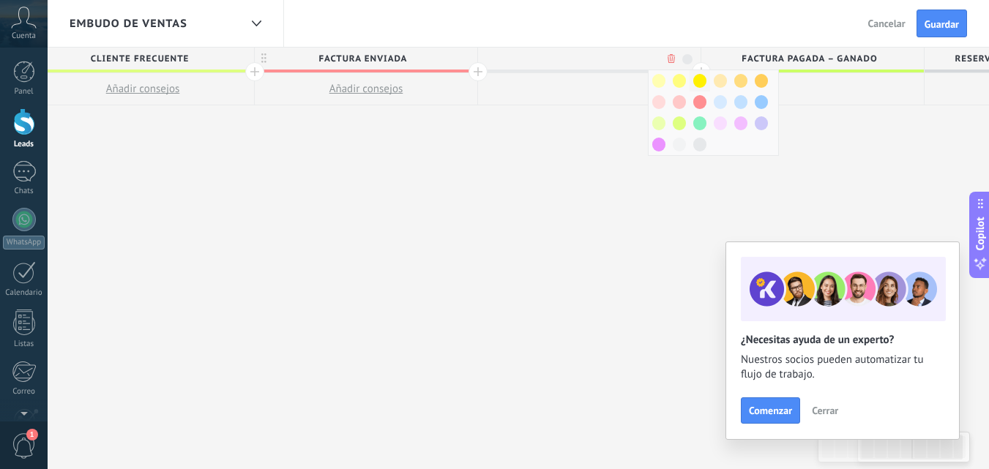
click at [698, 85] on span at bounding box center [699, 81] width 13 height 14
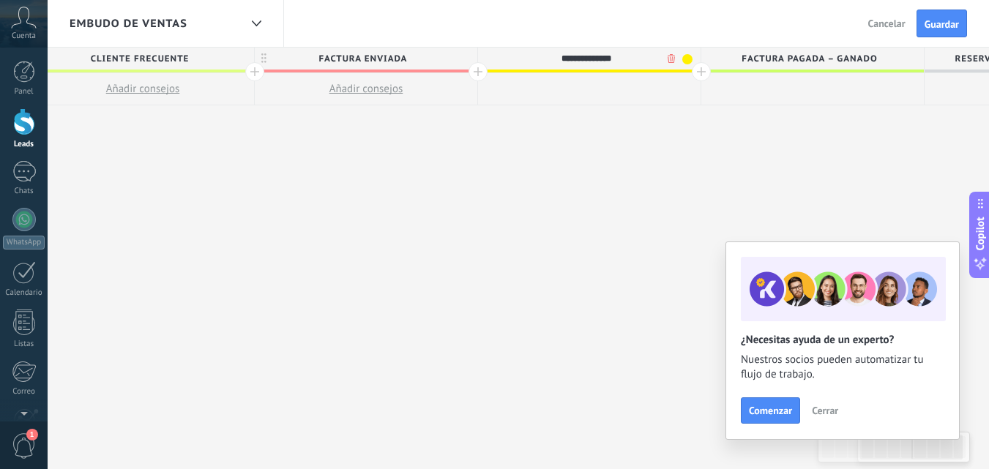
type input "**********"
click at [704, 70] on span "Factura pagada – ganado" at bounding box center [808, 59] width 215 height 23
click at [702, 72] on div at bounding box center [701, 71] width 19 height 19
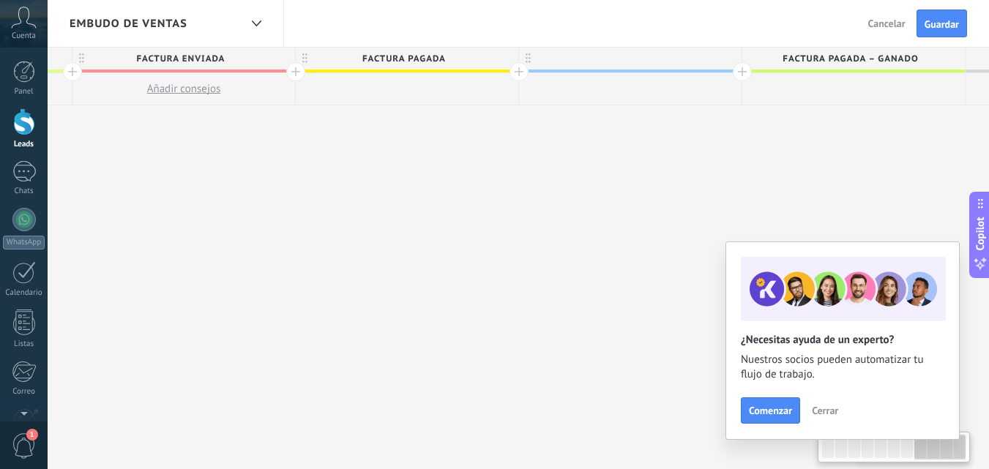
scroll to position [0, 2023]
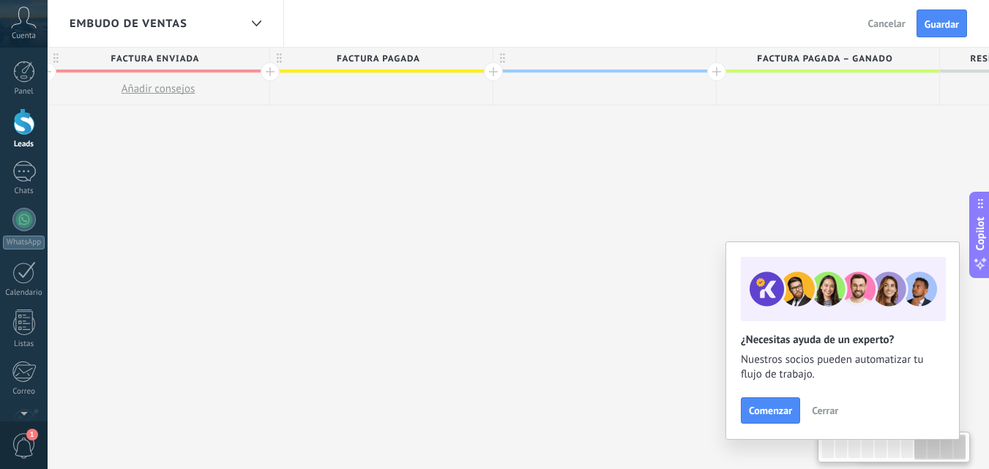
drag, startPoint x: 742, startPoint y: 105, endPoint x: 644, endPoint y: 110, distance: 98.2
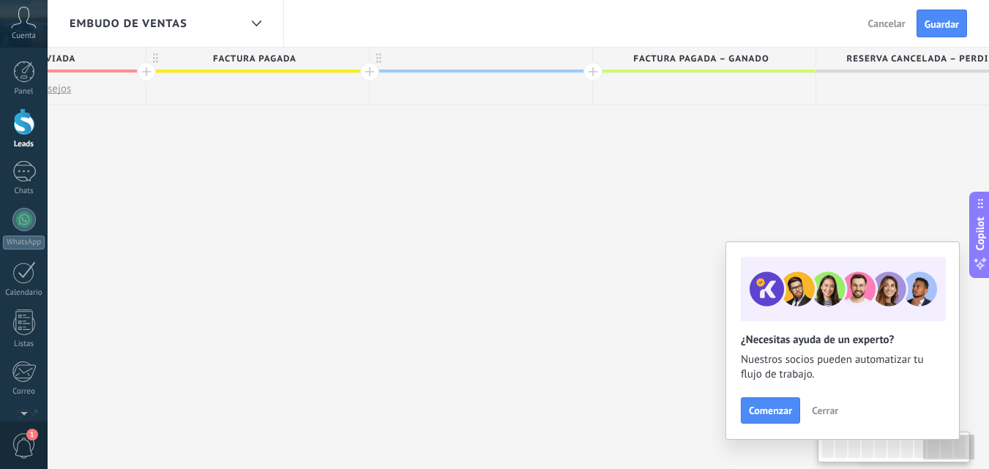
scroll to position [0, 2005]
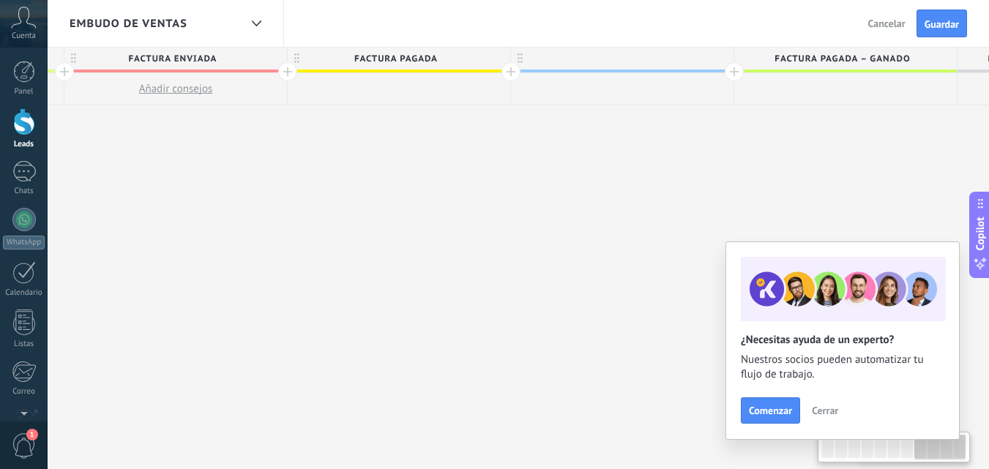
drag, startPoint x: 649, startPoint y: 134, endPoint x: 648, endPoint y: 124, distance: 9.6
click at [612, 62] on div at bounding box center [622, 59] width 222 height 22
type input "**********"
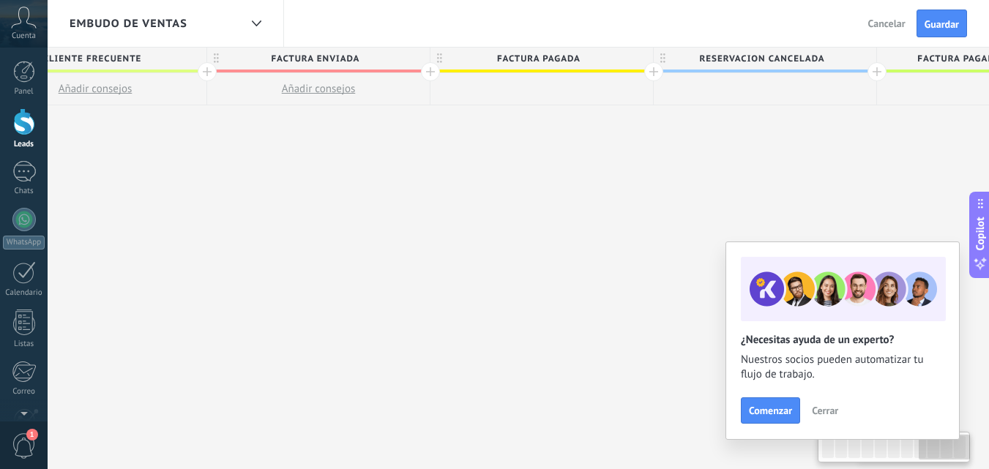
scroll to position [0, 1761]
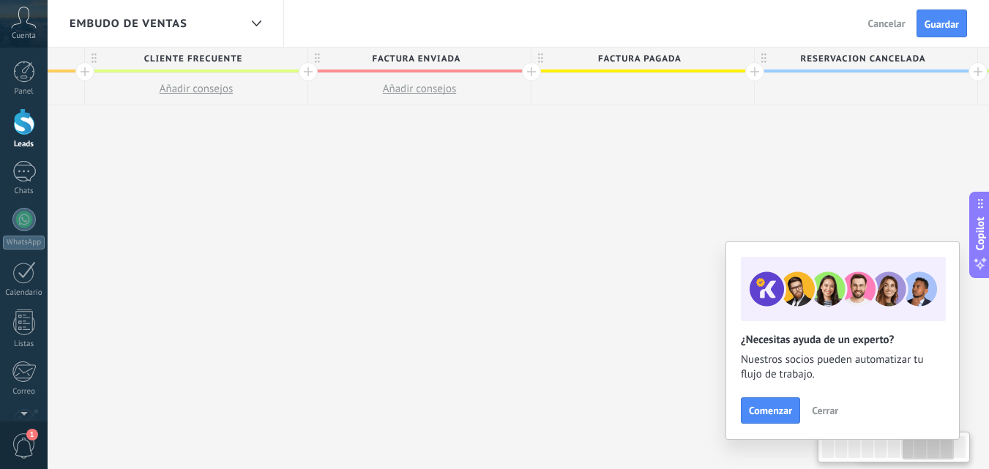
drag, startPoint x: 568, startPoint y: 162, endPoint x: 939, endPoint y: 162, distance: 371.0
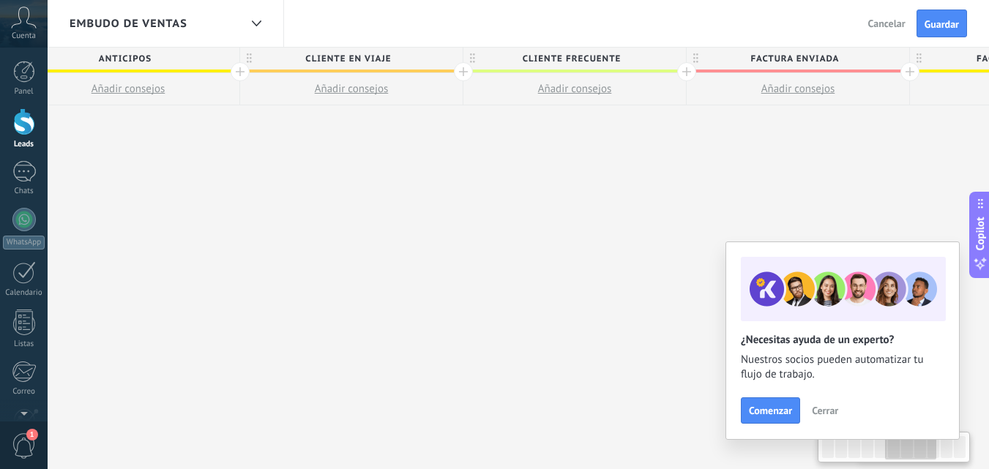
drag, startPoint x: 773, startPoint y: 172, endPoint x: 910, endPoint y: 172, distance: 137.6
click at [910, 172] on div "**********" at bounding box center [351, 382] width 2901 height 669
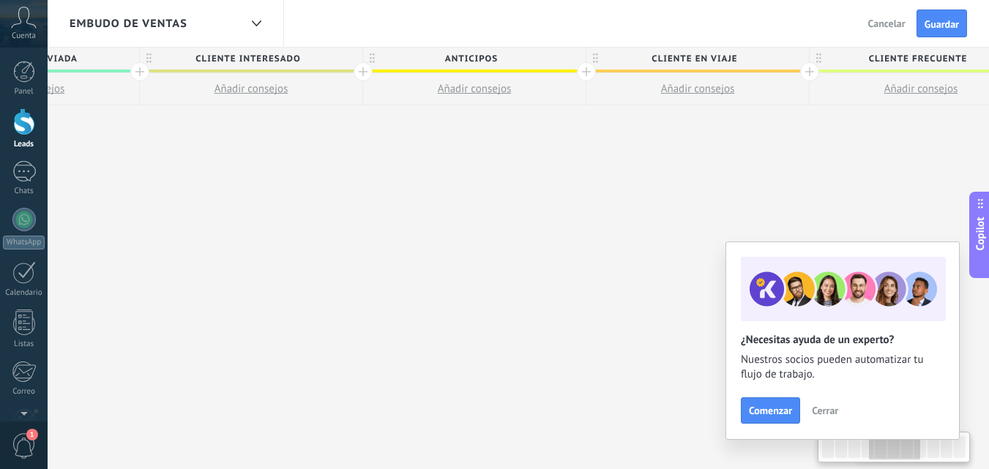
drag, startPoint x: 798, startPoint y: 171, endPoint x: 885, endPoint y: 171, distance: 87.8
click at [885, 171] on div "**********" at bounding box center [697, 382] width 2901 height 669
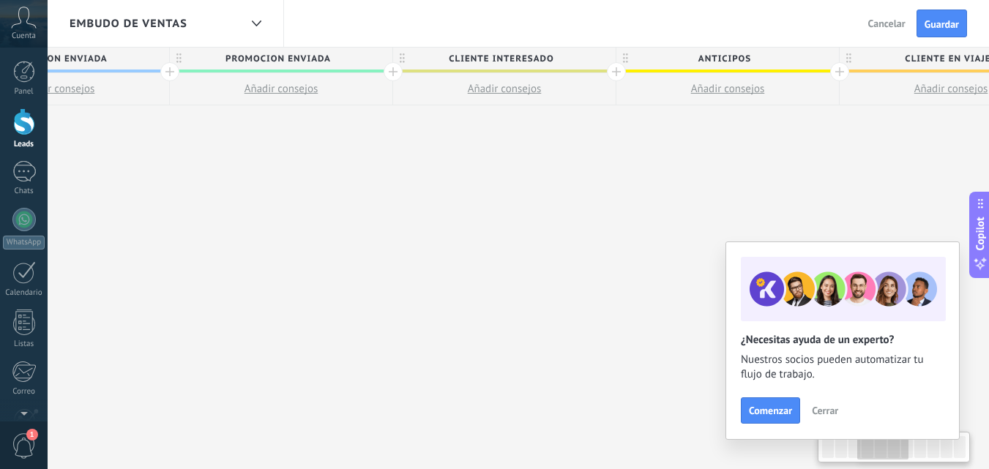
scroll to position [0, 767]
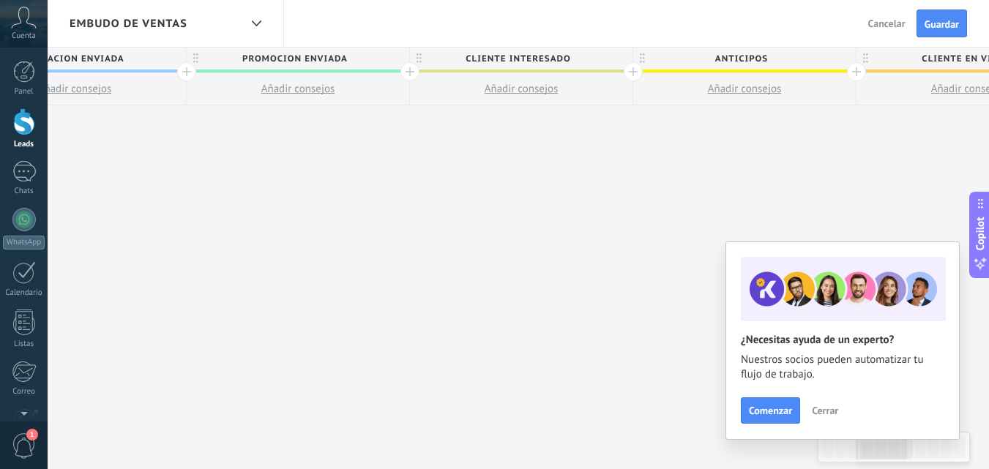
drag, startPoint x: 719, startPoint y: 154, endPoint x: 795, endPoint y: 158, distance: 75.5
click at [795, 158] on div "**********" at bounding box center [967, 382] width 2901 height 669
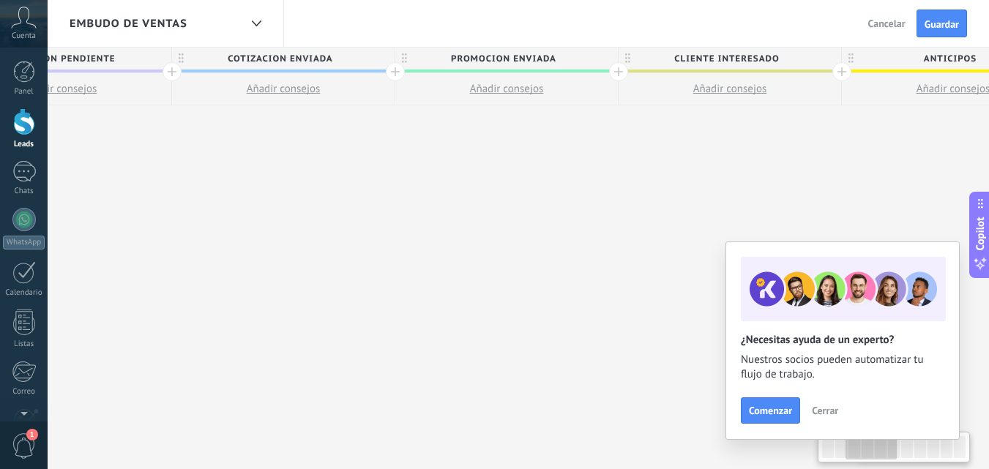
scroll to position [0, 500]
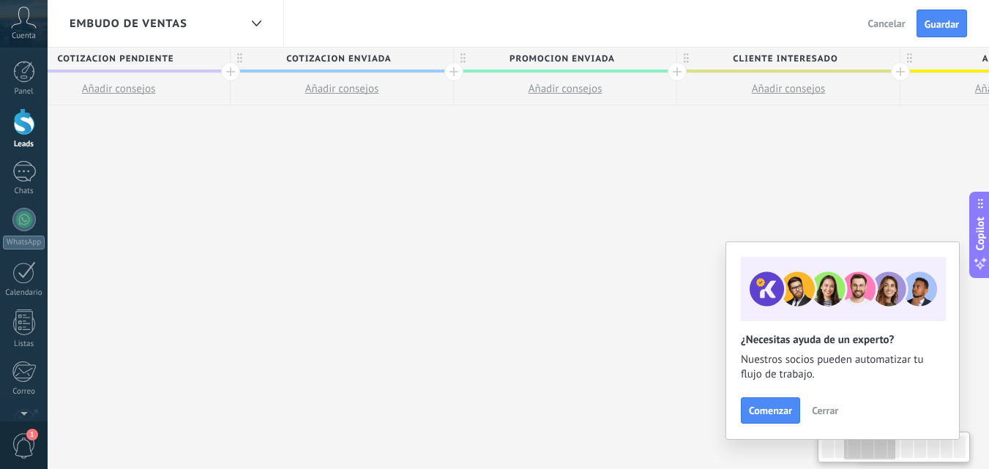
drag, startPoint x: 435, startPoint y: 166, endPoint x: 702, endPoint y: 154, distance: 267.4
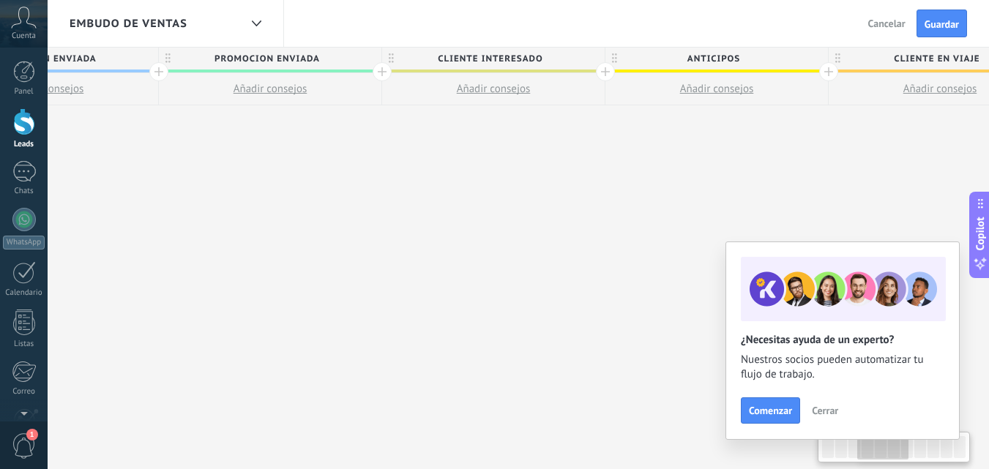
drag, startPoint x: 575, startPoint y: 168, endPoint x: 452, endPoint y: 155, distance: 123.6
click at [282, 165] on div "**********" at bounding box center [939, 382] width 2901 height 669
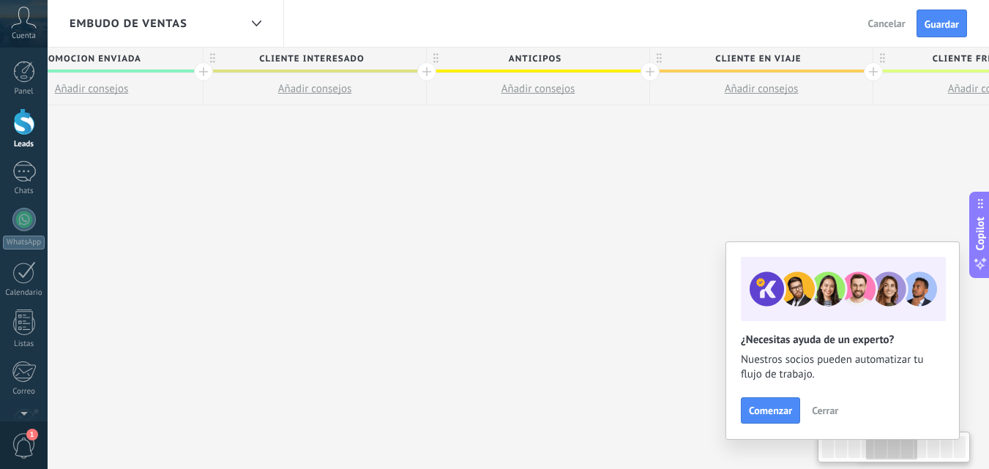
drag, startPoint x: 611, startPoint y: 148, endPoint x: 431, endPoint y: 164, distance: 180.7
click at [431, 164] on div "**********" at bounding box center [761, 382] width 2901 height 669
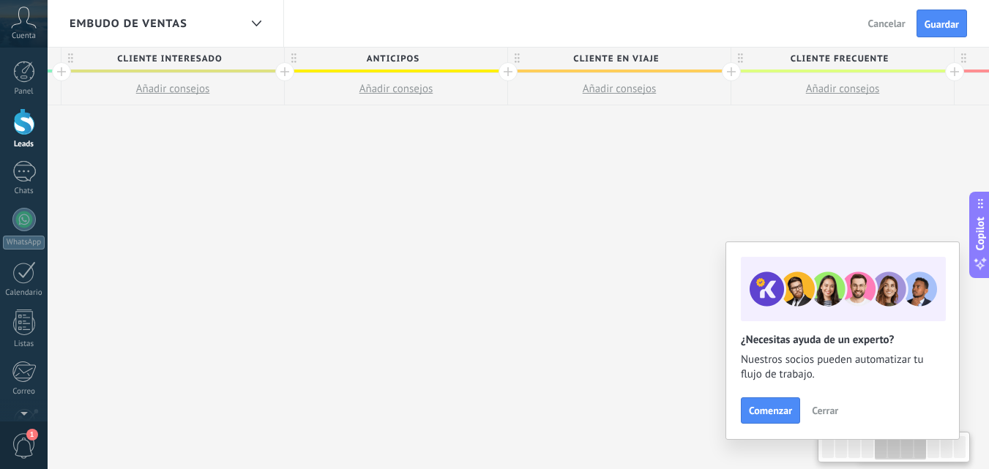
scroll to position [0, 1167]
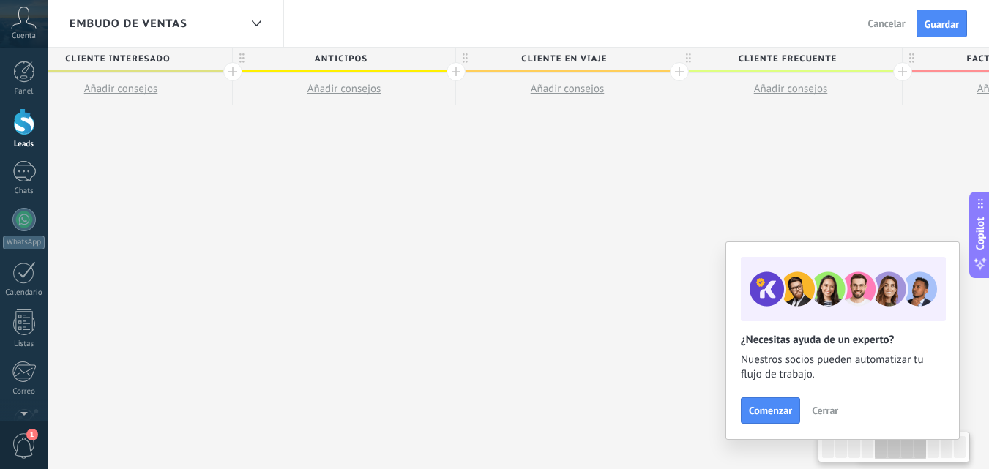
drag, startPoint x: 741, startPoint y: 155, endPoint x: 551, endPoint y: 156, distance: 190.3
click at [551, 156] on div "**********" at bounding box center [567, 382] width 2901 height 669
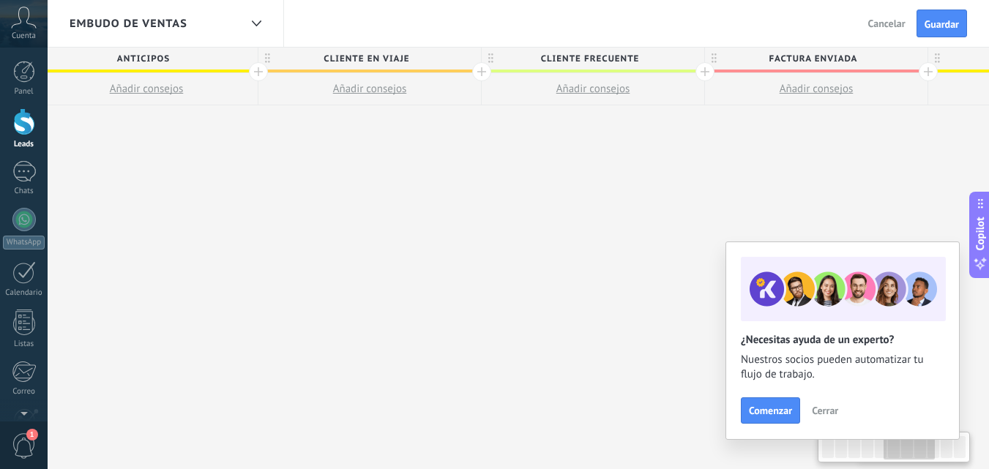
drag, startPoint x: 776, startPoint y: 135, endPoint x: 579, endPoint y: 148, distance: 198.0
click at [579, 148] on div "**********" at bounding box center [369, 382] width 2901 height 669
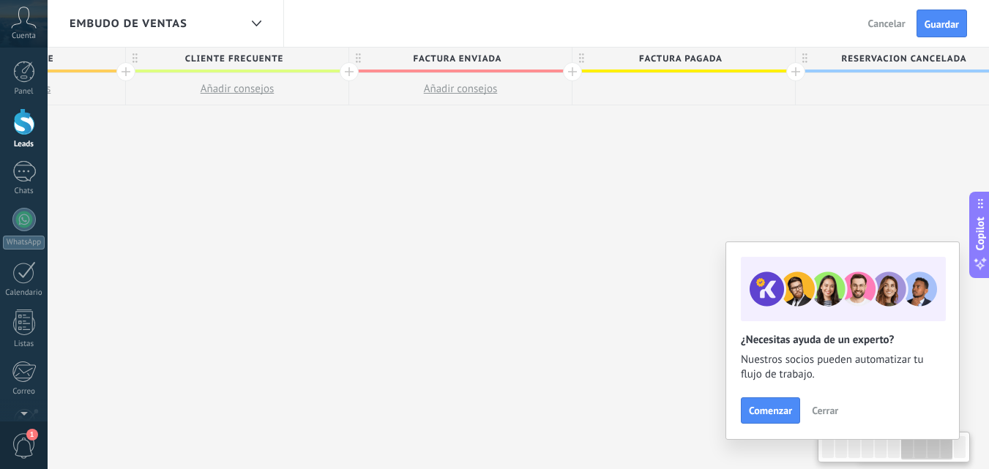
drag, startPoint x: 655, startPoint y: 154, endPoint x: 419, endPoint y: 156, distance: 236.4
click at [413, 158] on div "**********" at bounding box center [14, 382] width 2901 height 669
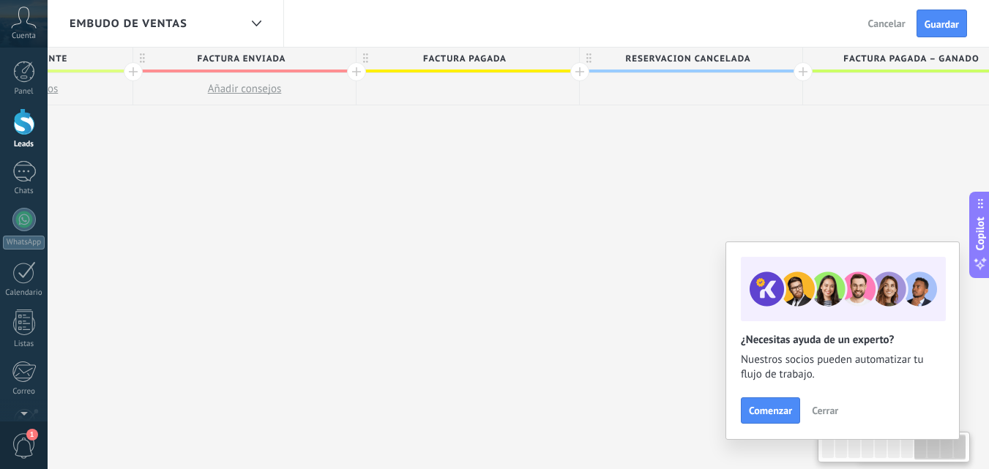
scroll to position [0, 1996]
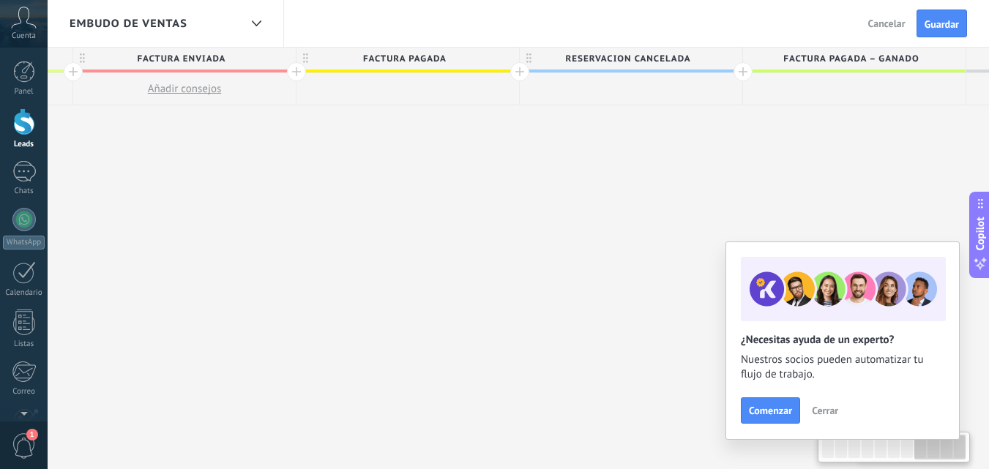
drag, startPoint x: 719, startPoint y: 160, endPoint x: 444, endPoint y: 161, distance: 275.2
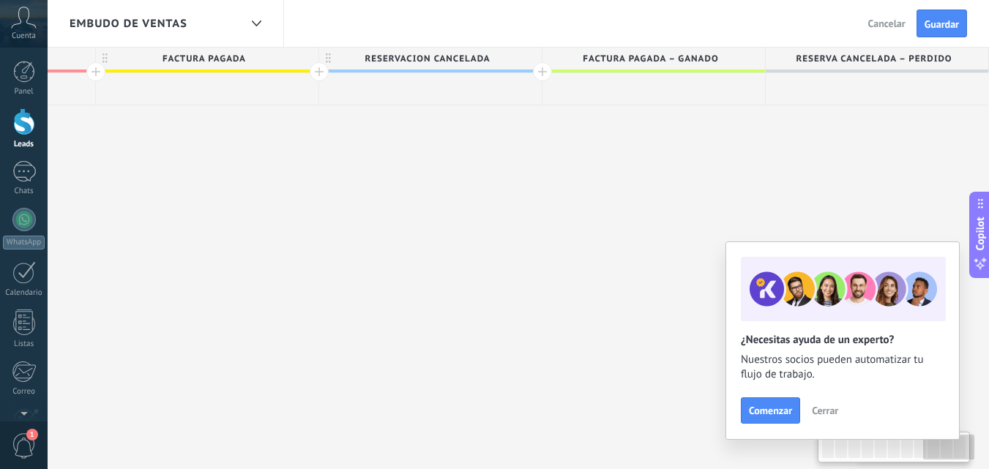
drag, startPoint x: 651, startPoint y: 156, endPoint x: 481, endPoint y: 154, distance: 169.8
click at [517, 58] on span "RESERVACION CANCELADA" at bounding box center [426, 59] width 215 height 23
drag, startPoint x: 574, startPoint y: 144, endPoint x: 479, endPoint y: 154, distance: 94.9
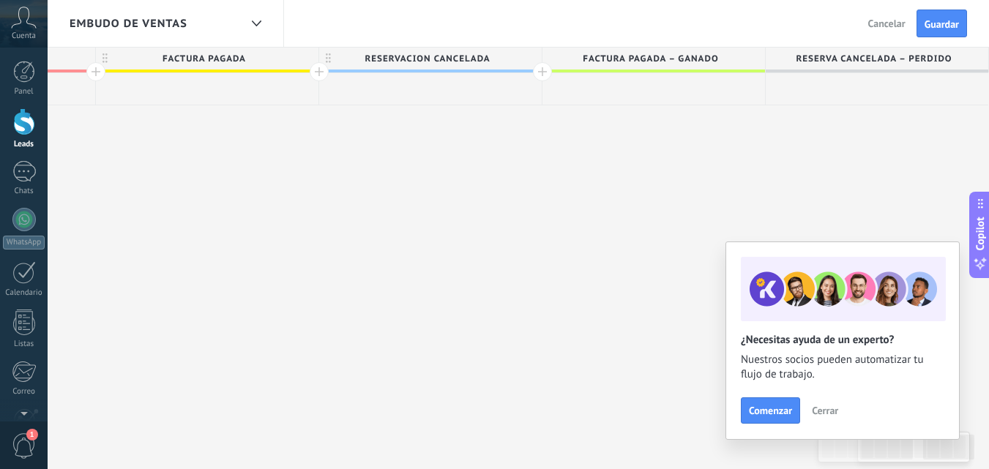
drag, startPoint x: 758, startPoint y: 171, endPoint x: 558, endPoint y: 213, distance: 204.1
drag, startPoint x: 571, startPoint y: 182, endPoint x: 481, endPoint y: 205, distance: 92.8
click at [487, 56] on span "RESERVACION CANCELADA" at bounding box center [426, 59] width 215 height 23
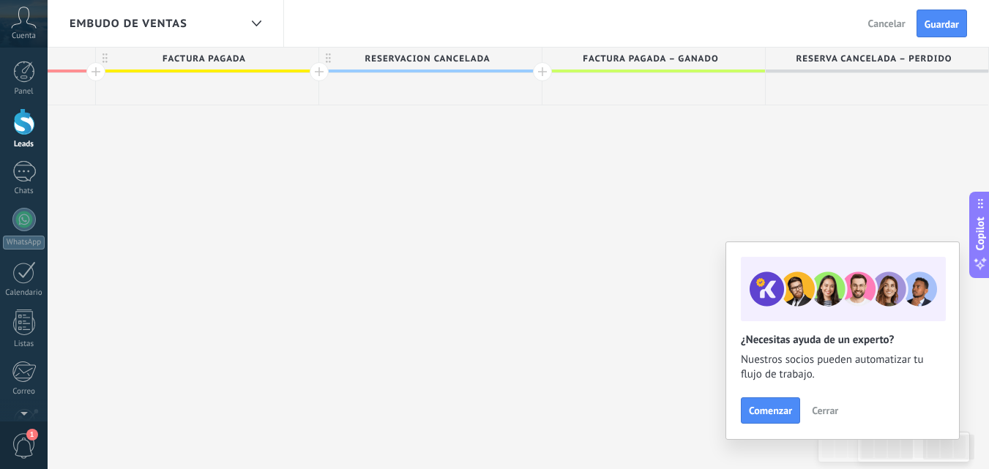
drag, startPoint x: 709, startPoint y: 148, endPoint x: 659, endPoint y: 149, distance: 49.8
drag, startPoint x: 654, startPoint y: 157, endPoint x: 664, endPoint y: 157, distance: 10.2
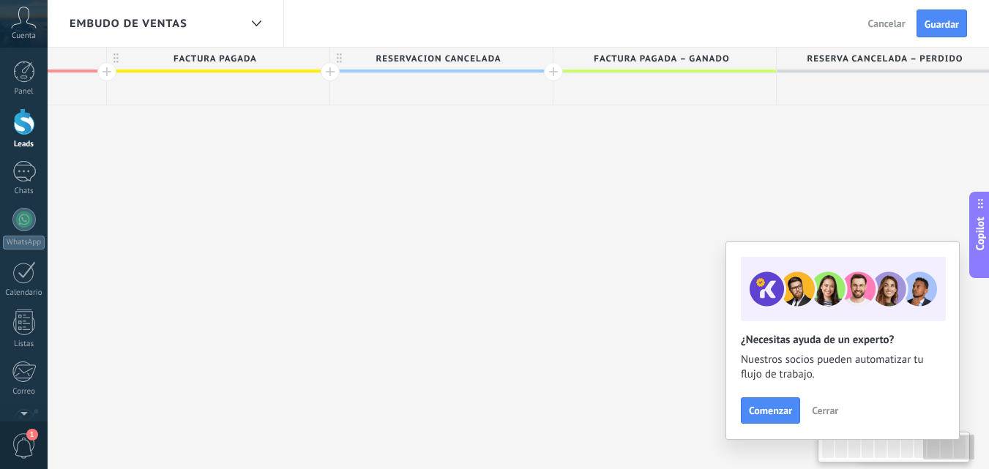
scroll to position [0, 2197]
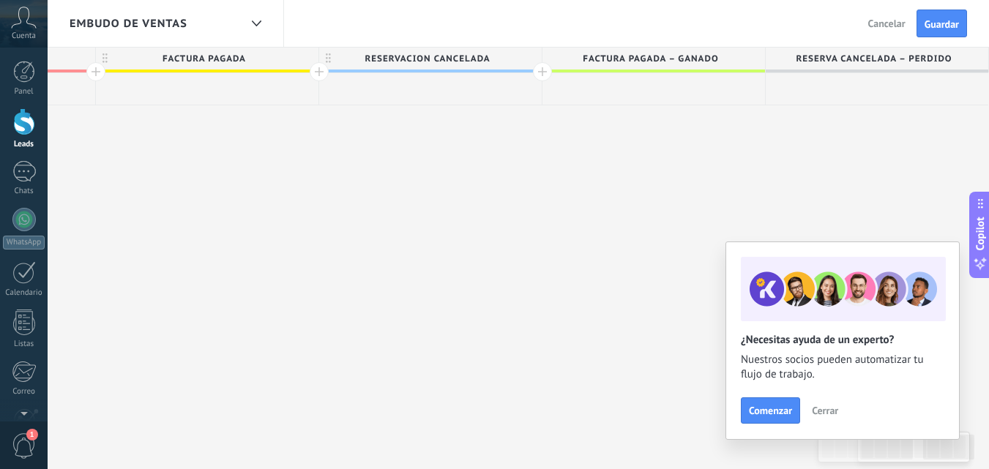
drag, startPoint x: 785, startPoint y: 148, endPoint x: 558, endPoint y: 141, distance: 227.7
click at [540, 70] on div at bounding box center [542, 71] width 19 height 19
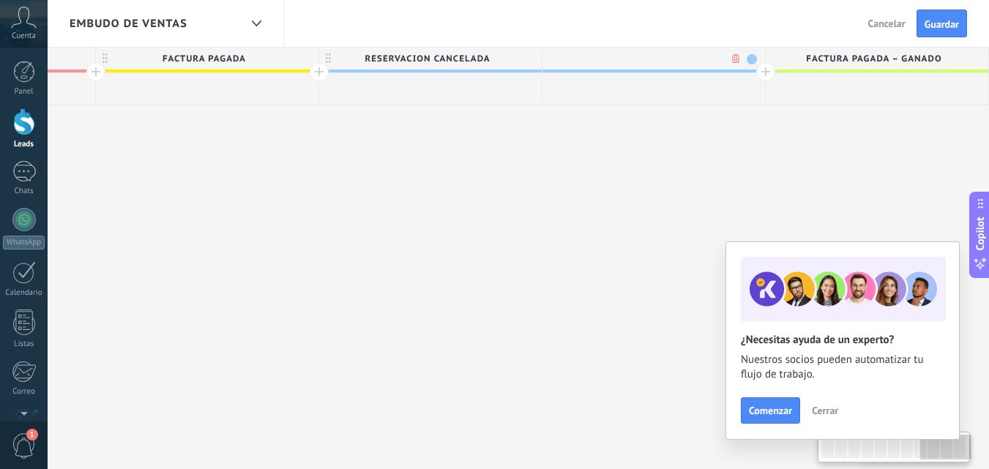
scroll to position [0, 2305]
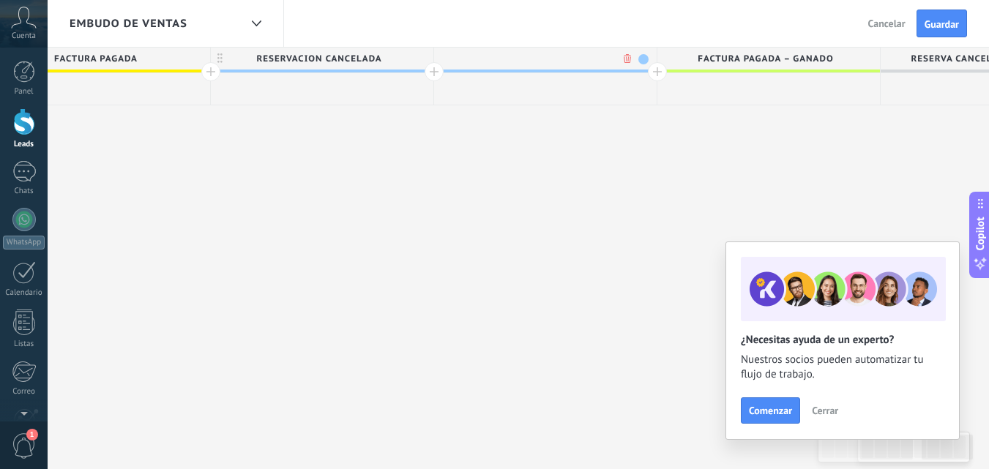
click at [643, 58] on span at bounding box center [643, 59] width 10 height 10
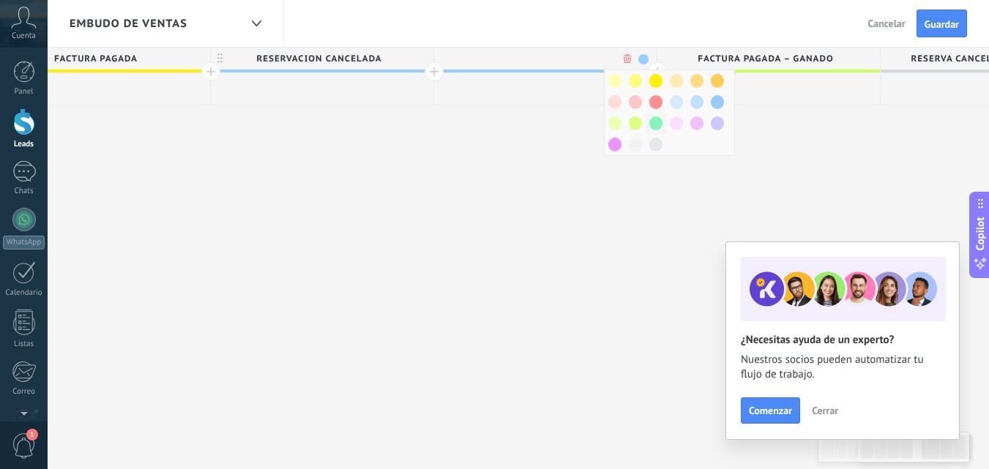
click at [662, 127] on div at bounding box center [655, 123] width 20 height 21
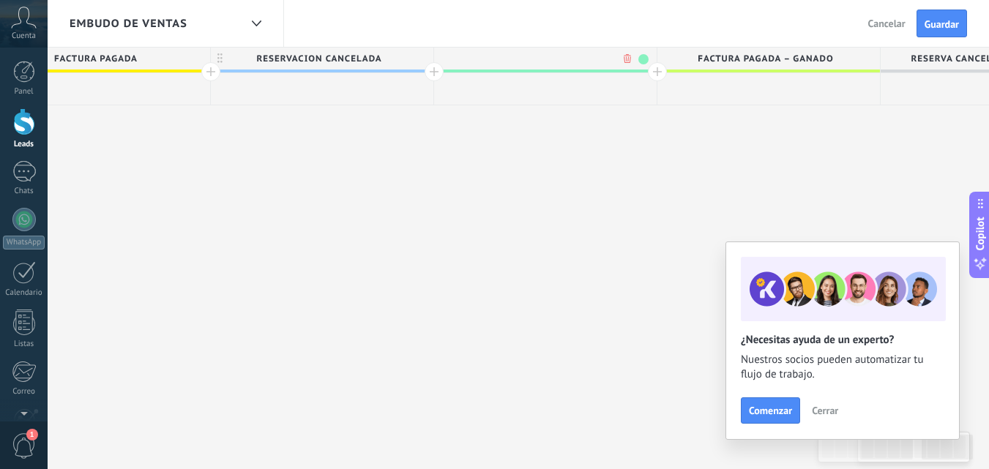
click at [536, 58] on input "text" at bounding box center [542, 59] width 194 height 22
type input "**********"
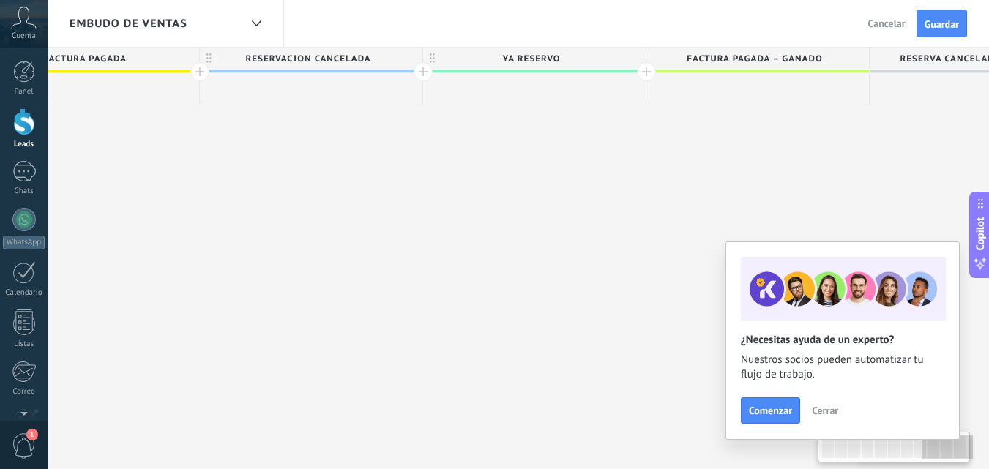
drag, startPoint x: 625, startPoint y: 162, endPoint x: 646, endPoint y: 108, distance: 58.2
click at [950, 17] on button "Guardar" at bounding box center [941, 24] width 50 height 28
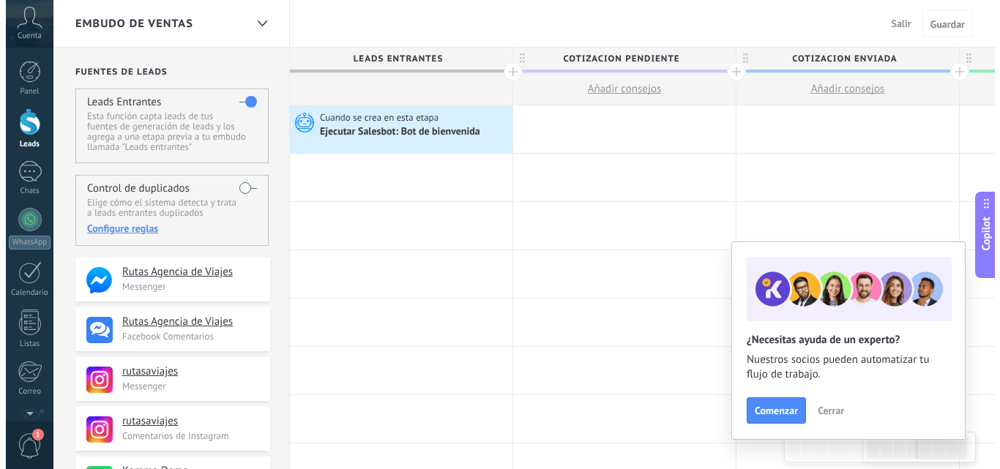
scroll to position [0, 2317]
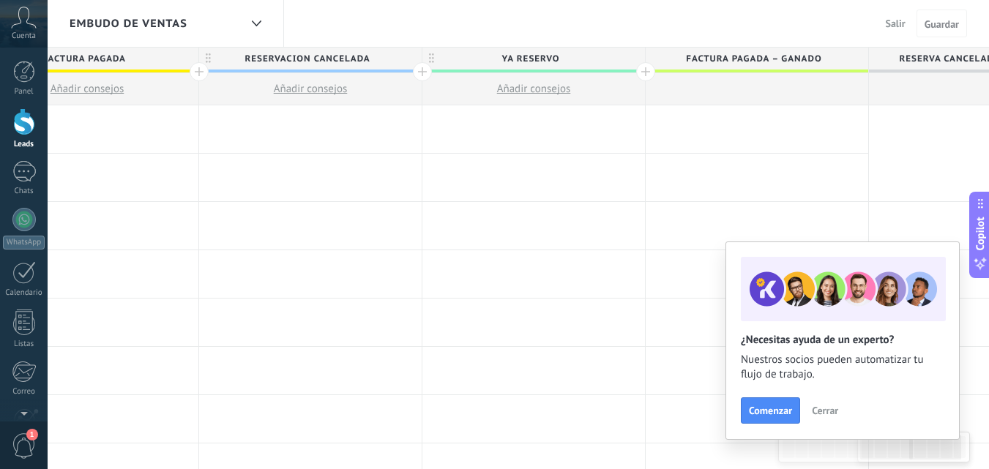
click at [900, 23] on span "Salir" at bounding box center [895, 23] width 20 height 13
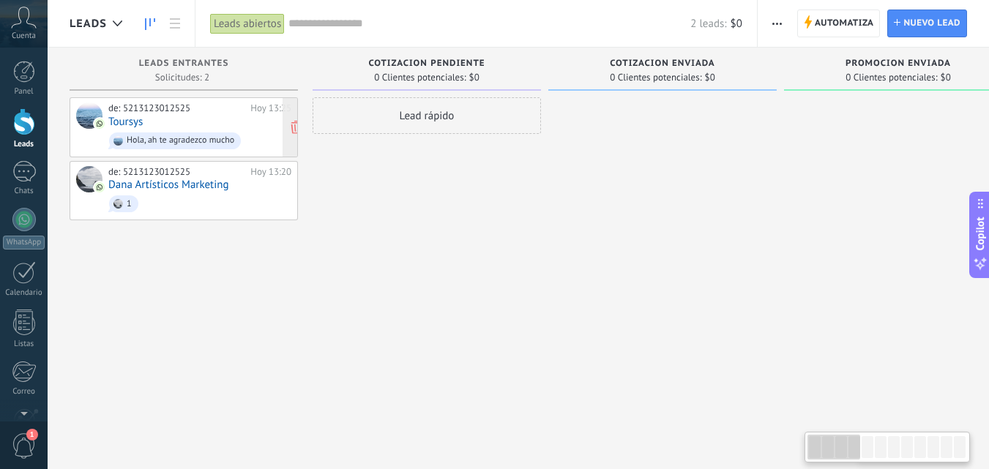
click at [202, 137] on div "Hola, ah te agradezco mucho" at bounding box center [181, 140] width 108 height 10
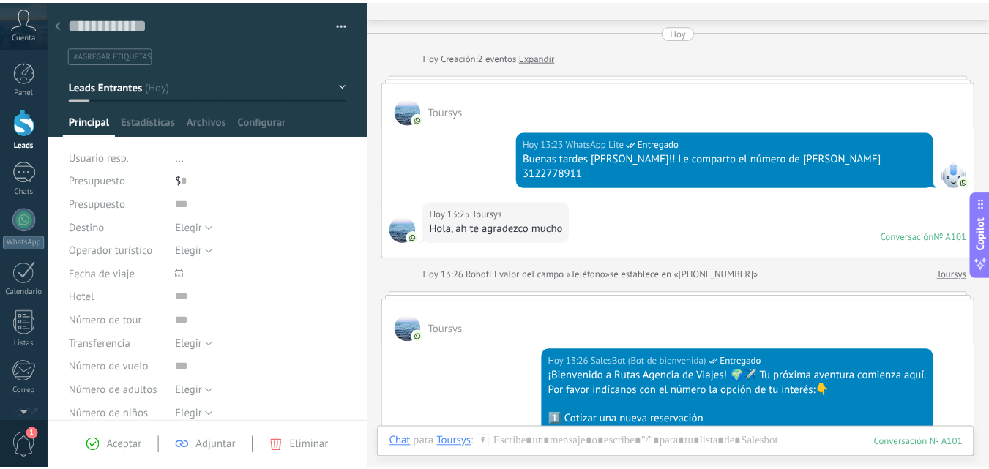
scroll to position [176, 0]
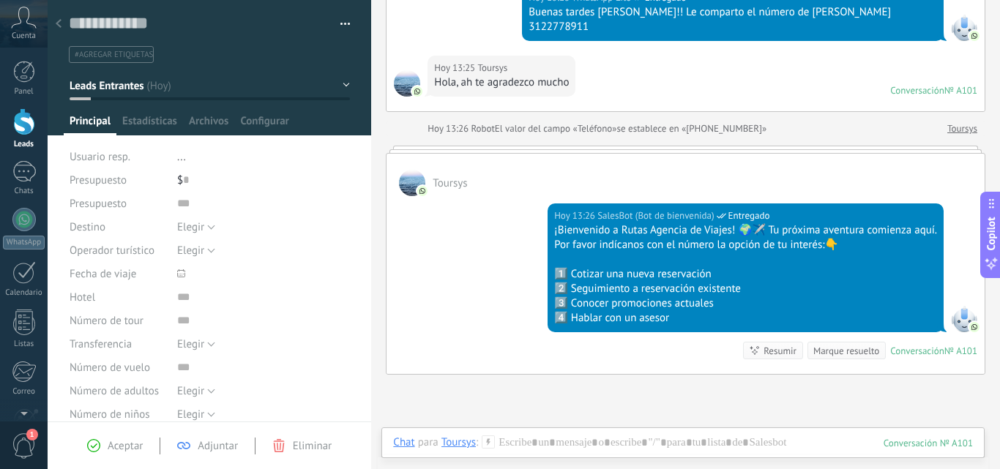
click at [63, 28] on div at bounding box center [58, 24] width 20 height 29
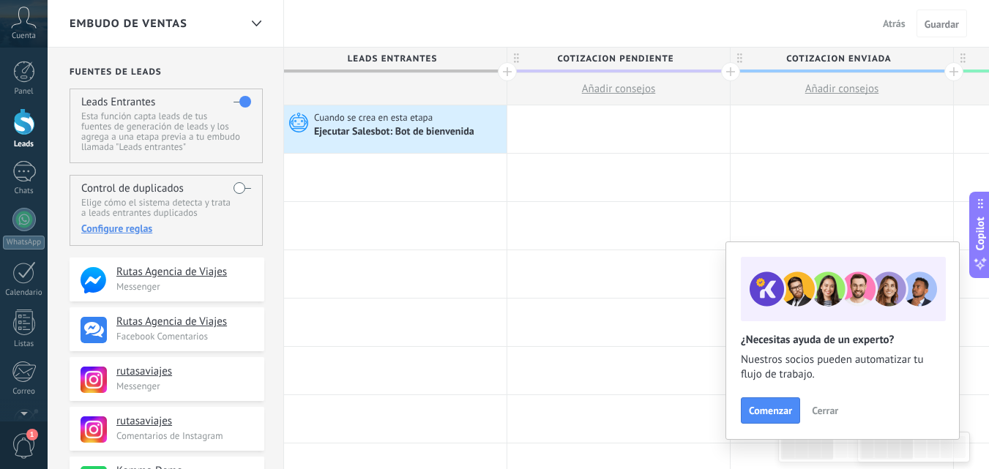
click at [897, 21] on span "Atrás" at bounding box center [894, 23] width 23 height 13
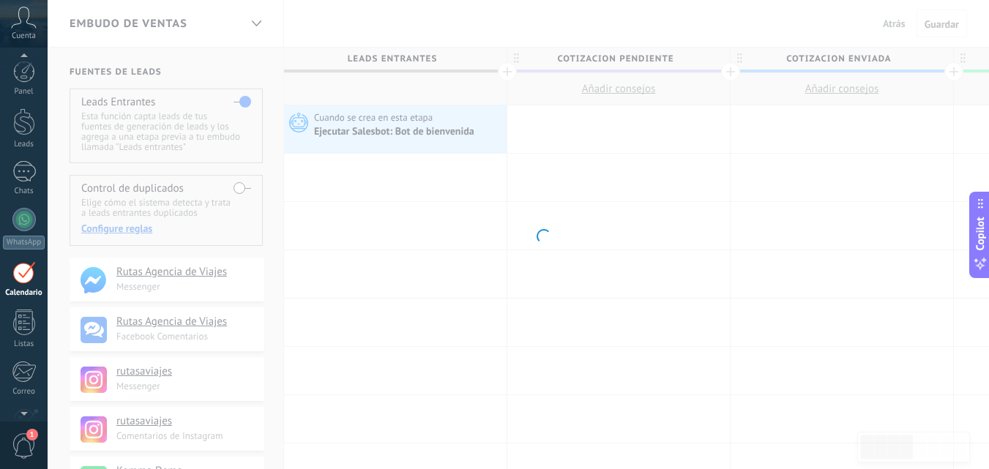
scroll to position [42, 0]
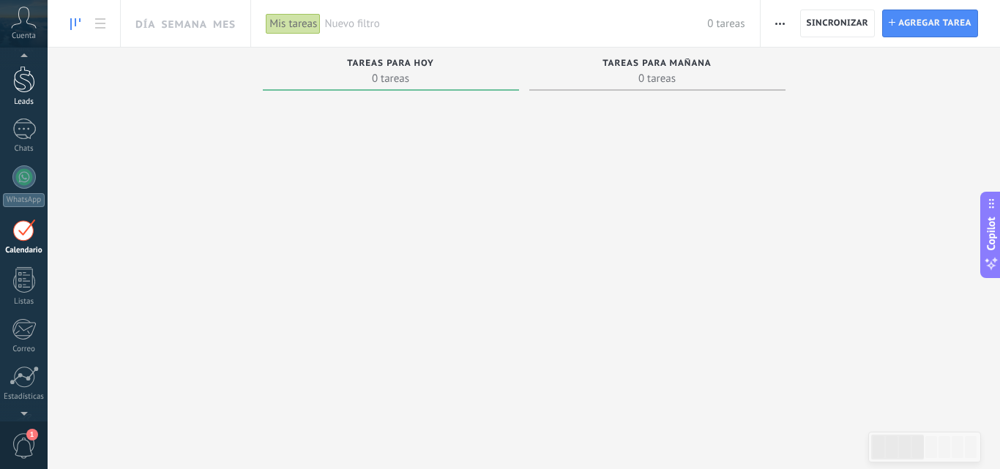
click at [24, 98] on div "Leads" at bounding box center [24, 102] width 42 height 10
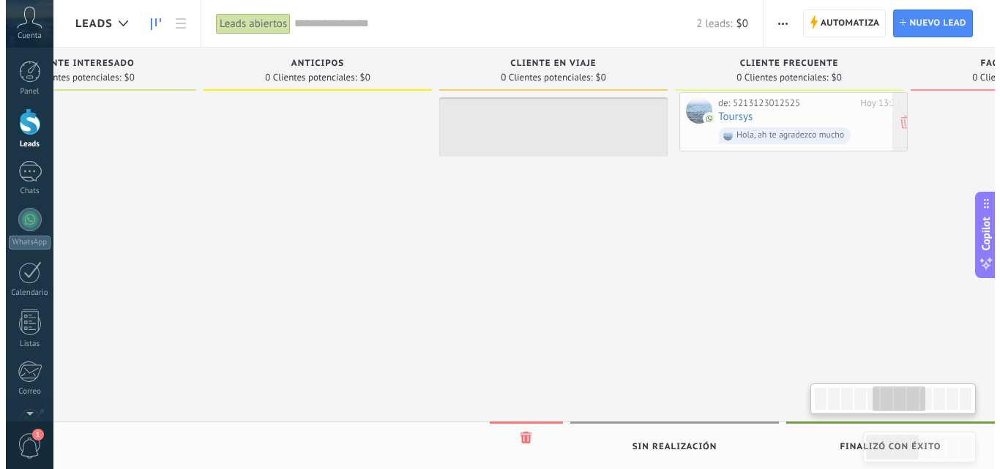
scroll to position [0, 1082]
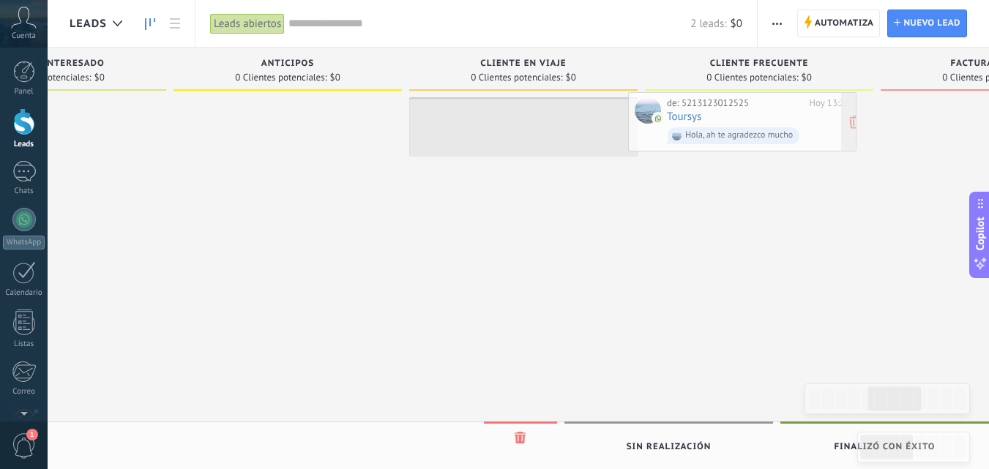
drag, startPoint x: 165, startPoint y: 134, endPoint x: 724, endPoint y: 129, distance: 558.4
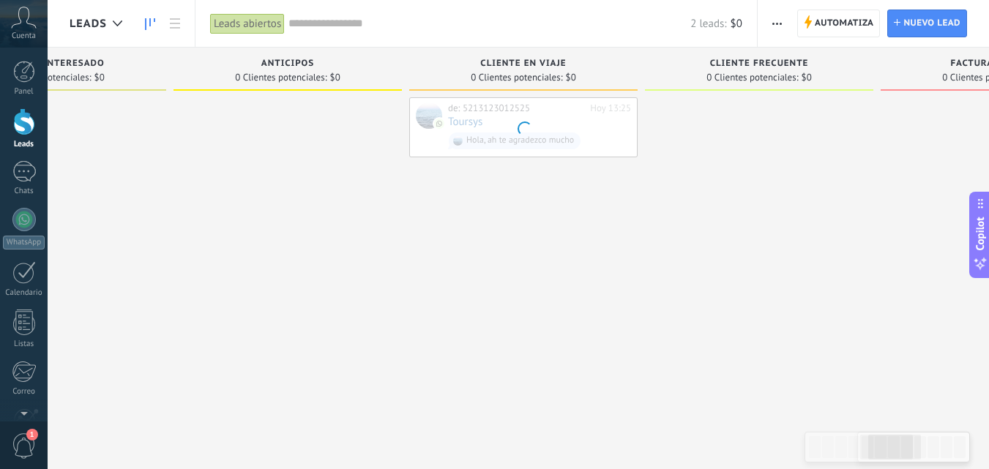
drag, startPoint x: 556, startPoint y: 135, endPoint x: 721, endPoint y: 130, distance: 164.7
click at [739, 130] on div "Leads Entrantes Solicitudes: 2 0 0 0 2 0 0 0 2 de: 5213123012525 Hoy 13:20 Dana…" at bounding box center [413, 212] width 2850 height 328
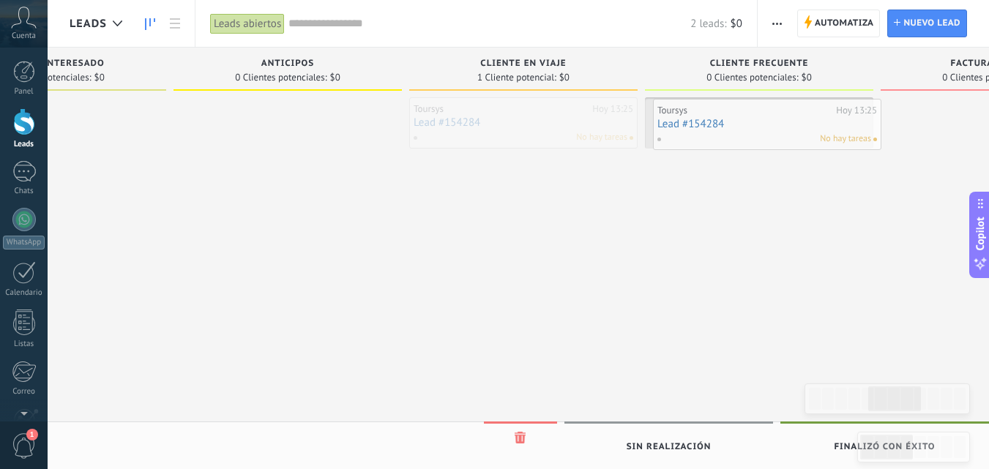
drag, startPoint x: 561, startPoint y: 129, endPoint x: 805, endPoint y: 130, distance: 243.7
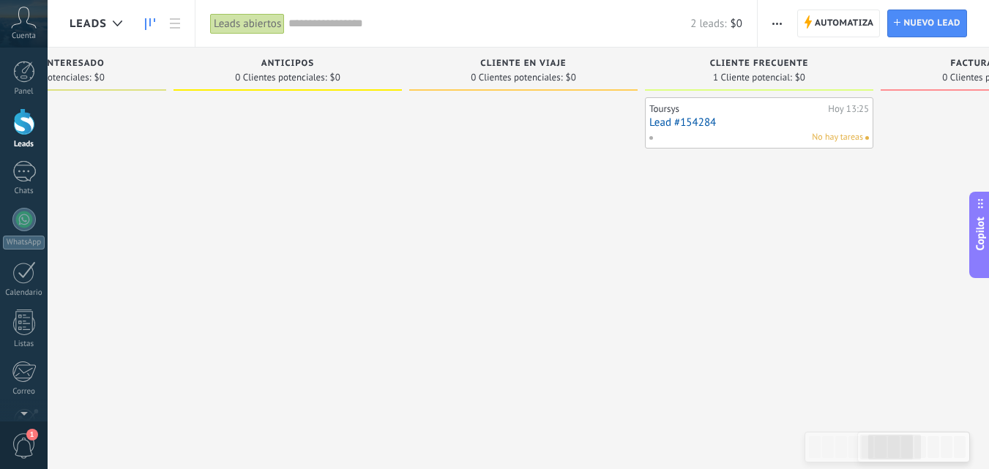
click at [674, 115] on div "Toursys Hoy 13:25 Lead #154284 No hay tareas" at bounding box center [759, 123] width 220 height 42
click at [672, 110] on div "Toursys" at bounding box center [736, 109] width 175 height 12
click at [689, 117] on link "Lead #154284" at bounding box center [759, 122] width 220 height 12
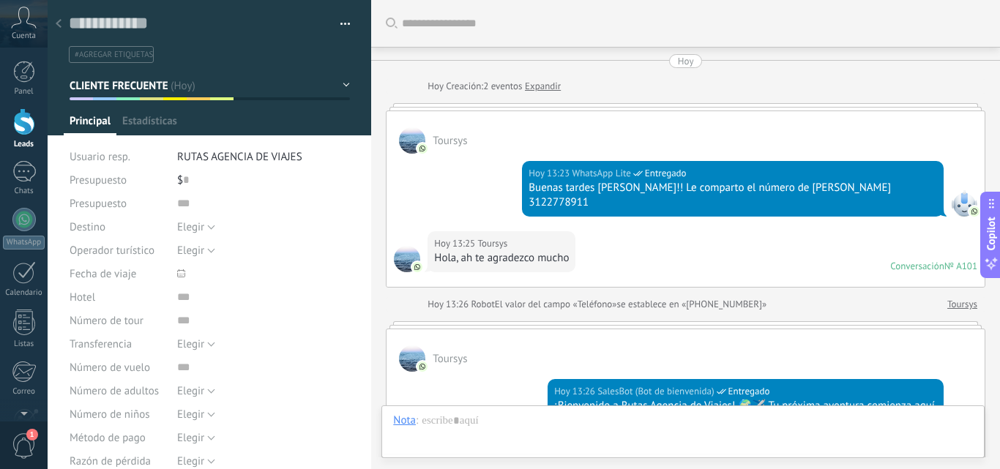
type textarea "**********"
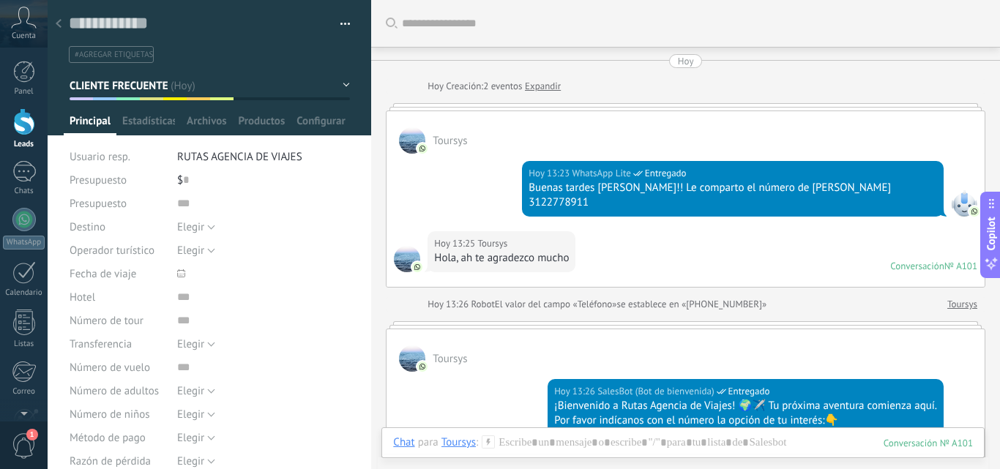
click at [59, 21] on icon at bounding box center [59, 23] width 6 height 9
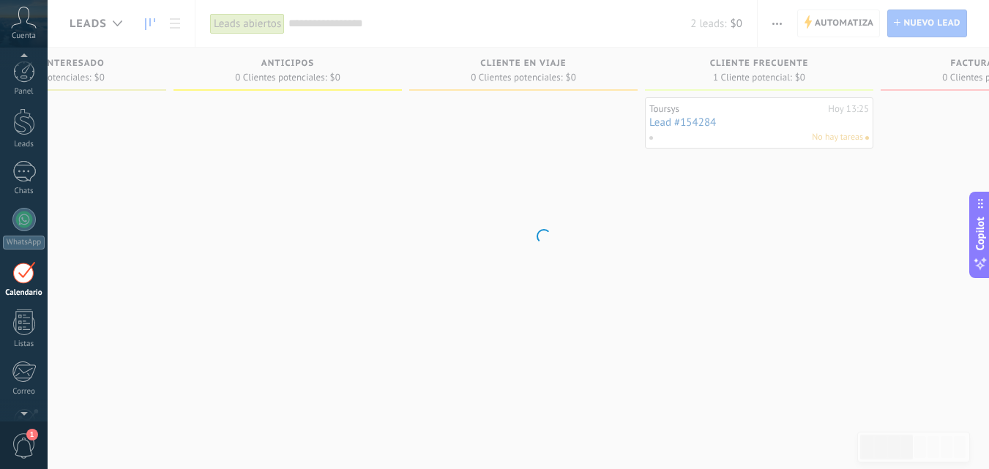
scroll to position [42, 0]
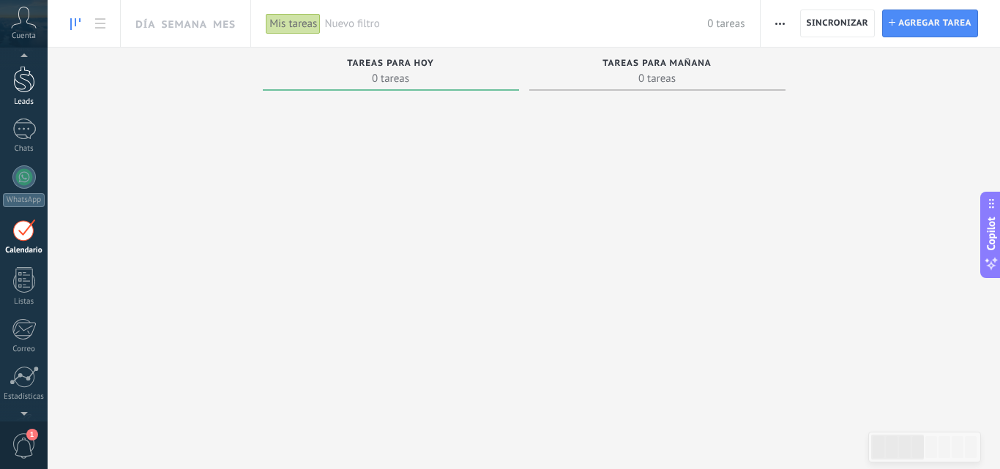
click at [26, 89] on div at bounding box center [24, 79] width 22 height 27
